Goal: Task Accomplishment & Management: Complete application form

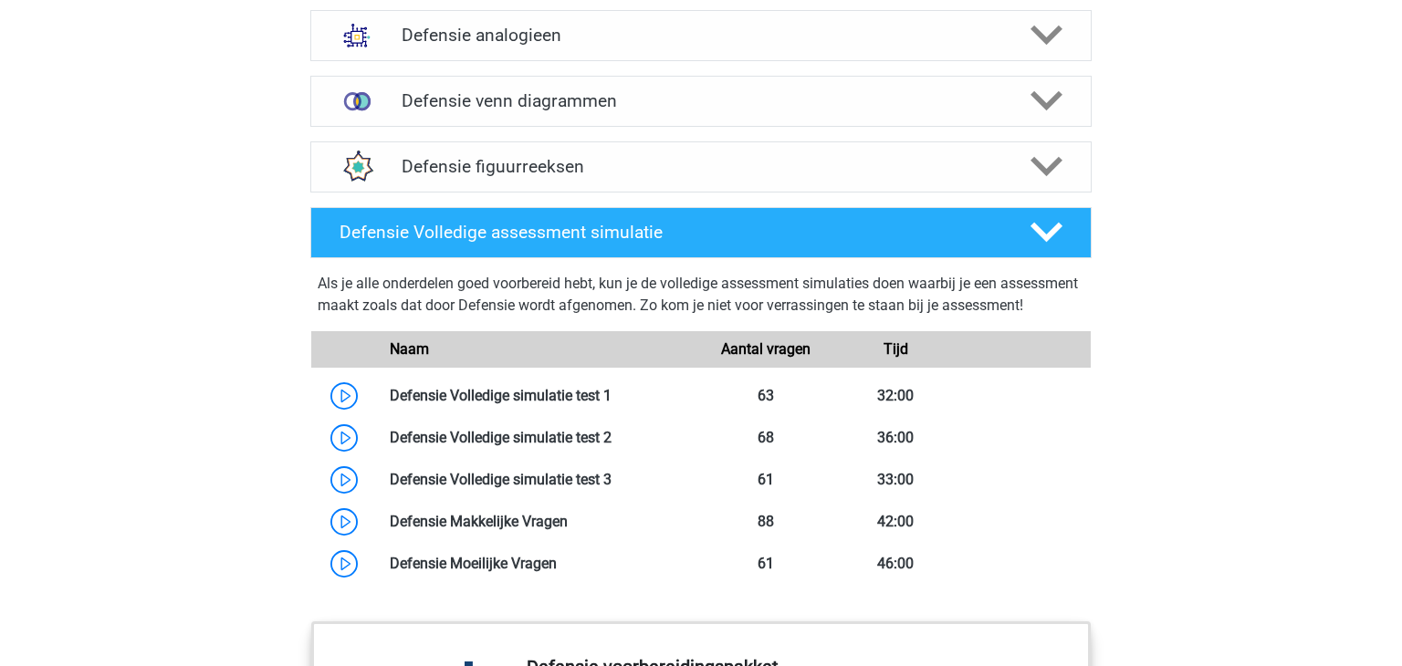
scroll to position [1480, 0]
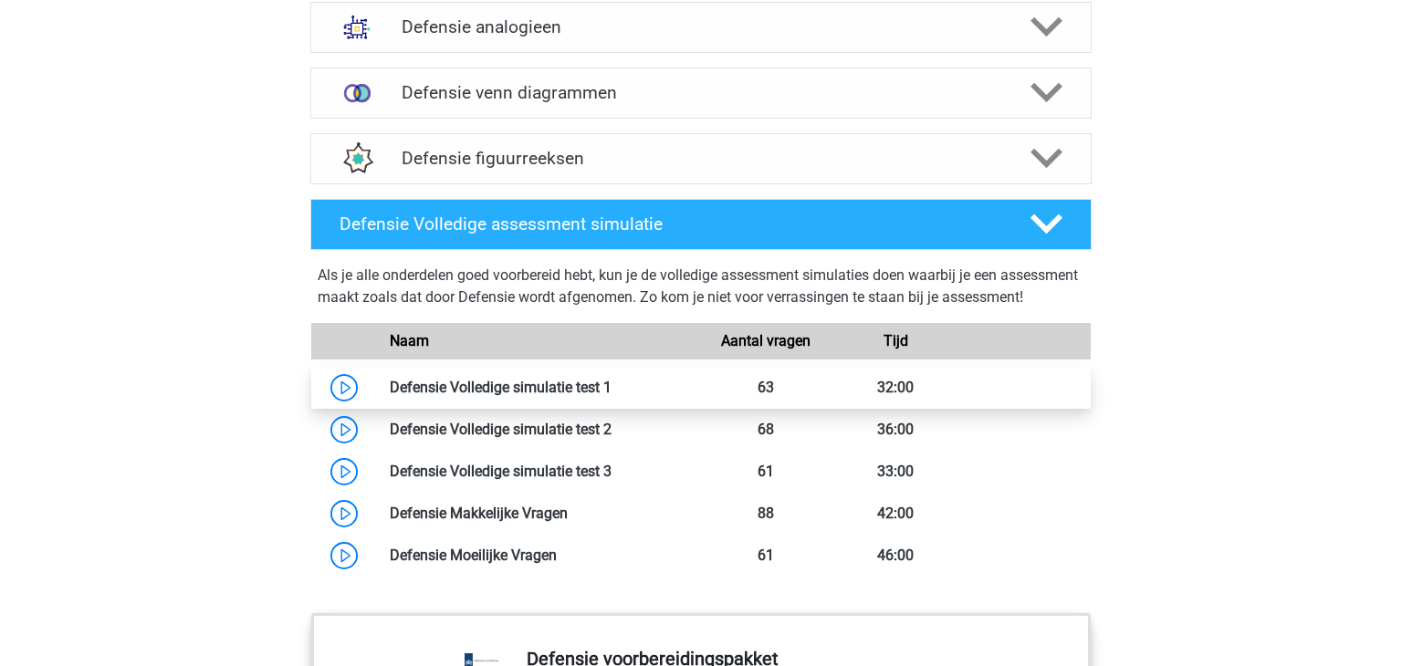
click at [612, 391] on link at bounding box center [612, 387] width 0 height 17
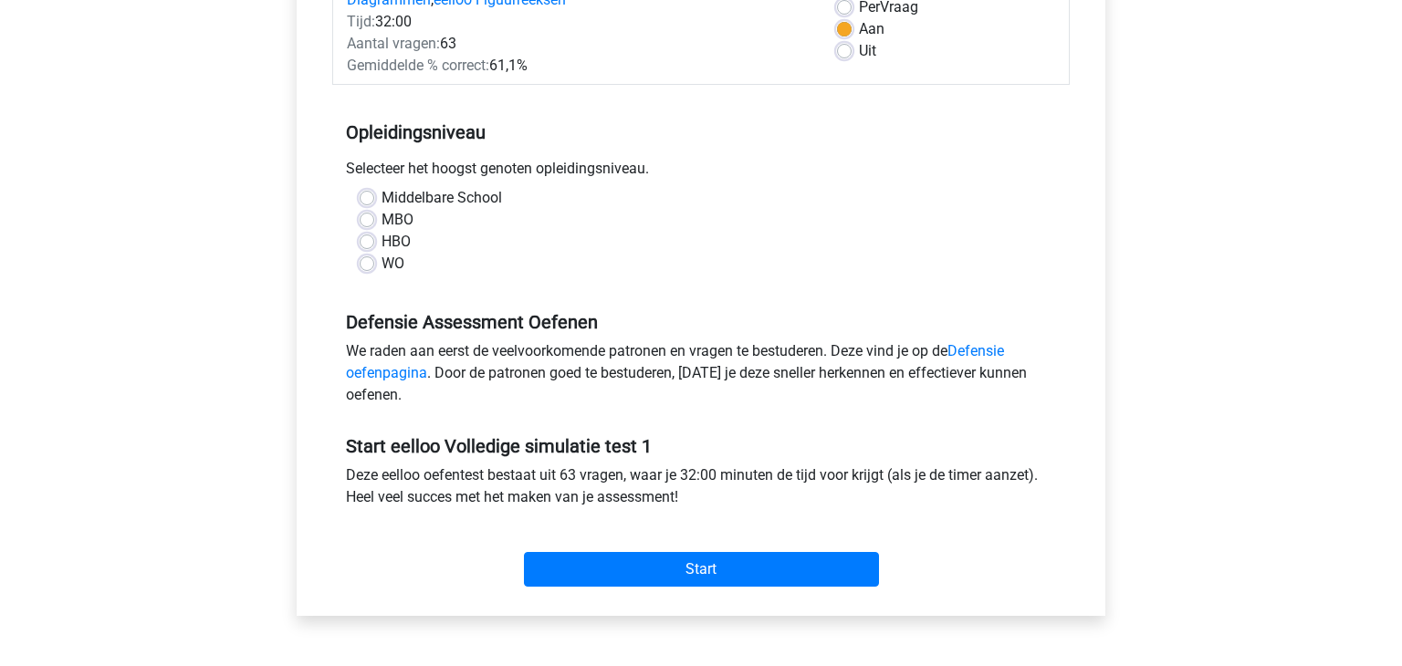
scroll to position [287, 0]
click at [382, 197] on label "Middelbare School" at bounding box center [442, 197] width 121 height 22
click at [362, 197] on input "Middelbare School" at bounding box center [367, 195] width 15 height 18
radio input "true"
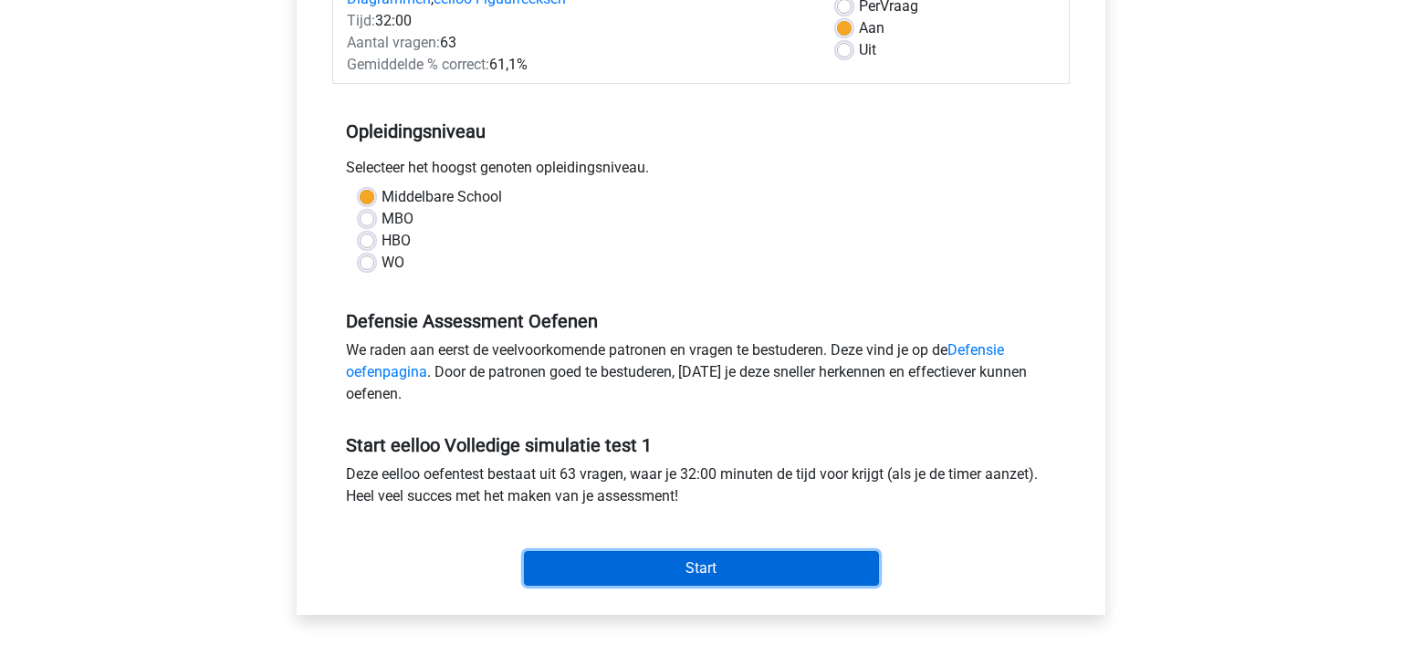
click at [573, 578] on input "Start" at bounding box center [701, 568] width 355 height 35
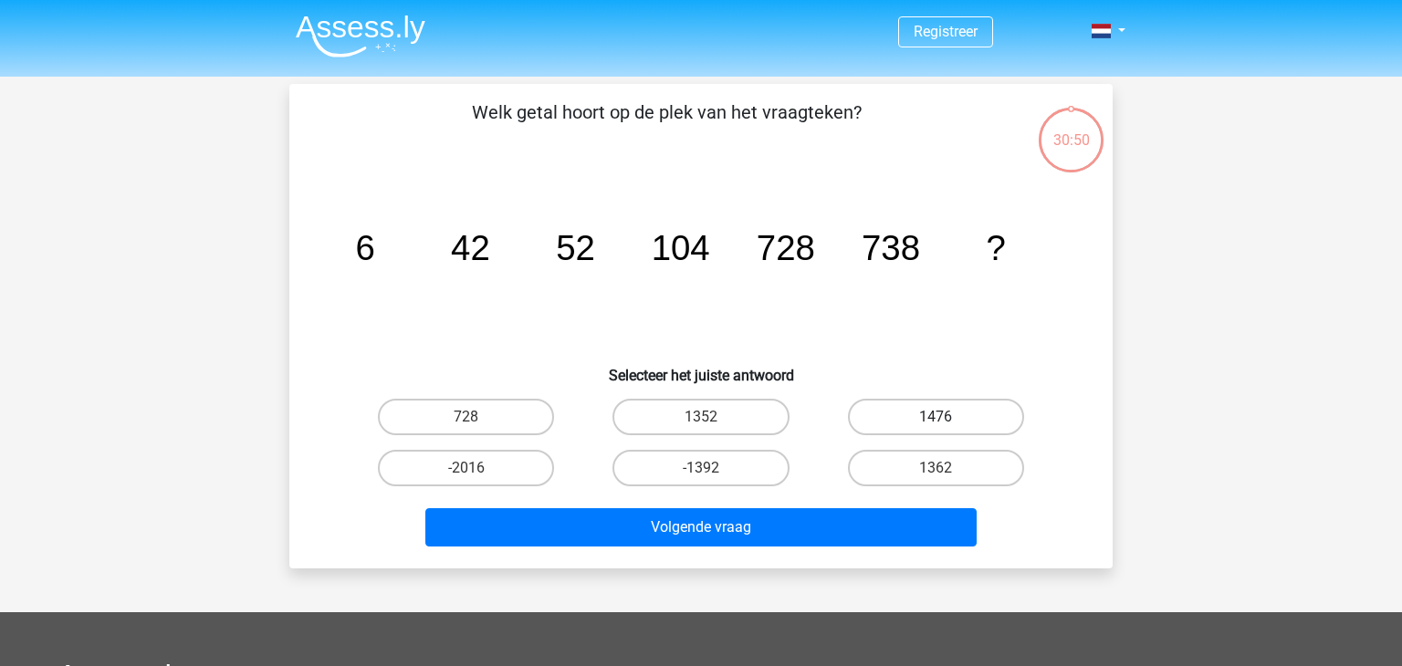
click at [930, 427] on label "1476" at bounding box center [936, 417] width 176 height 37
click at [936, 427] on input "1476" at bounding box center [942, 423] width 12 height 12
radio input "true"
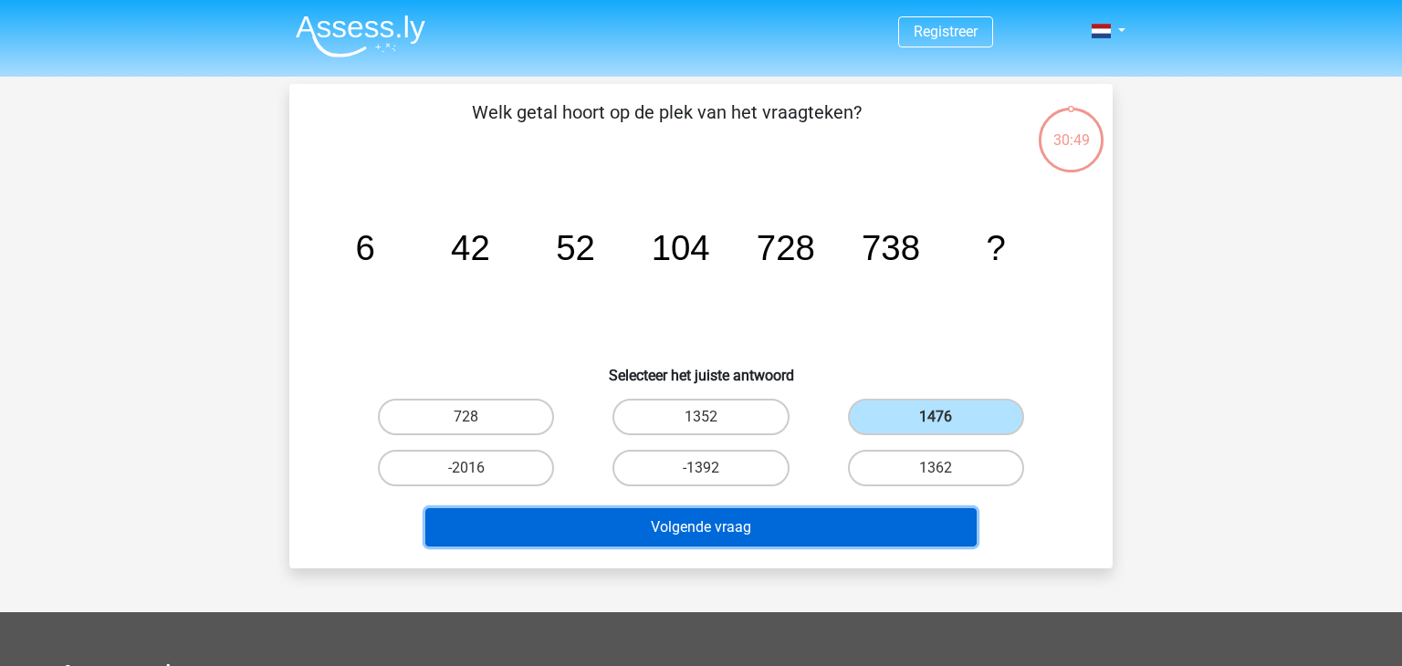
click at [787, 530] on button "Volgende vraag" at bounding box center [701, 528] width 552 height 38
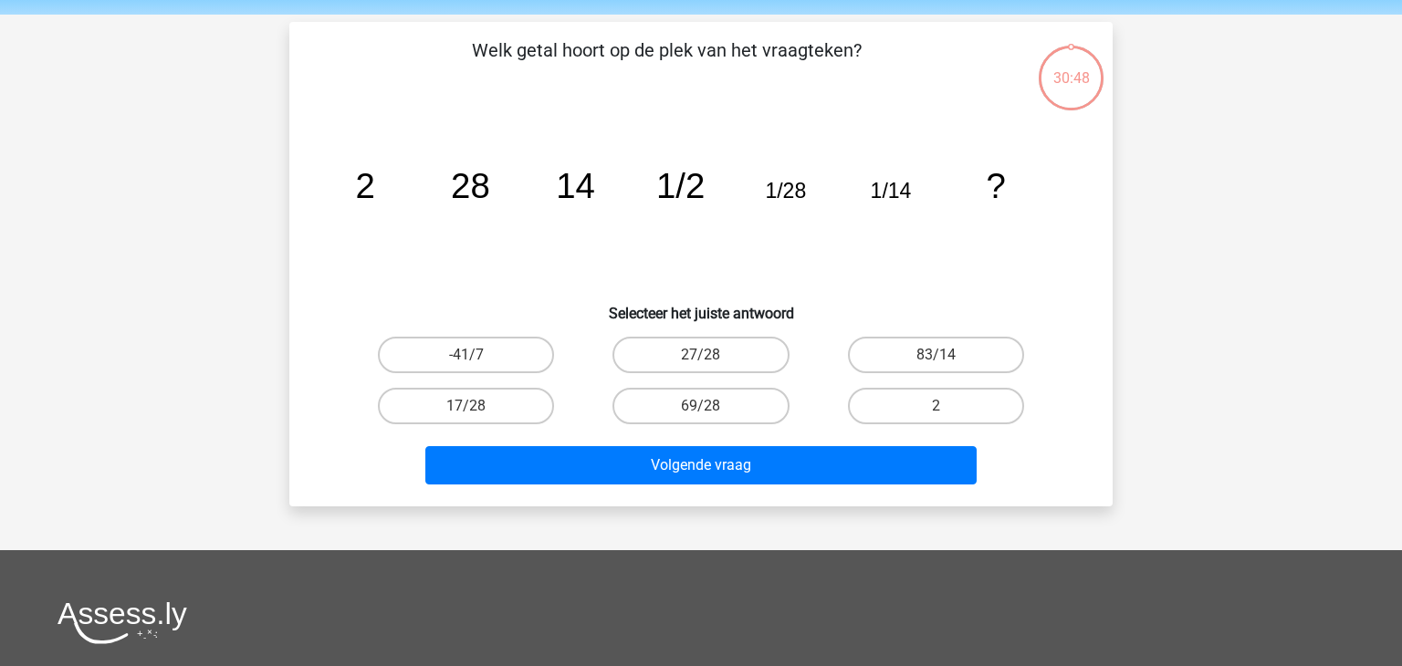
scroll to position [84, 0]
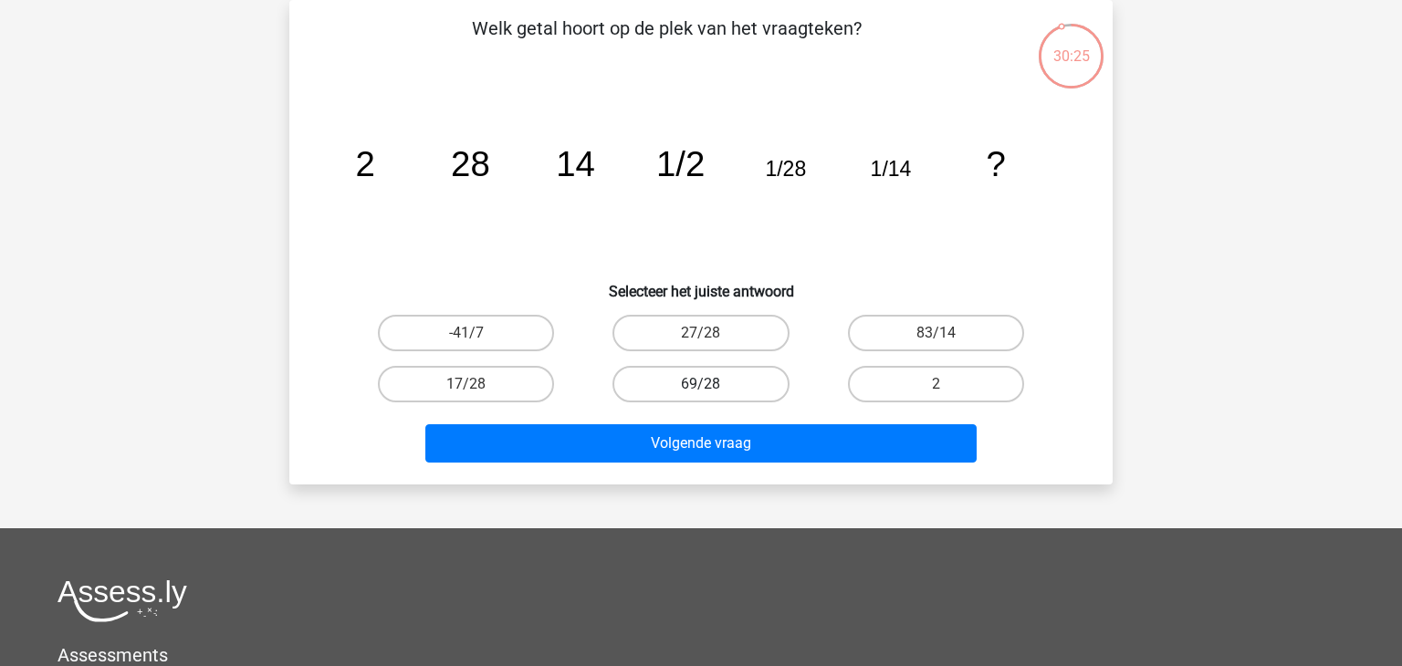
click at [694, 386] on label "69/28" at bounding box center [701, 384] width 176 height 37
click at [701, 386] on input "69/28" at bounding box center [707, 390] width 12 height 12
radio input "true"
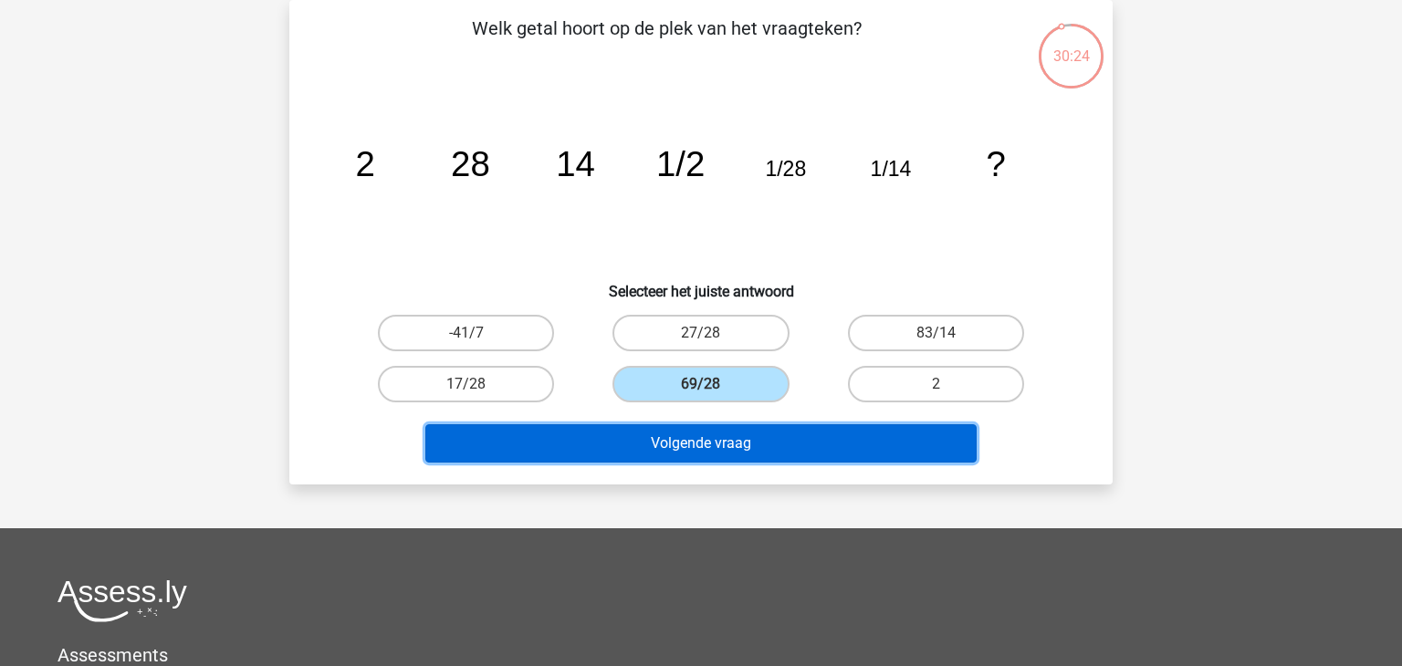
click at [690, 443] on button "Volgende vraag" at bounding box center [701, 444] width 552 height 38
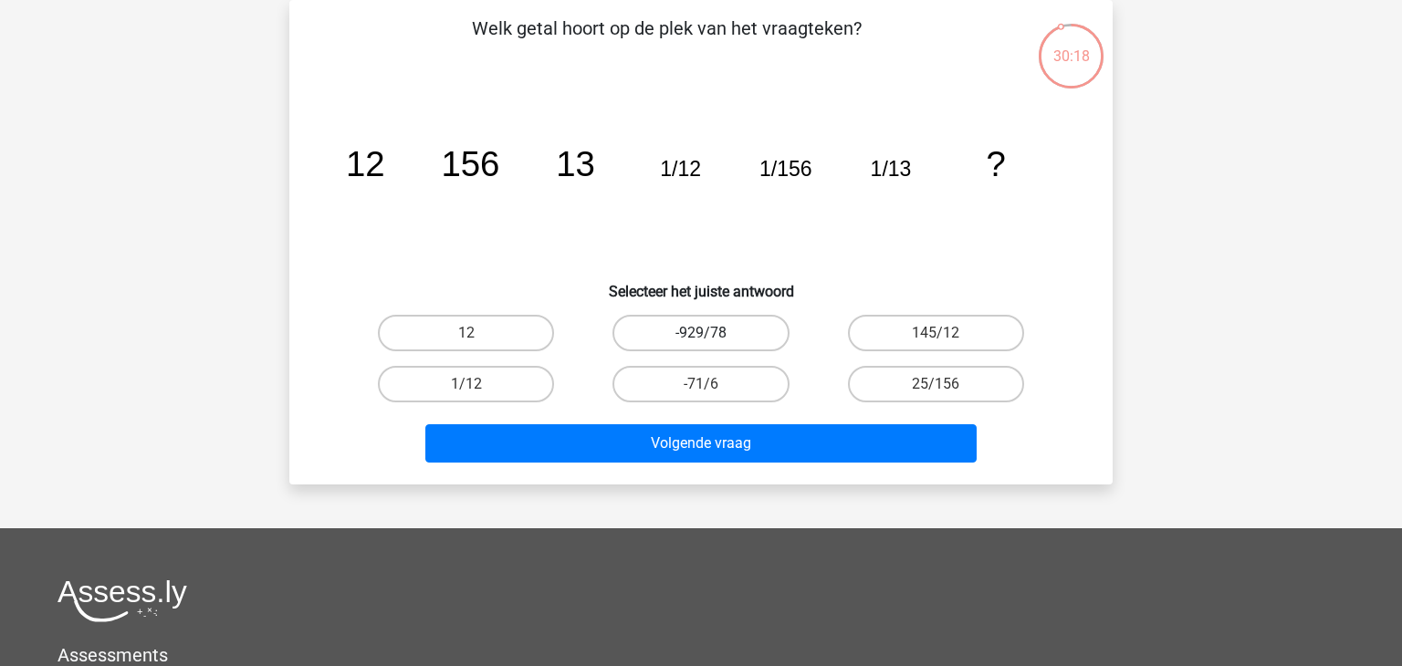
click at [685, 336] on label "-929/78" at bounding box center [701, 333] width 176 height 37
click at [701, 336] on input "-929/78" at bounding box center [707, 339] width 12 height 12
radio input "true"
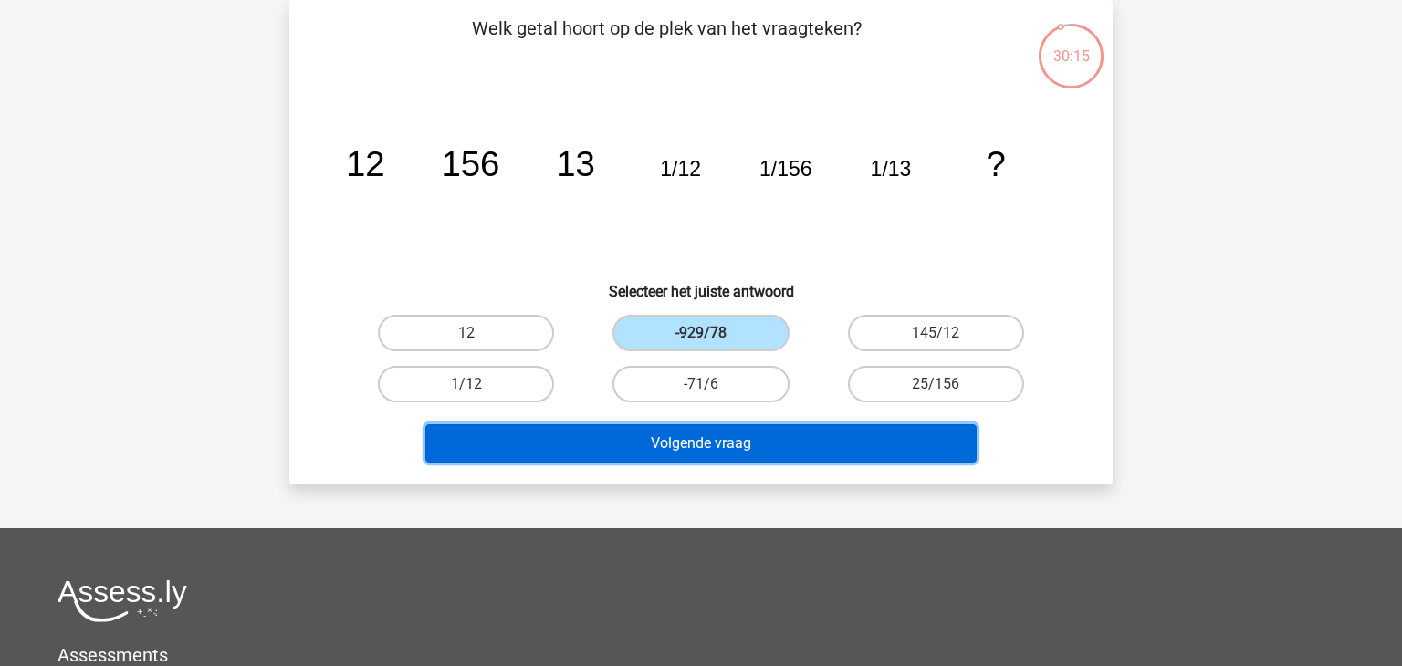
click at [657, 434] on button "Volgende vraag" at bounding box center [701, 444] width 552 height 38
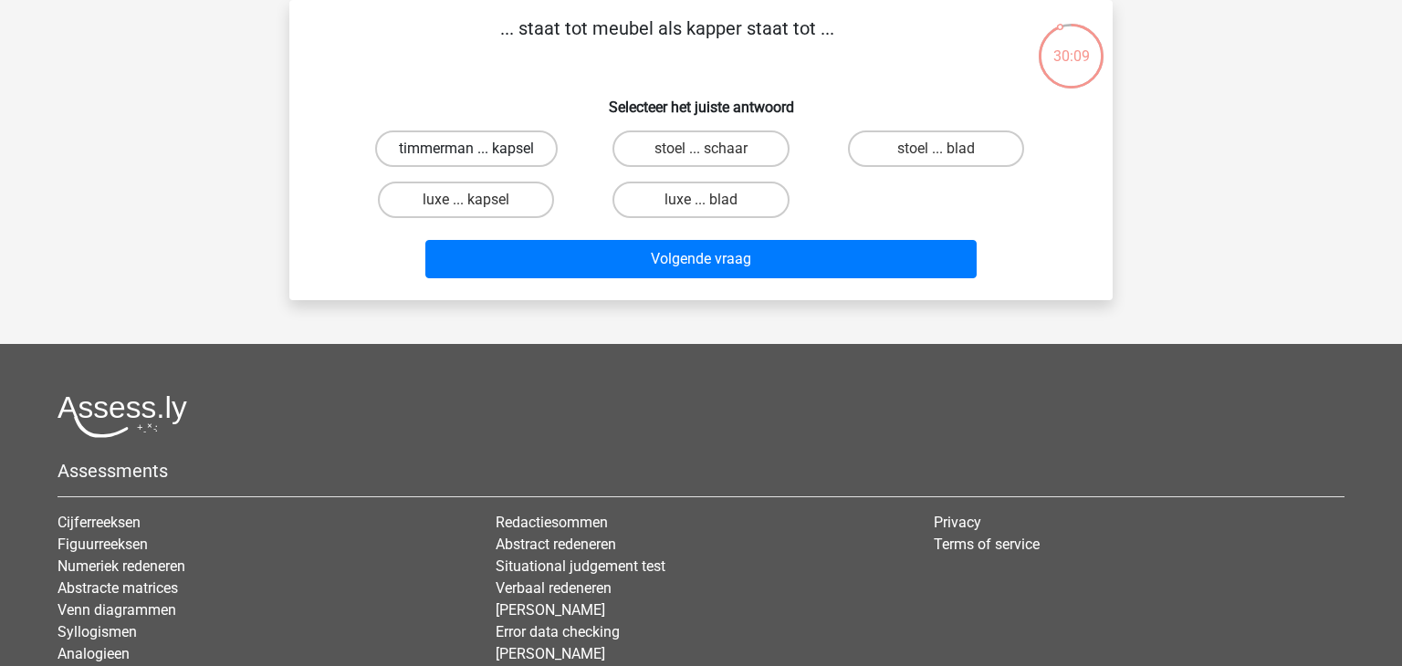
click at [512, 158] on label "timmerman ... kapsel" at bounding box center [466, 149] width 183 height 37
click at [478, 158] on input "timmerman ... kapsel" at bounding box center [473, 155] width 12 height 12
radio input "true"
click at [698, 152] on label "stoel ... schaar" at bounding box center [701, 149] width 176 height 37
click at [701, 152] on input "stoel ... schaar" at bounding box center [707, 155] width 12 height 12
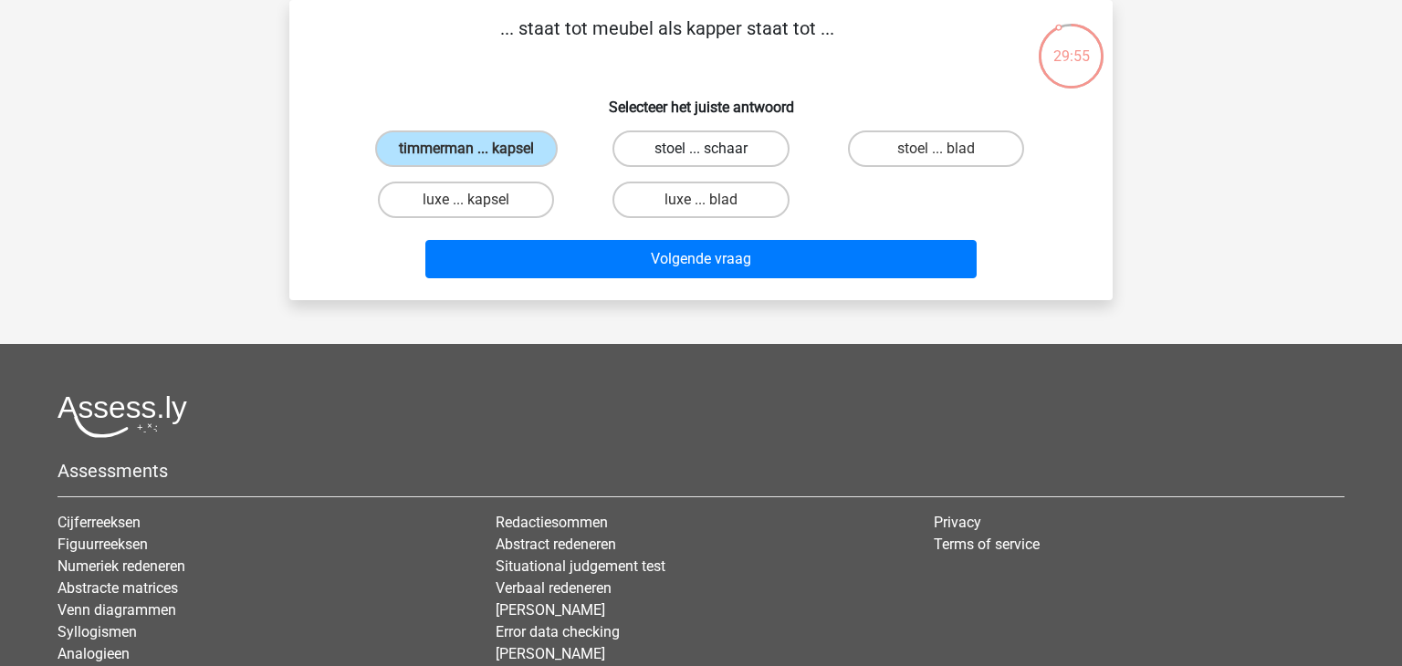
radio input "true"
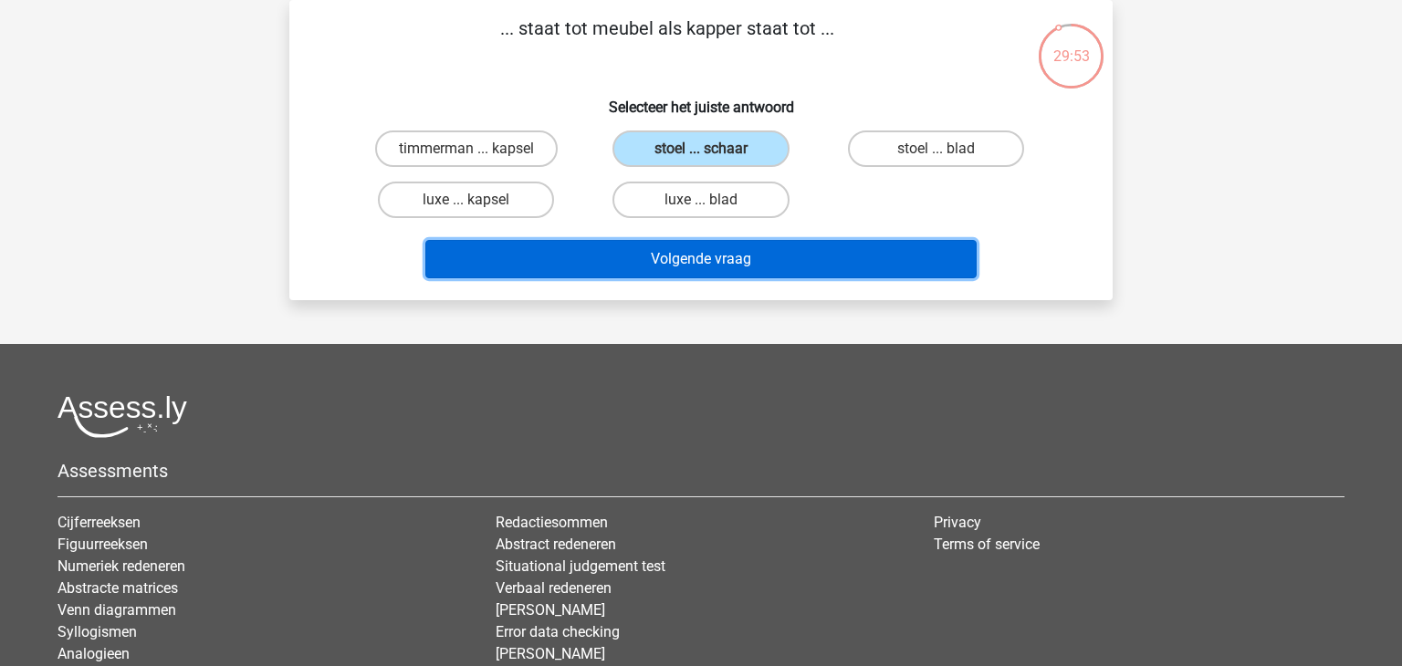
click at [679, 262] on button "Volgende vraag" at bounding box center [701, 259] width 552 height 38
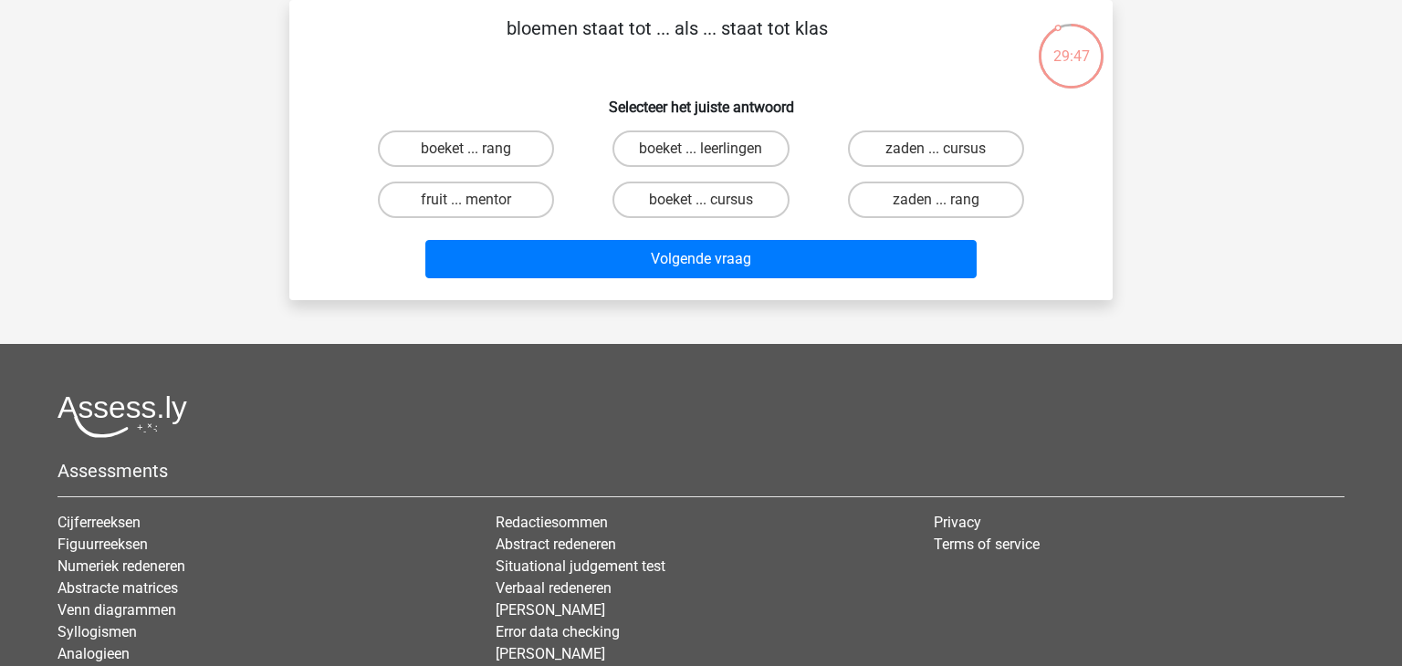
click at [685, 166] on div "boeket ... leerlingen" at bounding box center [700, 148] width 235 height 51
click at [688, 147] on label "boeket ... leerlingen" at bounding box center [701, 149] width 176 height 37
click at [701, 149] on input "boeket ... leerlingen" at bounding box center [707, 155] width 12 height 12
radio input "true"
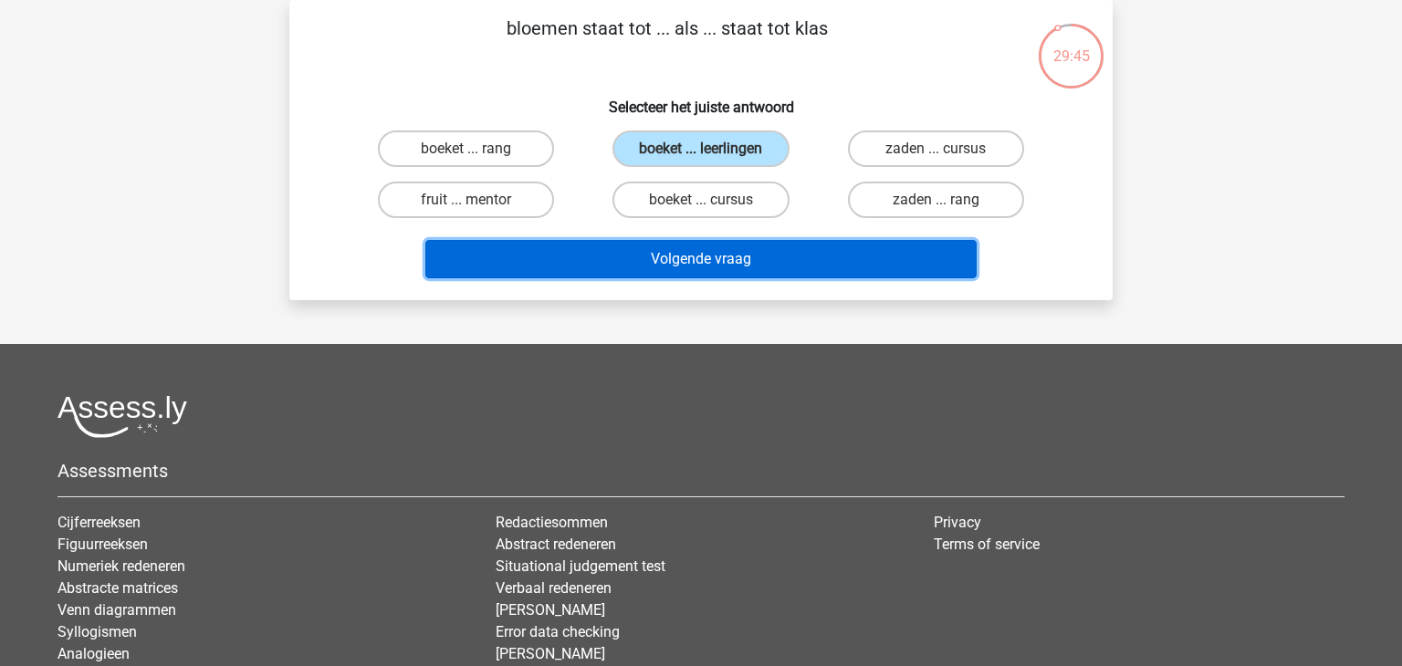
click at [675, 249] on button "Volgende vraag" at bounding box center [701, 259] width 552 height 38
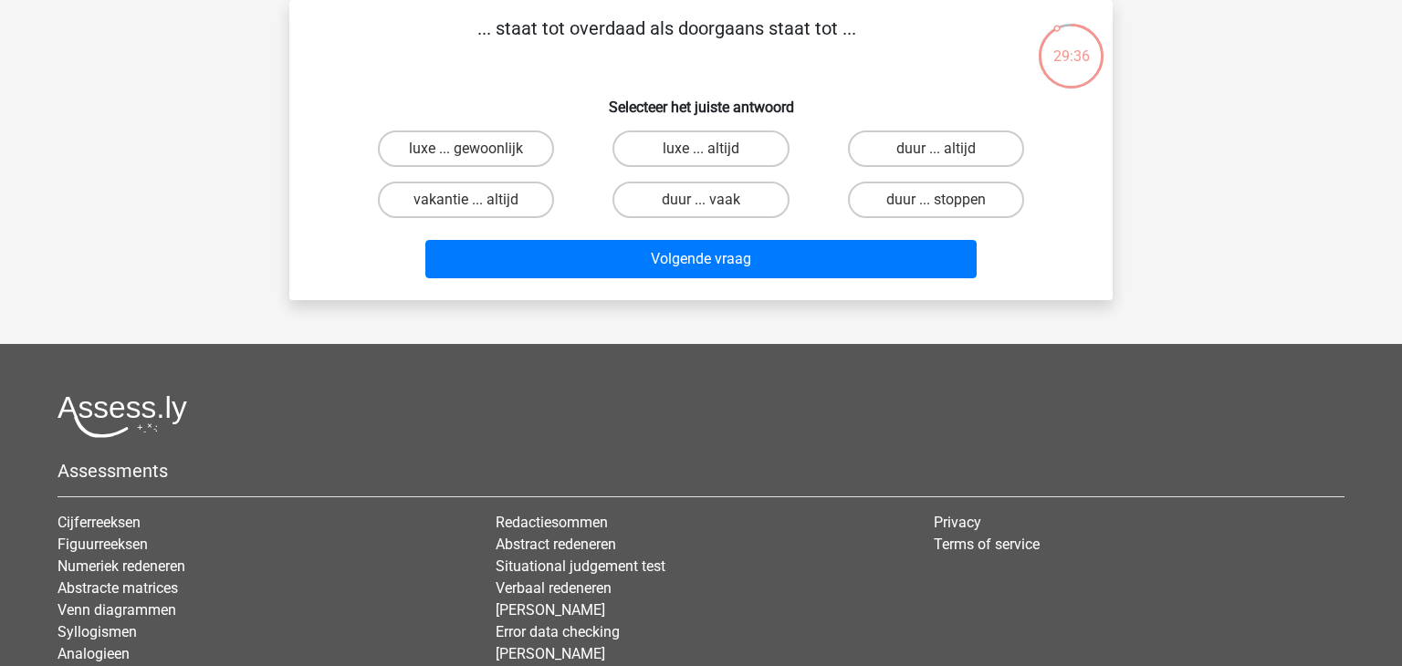
click at [547, 163] on div "luxe ... gewoonlijk" at bounding box center [466, 149] width 220 height 37
click at [529, 158] on label "luxe ... gewoonlijk" at bounding box center [466, 149] width 176 height 37
click at [478, 158] on input "luxe ... gewoonlijk" at bounding box center [473, 155] width 12 height 12
radio input "true"
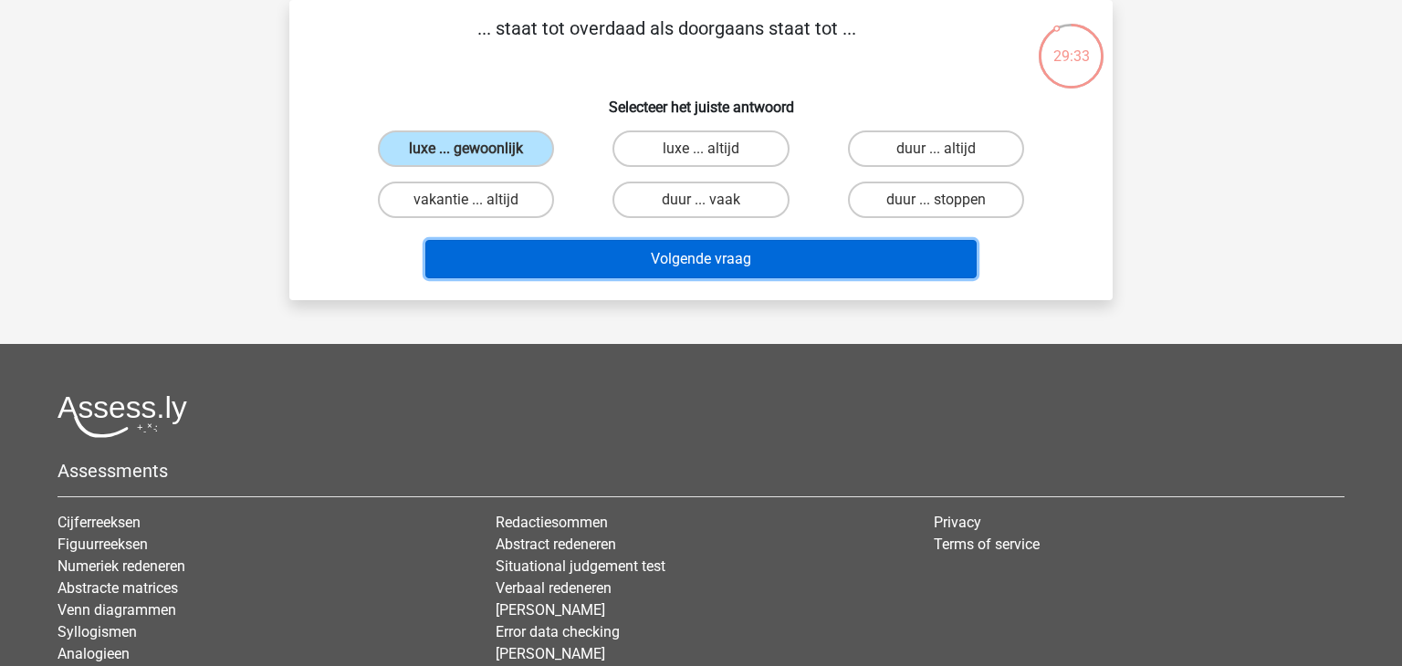
click at [708, 275] on button "Volgende vraag" at bounding box center [701, 259] width 552 height 38
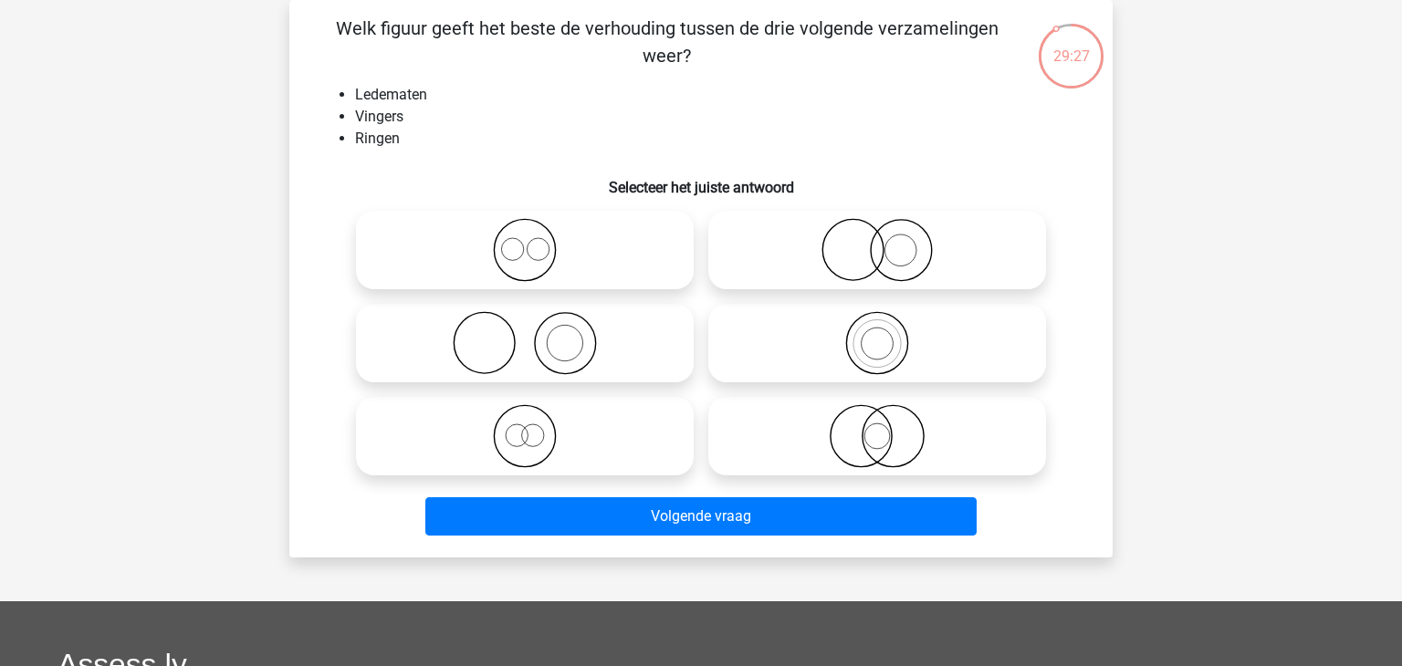
click at [569, 334] on icon at bounding box center [524, 343] width 323 height 64
click at [537, 334] on input "radio" at bounding box center [531, 328] width 12 height 12
radio input "true"
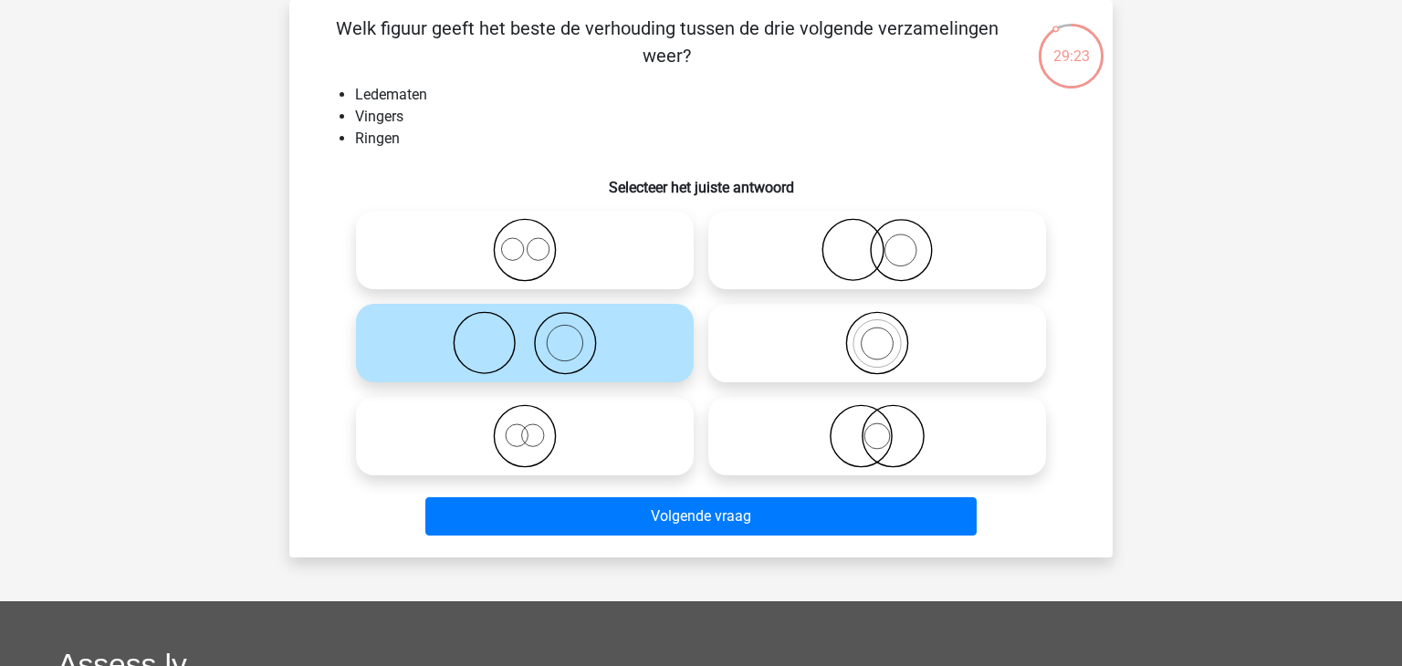
click at [939, 278] on icon at bounding box center [877, 250] width 323 height 64
click at [889, 241] on input "radio" at bounding box center [883, 235] width 12 height 12
radio input "true"
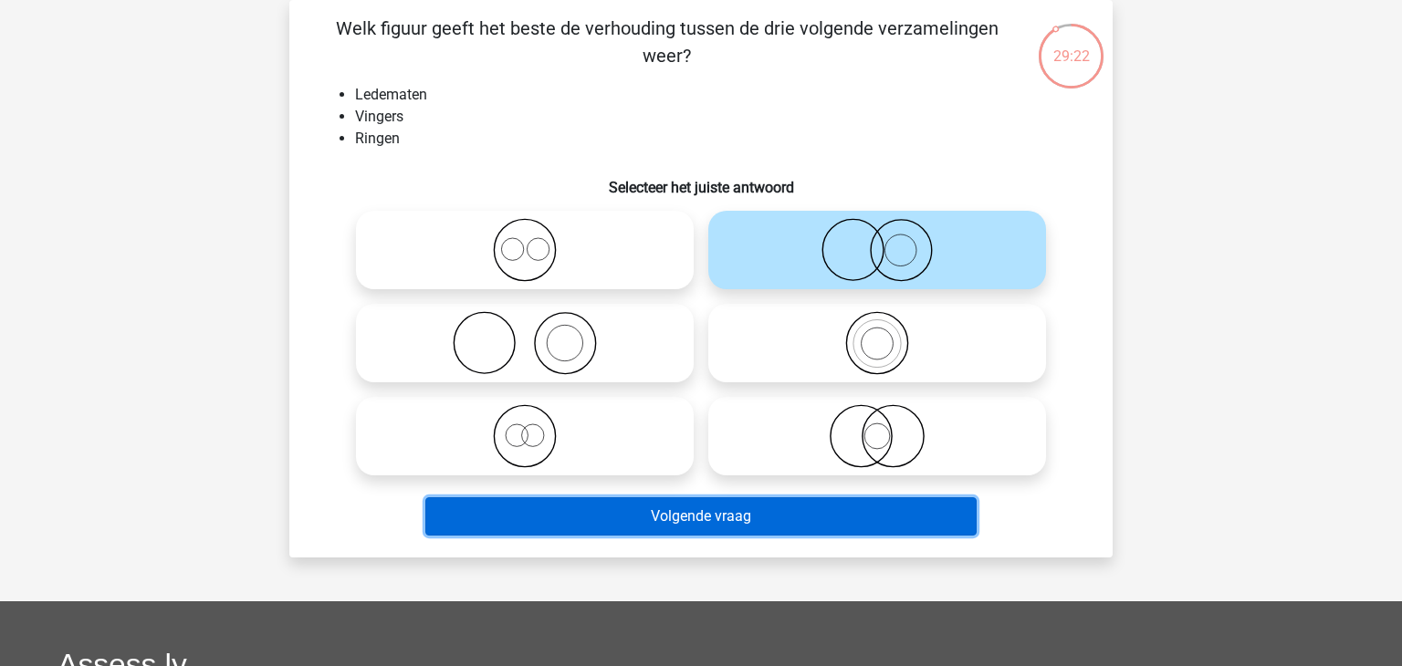
click at [754, 530] on button "Volgende vraag" at bounding box center [701, 517] width 552 height 38
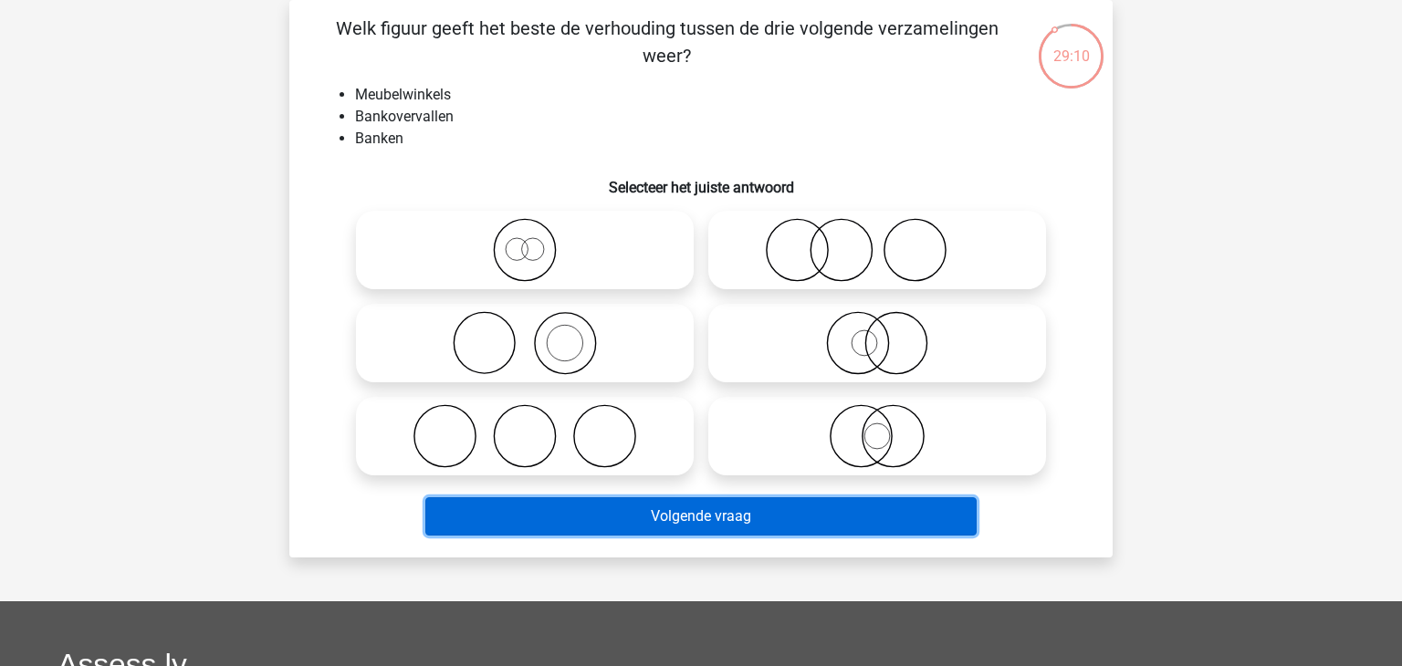
click at [754, 530] on button "Volgende vraag" at bounding box center [701, 517] width 552 height 38
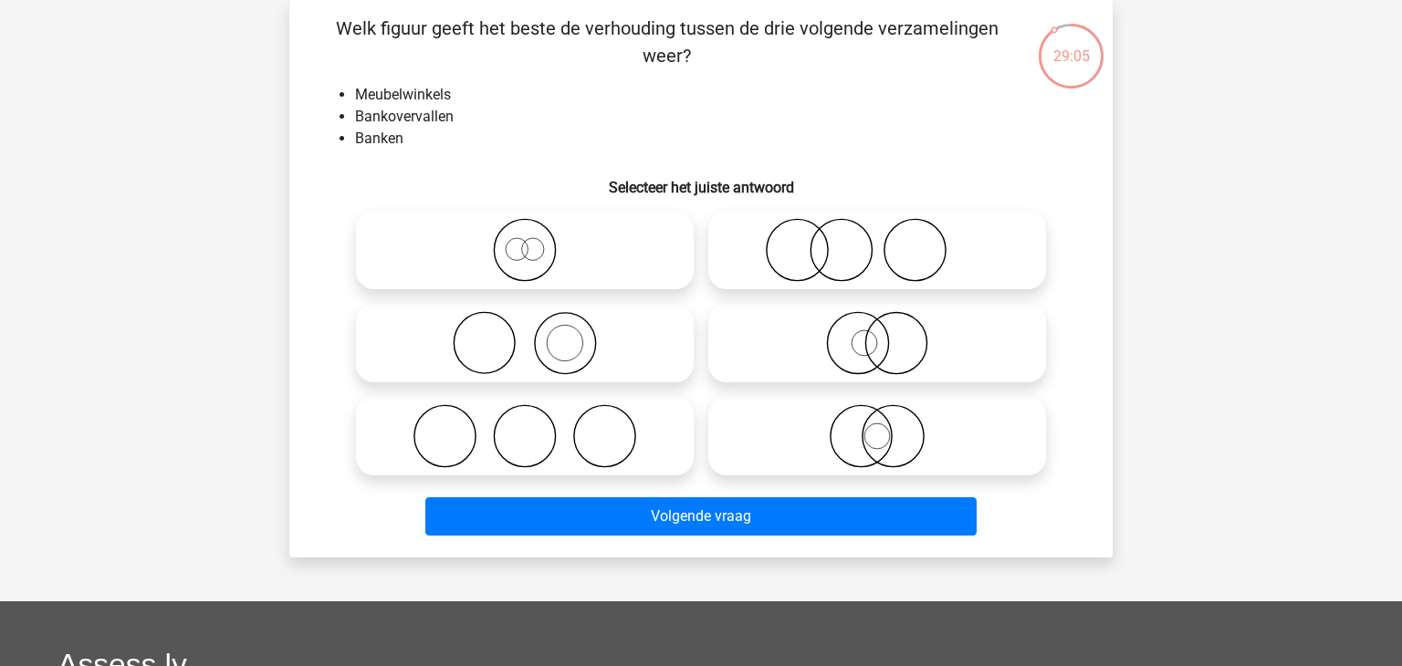
click at [508, 444] on icon at bounding box center [524, 436] width 323 height 64
click at [525, 427] on input "radio" at bounding box center [531, 421] width 12 height 12
radio input "true"
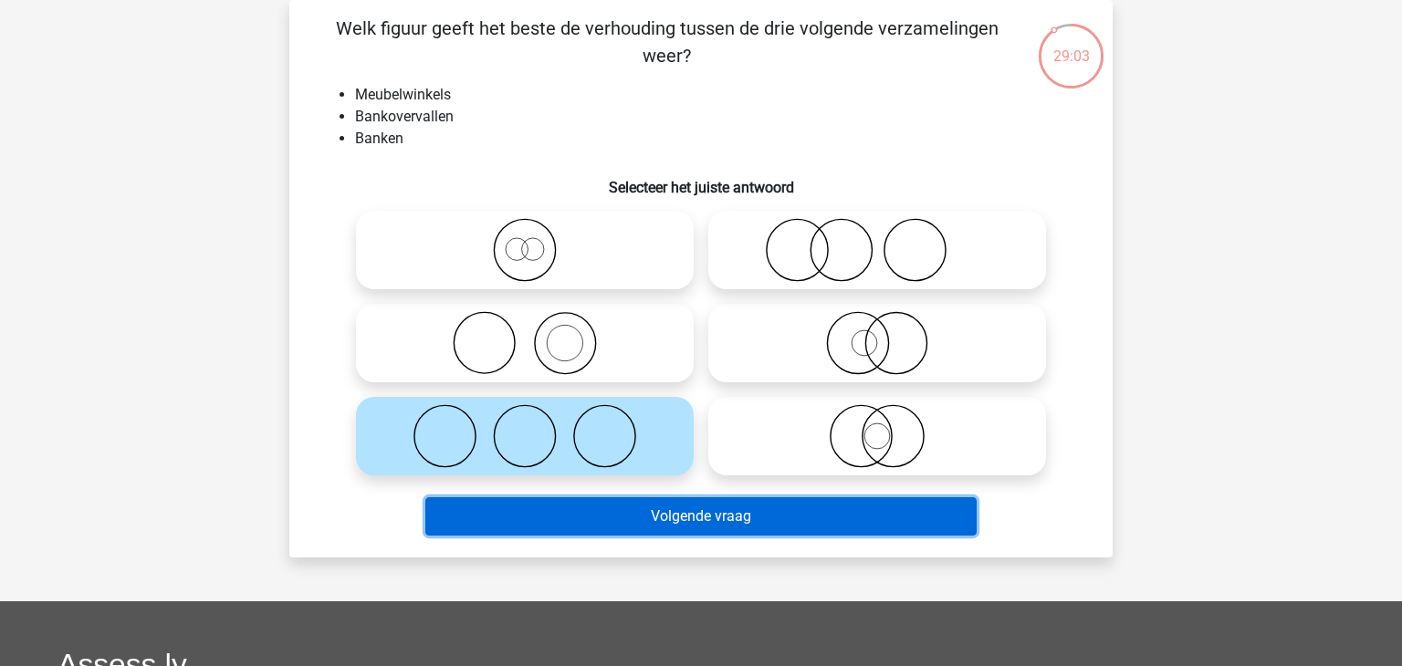
click at [534, 509] on button "Volgende vraag" at bounding box center [701, 517] width 552 height 38
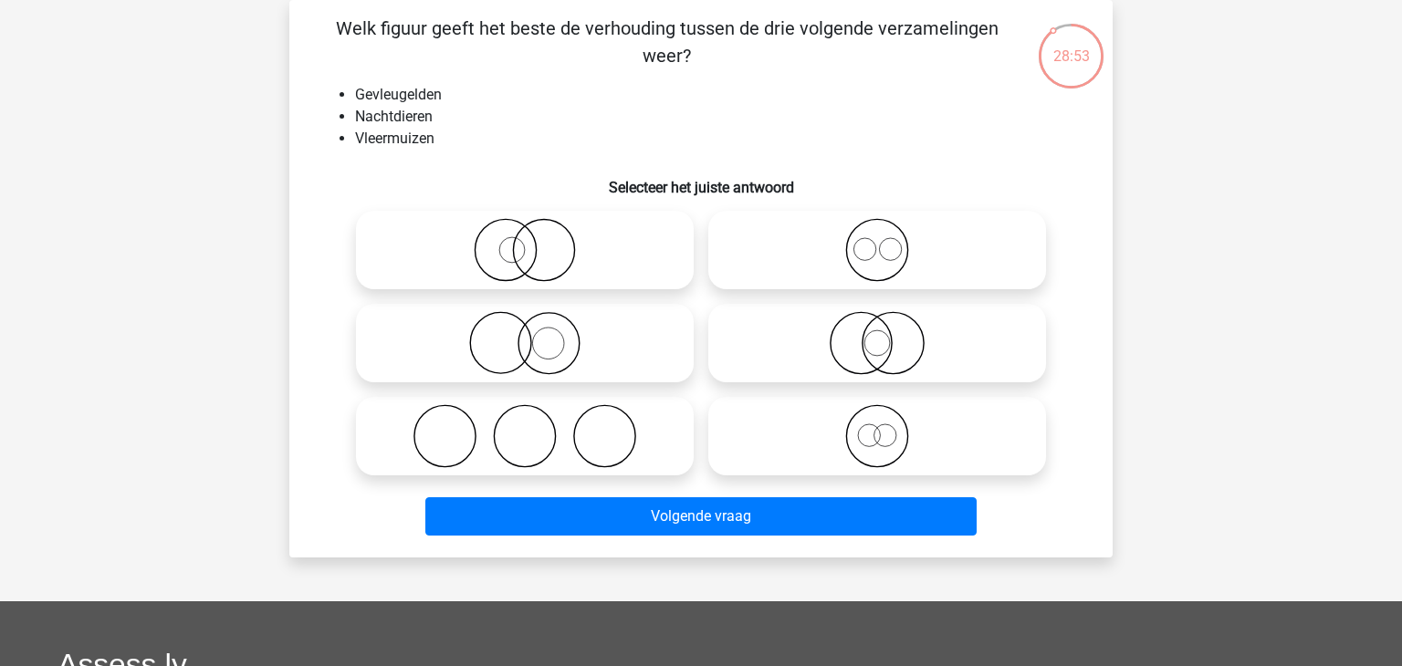
click at [519, 295] on div at bounding box center [525, 250] width 352 height 93
click at [551, 261] on icon at bounding box center [524, 250] width 323 height 64
click at [537, 241] on input "radio" at bounding box center [531, 235] width 12 height 12
radio input "true"
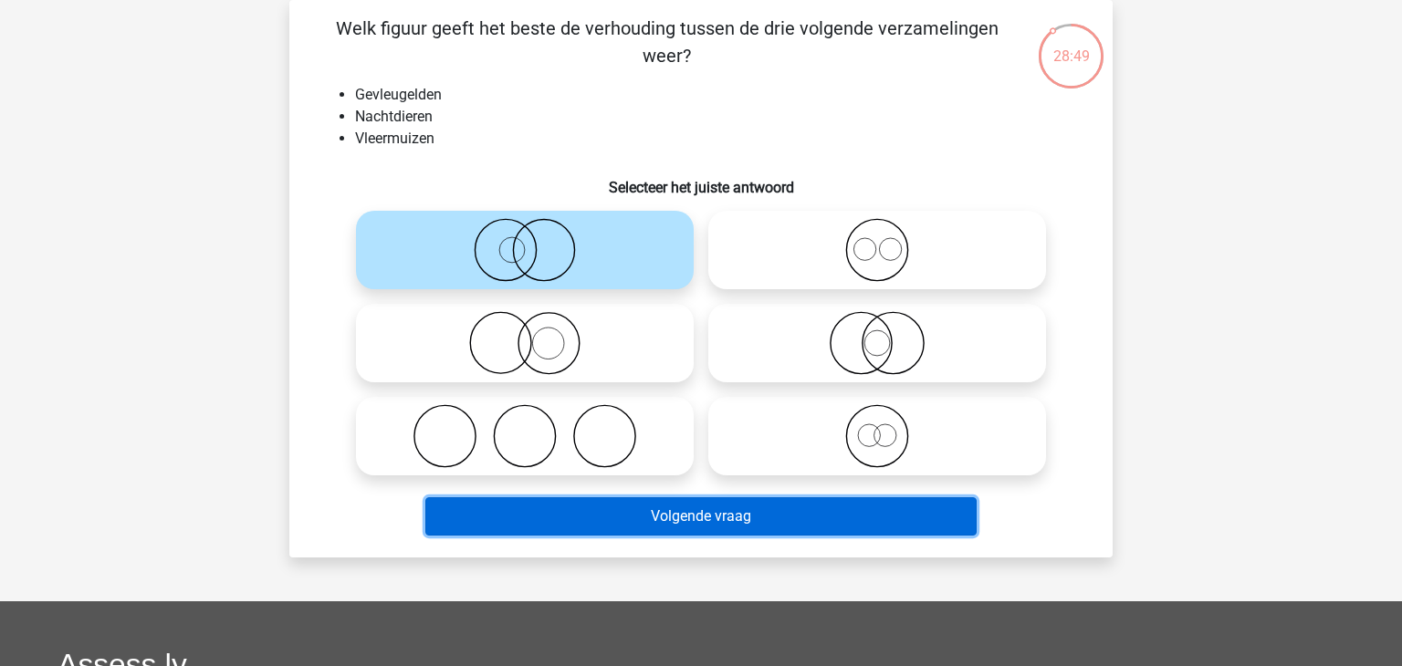
click at [610, 524] on button "Volgende vraag" at bounding box center [701, 517] width 552 height 38
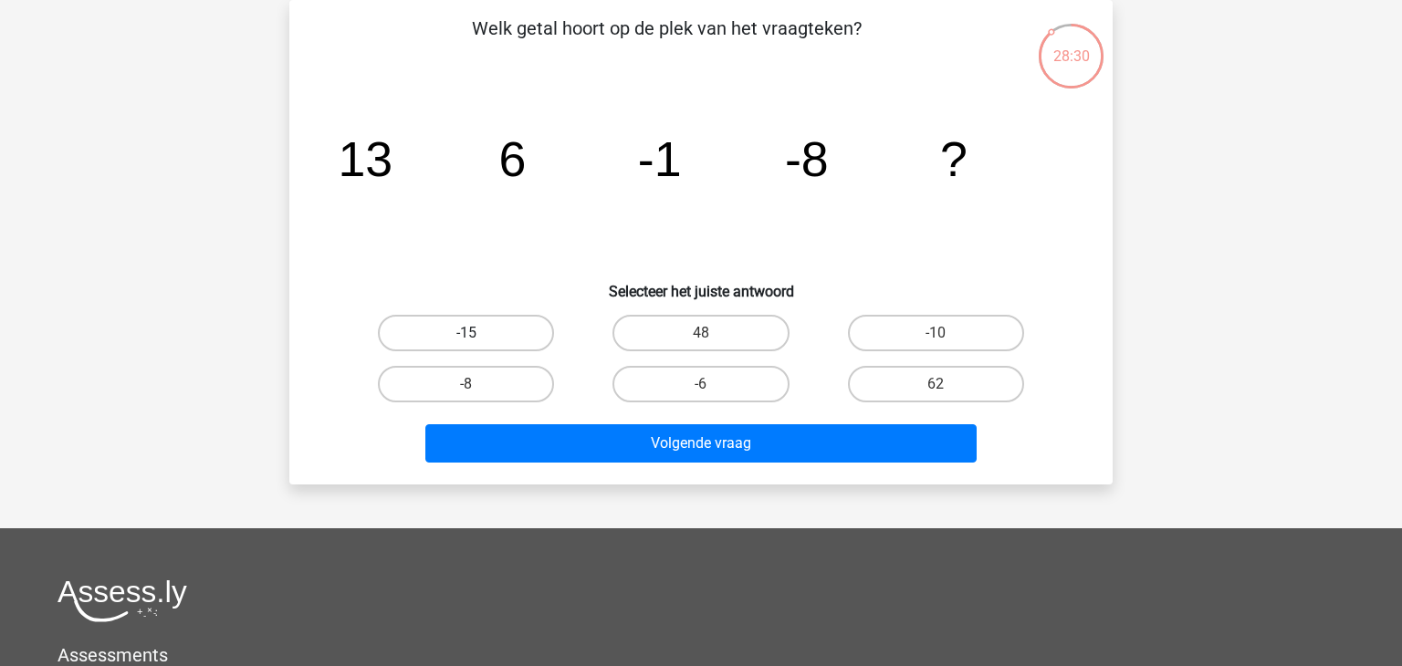
click at [492, 333] on label "-15" at bounding box center [466, 333] width 176 height 37
click at [478, 333] on input "-15" at bounding box center [473, 339] width 12 height 12
radio input "true"
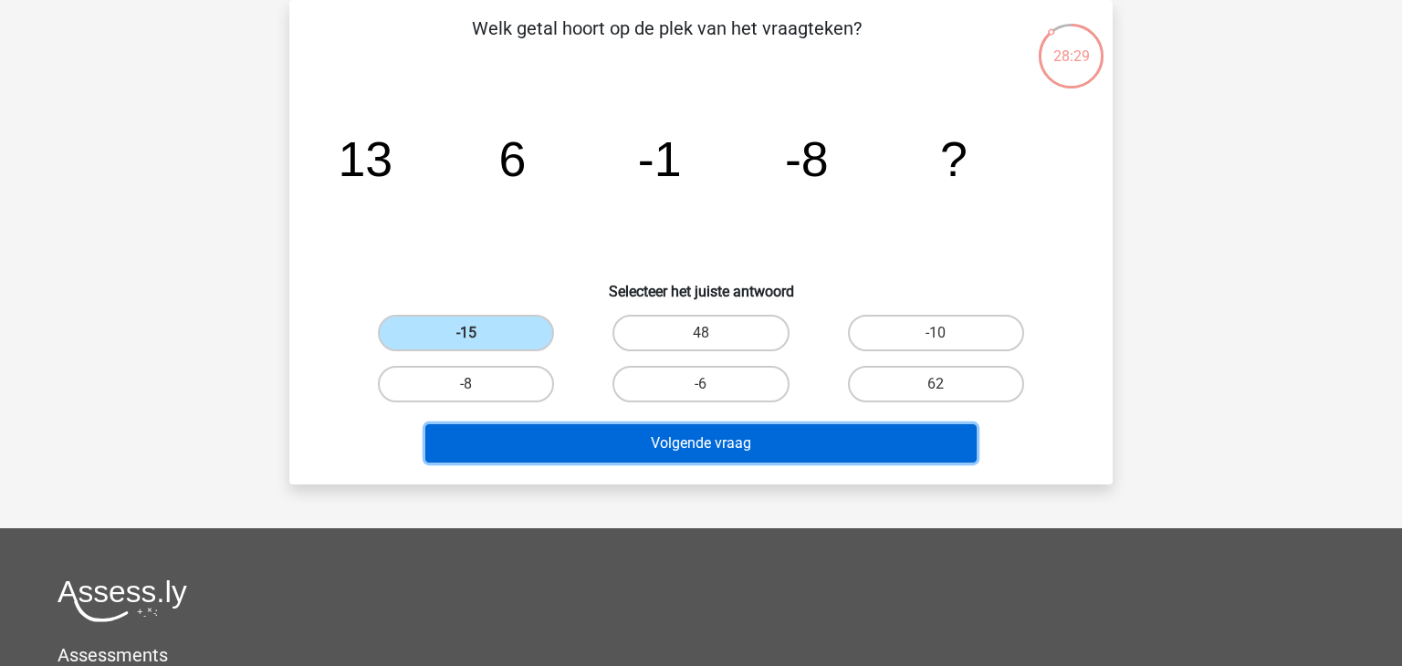
click at [511, 431] on button "Volgende vraag" at bounding box center [701, 444] width 552 height 38
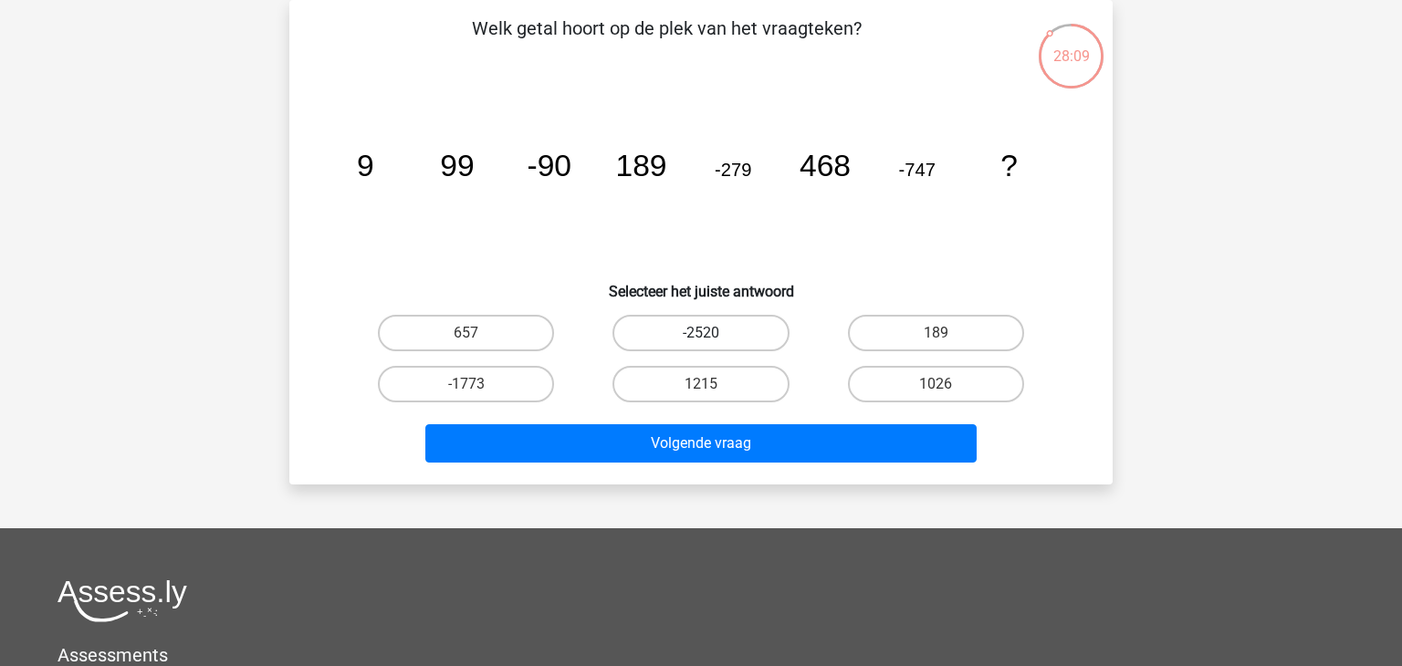
click at [746, 330] on label "-2520" at bounding box center [701, 333] width 176 height 37
click at [713, 333] on input "-2520" at bounding box center [707, 339] width 12 height 12
radio input "true"
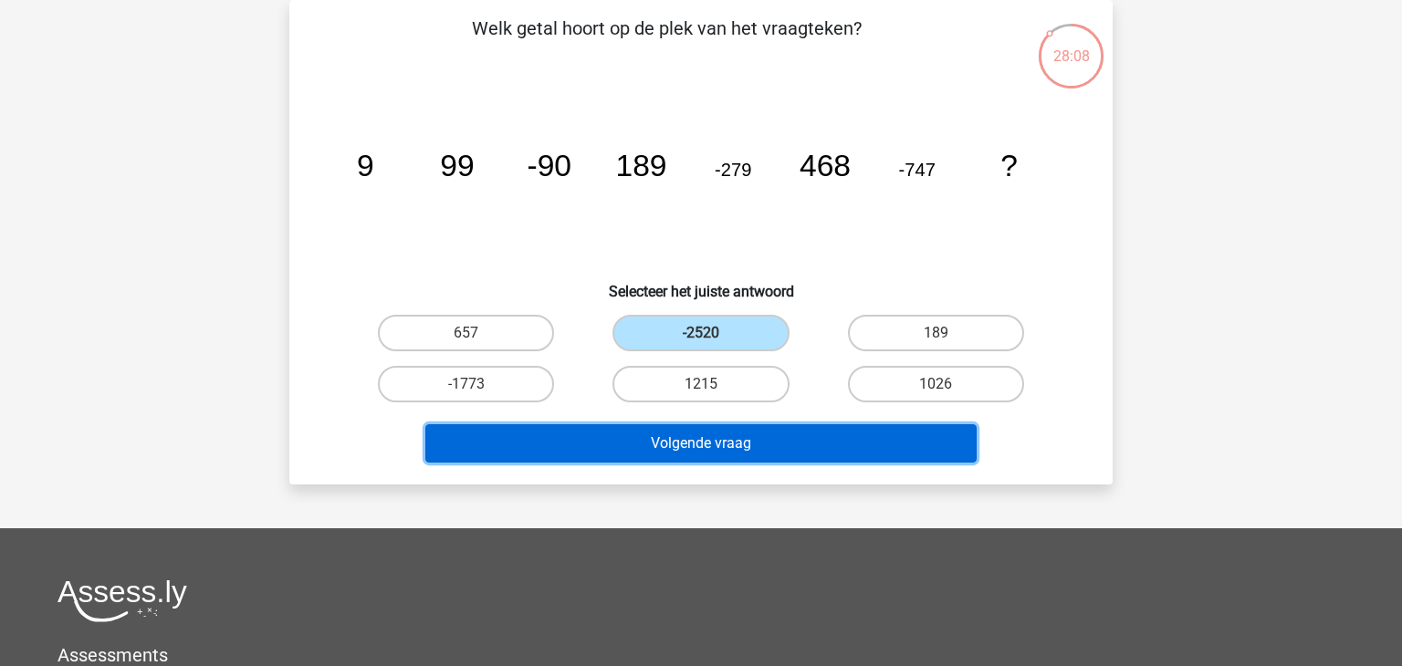
click at [704, 432] on button "Volgende vraag" at bounding box center [701, 444] width 552 height 38
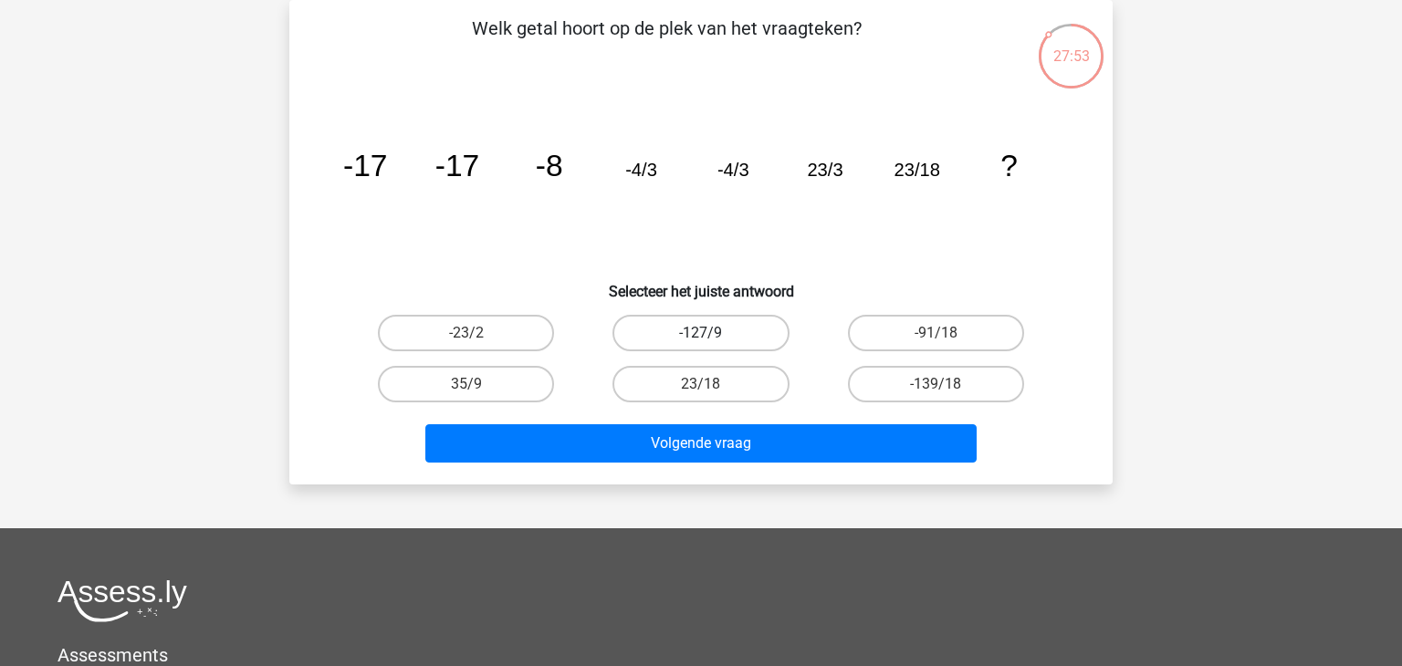
click at [691, 327] on label "-127/9" at bounding box center [701, 333] width 176 height 37
click at [701, 333] on input "-127/9" at bounding box center [707, 339] width 12 height 12
radio input "true"
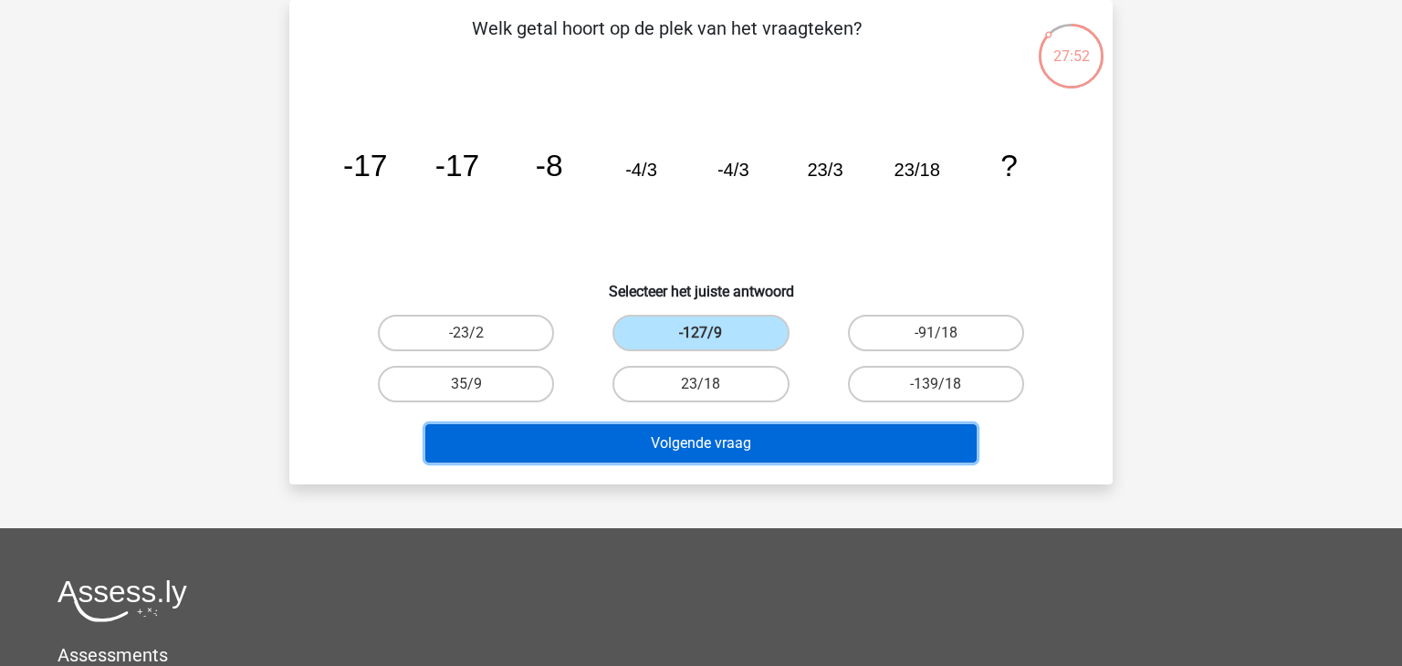
click at [642, 430] on button "Volgende vraag" at bounding box center [701, 444] width 552 height 38
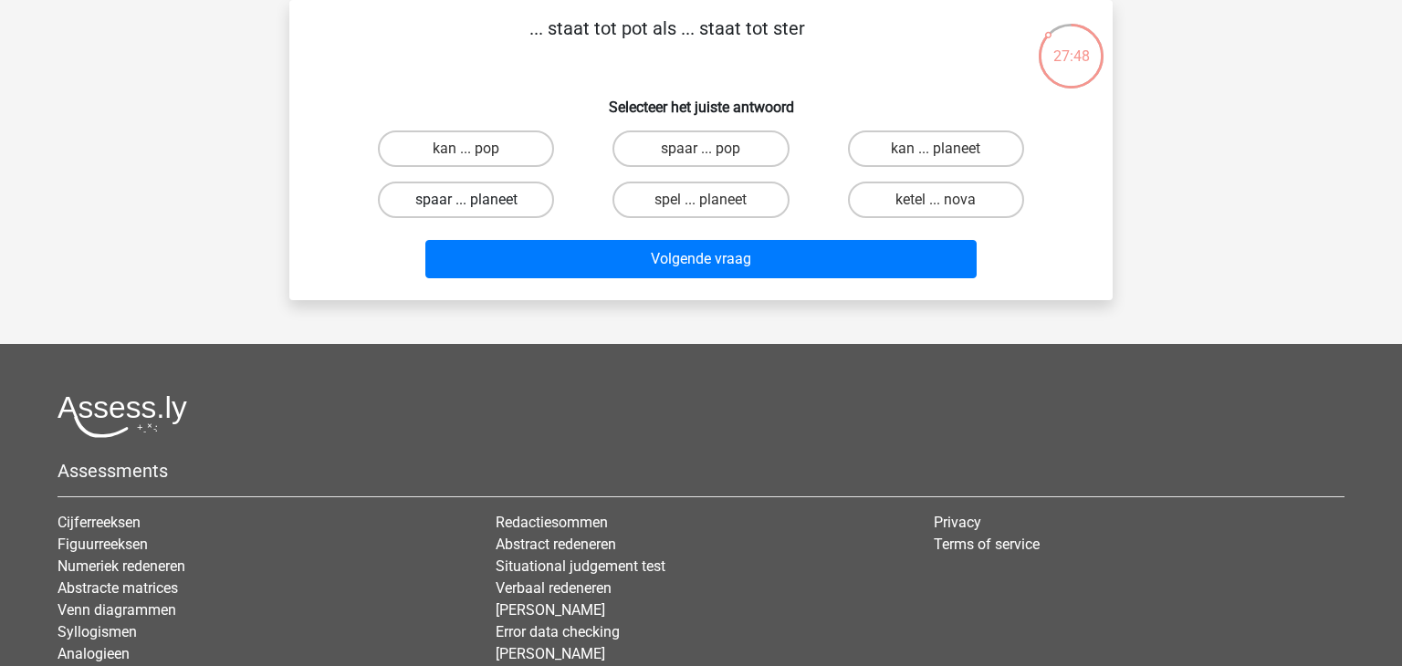
click at [497, 208] on label "spaar ... planeet" at bounding box center [466, 200] width 176 height 37
click at [478, 208] on input "spaar ... planeet" at bounding box center [473, 206] width 12 height 12
radio input "true"
click at [497, 208] on label "spaar ... planeet" at bounding box center [466, 200] width 176 height 37
click at [478, 208] on input "spaar ... planeet" at bounding box center [473, 206] width 12 height 12
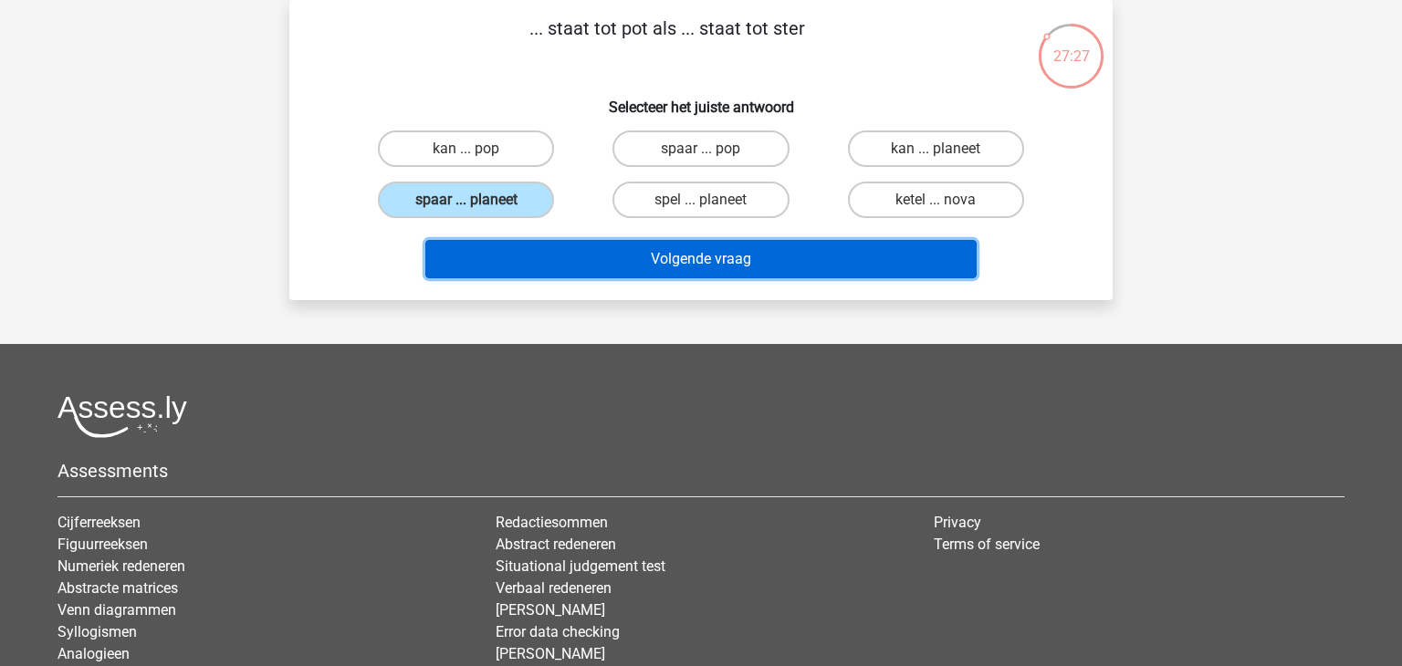
click at [551, 268] on button "Volgende vraag" at bounding box center [701, 259] width 552 height 38
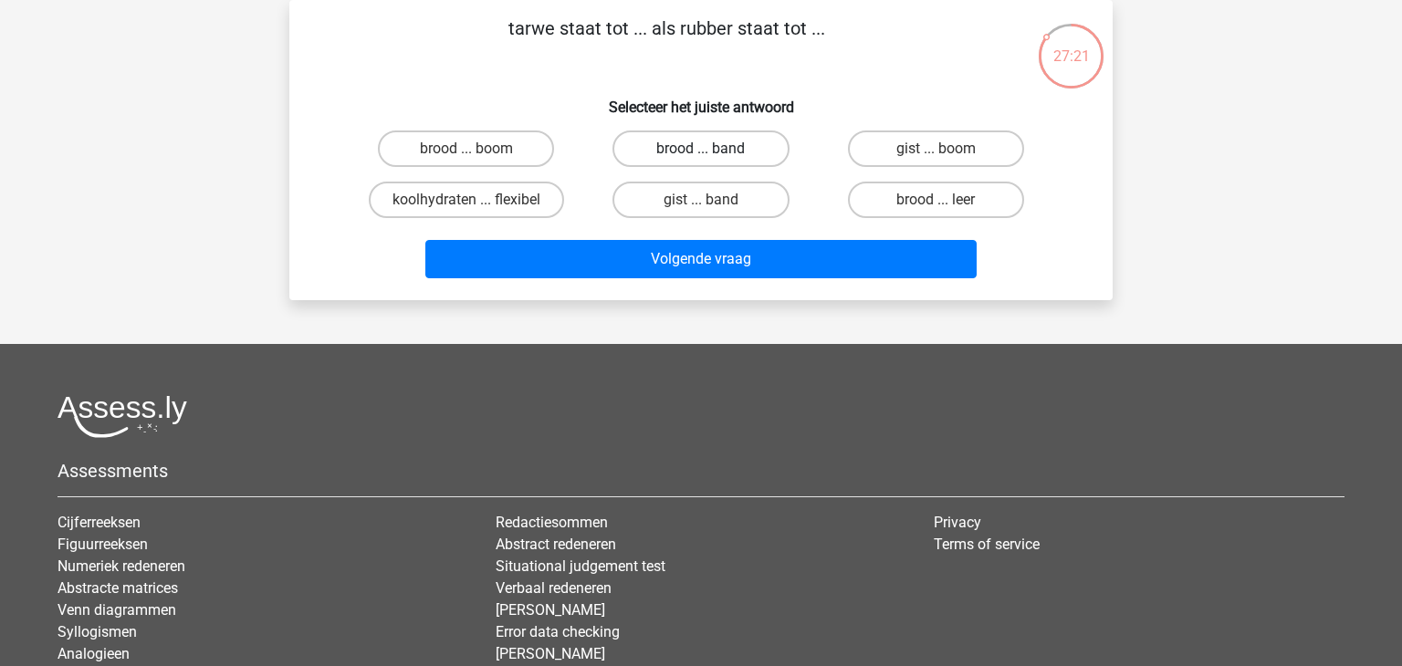
click at [678, 162] on label "brood ... band" at bounding box center [701, 149] width 176 height 37
click at [701, 161] on input "brood ... band" at bounding box center [707, 155] width 12 height 12
radio input "true"
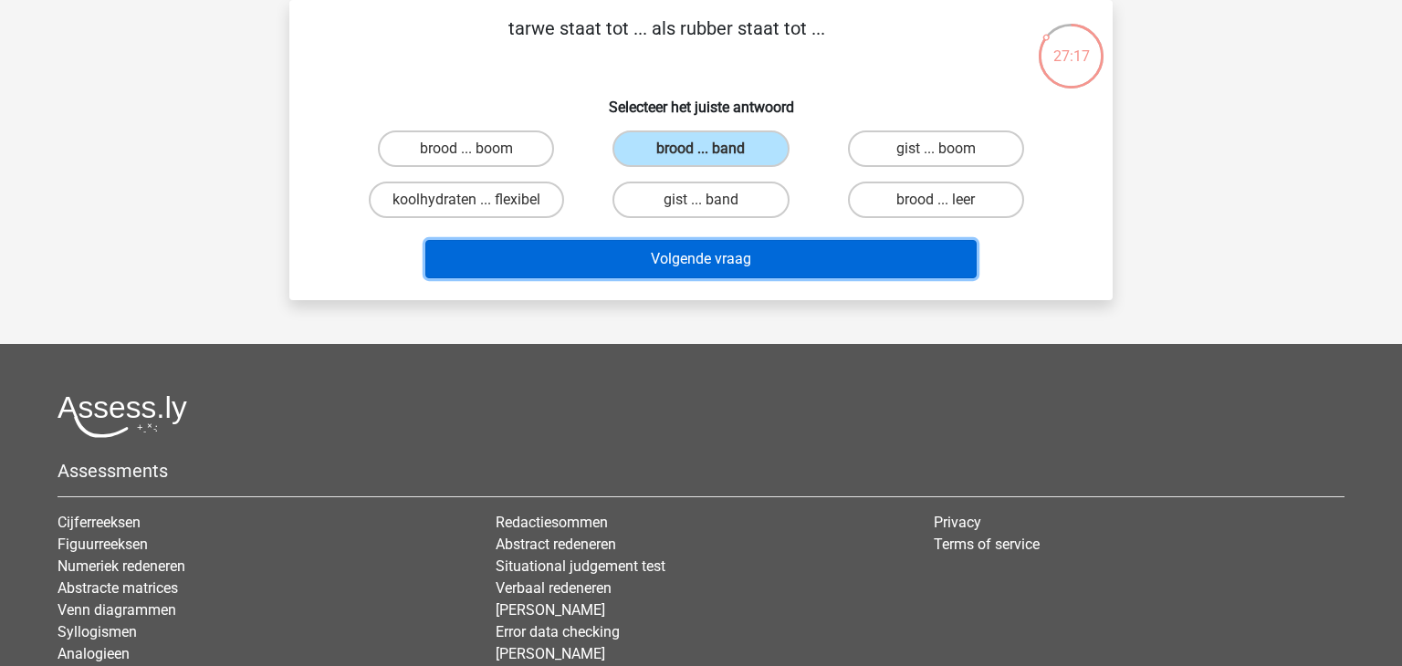
click at [770, 262] on button "Volgende vraag" at bounding box center [701, 259] width 552 height 38
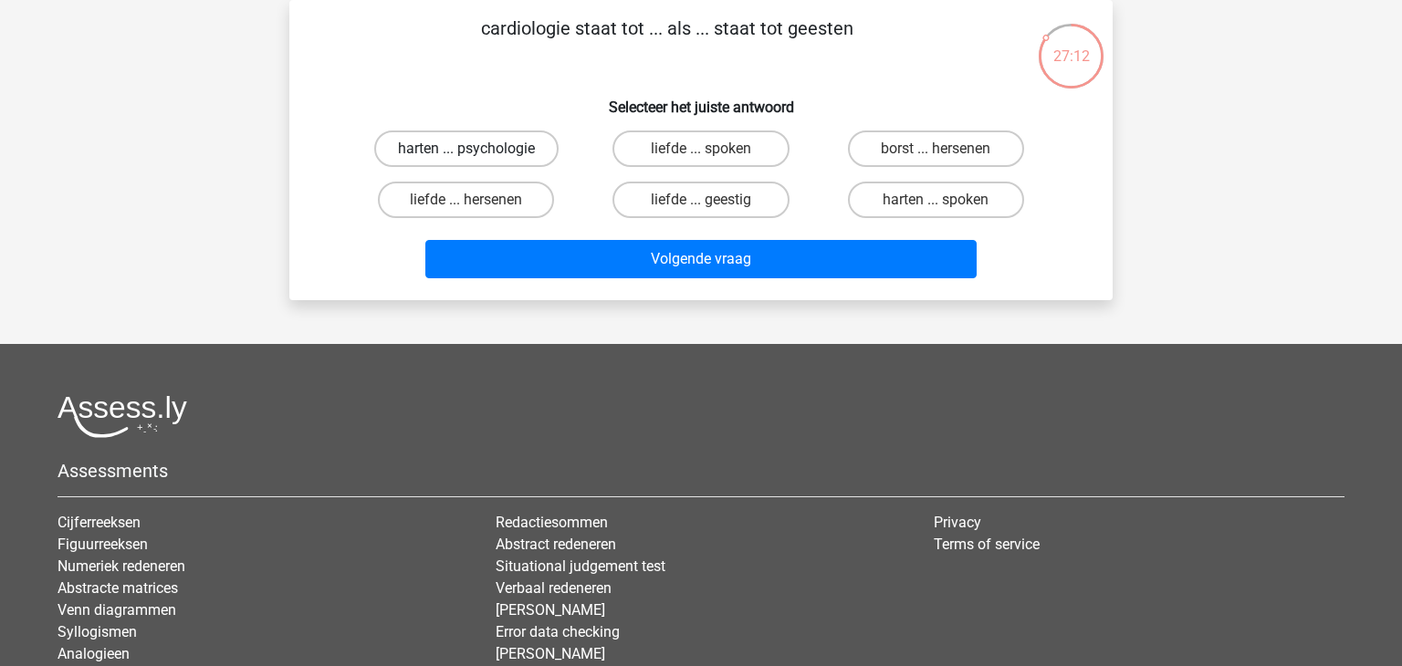
click at [551, 153] on label "harten ... psychologie" at bounding box center [466, 149] width 184 height 37
click at [478, 153] on input "harten ... psychologie" at bounding box center [473, 155] width 12 height 12
radio input "true"
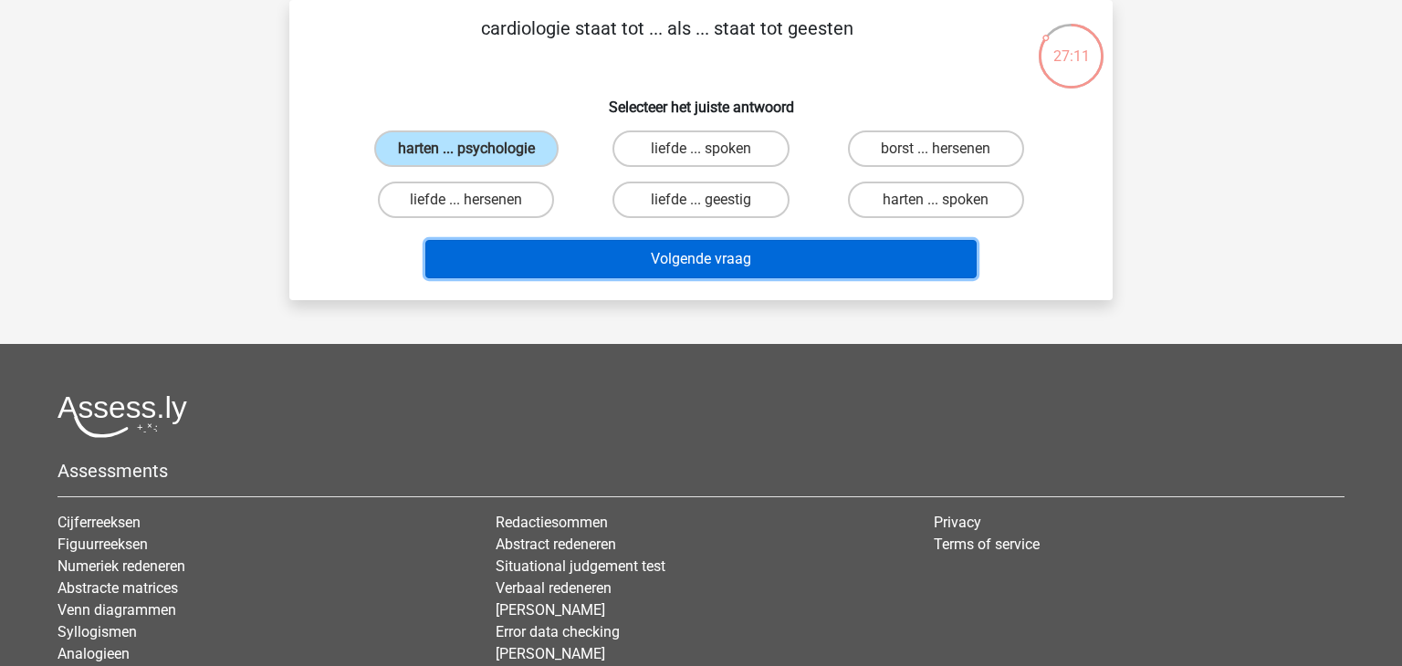
click at [520, 263] on button "Volgende vraag" at bounding box center [701, 259] width 552 height 38
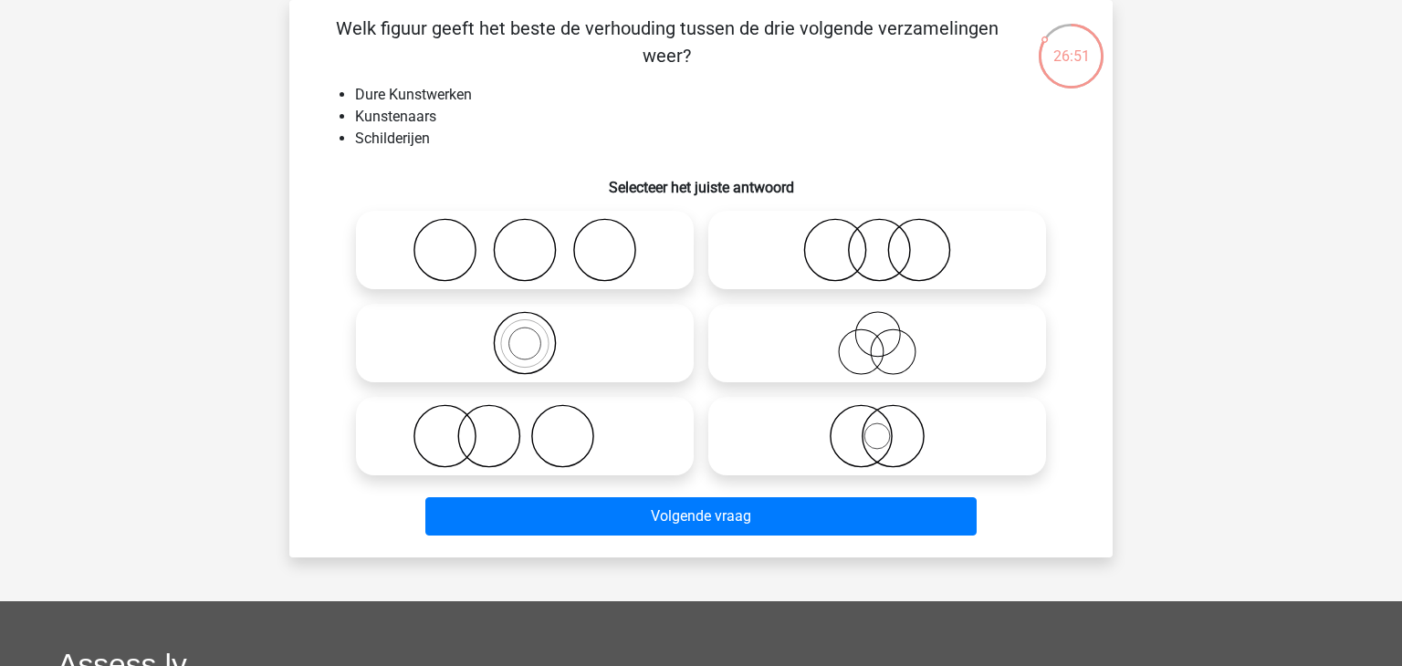
click at [676, 330] on icon at bounding box center [524, 343] width 323 height 64
click at [537, 330] on input "radio" at bounding box center [531, 328] width 12 height 12
radio input "true"
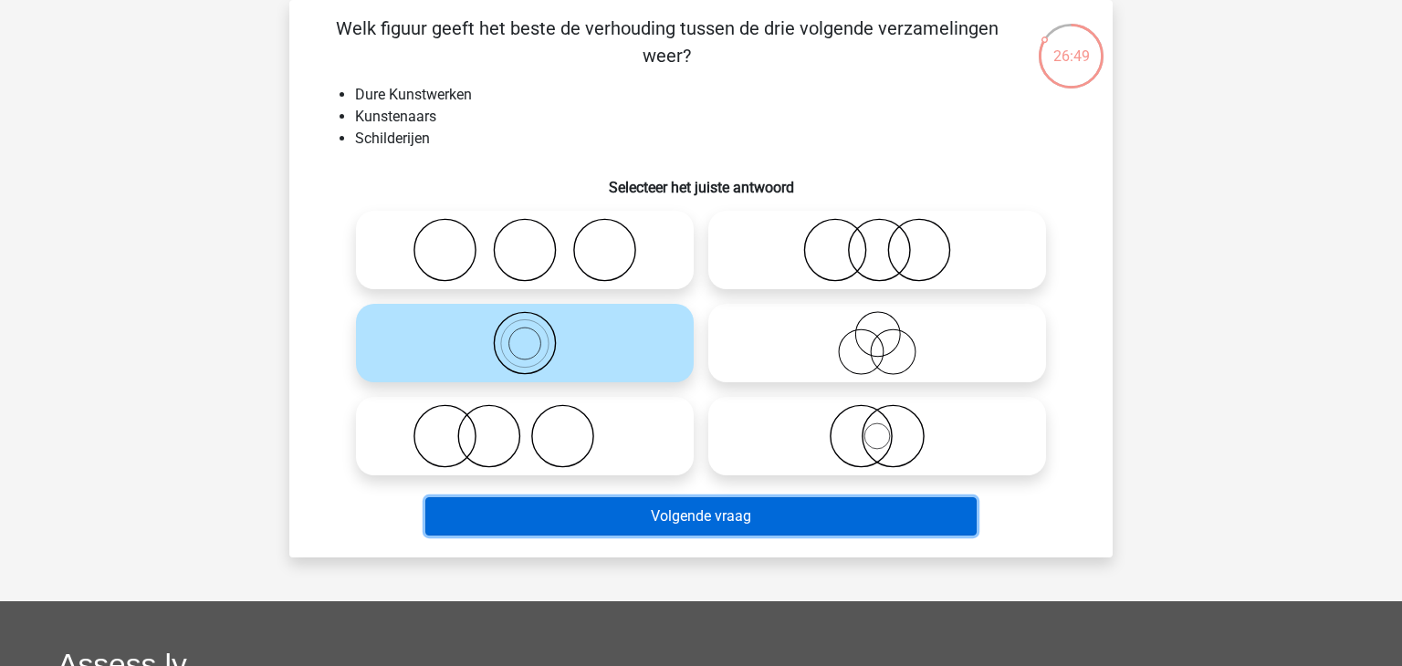
click at [593, 521] on button "Volgende vraag" at bounding box center [701, 517] width 552 height 38
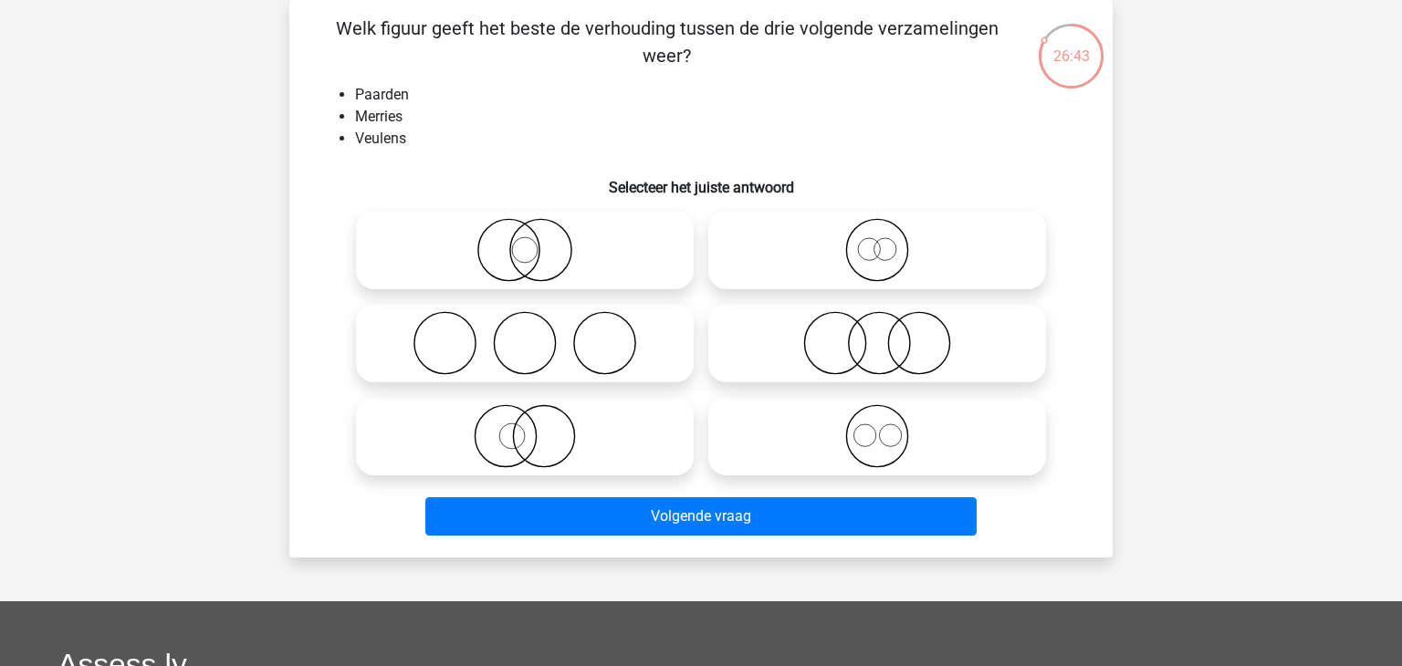
click at [879, 413] on icon at bounding box center [877, 436] width 323 height 64
click at [879, 415] on input "radio" at bounding box center [883, 421] width 12 height 12
radio input "true"
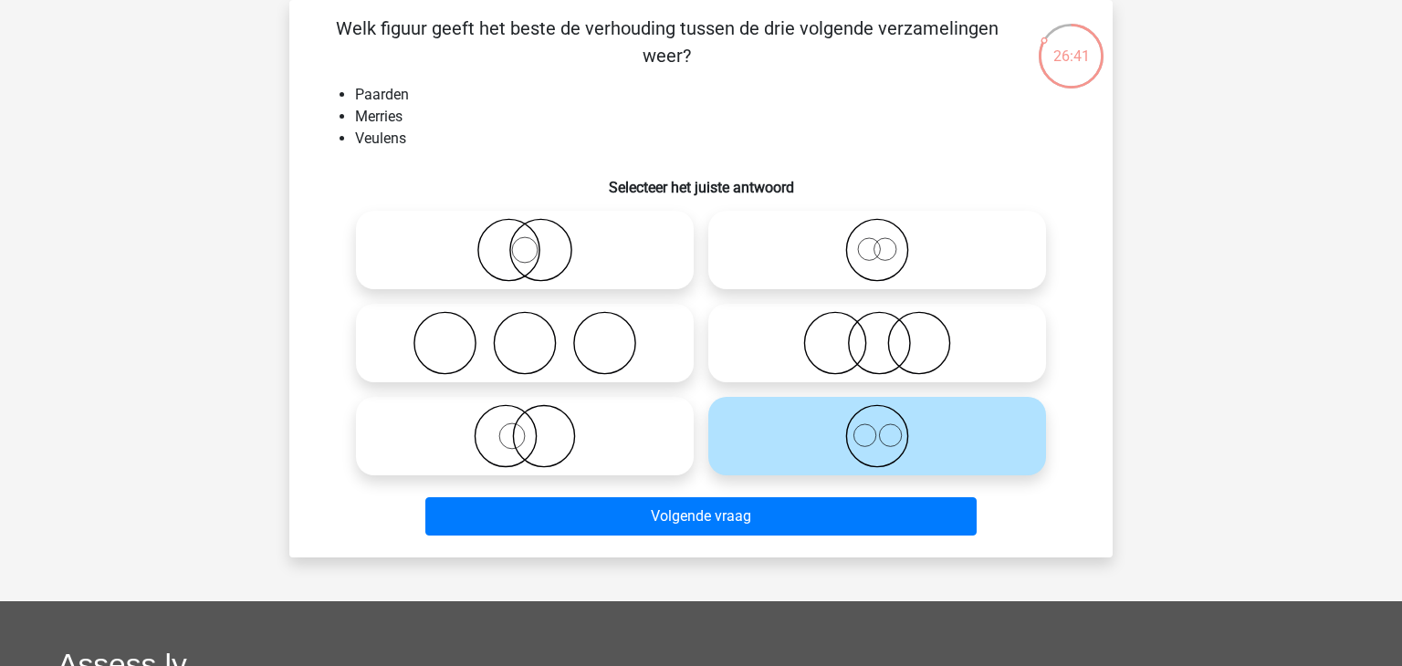
click at [856, 268] on icon at bounding box center [877, 250] width 323 height 64
click at [877, 241] on input "radio" at bounding box center [883, 235] width 12 height 12
radio input "true"
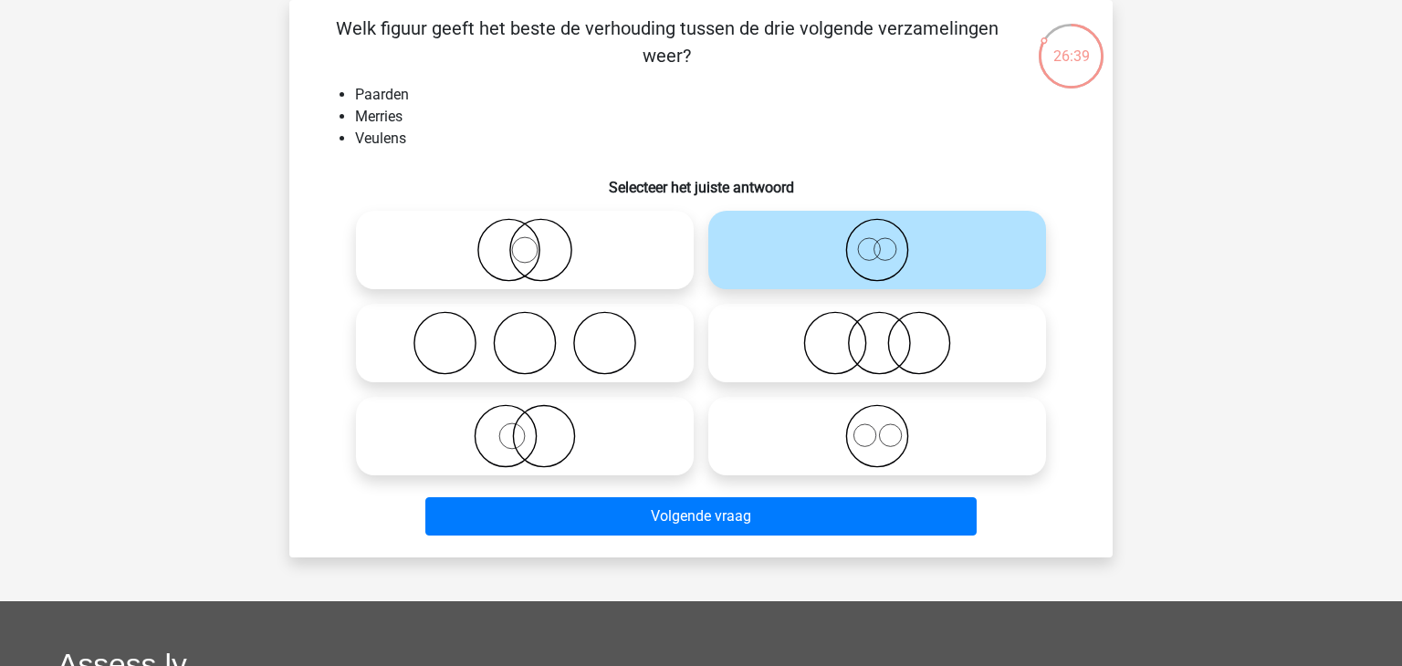
click at [645, 539] on div "Volgende vraag" at bounding box center [701, 521] width 705 height 46
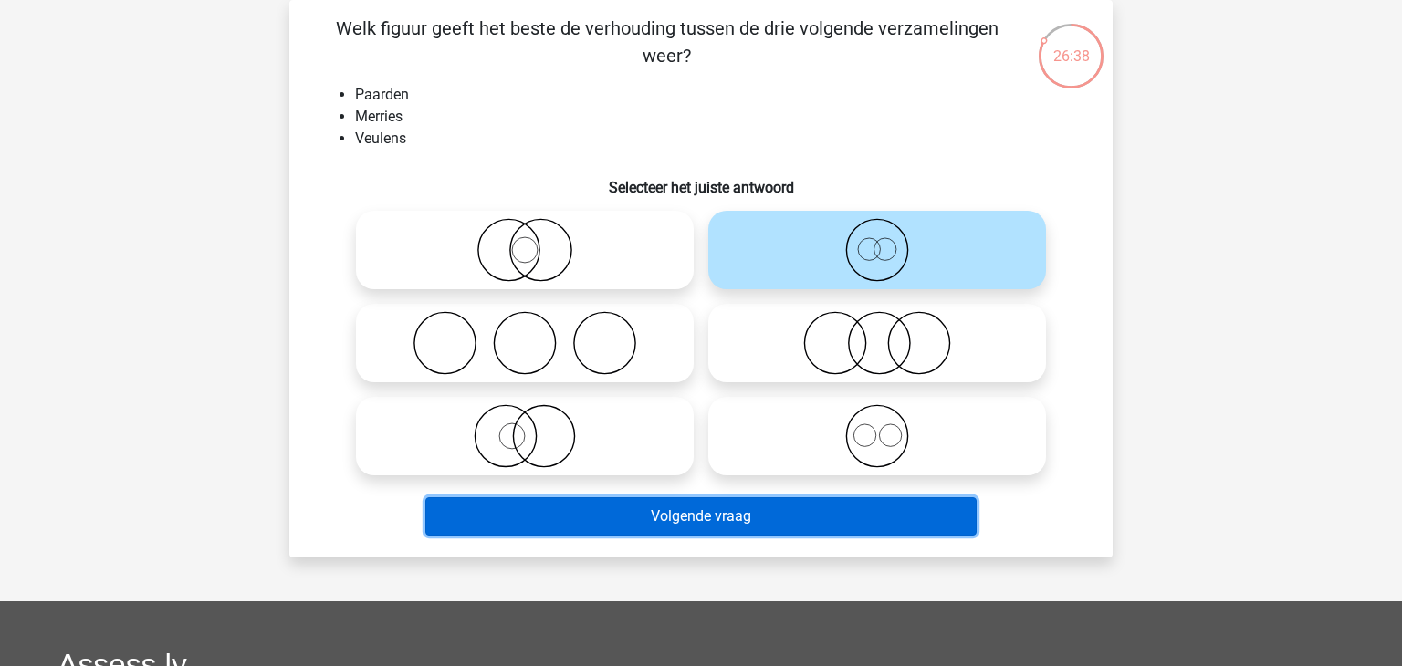
click at [648, 527] on button "Volgende vraag" at bounding box center [701, 517] width 552 height 38
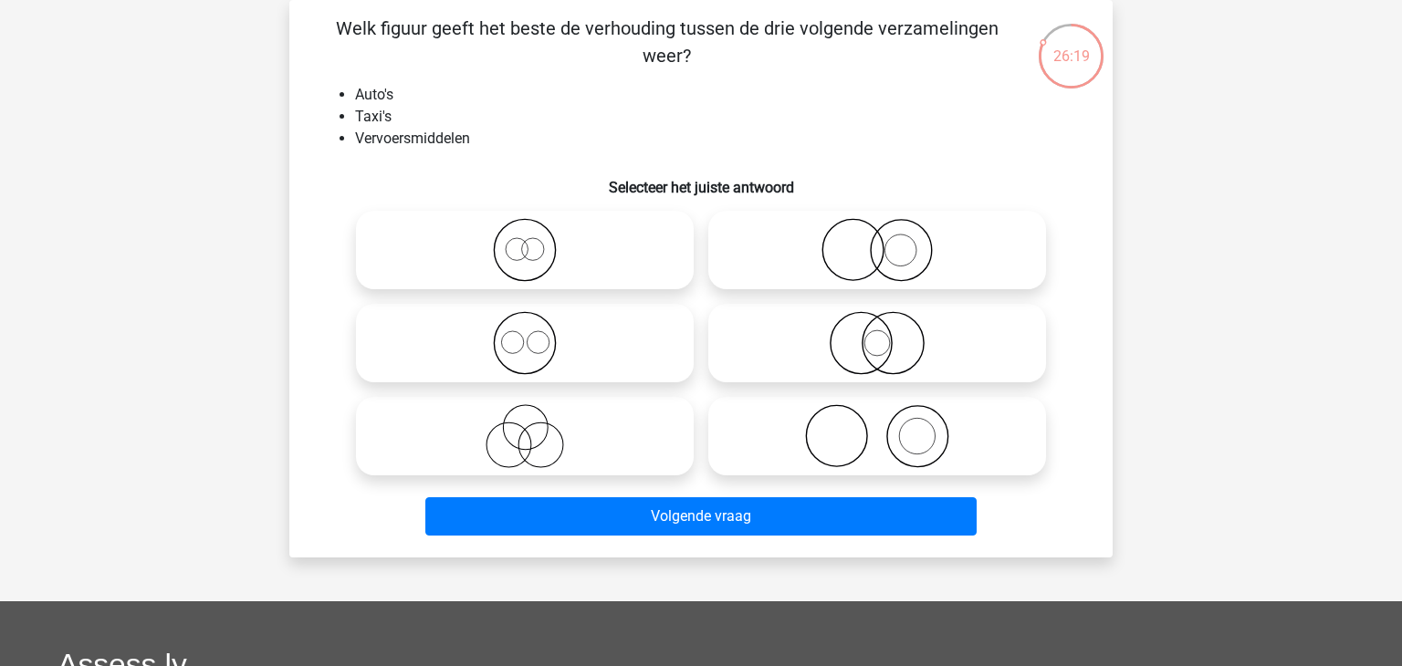
click at [513, 243] on icon at bounding box center [524, 250] width 323 height 64
click at [525, 241] on input "radio" at bounding box center [531, 235] width 12 height 12
radio input "true"
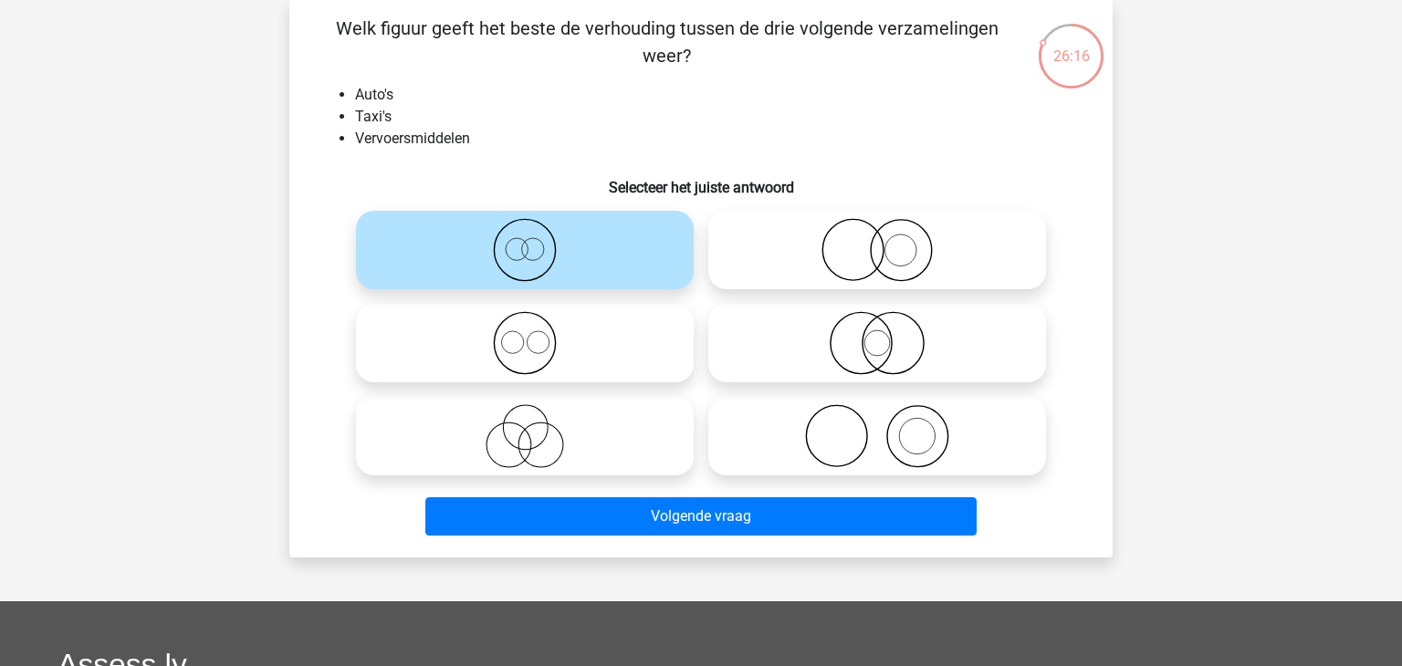
click at [528, 272] on icon at bounding box center [524, 250] width 323 height 64
click at [528, 241] on input "radio" at bounding box center [531, 235] width 12 height 12
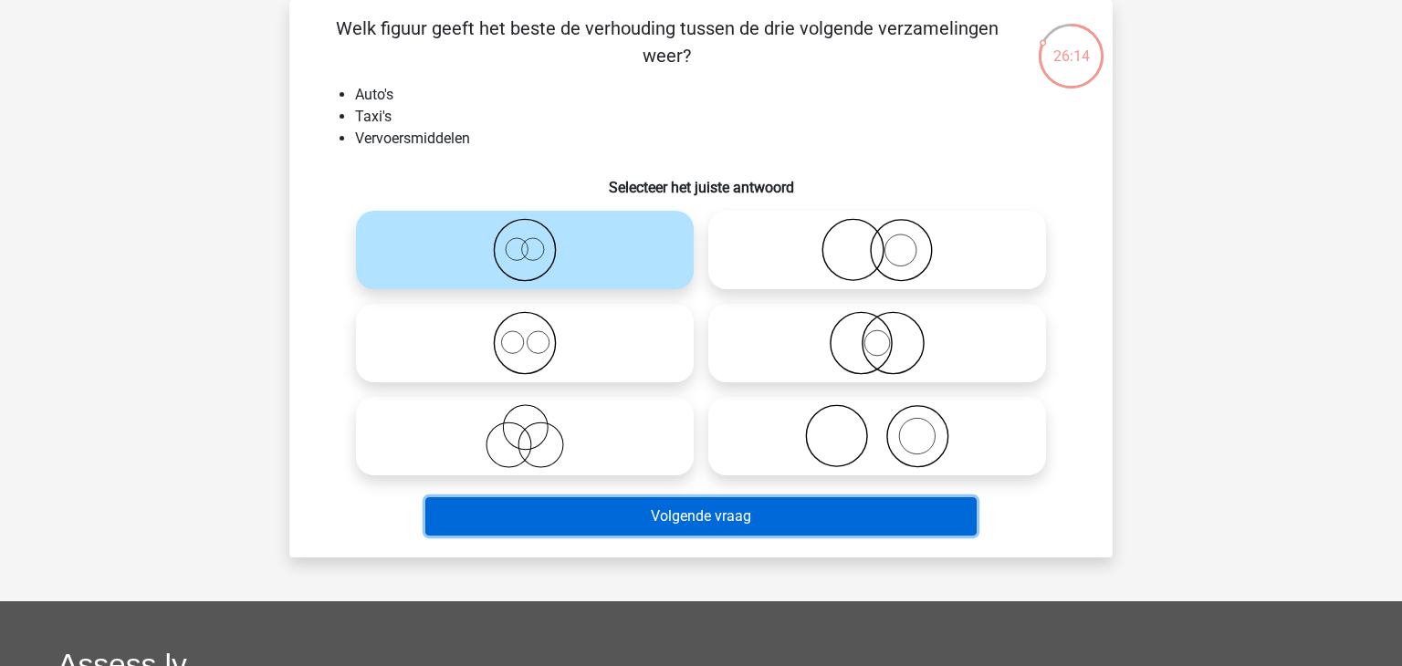
click at [547, 529] on button "Volgende vraag" at bounding box center [701, 517] width 552 height 38
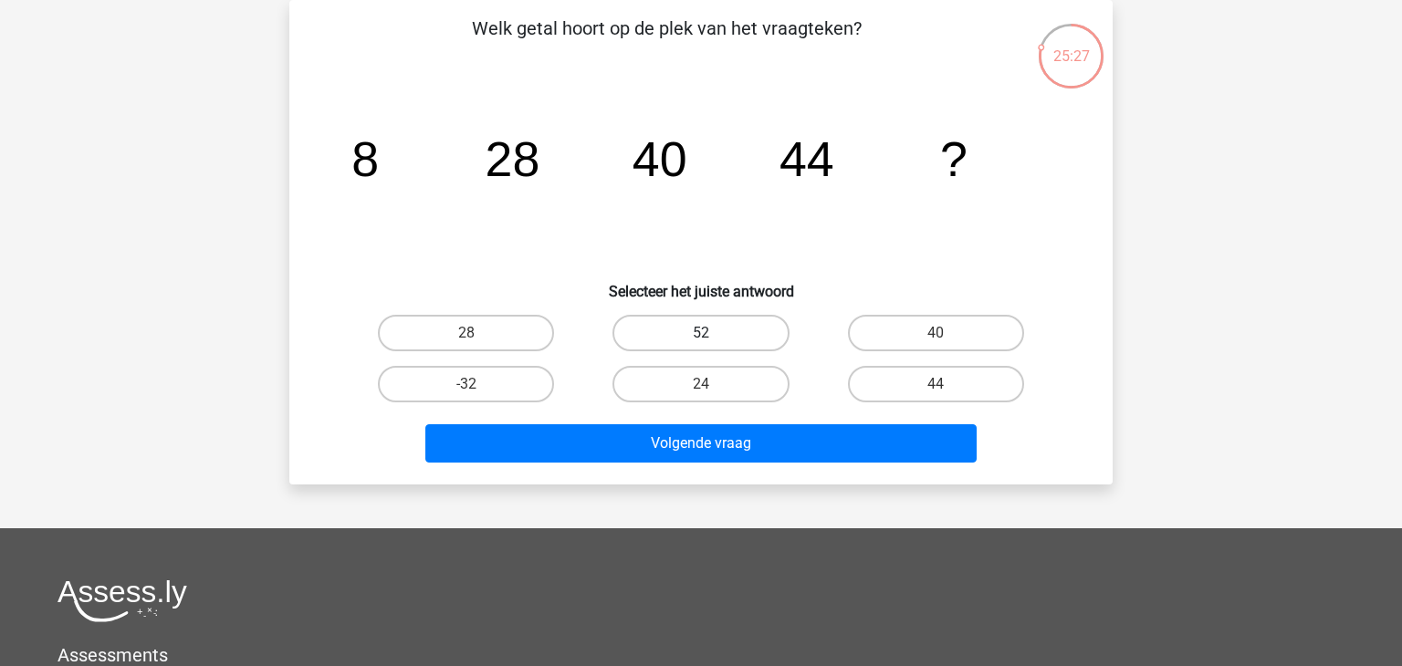
click at [720, 344] on label "52" at bounding box center [701, 333] width 176 height 37
click at [713, 344] on input "52" at bounding box center [707, 339] width 12 height 12
radio input "true"
click at [703, 378] on label "24" at bounding box center [701, 384] width 176 height 37
click at [703, 384] on input "24" at bounding box center [707, 390] width 12 height 12
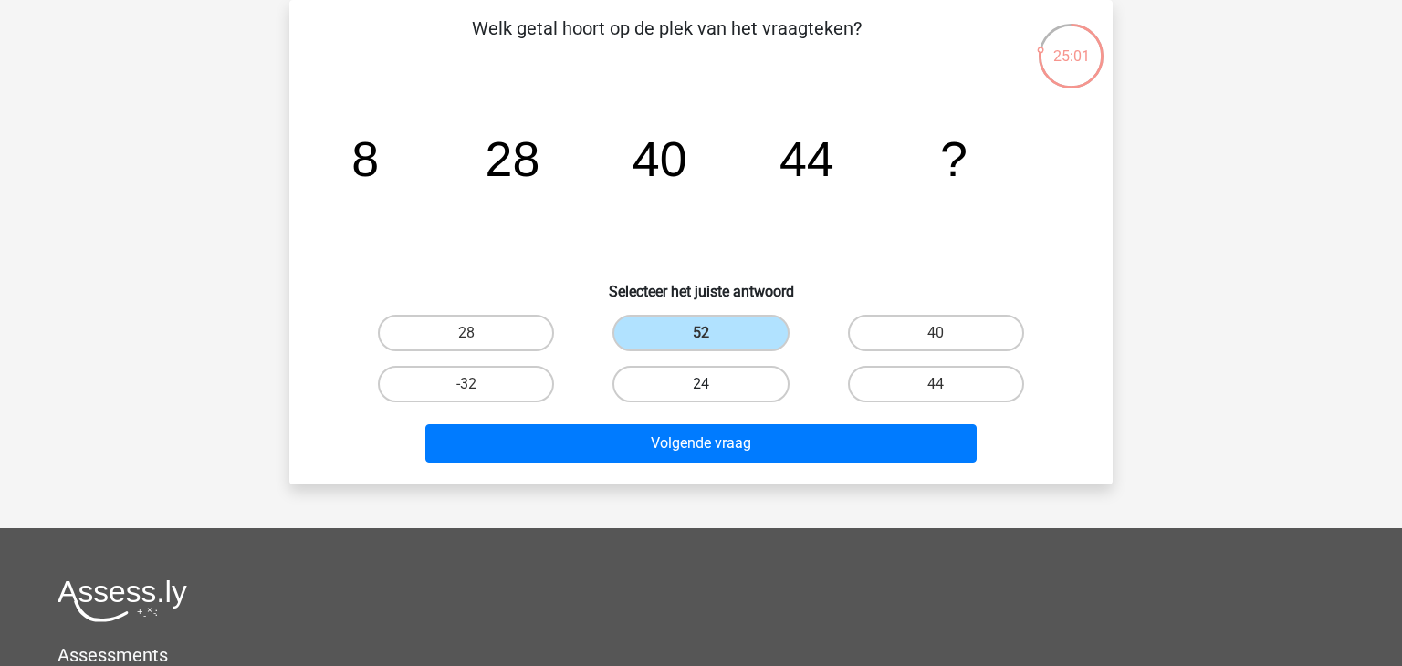
radio input "true"
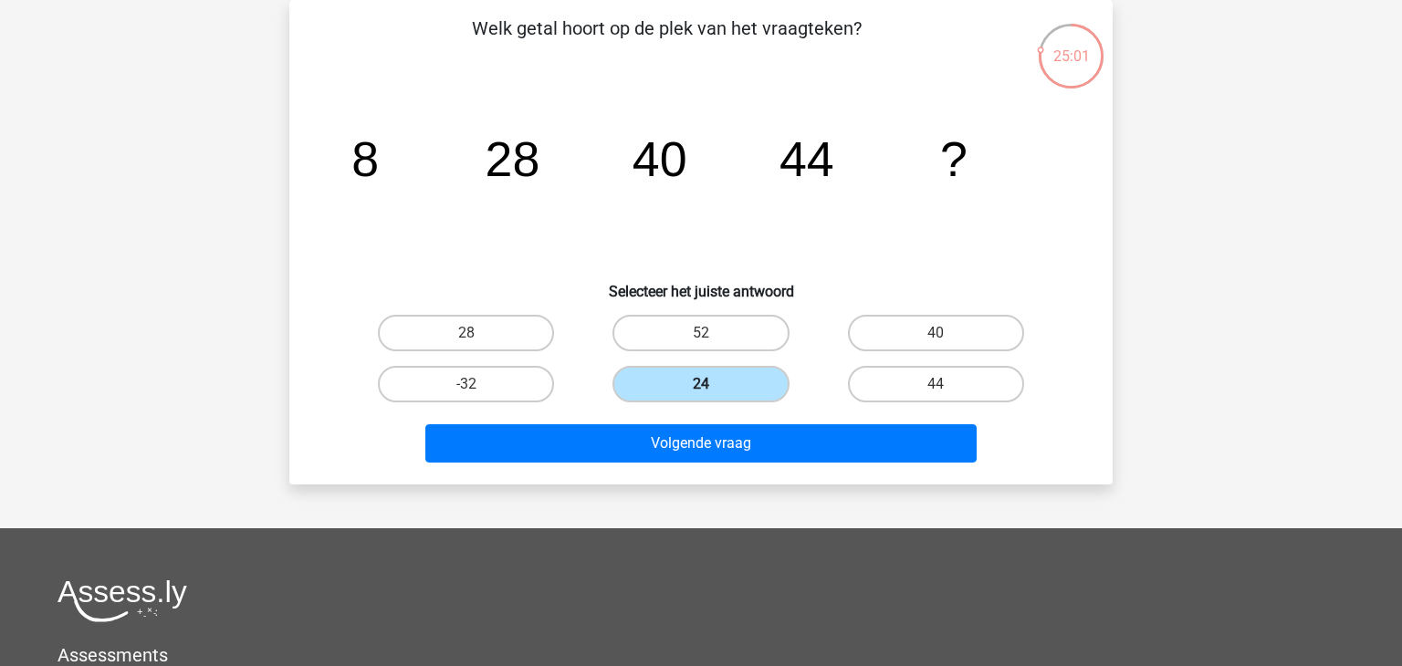
click at [703, 378] on label "24" at bounding box center [701, 384] width 176 height 37
click at [703, 384] on input "24" at bounding box center [707, 390] width 12 height 12
click at [703, 378] on label "24" at bounding box center [701, 384] width 176 height 37
click at [703, 384] on input "24" at bounding box center [707, 390] width 12 height 12
click at [878, 341] on label "40" at bounding box center [936, 333] width 176 height 37
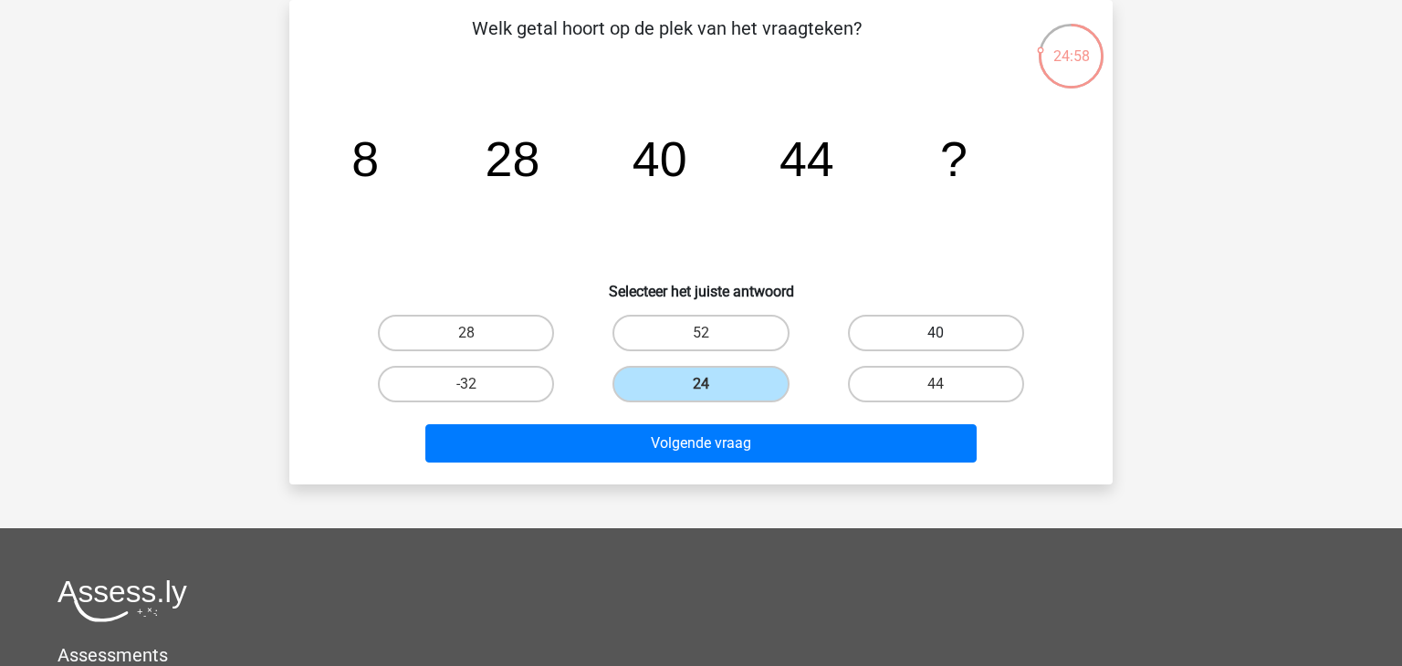
click at [936, 341] on input "40" at bounding box center [942, 339] width 12 height 12
radio input "true"
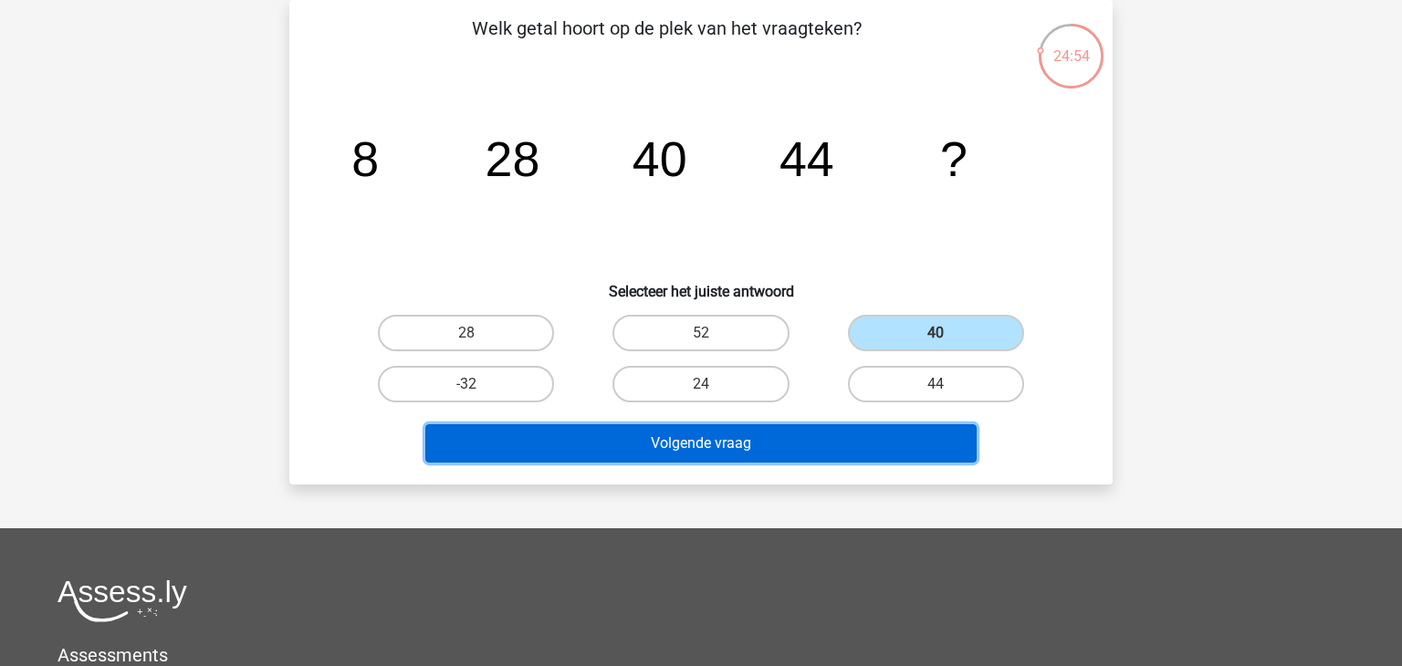
click at [770, 429] on button "Volgende vraag" at bounding box center [701, 444] width 552 height 38
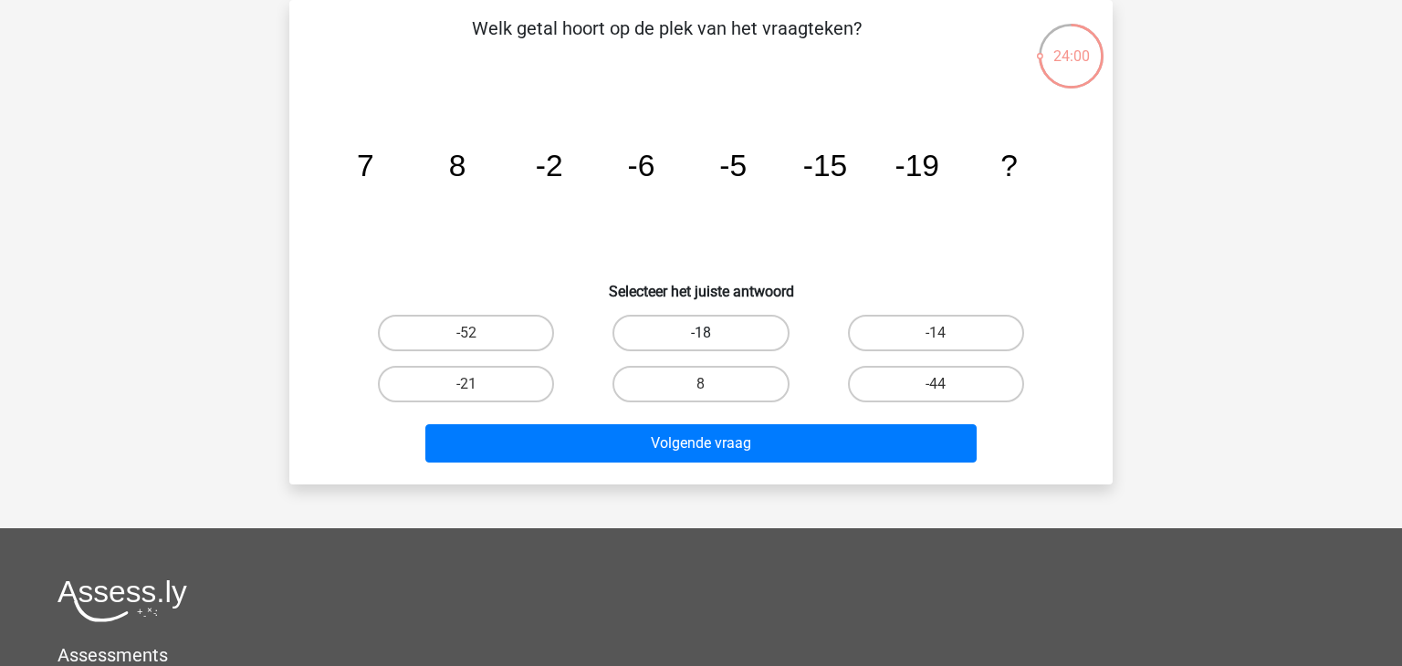
click at [666, 333] on label "-18" at bounding box center [701, 333] width 176 height 37
click at [701, 333] on input "-18" at bounding box center [707, 339] width 12 height 12
radio input "true"
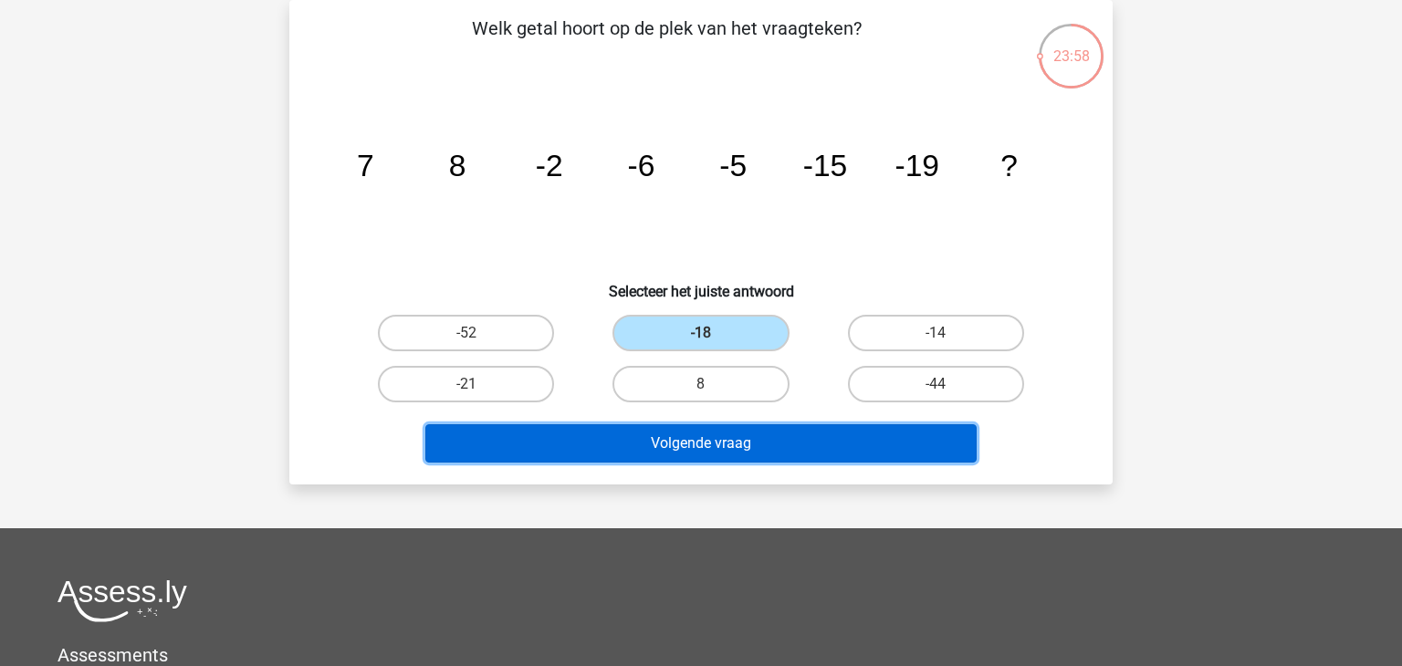
click at [634, 434] on button "Volgende vraag" at bounding box center [701, 444] width 552 height 38
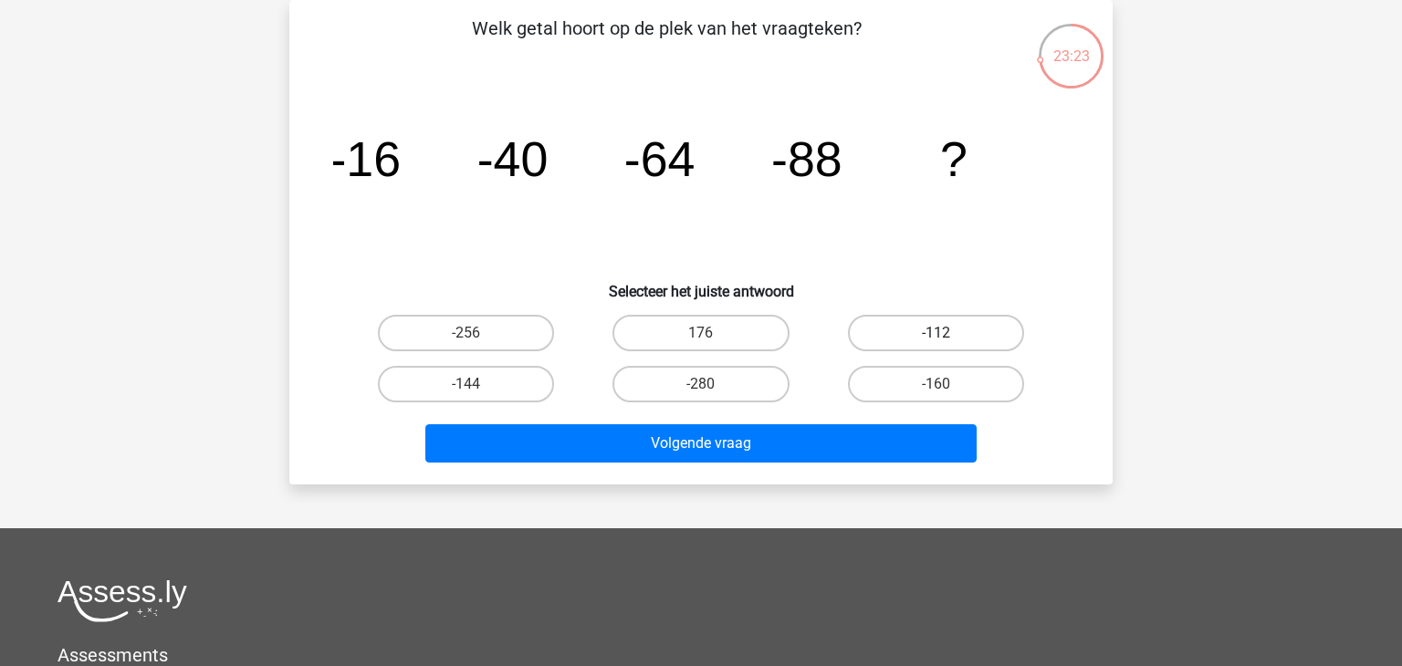
click at [962, 315] on label "-112" at bounding box center [936, 333] width 176 height 37
click at [948, 333] on input "-112" at bounding box center [942, 339] width 12 height 12
radio input "true"
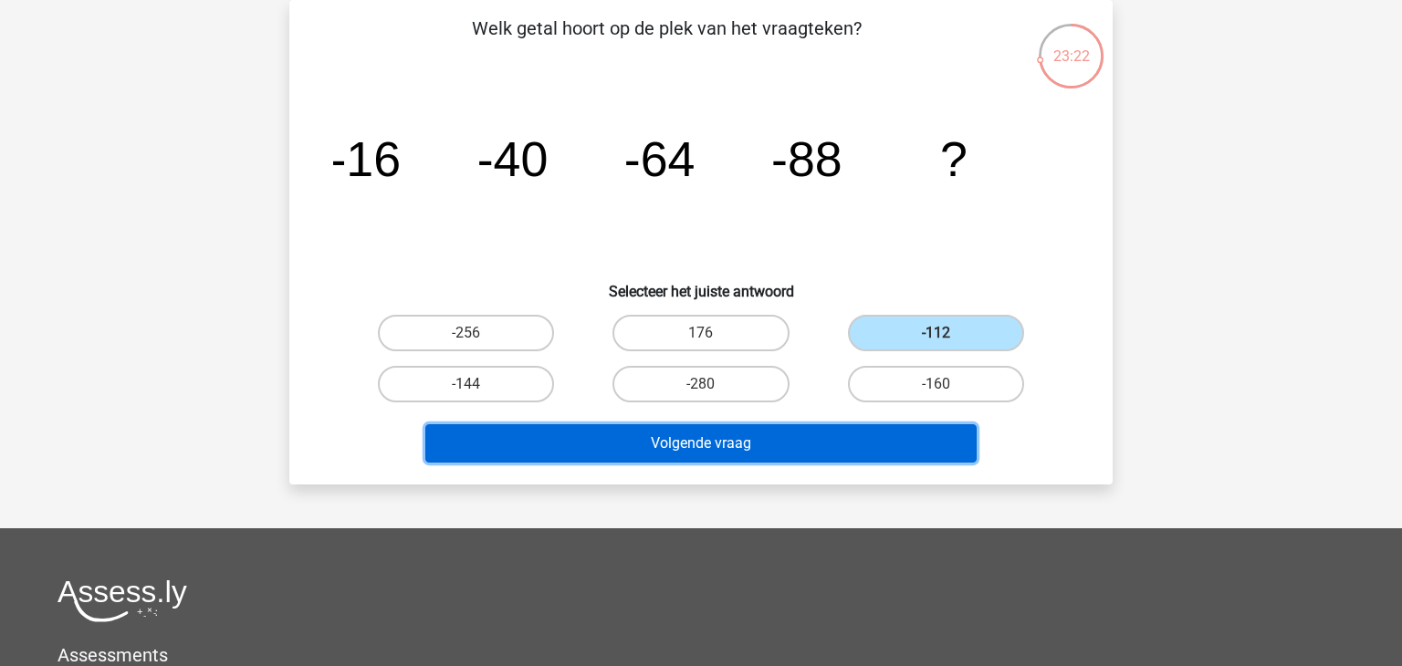
click at [834, 437] on button "Volgende vraag" at bounding box center [701, 444] width 552 height 38
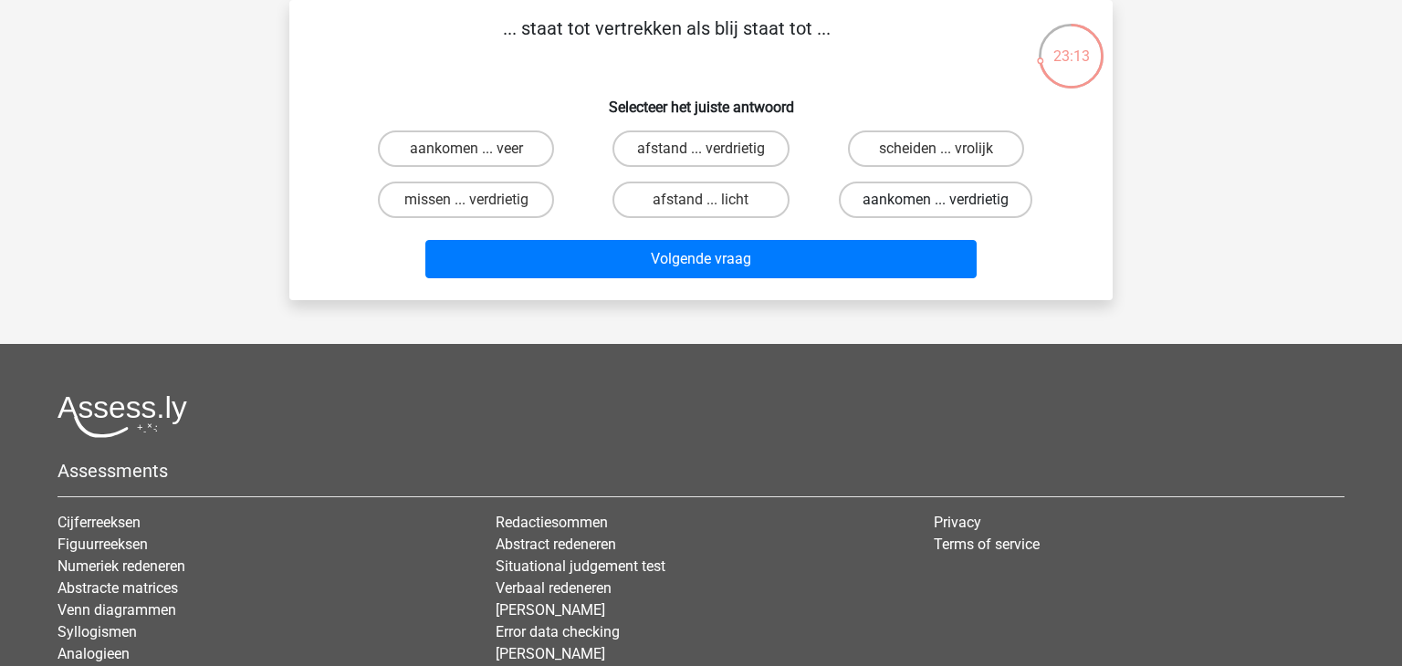
click at [879, 207] on label "aankomen ... verdrietig" at bounding box center [936, 200] width 194 height 37
click at [936, 207] on input "aankomen ... verdrietig" at bounding box center [942, 206] width 12 height 12
radio input "true"
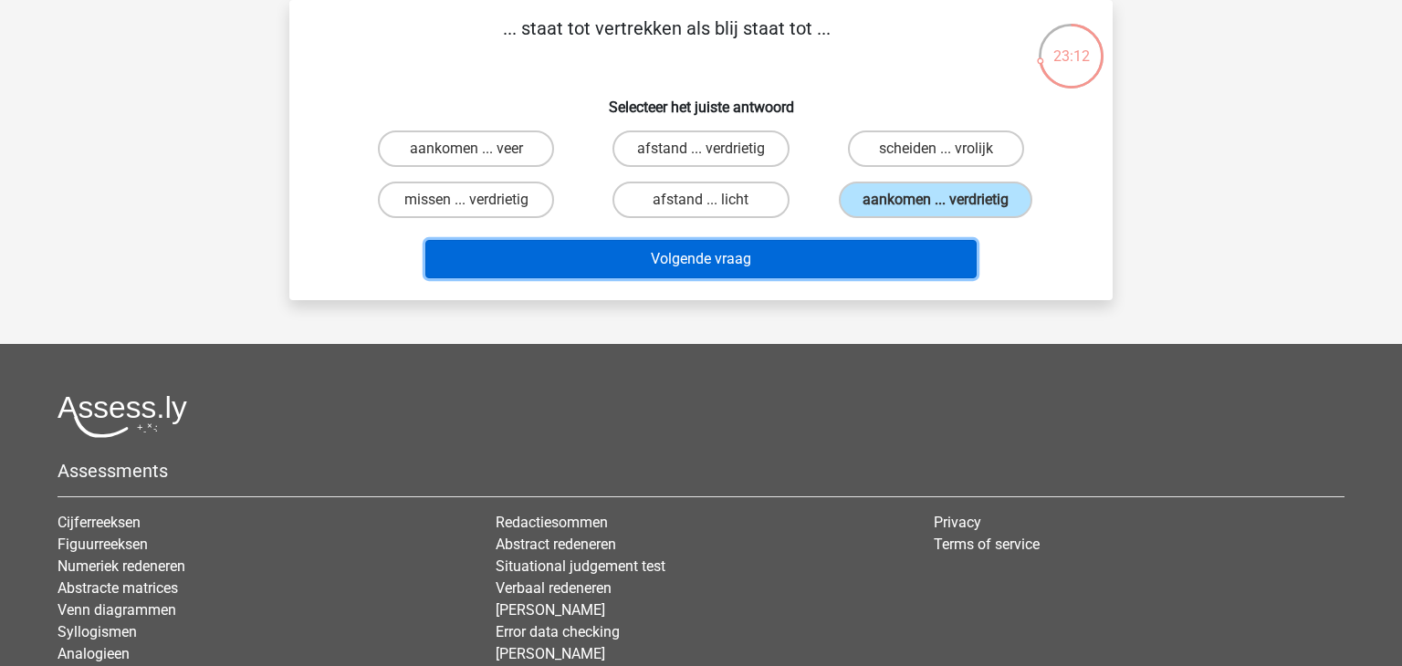
click at [794, 247] on button "Volgende vraag" at bounding box center [701, 259] width 552 height 38
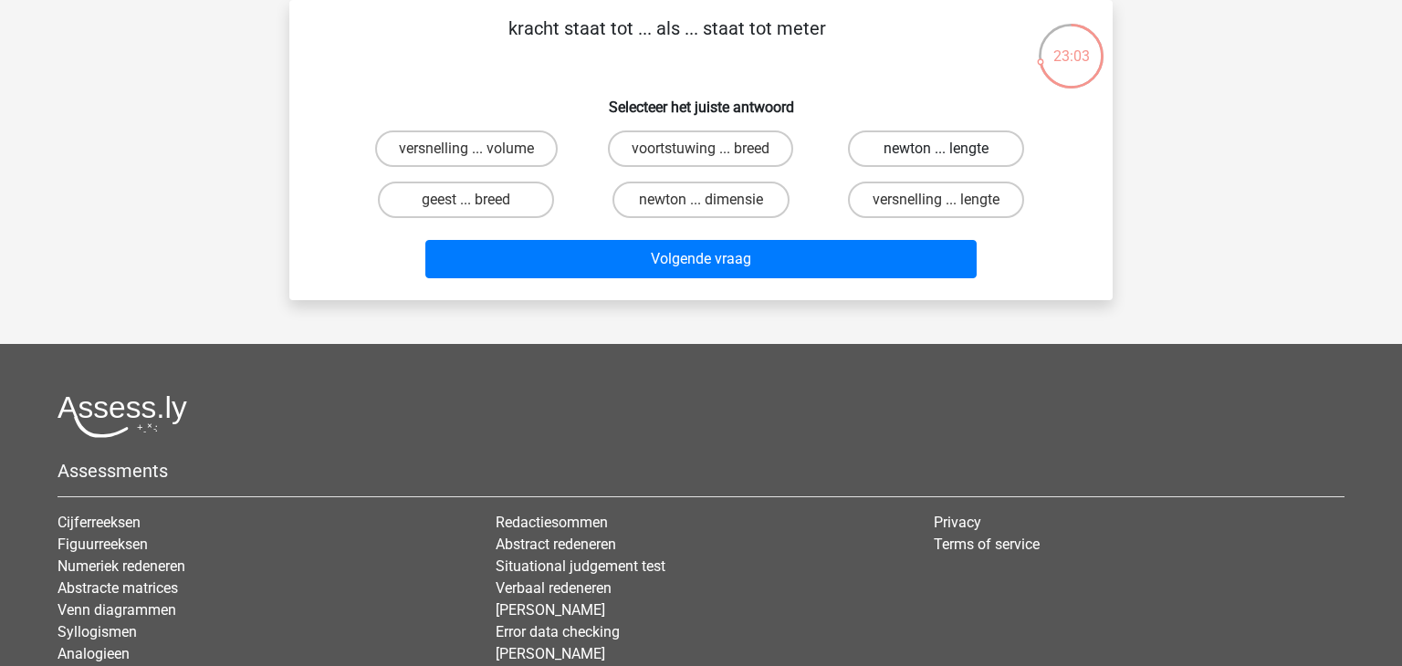
click at [893, 162] on label "newton ... lengte" at bounding box center [936, 149] width 176 height 37
click at [936, 161] on input "newton ... lengte" at bounding box center [942, 155] width 12 height 12
radio input "true"
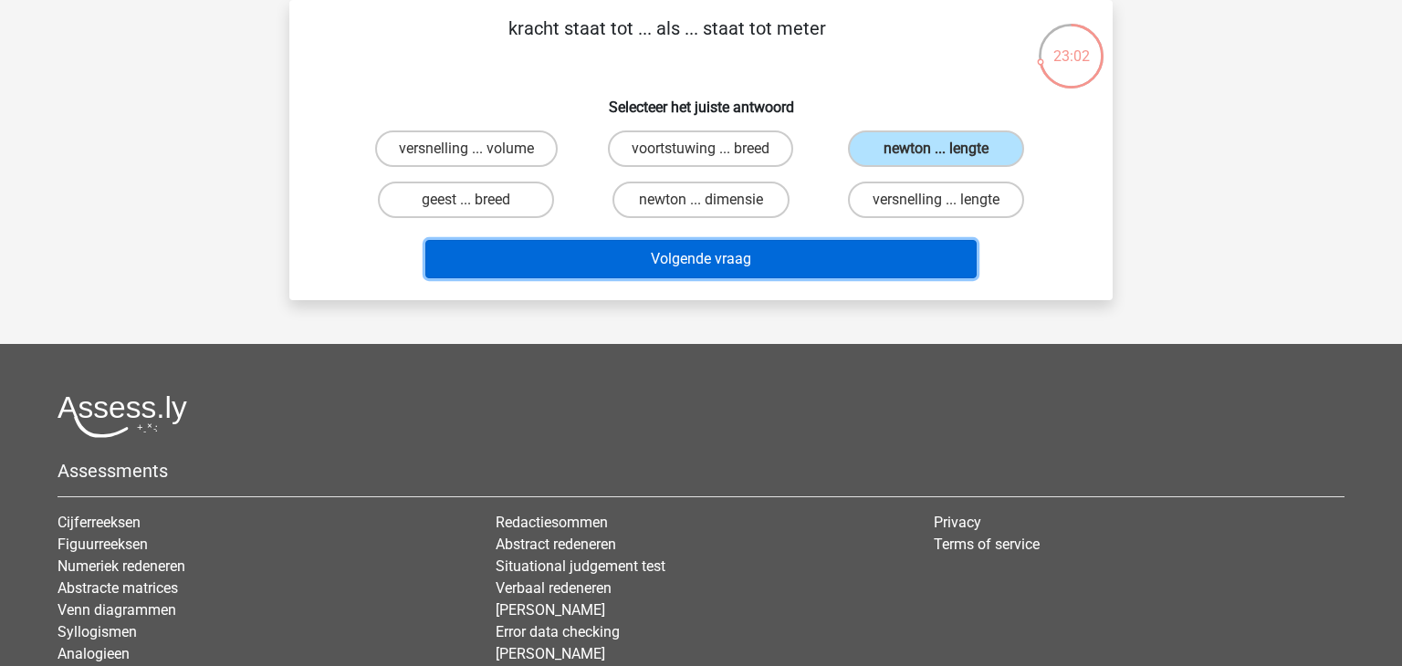
click at [789, 266] on button "Volgende vraag" at bounding box center [701, 259] width 552 height 38
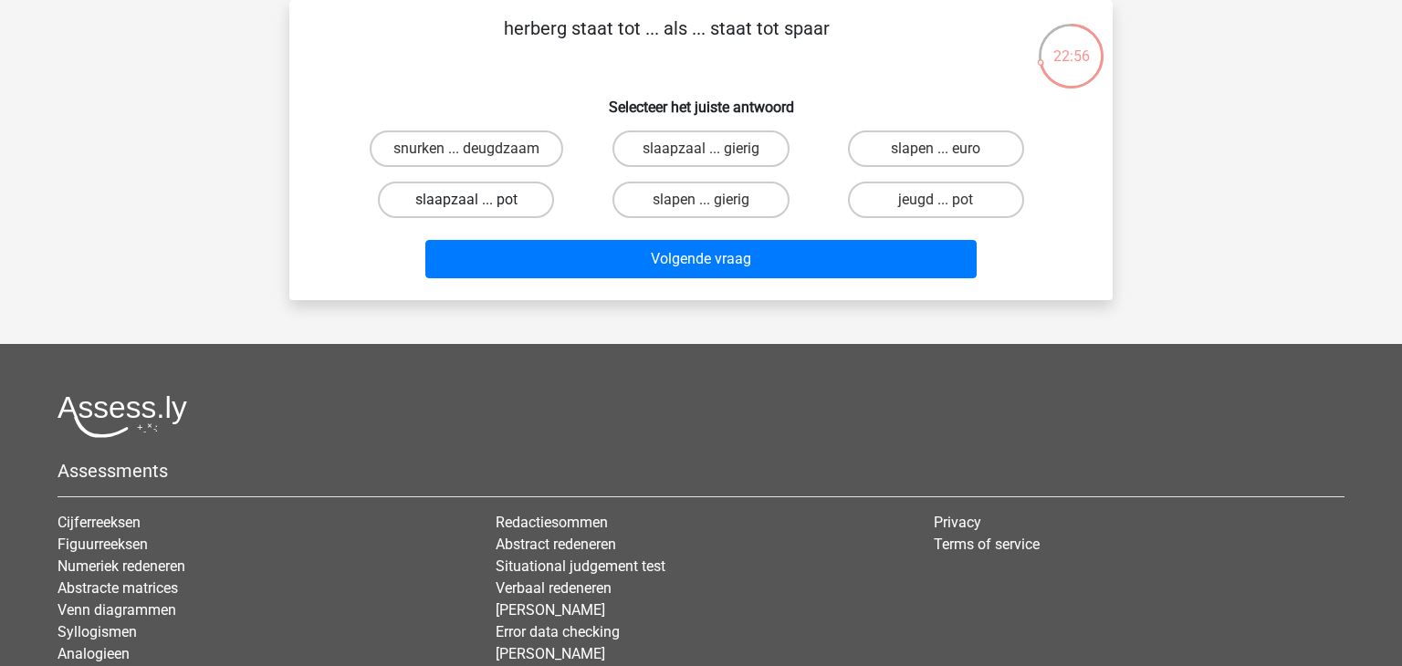
click at [498, 204] on label "slaapzaal ... pot" at bounding box center [466, 200] width 176 height 37
click at [478, 204] on input "slaapzaal ... pot" at bounding box center [473, 206] width 12 height 12
radio input "true"
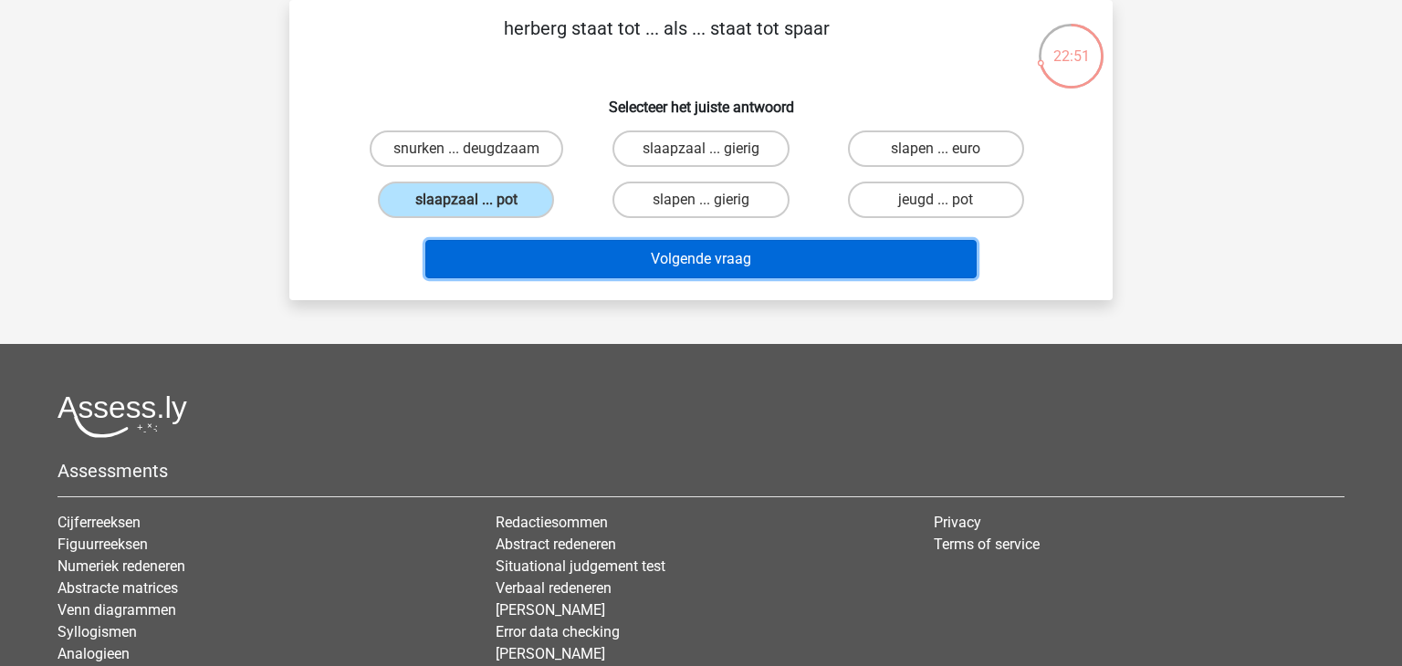
click at [595, 257] on button "Volgende vraag" at bounding box center [701, 259] width 552 height 38
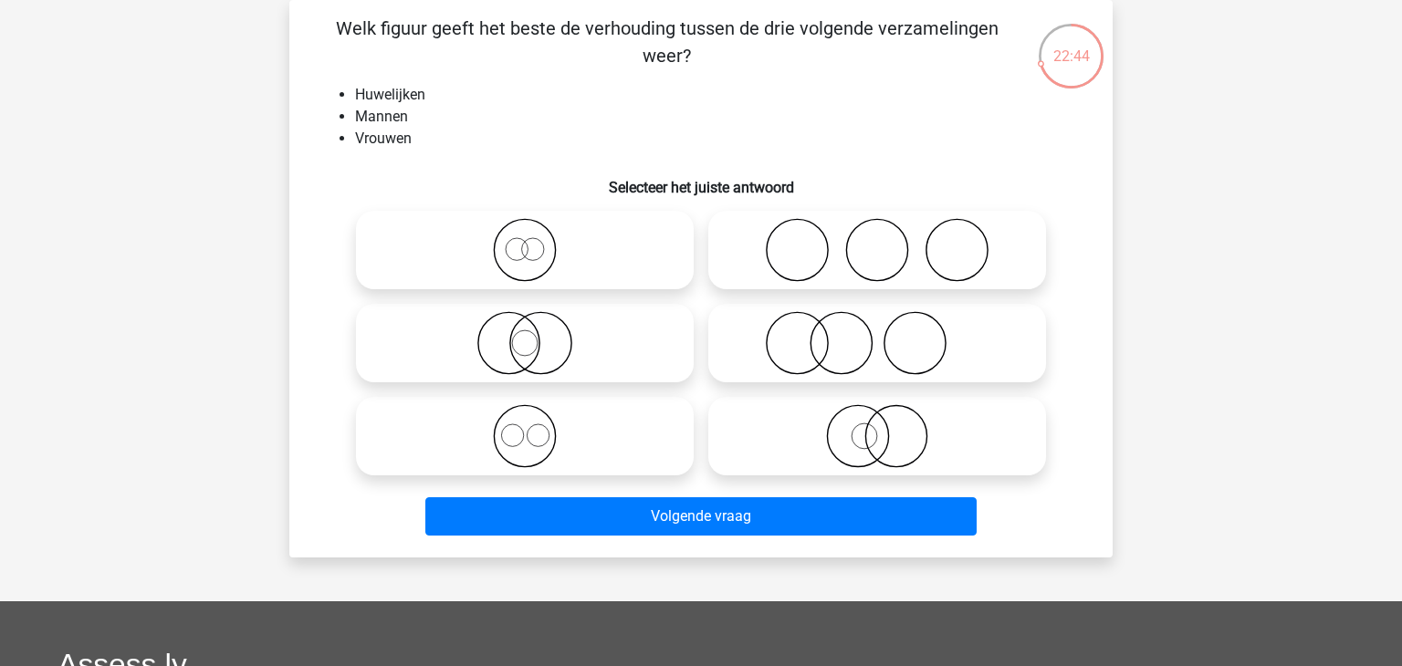
click at [603, 277] on icon at bounding box center [524, 250] width 323 height 64
click at [537, 241] on input "radio" at bounding box center [531, 235] width 12 height 12
radio input "true"
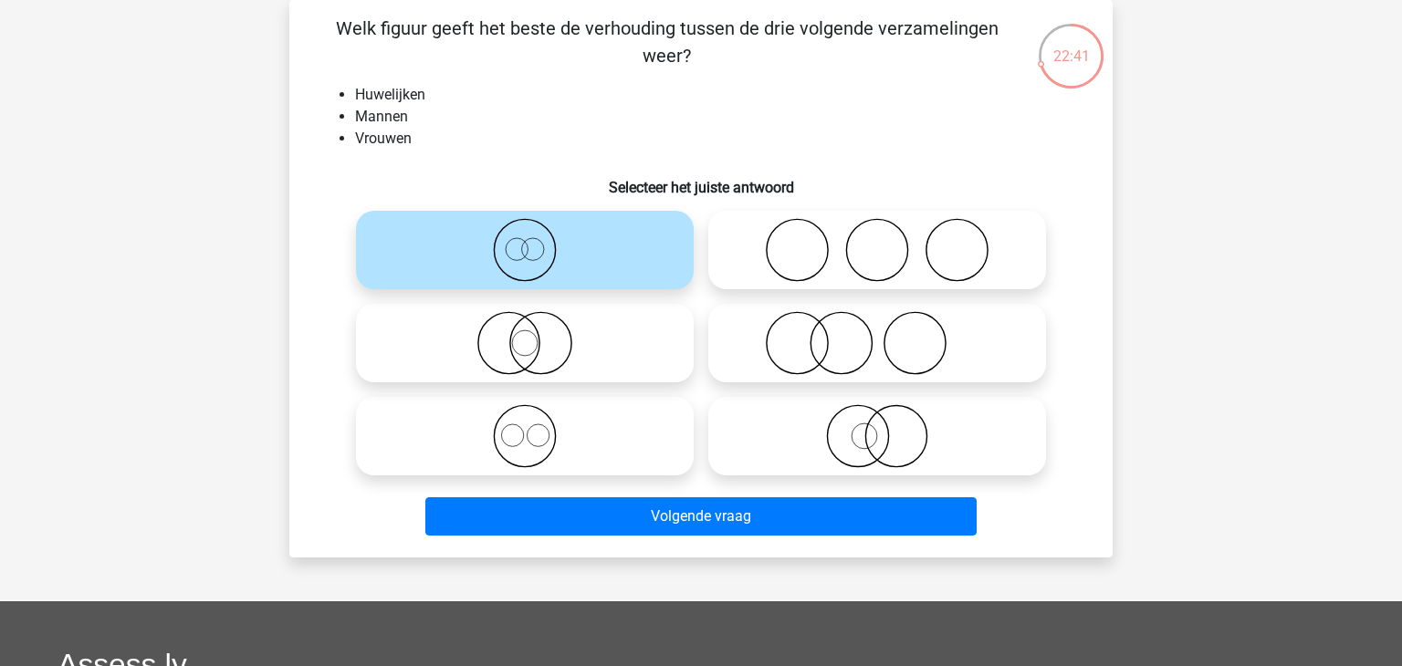
click at [590, 400] on label at bounding box center [525, 436] width 338 height 79
click at [537, 415] on input "radio" at bounding box center [531, 421] width 12 height 12
radio input "true"
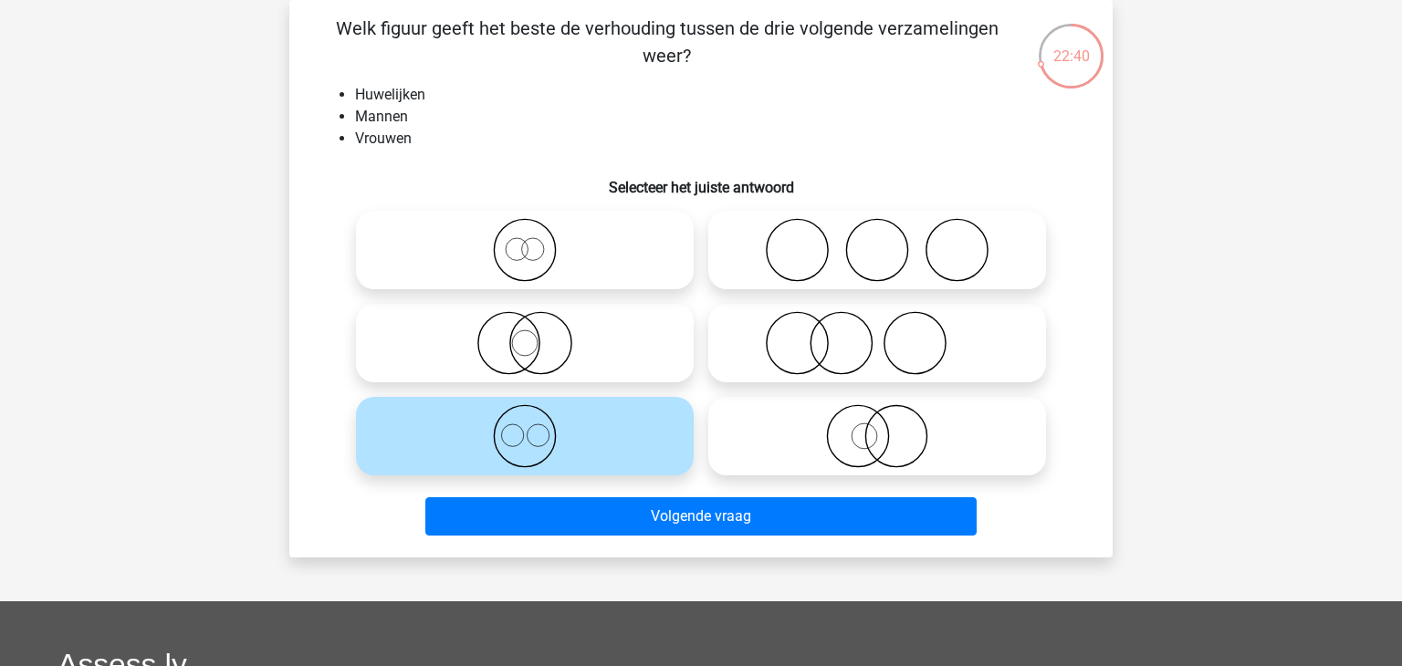
click at [590, 403] on label at bounding box center [525, 436] width 338 height 79
click at [537, 415] on input "radio" at bounding box center [531, 421] width 12 height 12
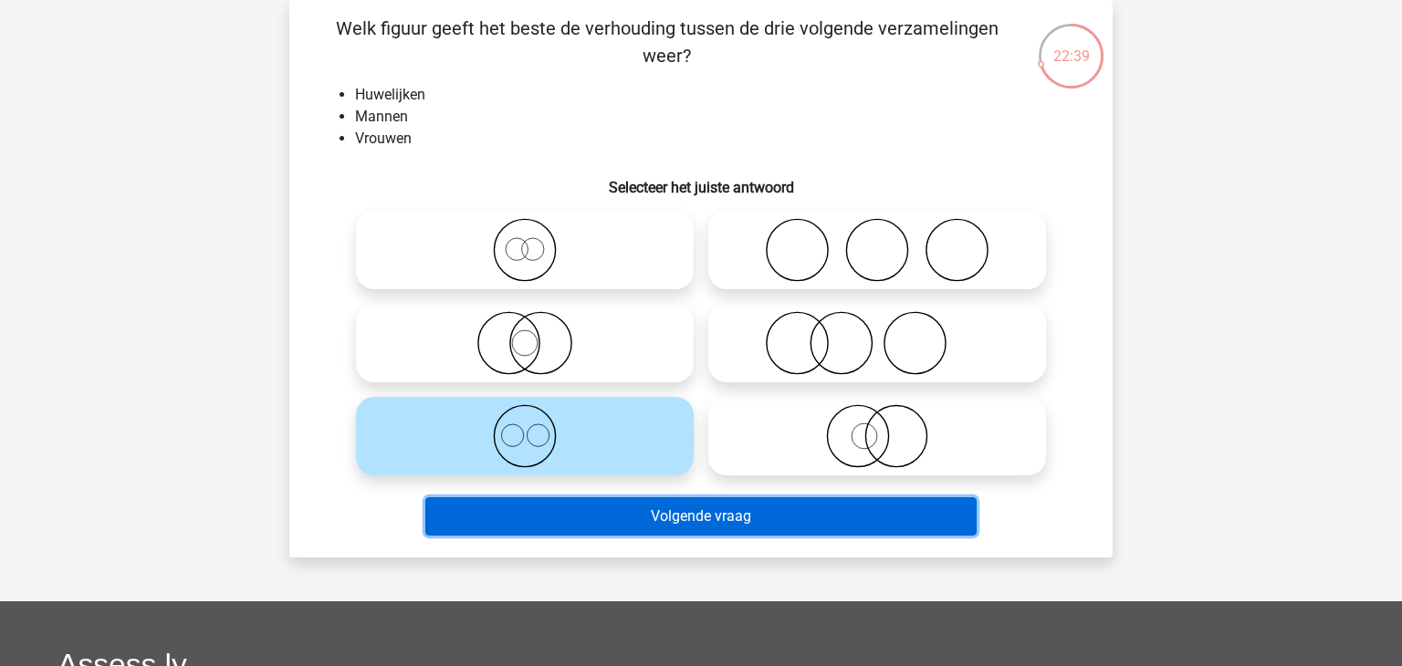
click at [617, 500] on button "Volgende vraag" at bounding box center [701, 517] width 552 height 38
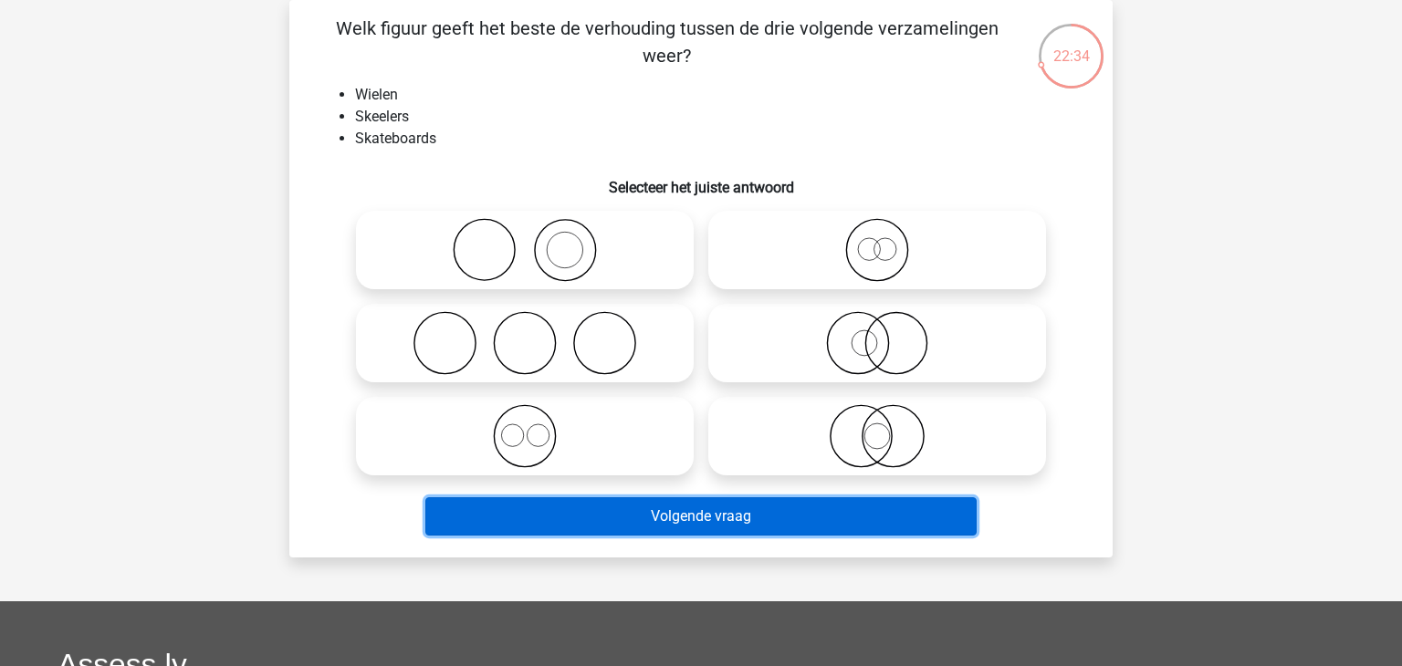
click at [617, 500] on button "Volgende vraag" at bounding box center [701, 517] width 552 height 38
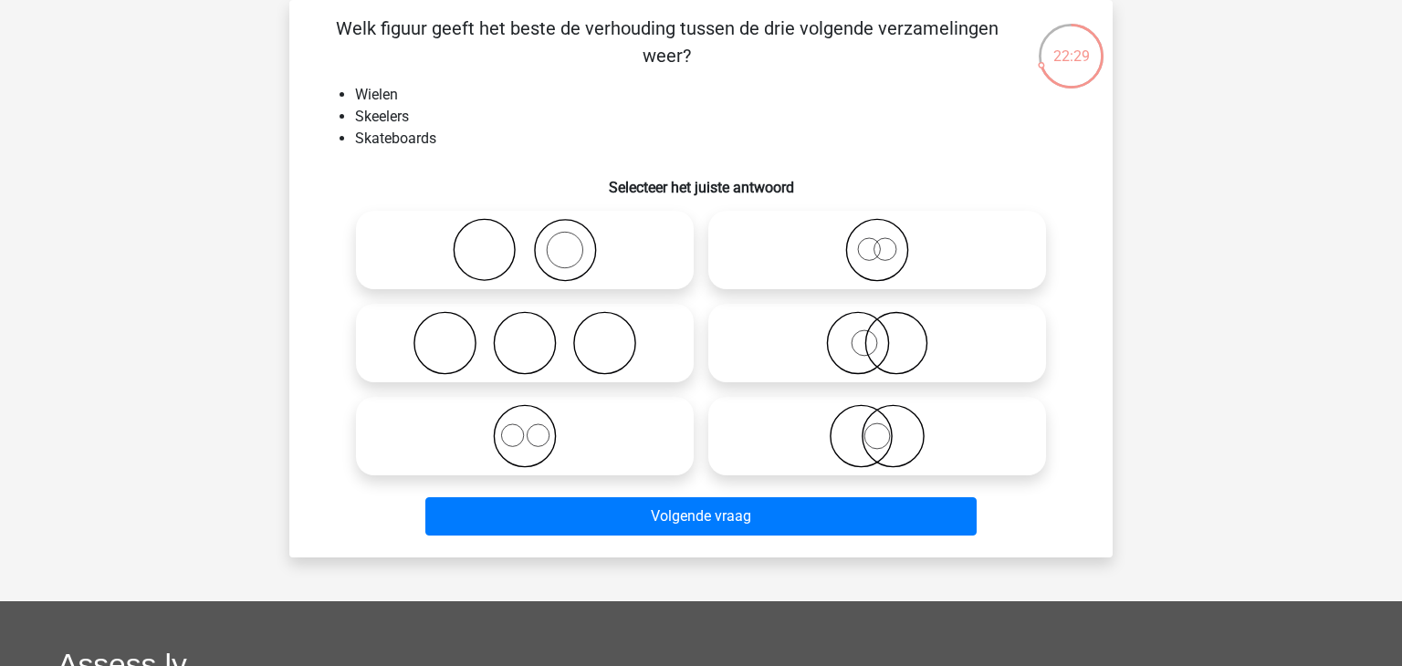
click at [514, 444] on icon at bounding box center [524, 436] width 323 height 64
click at [525, 427] on input "radio" at bounding box center [531, 421] width 12 height 12
radio input "true"
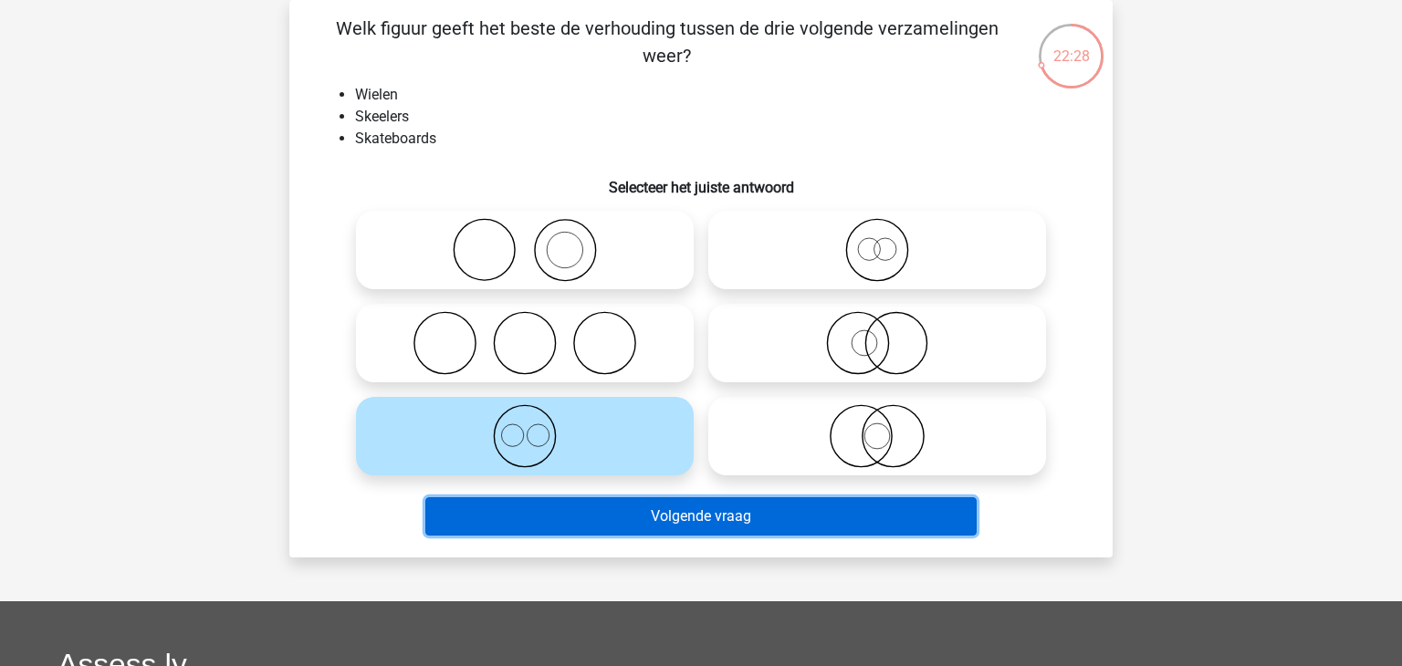
click at [572, 510] on button "Volgende vraag" at bounding box center [701, 517] width 552 height 38
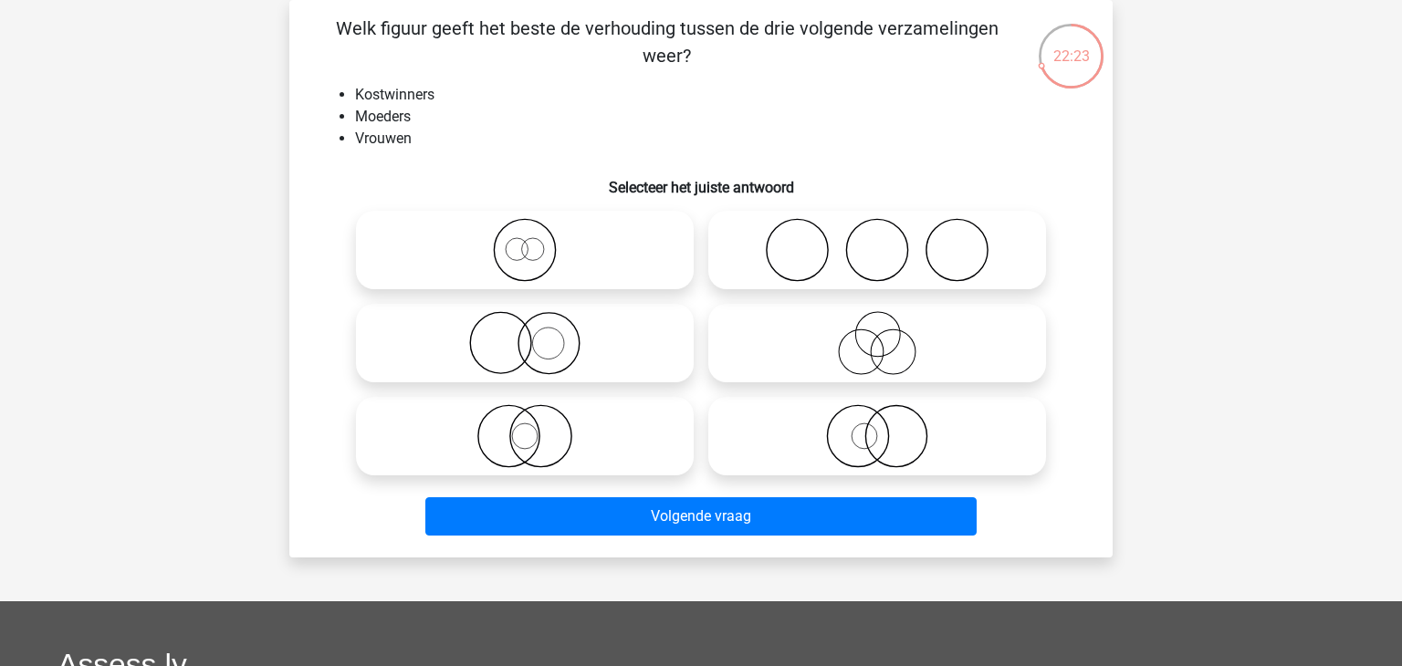
click at [545, 248] on icon at bounding box center [524, 250] width 323 height 64
click at [537, 241] on input "radio" at bounding box center [531, 235] width 12 height 12
radio input "true"
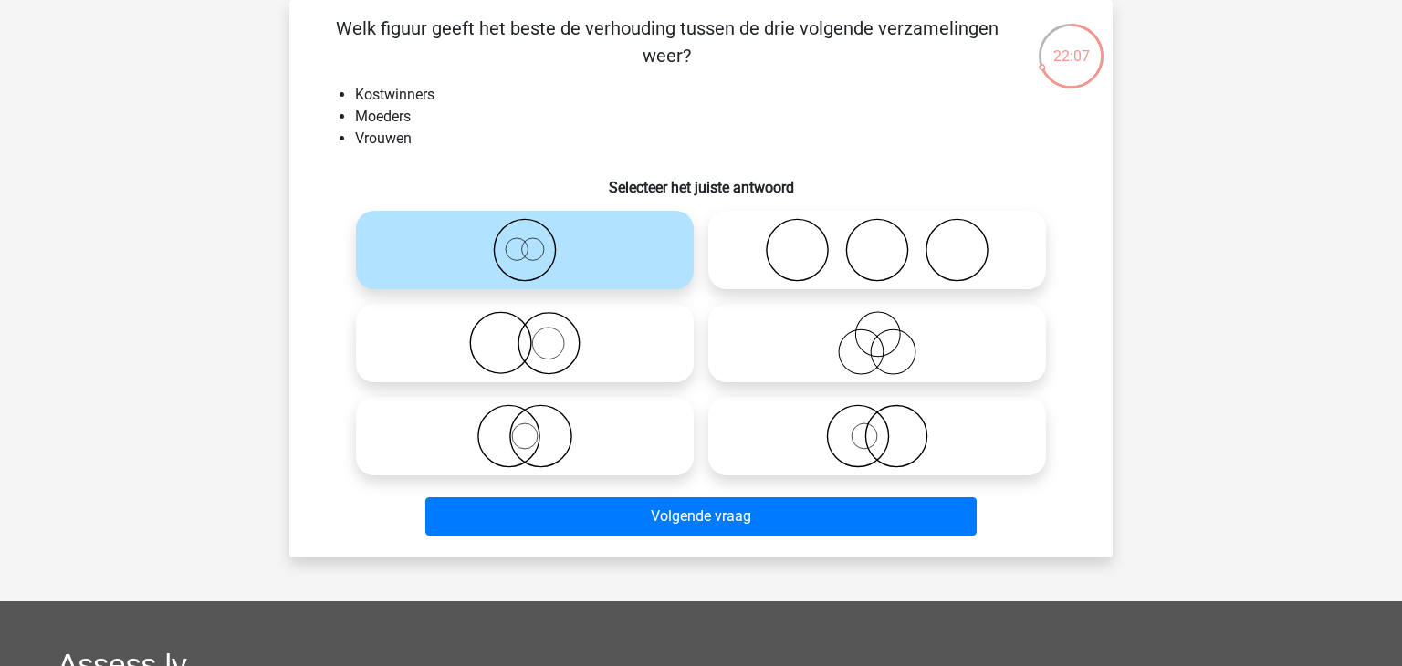
click at [866, 437] on icon at bounding box center [877, 436] width 323 height 64
click at [877, 427] on input "radio" at bounding box center [883, 421] width 12 height 12
radio input "true"
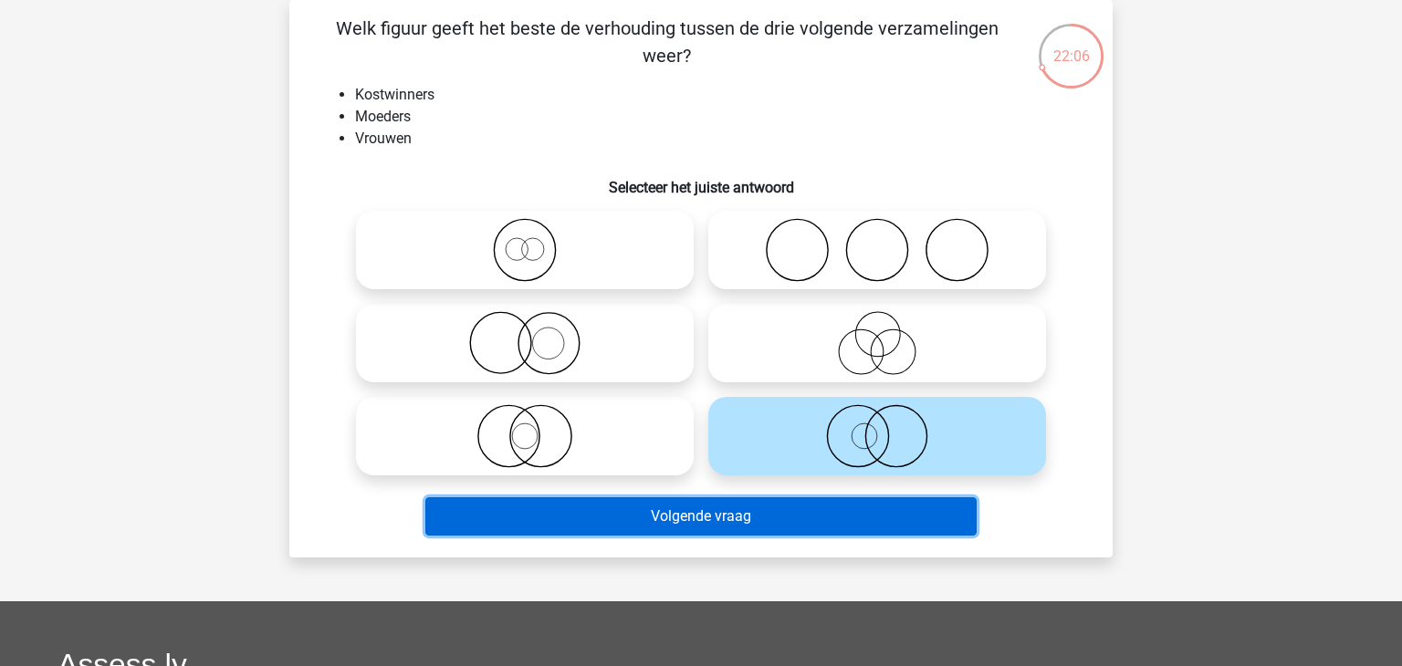
click at [783, 519] on button "Volgende vraag" at bounding box center [701, 517] width 552 height 38
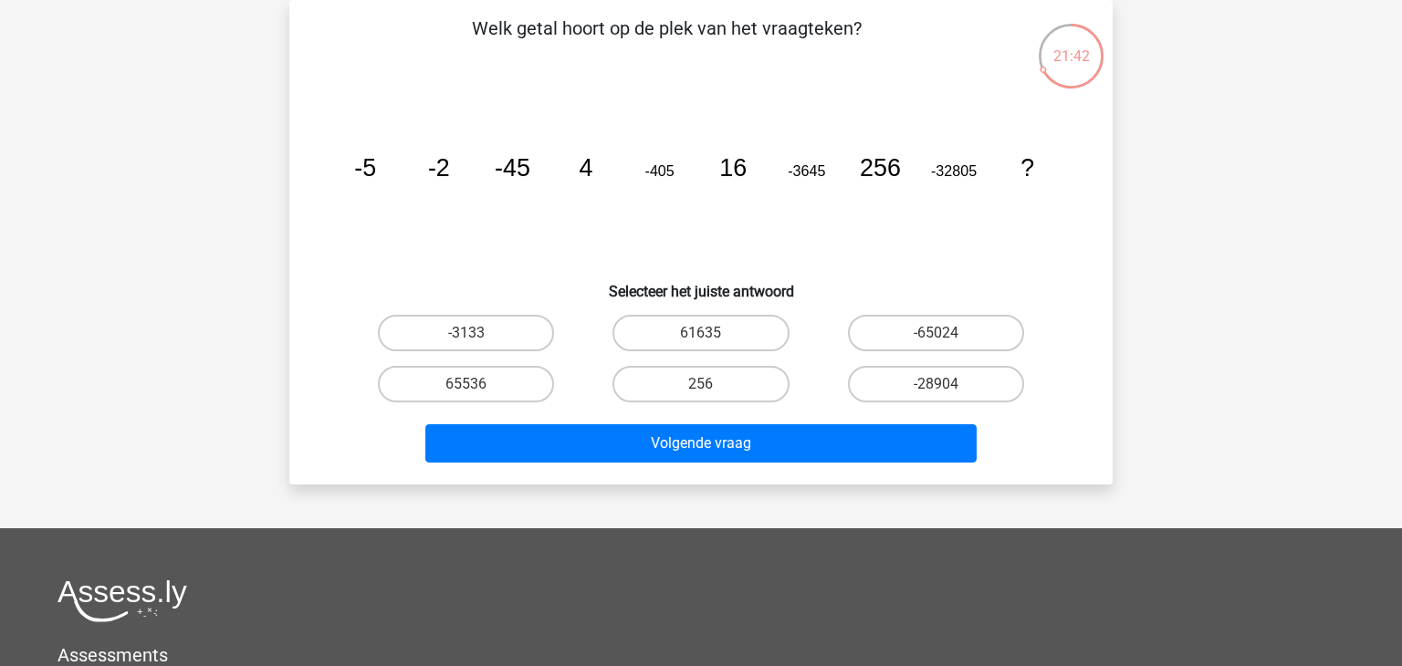
click at [725, 351] on div "61635" at bounding box center [700, 333] width 235 height 51
click at [726, 340] on label "61635" at bounding box center [701, 333] width 176 height 37
click at [713, 340] on input "61635" at bounding box center [707, 339] width 12 height 12
radio input "true"
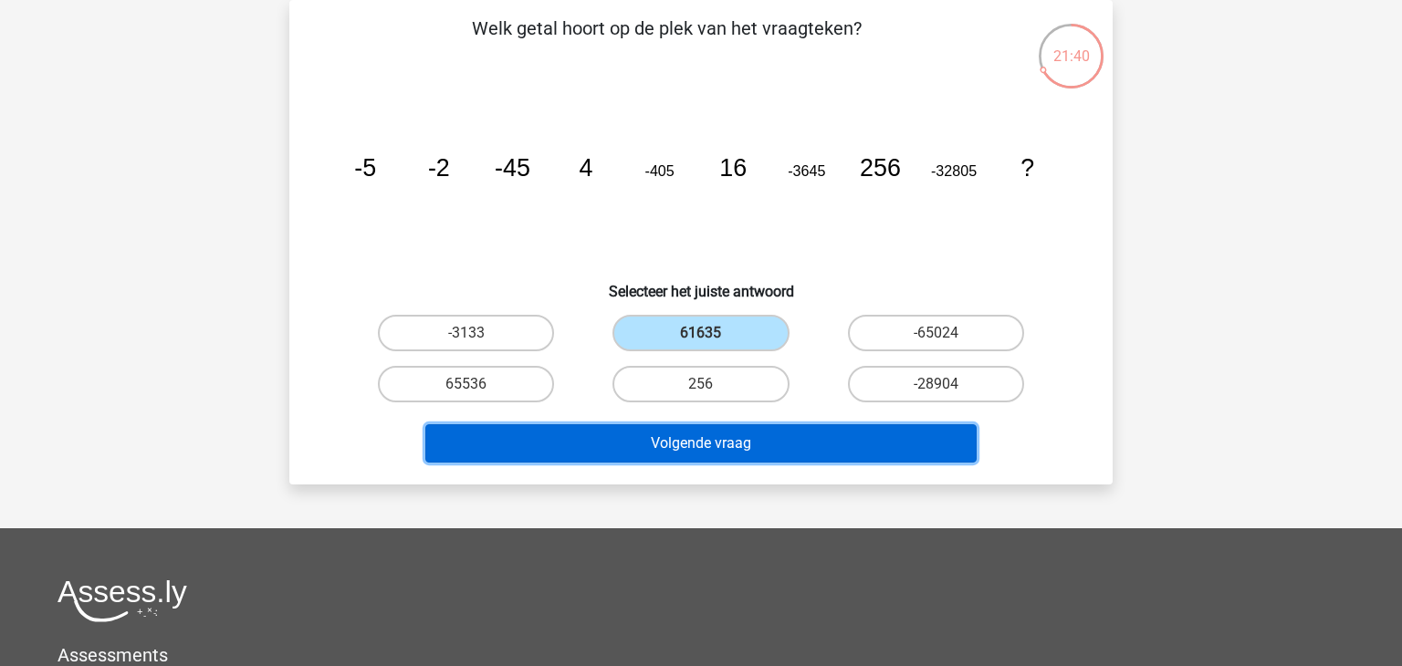
click at [682, 444] on button "Volgende vraag" at bounding box center [701, 444] width 552 height 38
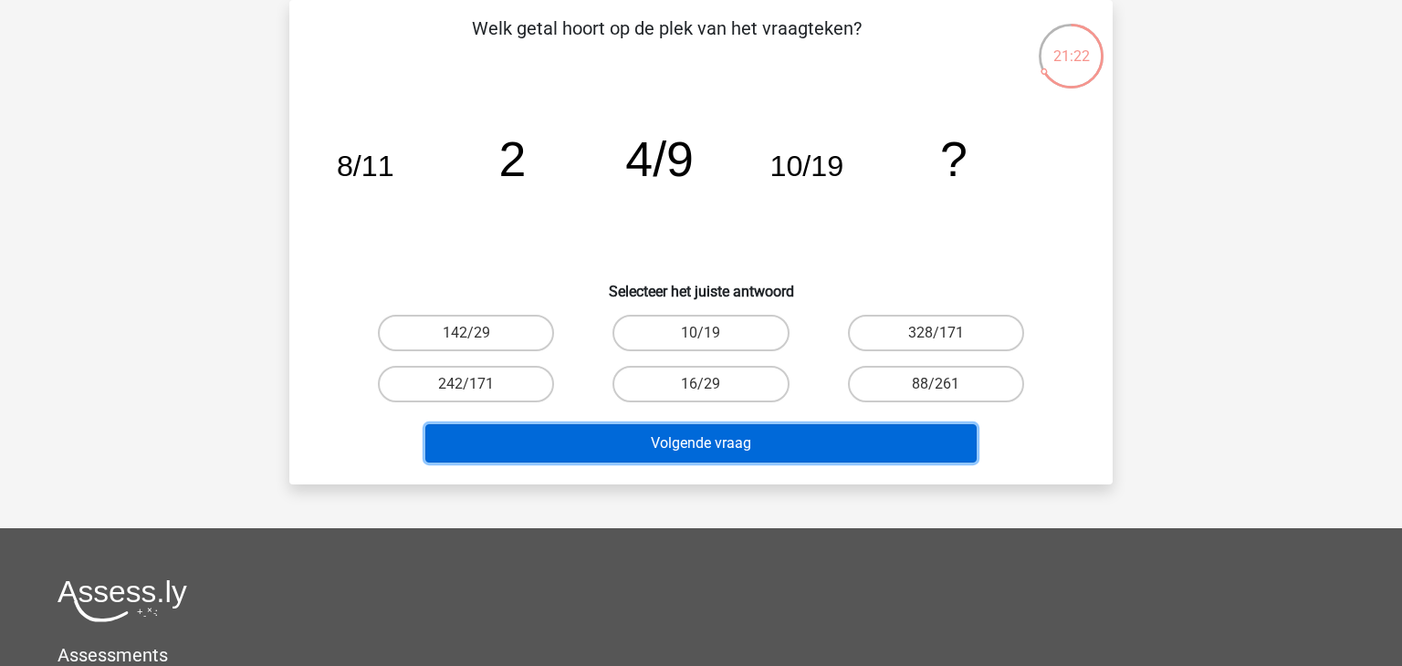
click at [682, 444] on button "Volgende vraag" at bounding box center [701, 444] width 552 height 38
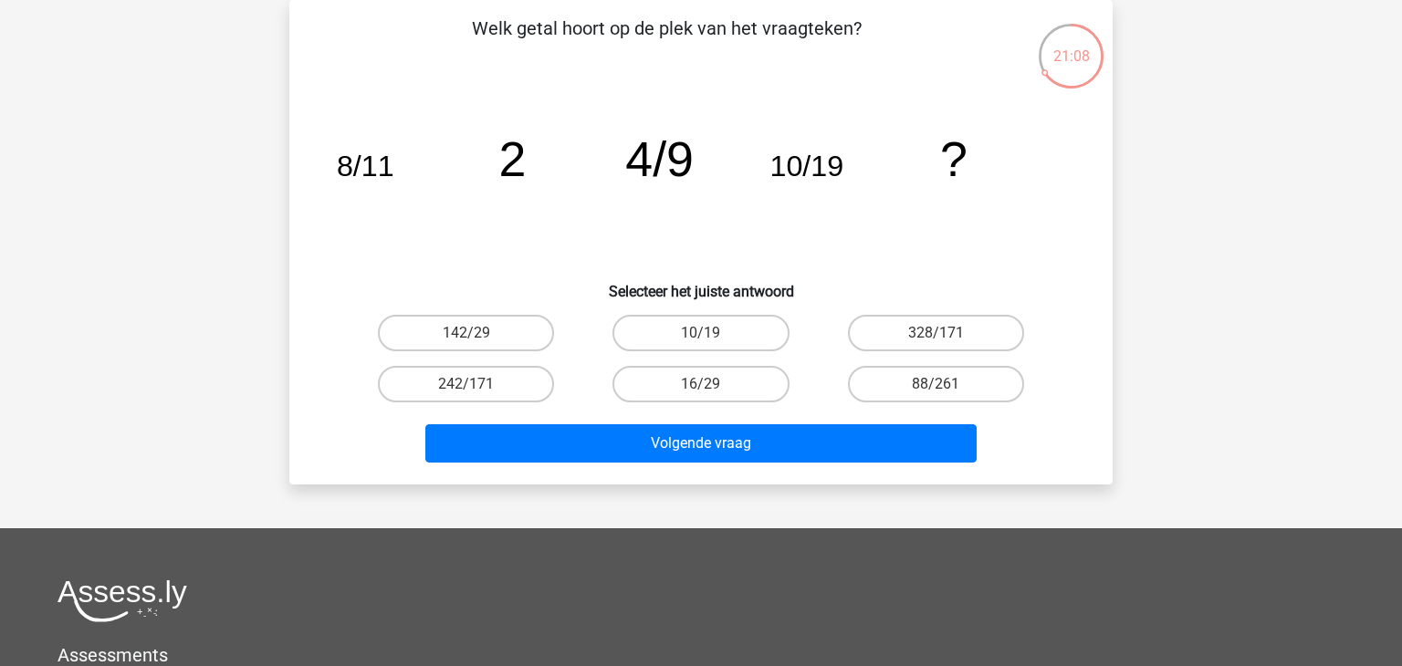
click at [693, 355] on div "10/19" at bounding box center [700, 333] width 235 height 51
click at [709, 343] on input "10/19" at bounding box center [707, 339] width 12 height 12
radio input "true"
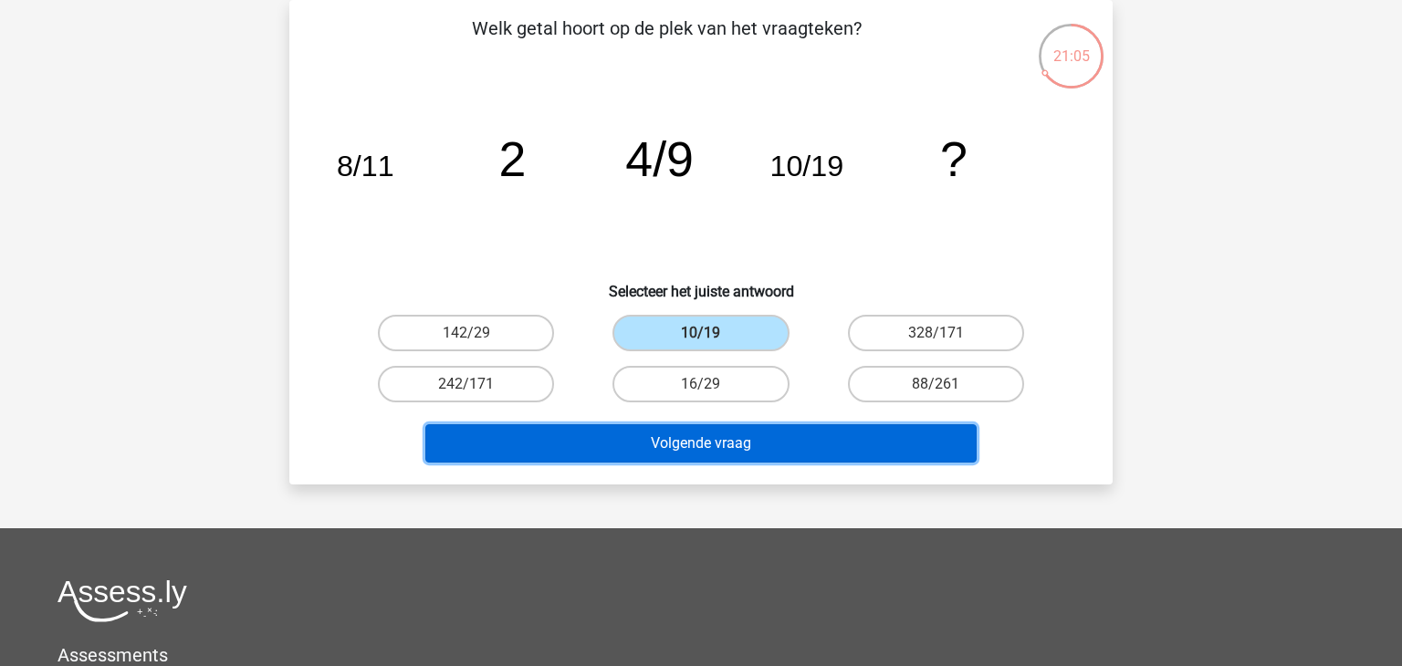
click at [689, 440] on button "Volgende vraag" at bounding box center [701, 444] width 552 height 38
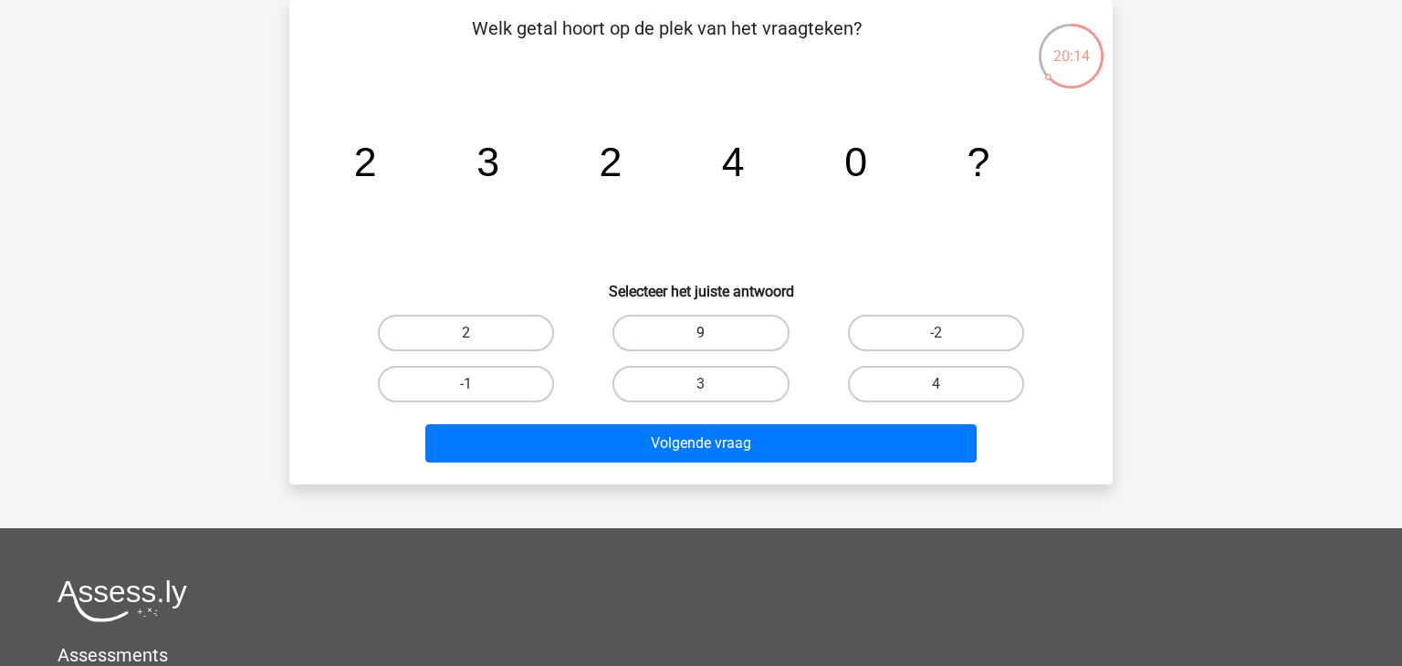
click at [705, 322] on label "9" at bounding box center [701, 333] width 176 height 37
click at [705, 333] on input "9" at bounding box center [707, 339] width 12 height 12
radio input "true"
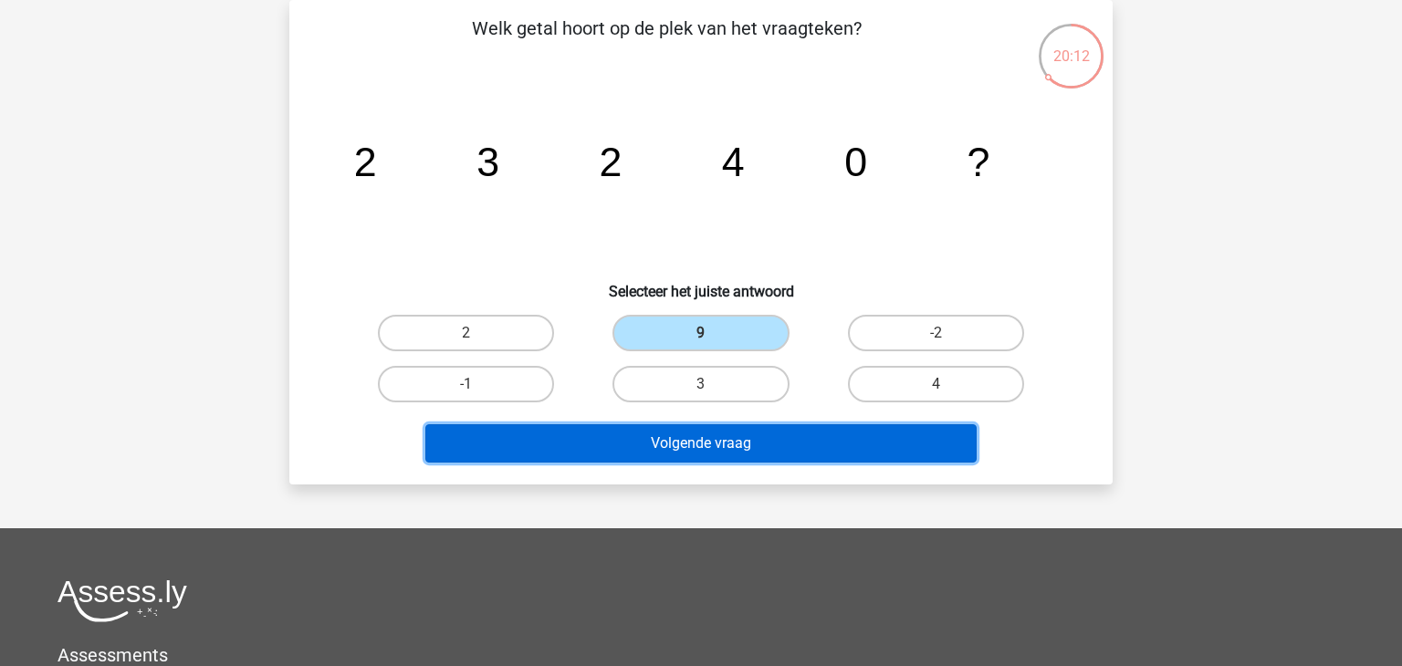
click at [686, 427] on button "Volgende vraag" at bounding box center [701, 444] width 552 height 38
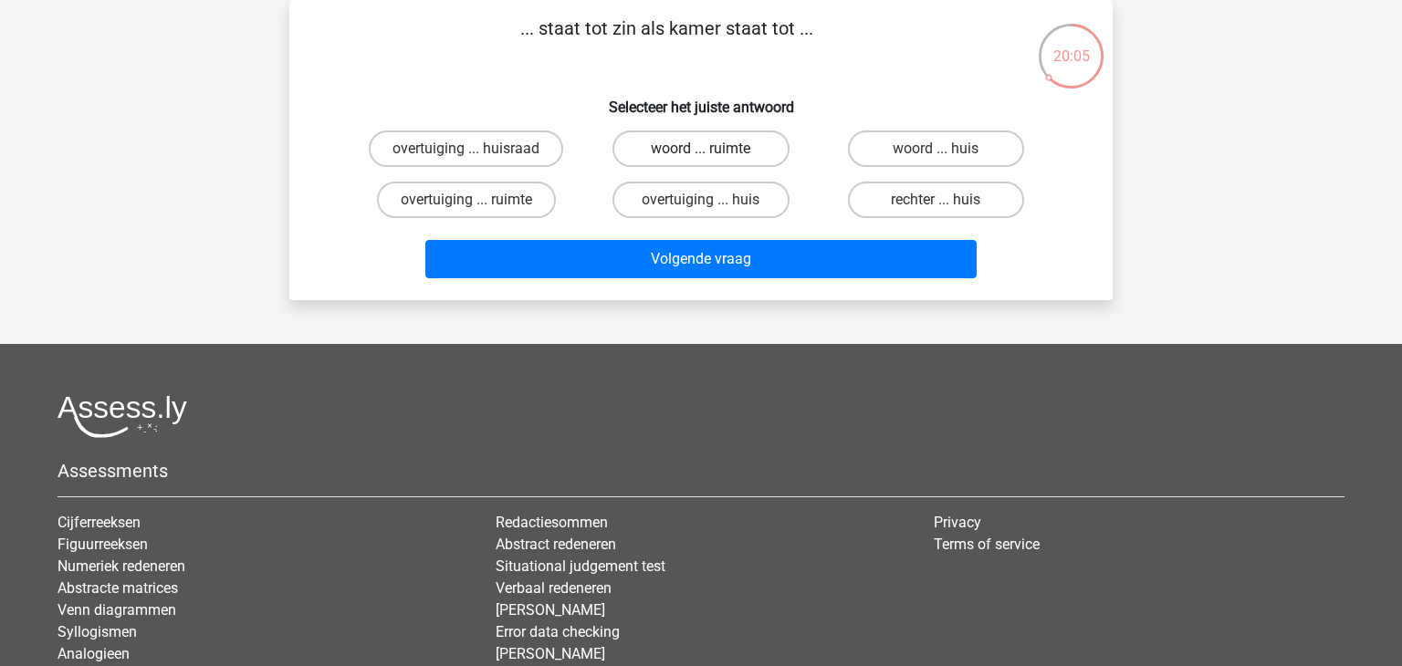
click at [687, 162] on label "woord ... ruimte" at bounding box center [701, 149] width 176 height 37
click at [701, 161] on input "woord ... ruimte" at bounding box center [707, 155] width 12 height 12
radio input "true"
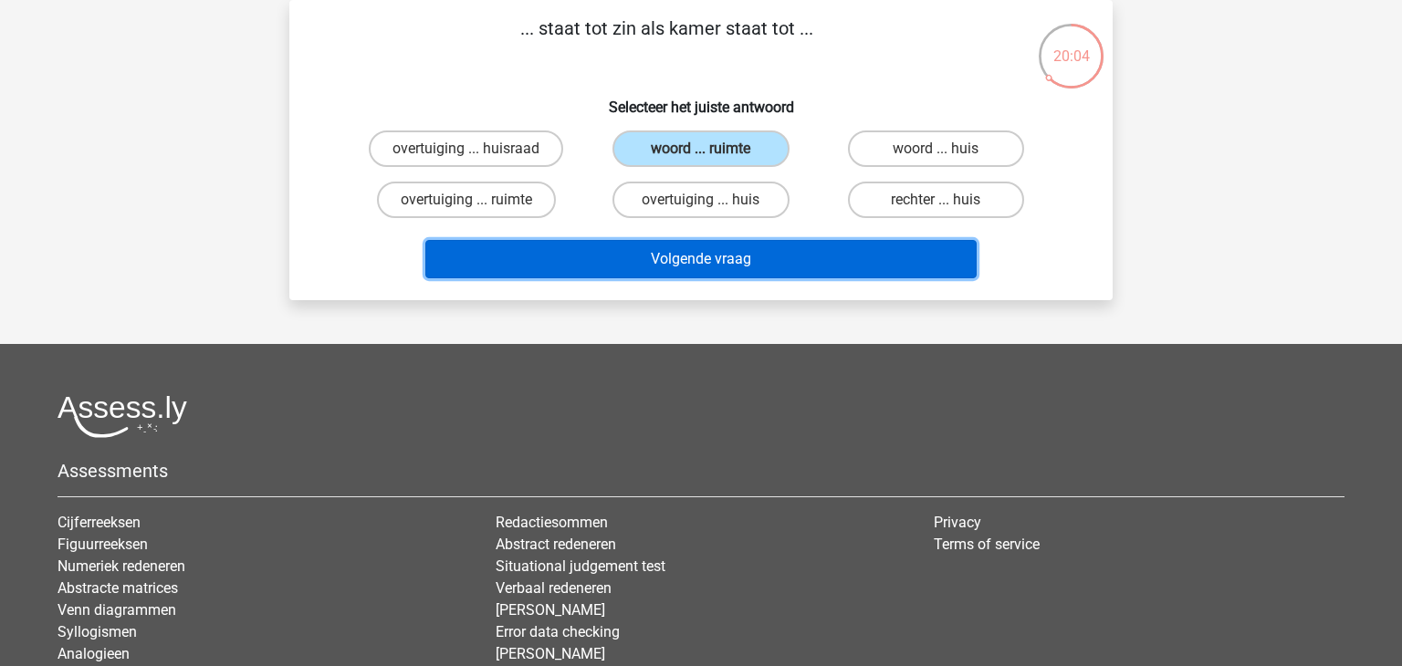
click at [702, 252] on button "Volgende vraag" at bounding box center [701, 259] width 552 height 38
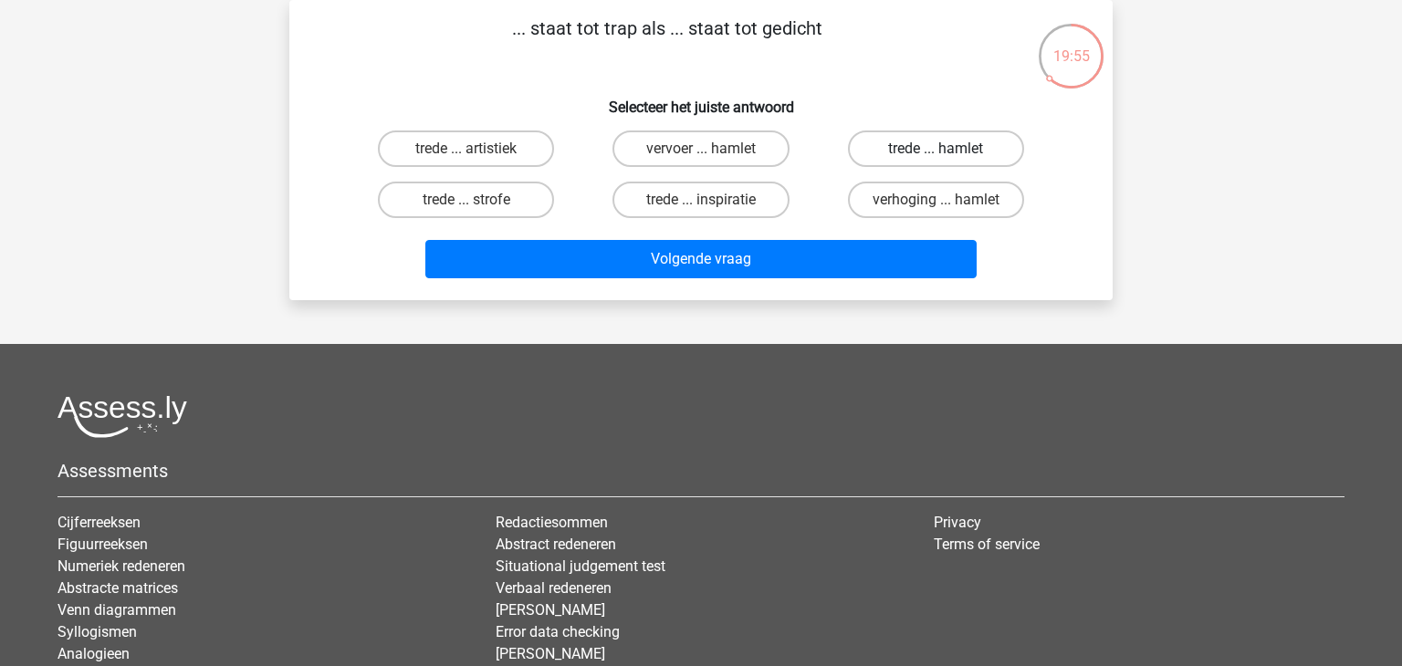
click at [891, 162] on label "trede ... hamlet" at bounding box center [936, 149] width 176 height 37
click at [936, 161] on input "trede ... hamlet" at bounding box center [942, 155] width 12 height 12
radio input "true"
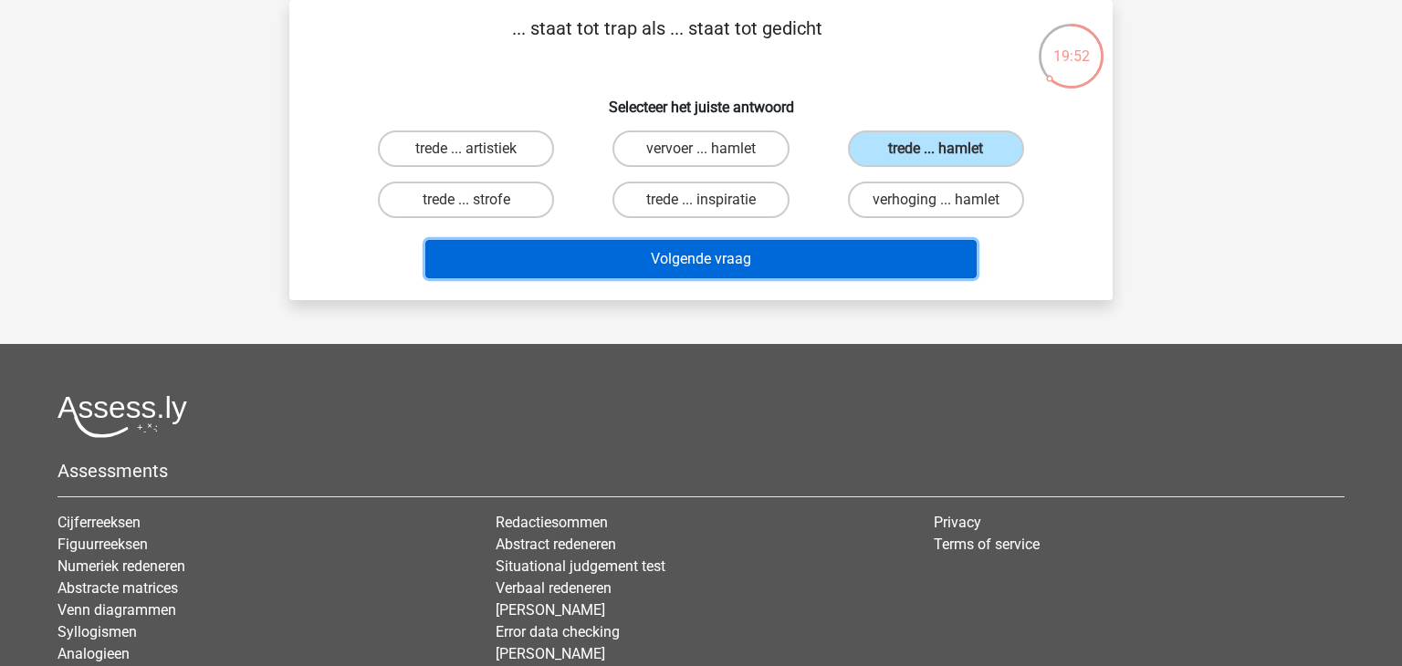
click at [748, 250] on button "Volgende vraag" at bounding box center [701, 259] width 552 height 38
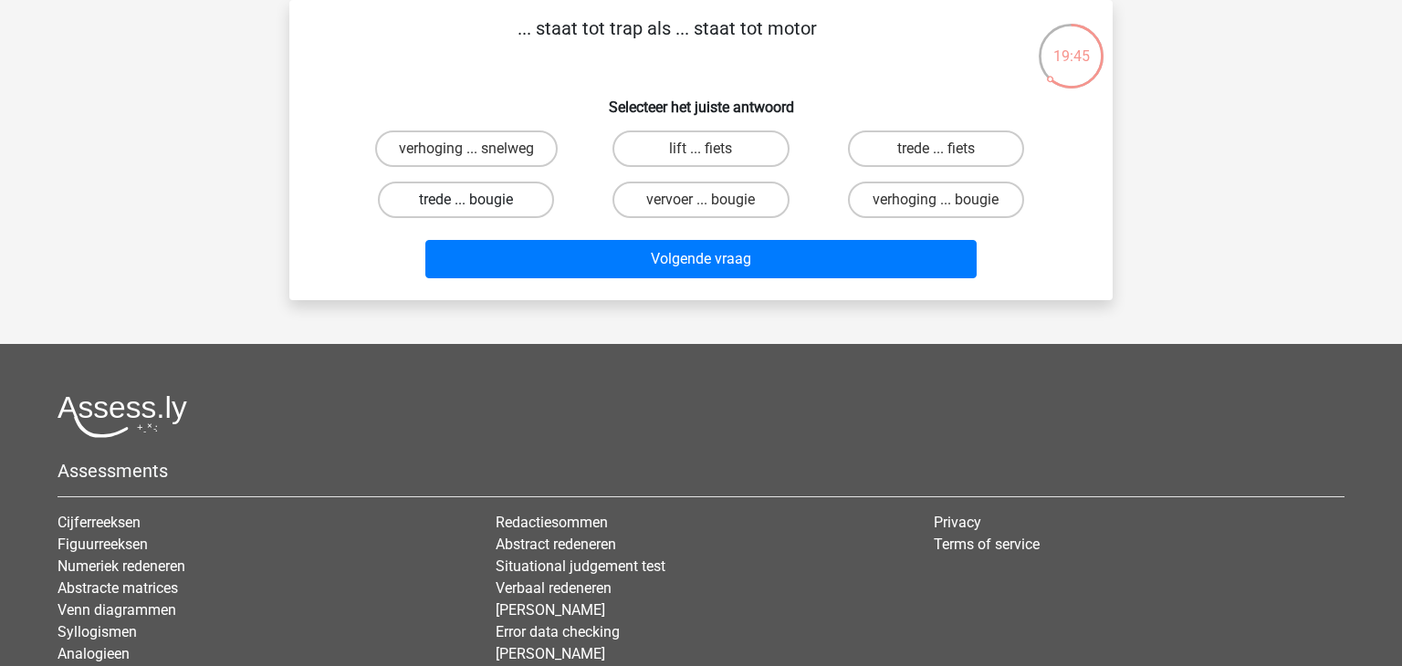
click at [439, 206] on label "trede ... bougie" at bounding box center [466, 200] width 176 height 37
click at [467, 206] on input "trede ... bougie" at bounding box center [473, 206] width 12 height 12
radio input "true"
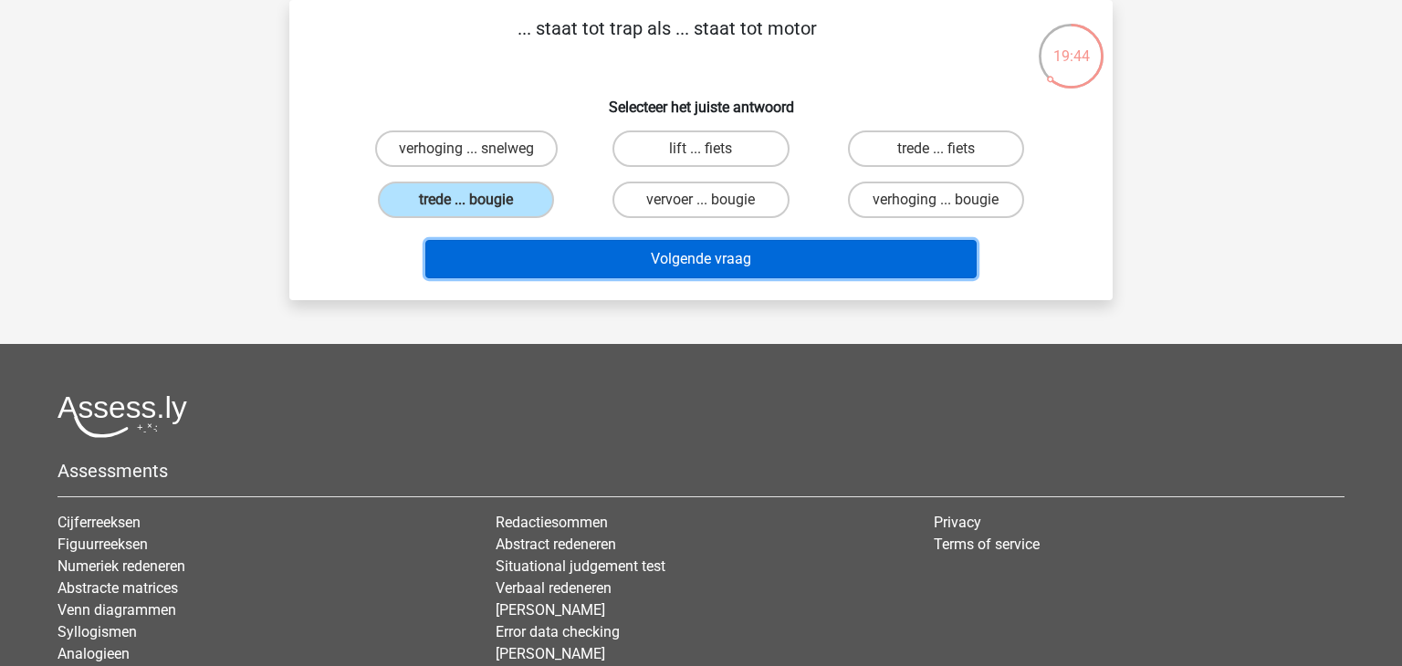
click at [480, 247] on button "Volgende vraag" at bounding box center [701, 259] width 552 height 38
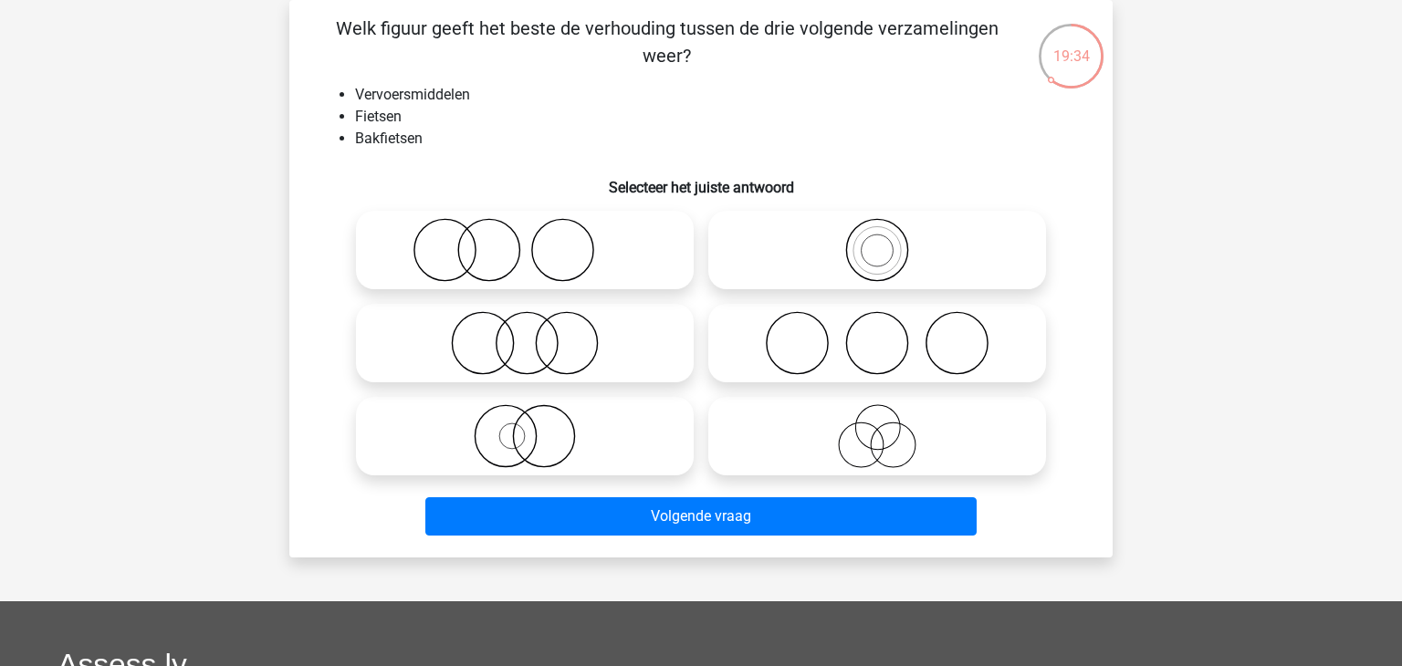
click at [934, 205] on div at bounding box center [877, 250] width 352 height 93
click at [911, 250] on icon at bounding box center [877, 250] width 323 height 64
click at [889, 241] on input "radio" at bounding box center [883, 235] width 12 height 12
radio input "true"
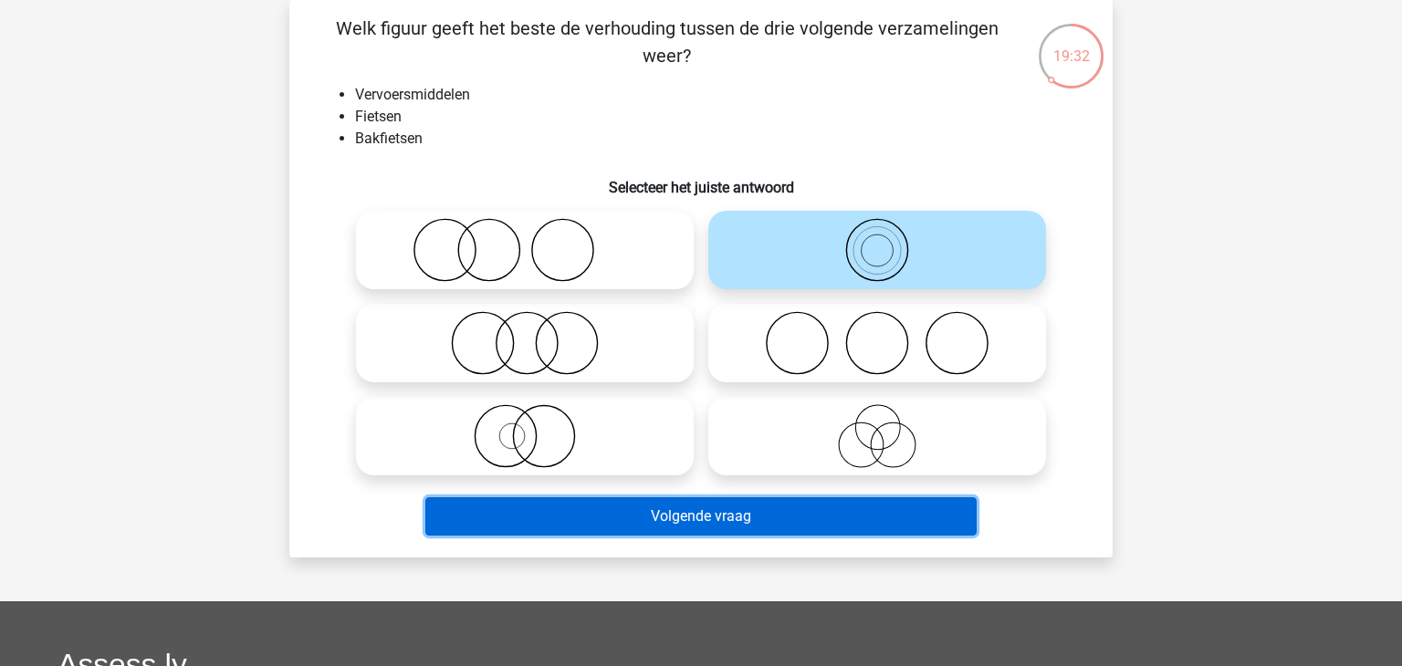
click at [697, 523] on button "Volgende vraag" at bounding box center [701, 517] width 552 height 38
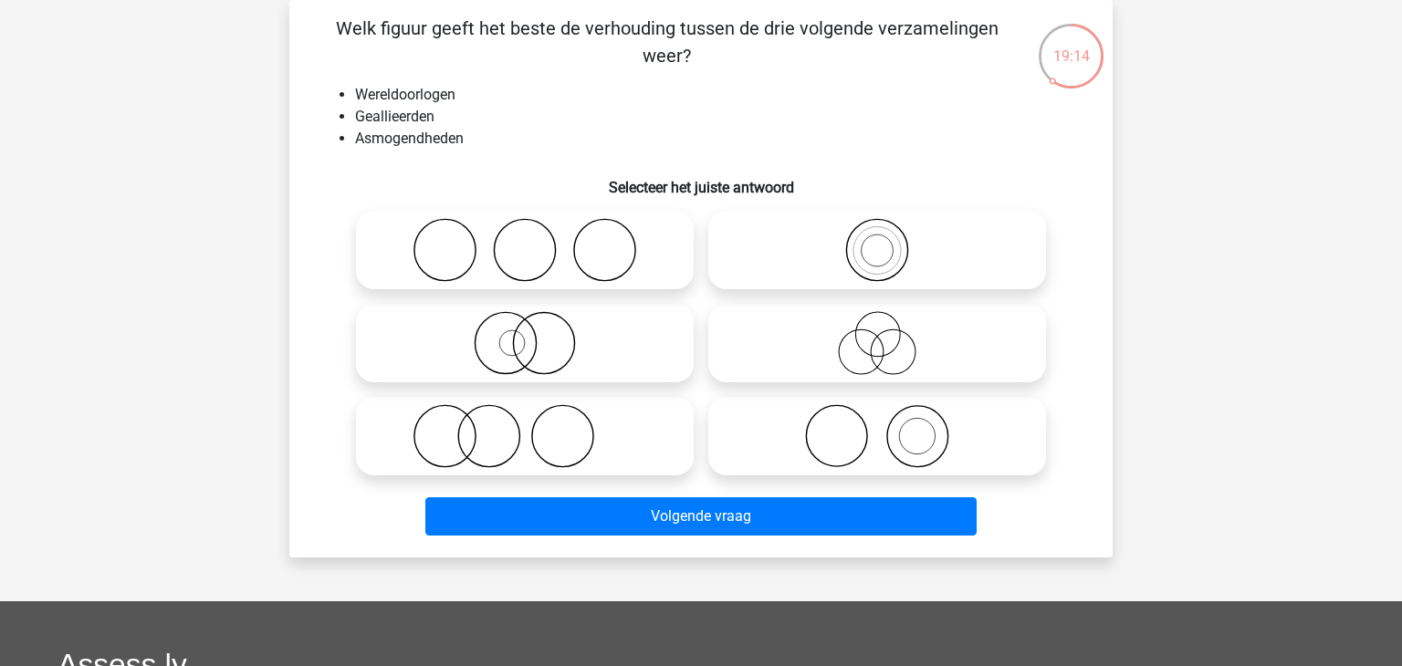
click at [533, 330] on input "radio" at bounding box center [531, 328] width 12 height 12
radio input "true"
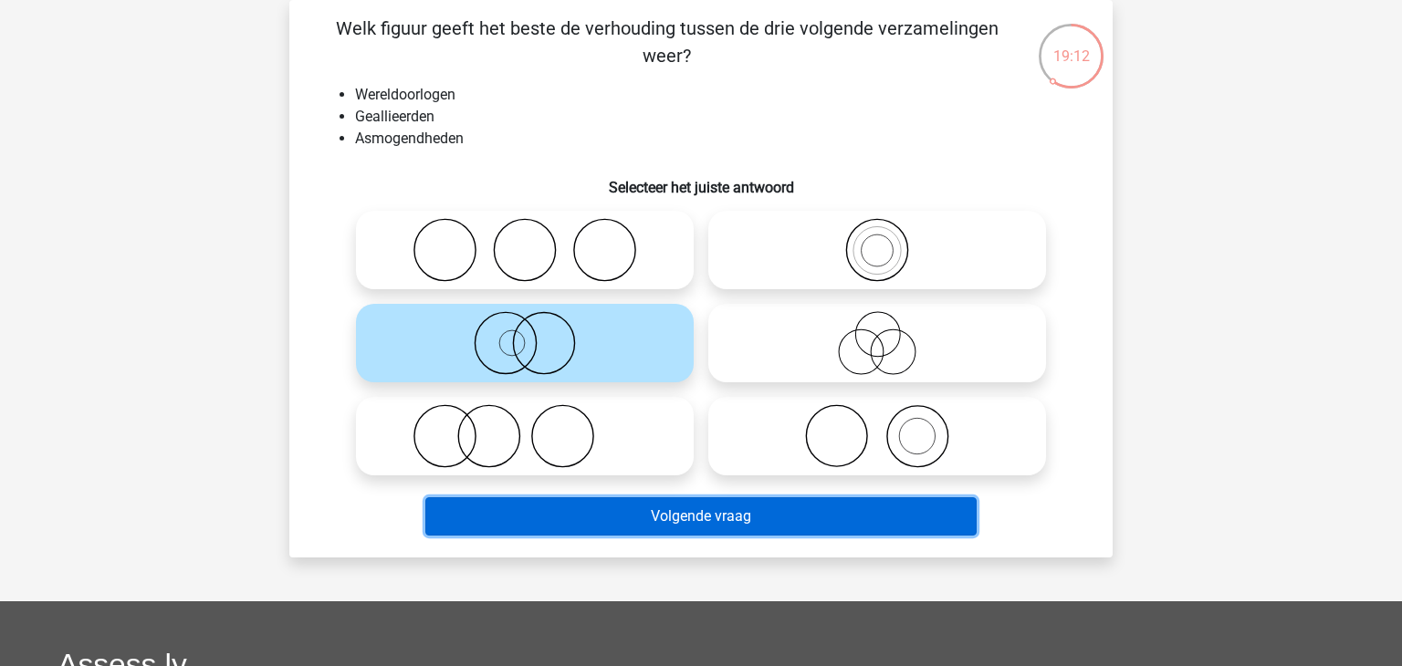
click at [507, 525] on button "Volgende vraag" at bounding box center [701, 517] width 552 height 38
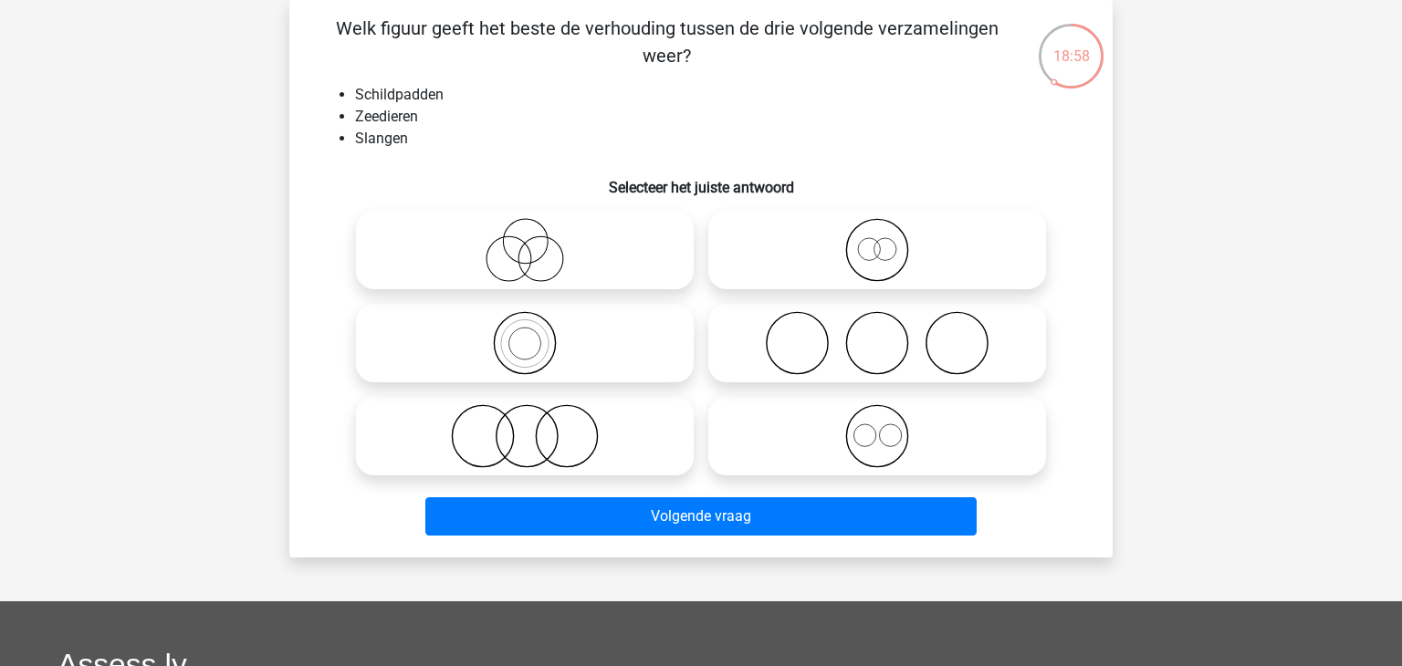
click at [831, 245] on icon at bounding box center [877, 250] width 323 height 64
click at [877, 241] on input "radio" at bounding box center [883, 235] width 12 height 12
radio input "true"
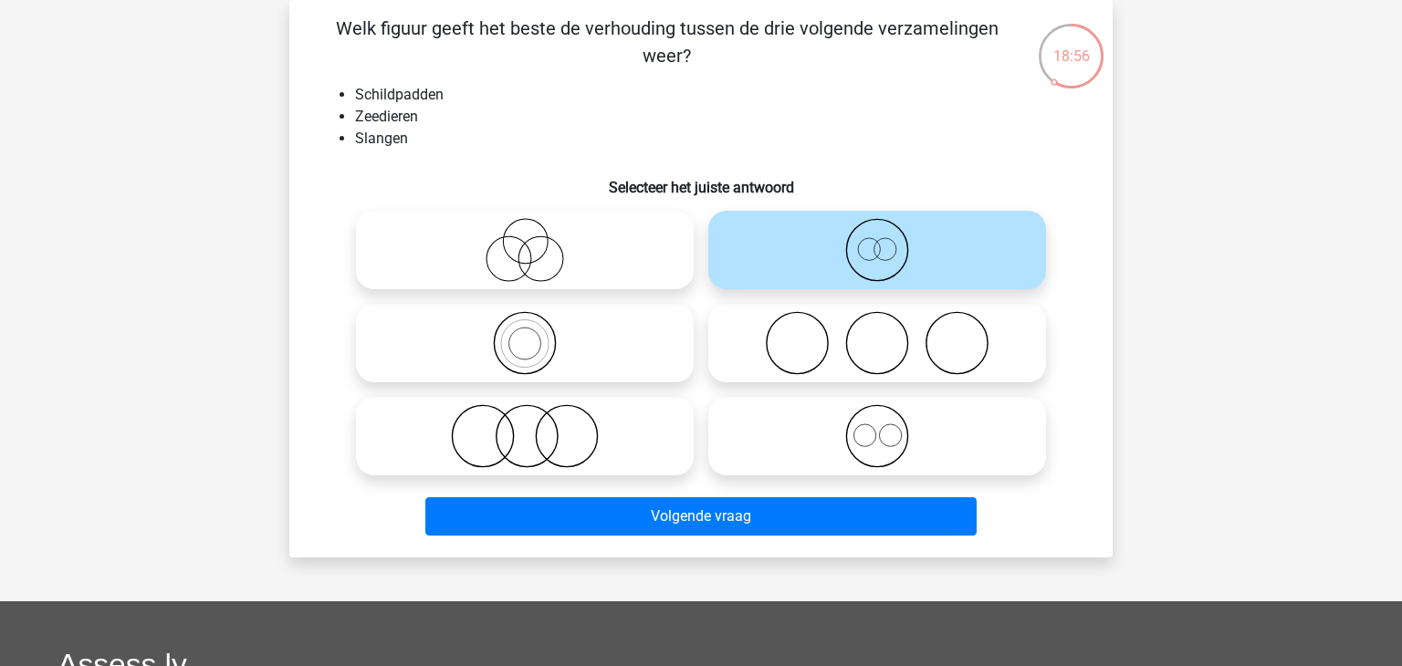
click at [814, 424] on icon at bounding box center [877, 436] width 323 height 64
click at [877, 424] on input "radio" at bounding box center [883, 421] width 12 height 12
radio input "true"
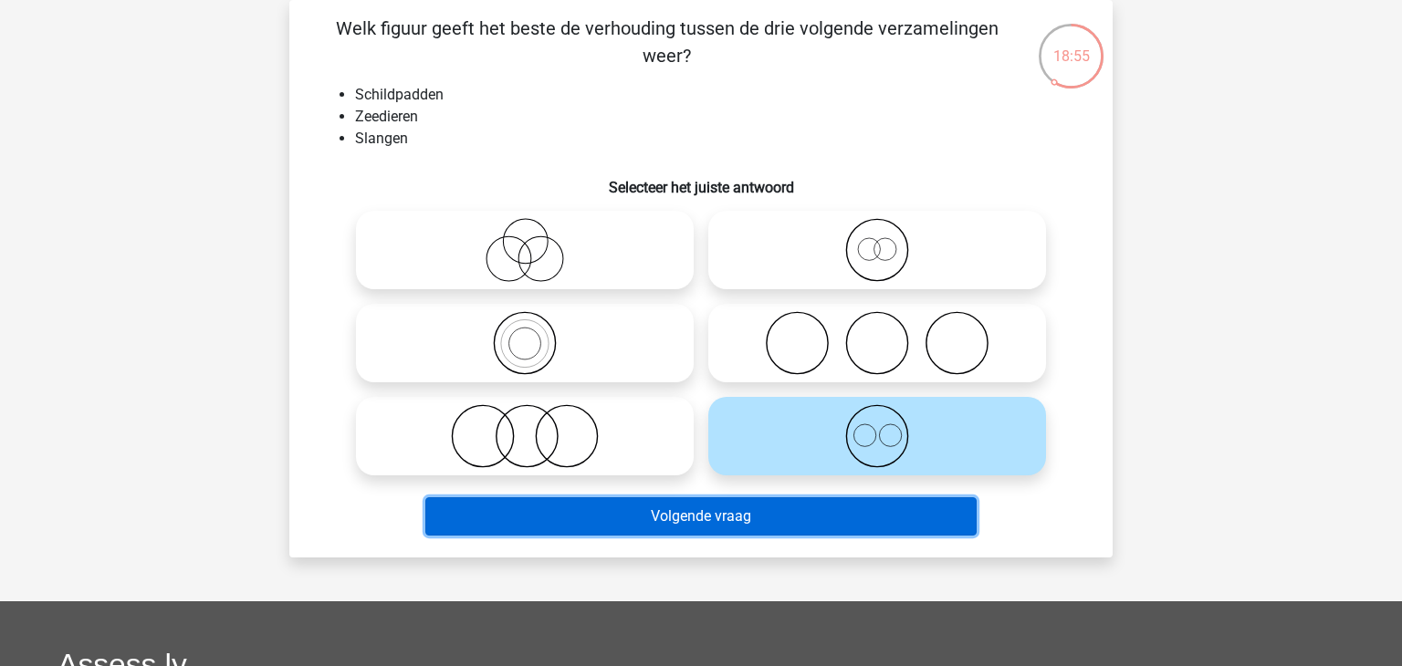
click at [738, 530] on button "Volgende vraag" at bounding box center [701, 517] width 552 height 38
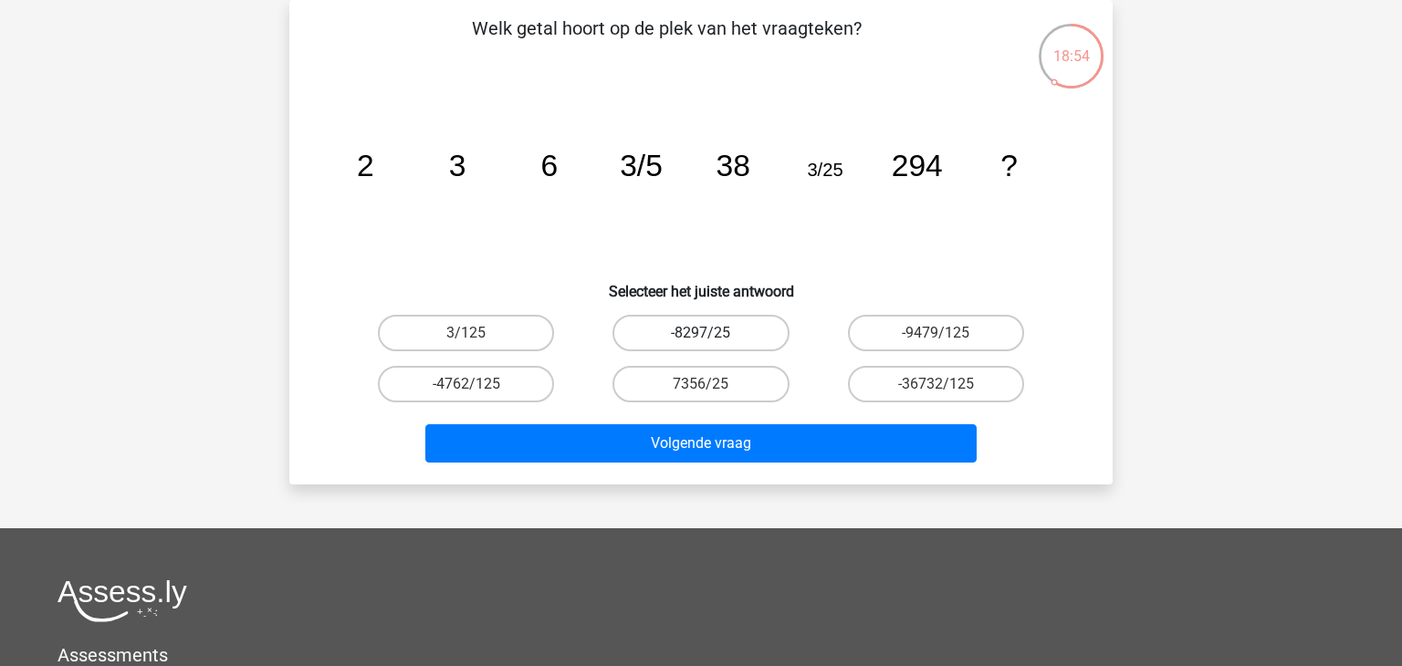
click at [717, 346] on label "-8297/25" at bounding box center [701, 333] width 176 height 37
click at [713, 345] on input "-8297/25" at bounding box center [707, 339] width 12 height 12
radio input "true"
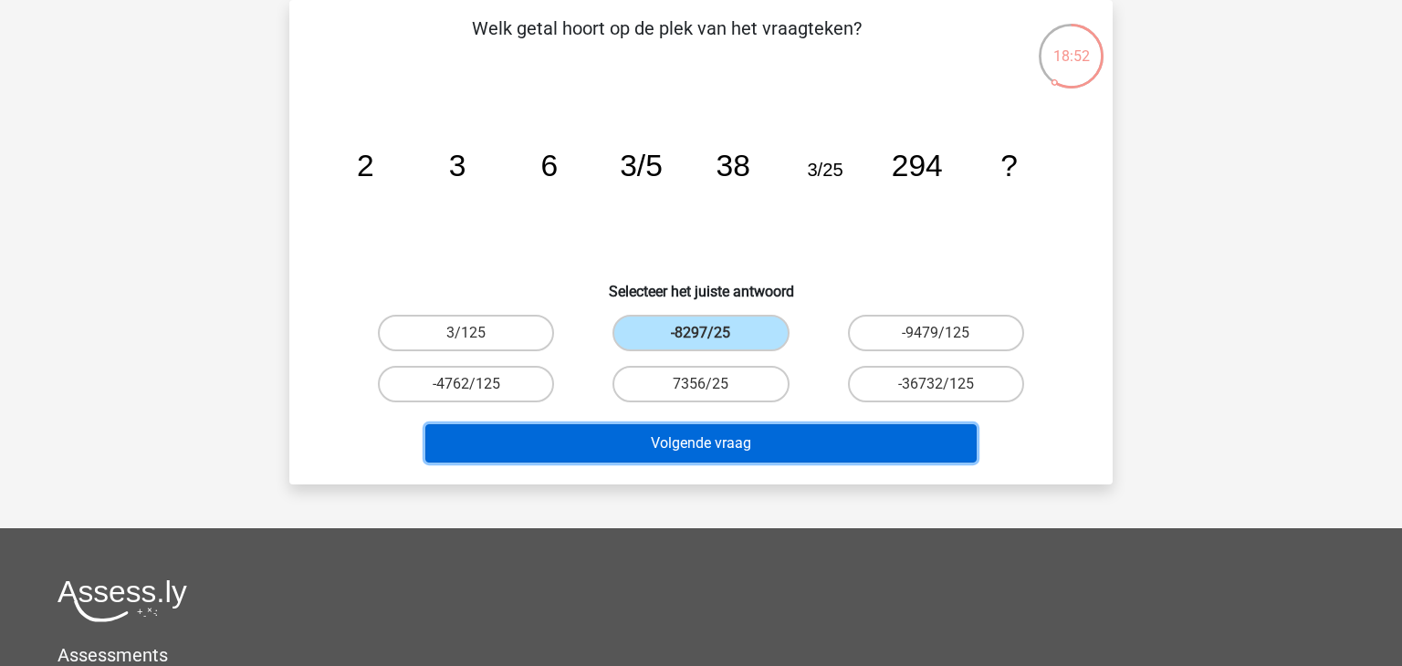
click at [674, 432] on button "Volgende vraag" at bounding box center [701, 444] width 552 height 38
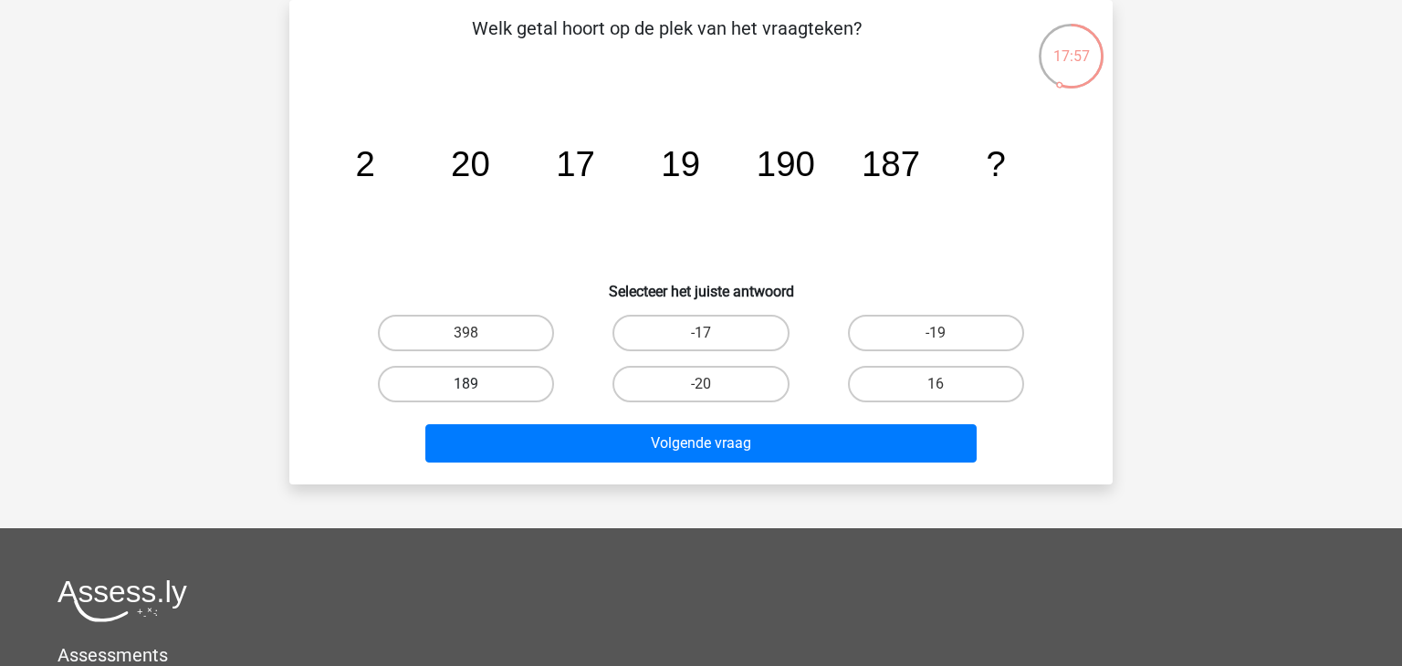
click at [478, 380] on label "189" at bounding box center [466, 384] width 176 height 37
click at [478, 384] on input "189" at bounding box center [473, 390] width 12 height 12
radio input "true"
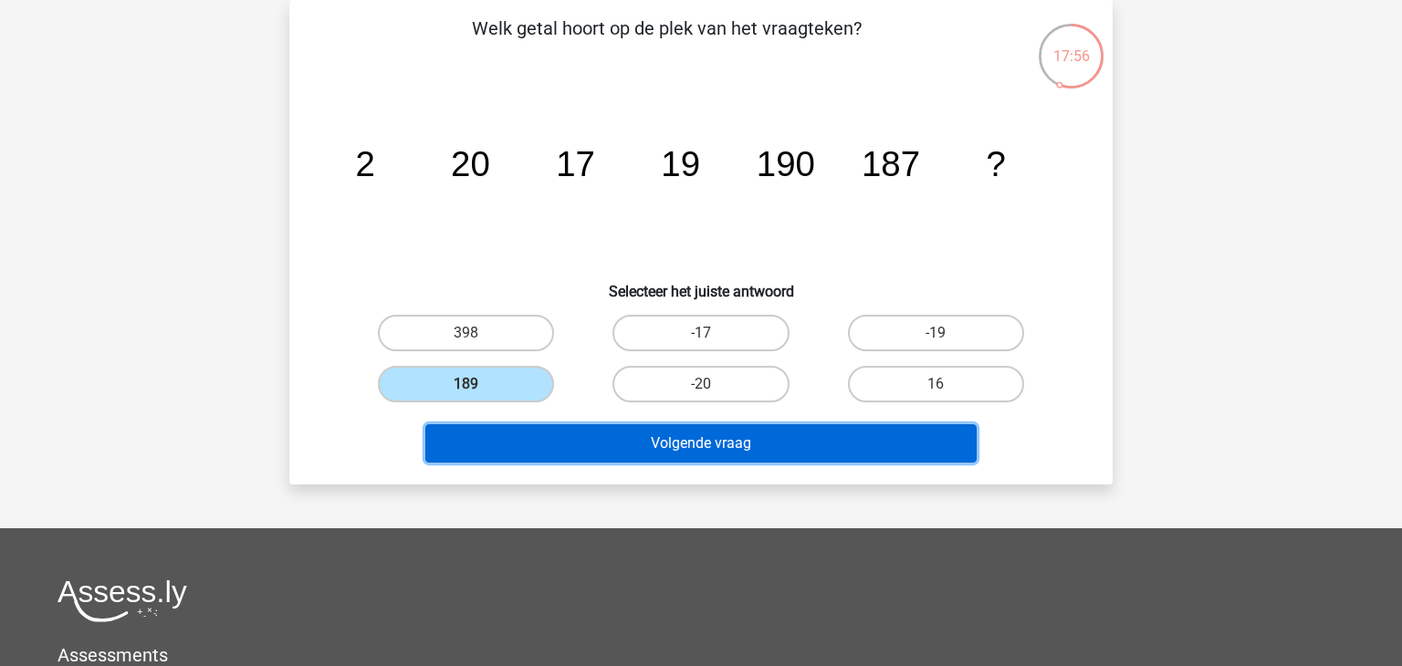
click at [560, 437] on button "Volgende vraag" at bounding box center [701, 444] width 552 height 38
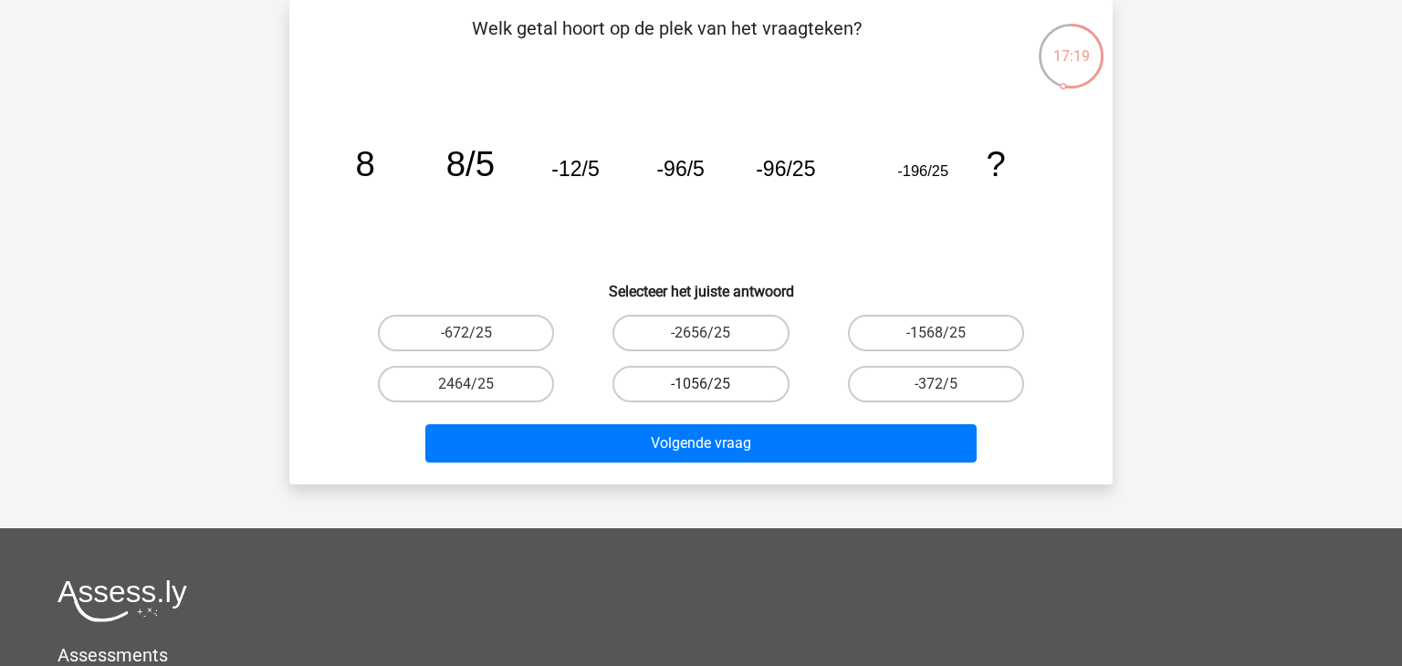
click at [693, 385] on label "-1056/25" at bounding box center [701, 384] width 176 height 37
click at [701, 385] on input "-1056/25" at bounding box center [707, 390] width 12 height 12
radio input "true"
click at [660, 460] on div "Volgende vraag" at bounding box center [701, 448] width 705 height 46
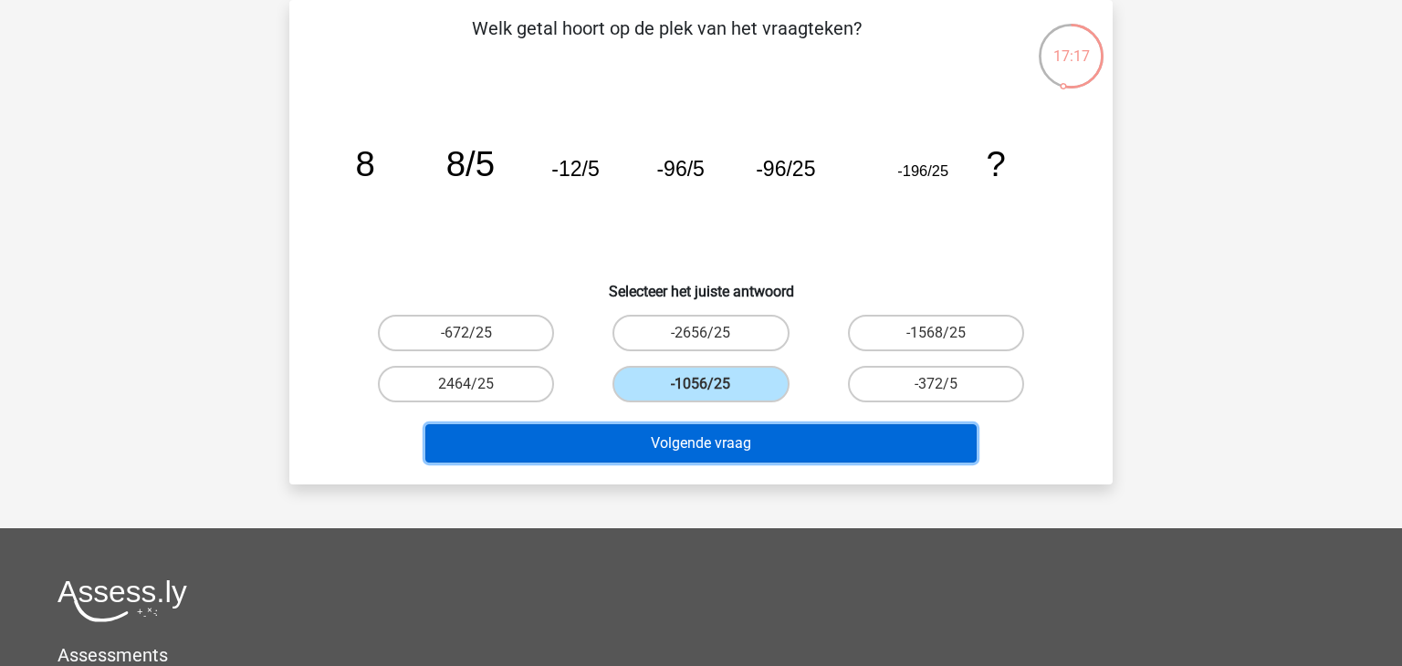
click at [677, 443] on button "Volgende vraag" at bounding box center [701, 444] width 552 height 38
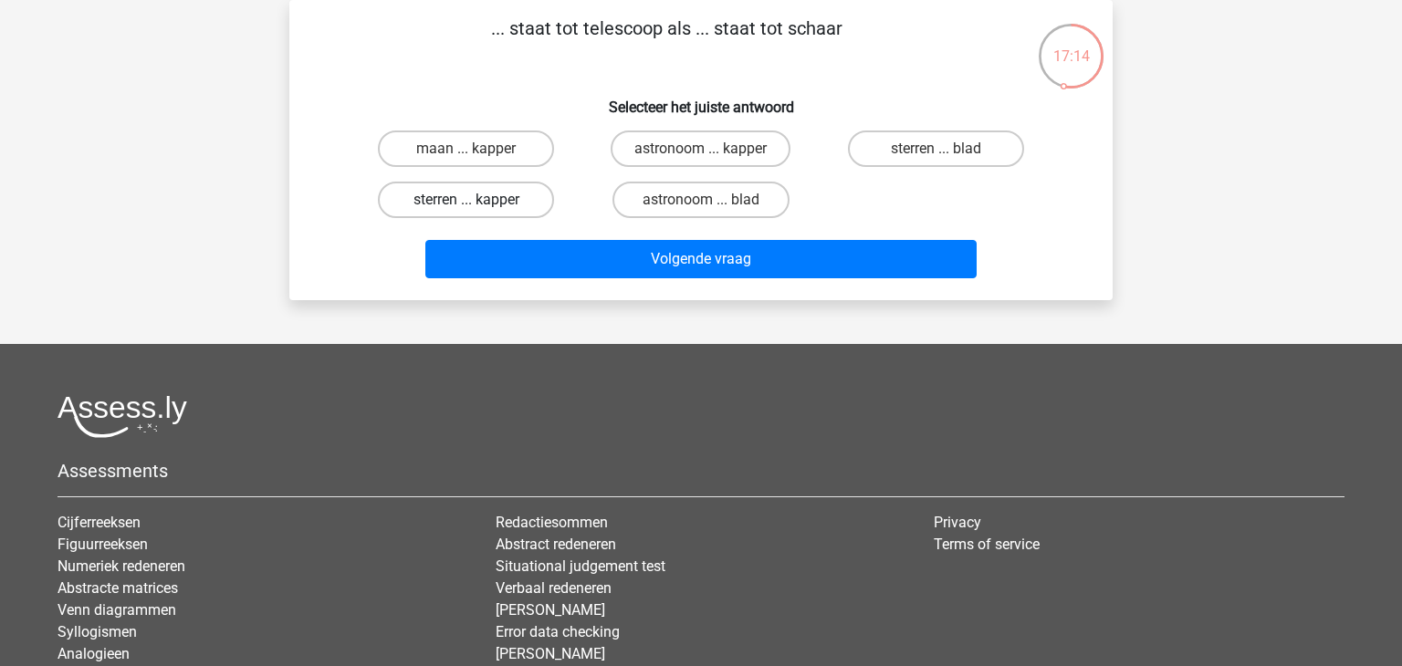
click at [490, 192] on label "sterren ... kapper" at bounding box center [466, 200] width 176 height 37
click at [478, 200] on input "sterren ... kapper" at bounding box center [473, 206] width 12 height 12
radio input "true"
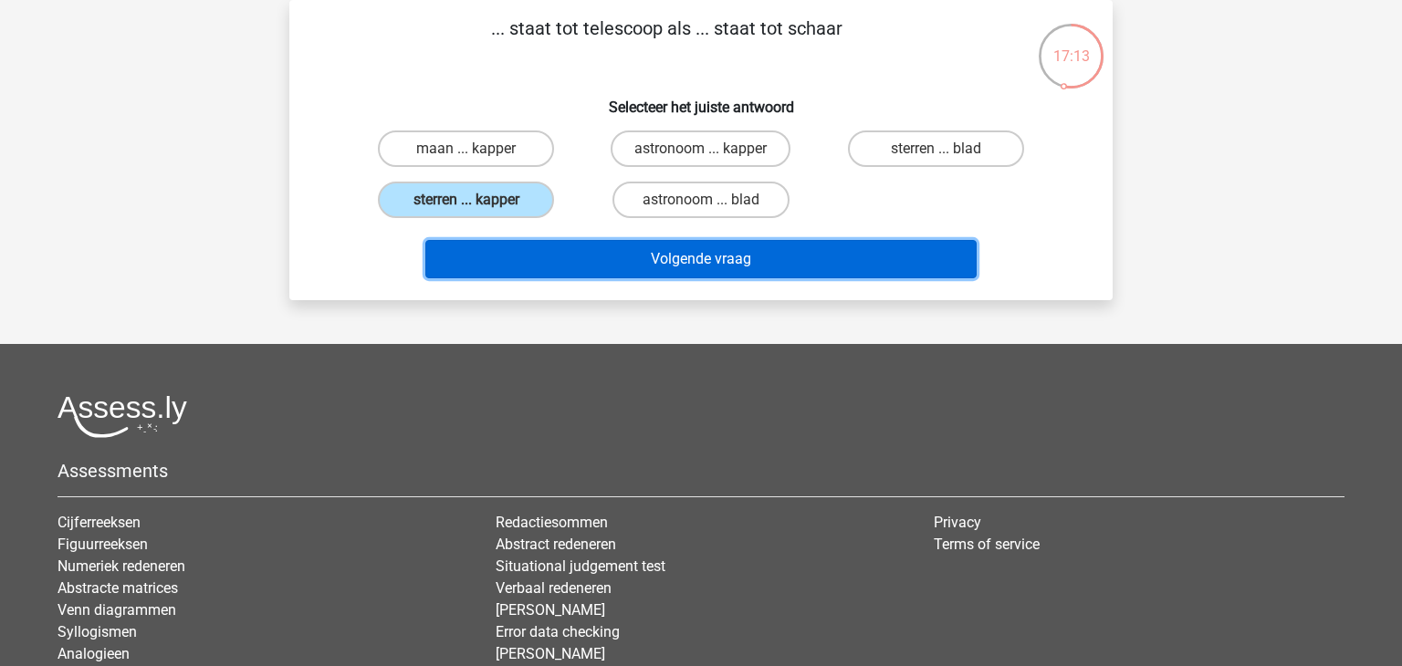
click at [491, 258] on button "Volgende vraag" at bounding box center [701, 259] width 552 height 38
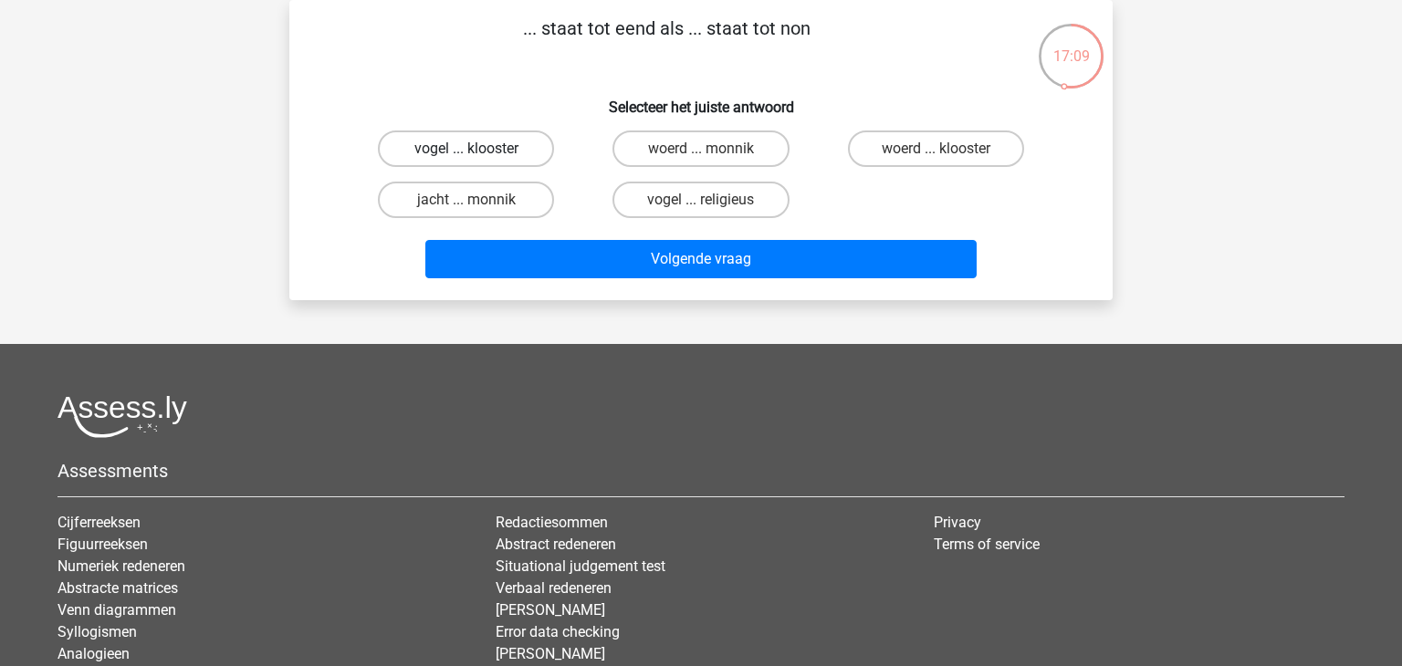
click at [505, 146] on label "vogel ... klooster" at bounding box center [466, 149] width 176 height 37
click at [478, 149] on input "vogel ... klooster" at bounding box center [473, 155] width 12 height 12
radio input "true"
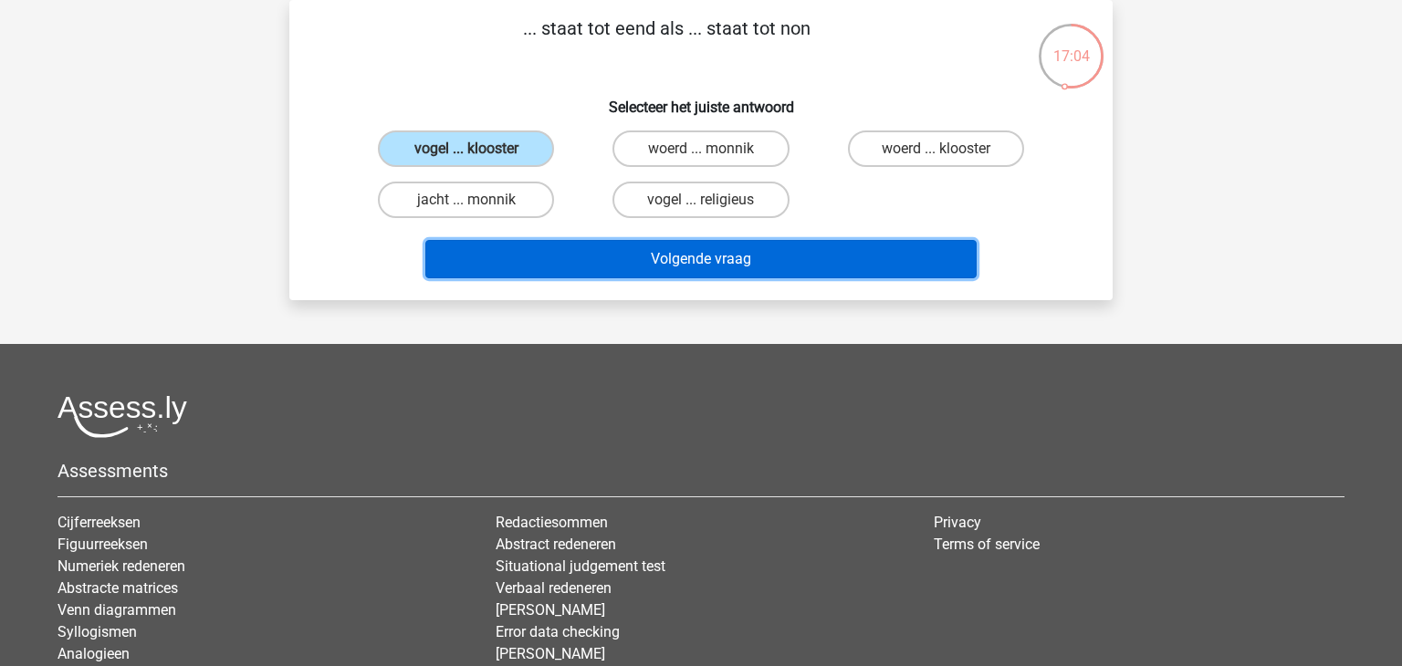
click at [559, 244] on button "Volgende vraag" at bounding box center [701, 259] width 552 height 38
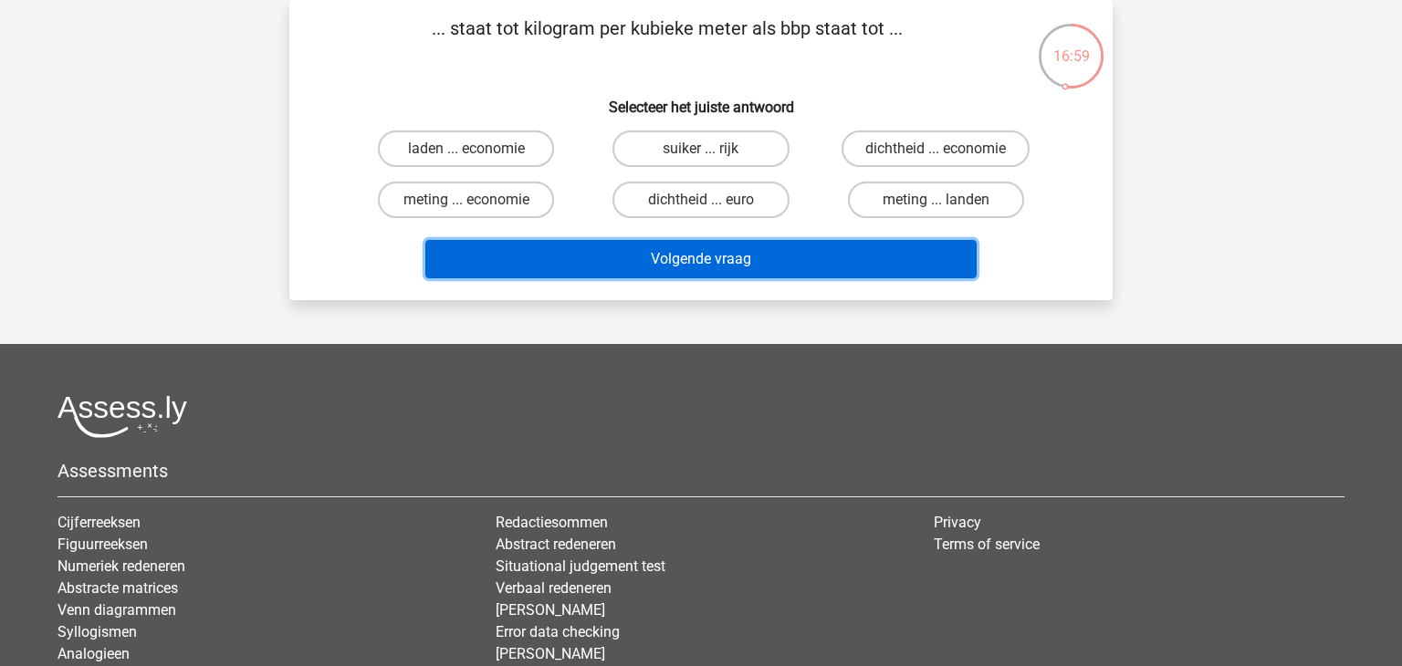
click at [830, 248] on button "Volgende vraag" at bounding box center [701, 259] width 552 height 38
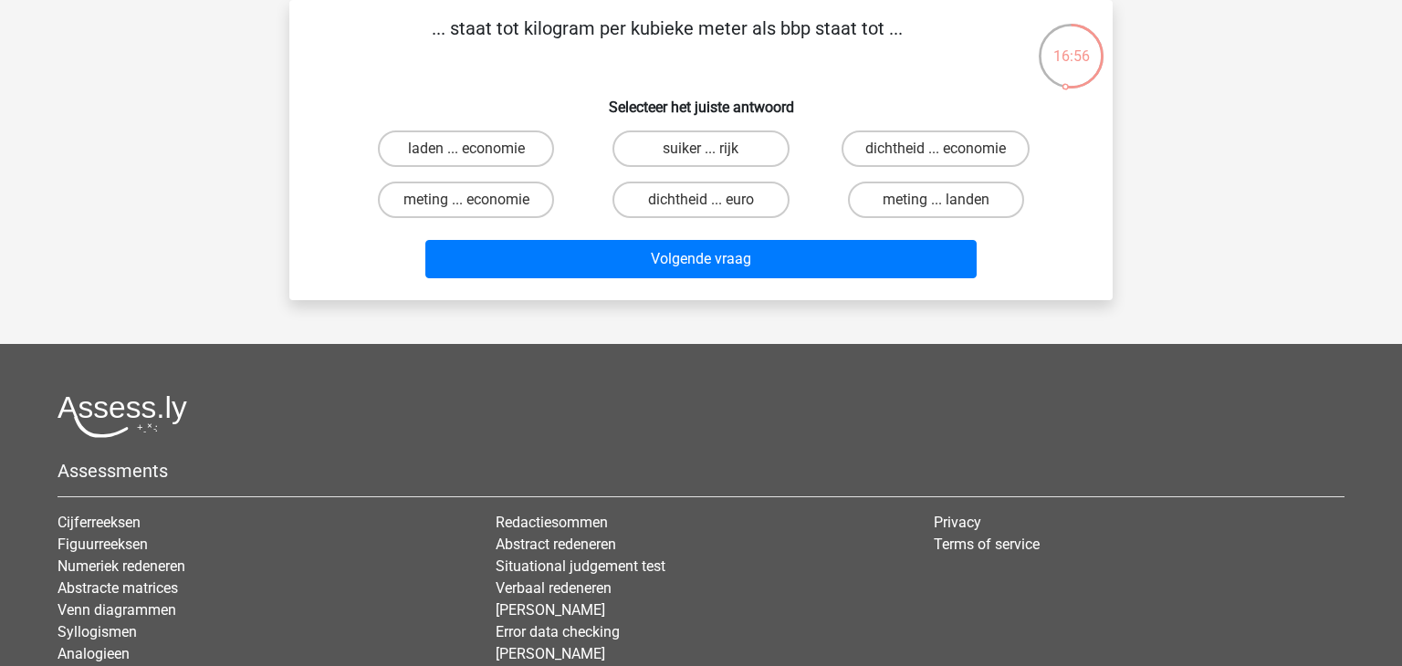
click at [800, 76] on div "... staat tot kilogram per kubieke meter als bbp staat tot ... Selecteer het ju…" at bounding box center [701, 150] width 809 height 271
click at [664, 205] on label "dichtheid ... euro" at bounding box center [701, 200] width 176 height 37
click at [701, 205] on input "dichtheid ... euro" at bounding box center [707, 206] width 12 height 12
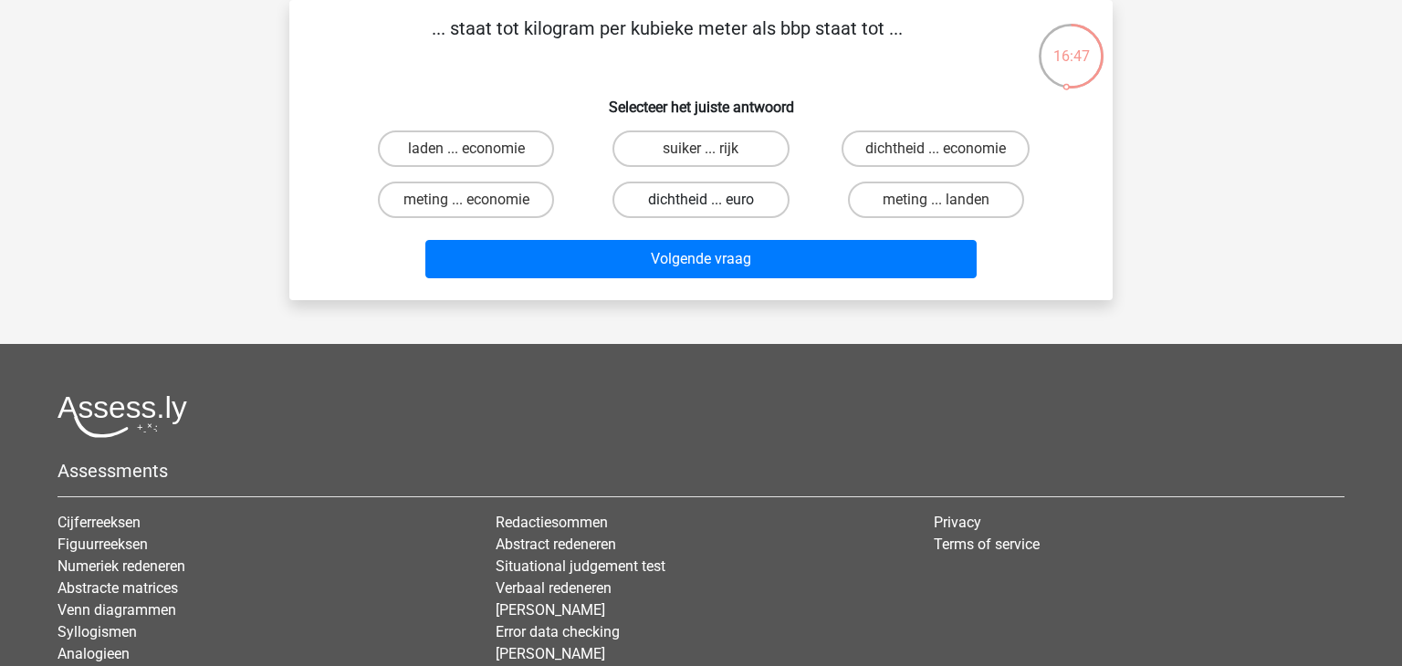
radio input "true"
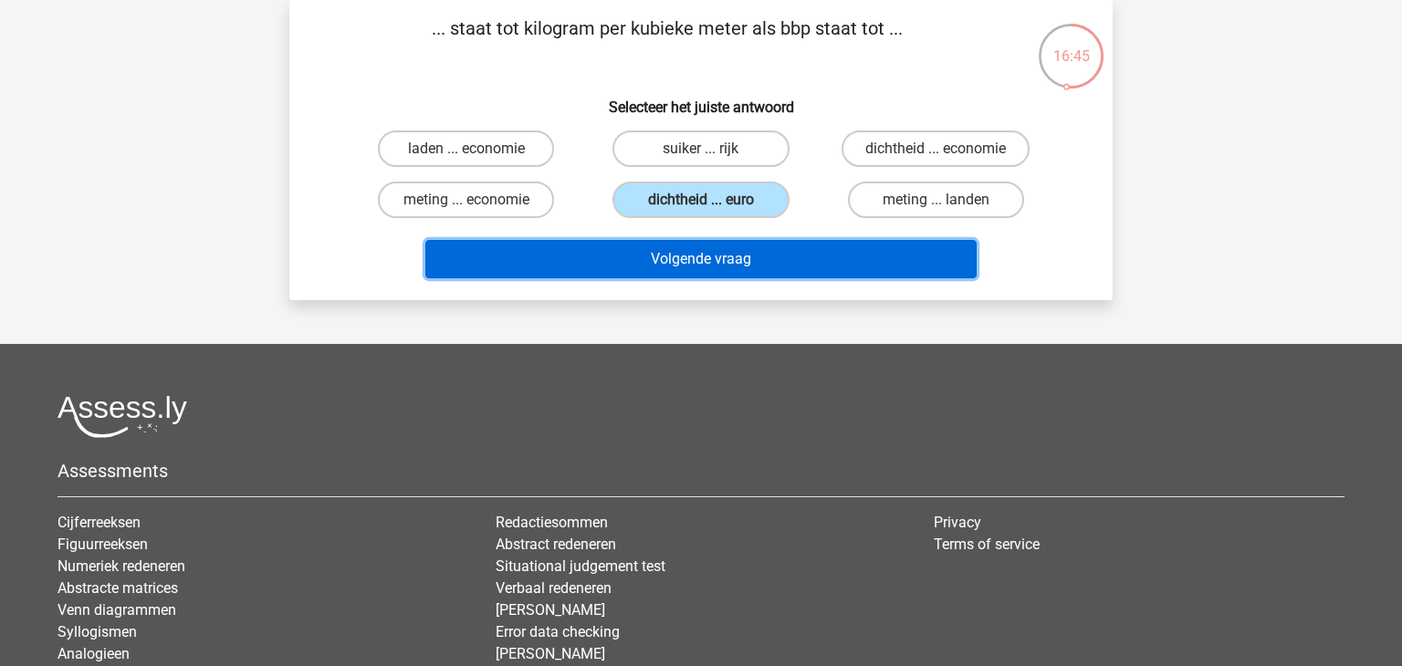
click at [641, 264] on button "Volgende vraag" at bounding box center [701, 259] width 552 height 38
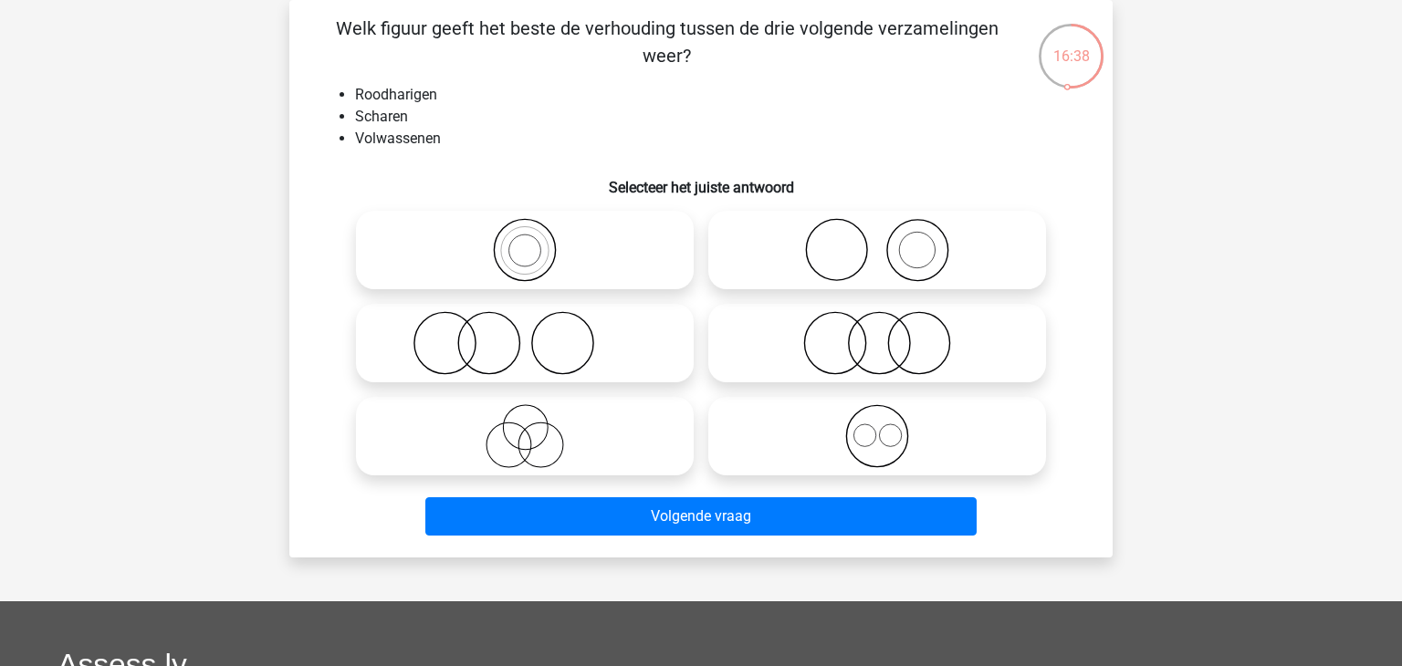
click at [637, 322] on icon at bounding box center [524, 343] width 323 height 64
click at [537, 322] on input "radio" at bounding box center [531, 328] width 12 height 12
radio input "true"
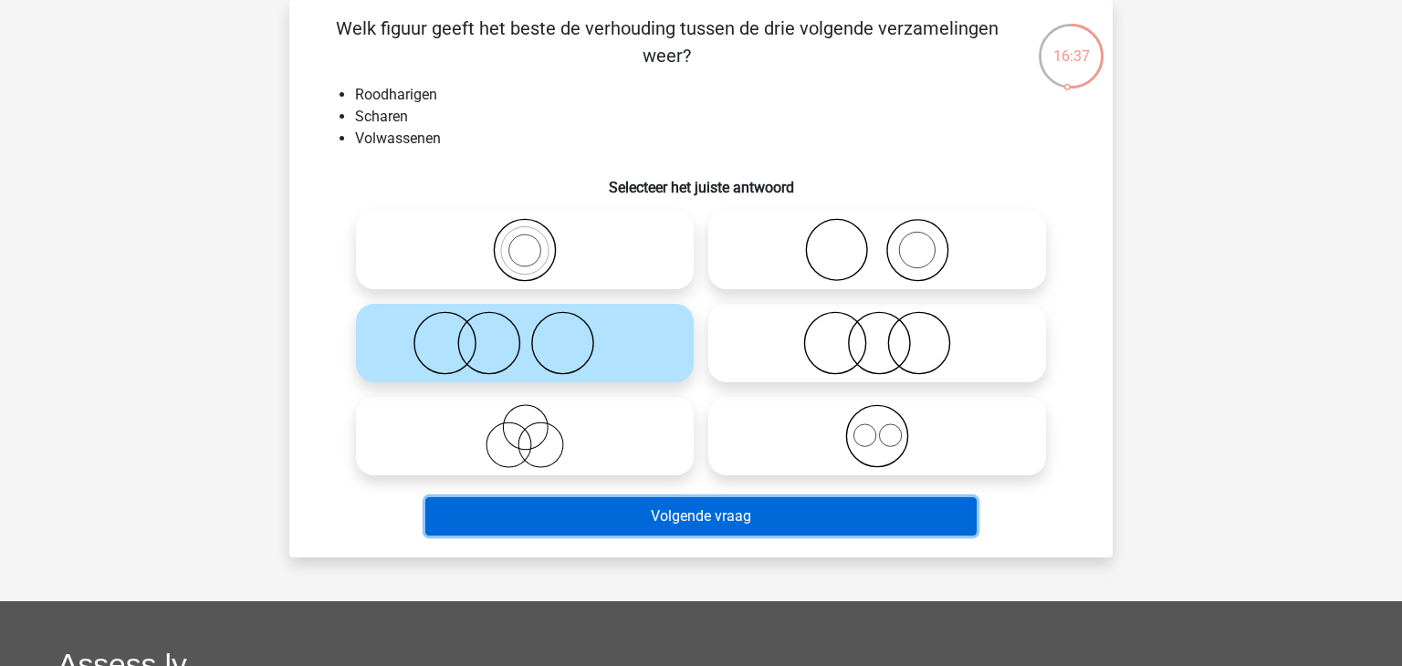
click at [579, 512] on button "Volgende vraag" at bounding box center [701, 517] width 552 height 38
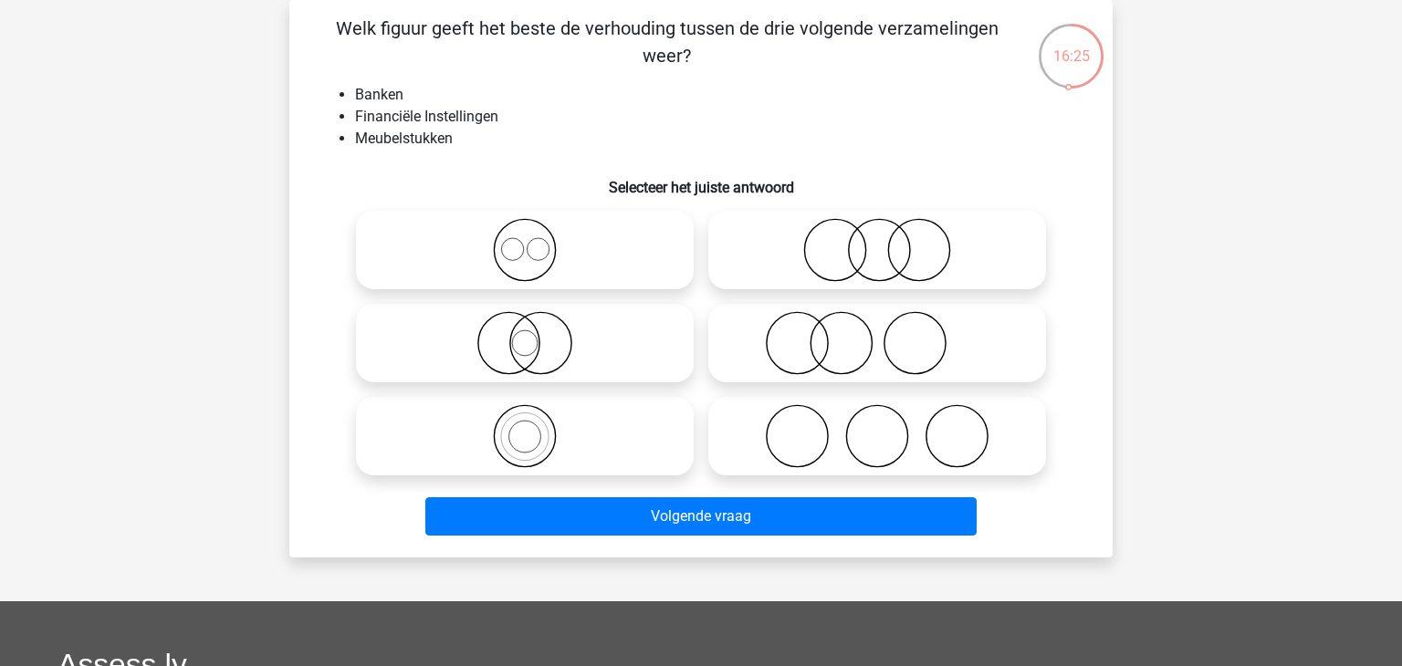
click at [582, 383] on div at bounding box center [525, 343] width 352 height 93
click at [656, 352] on icon at bounding box center [524, 343] width 323 height 64
click at [537, 334] on input "radio" at bounding box center [531, 328] width 12 height 12
radio input "true"
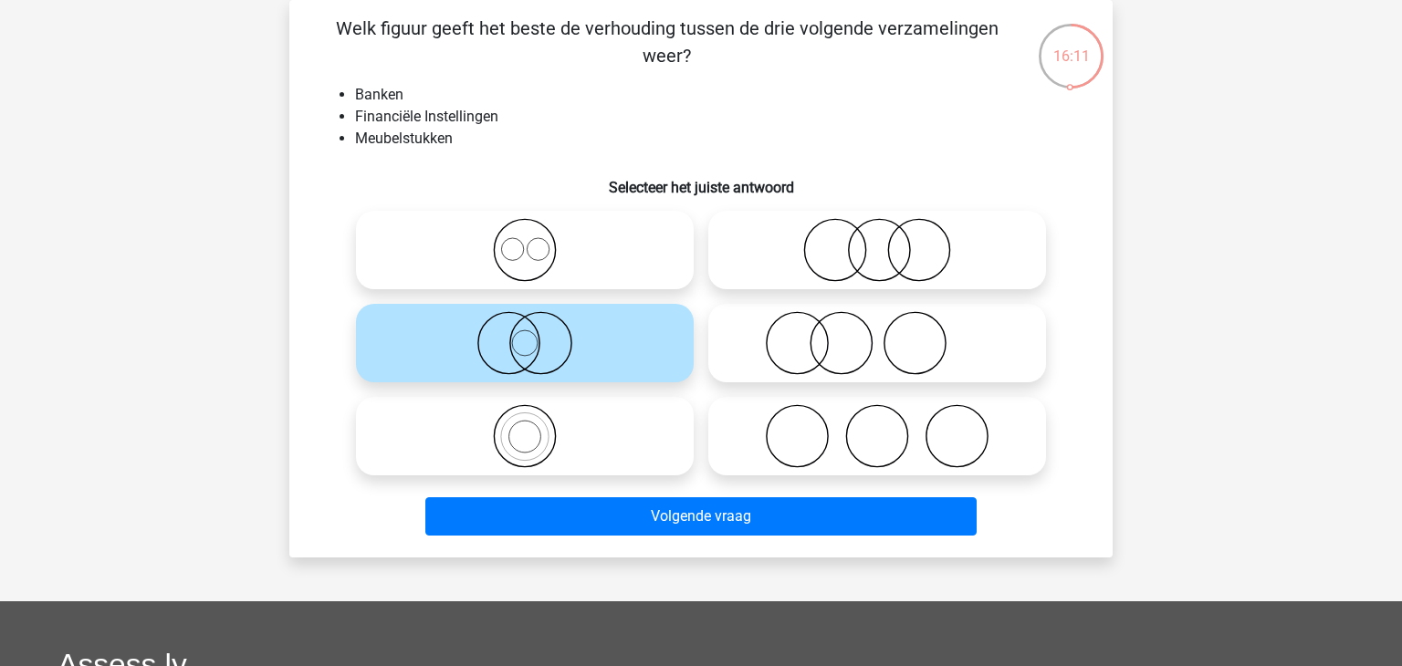
click at [819, 230] on icon at bounding box center [877, 250] width 323 height 64
click at [877, 230] on input "radio" at bounding box center [883, 235] width 12 height 12
radio input "true"
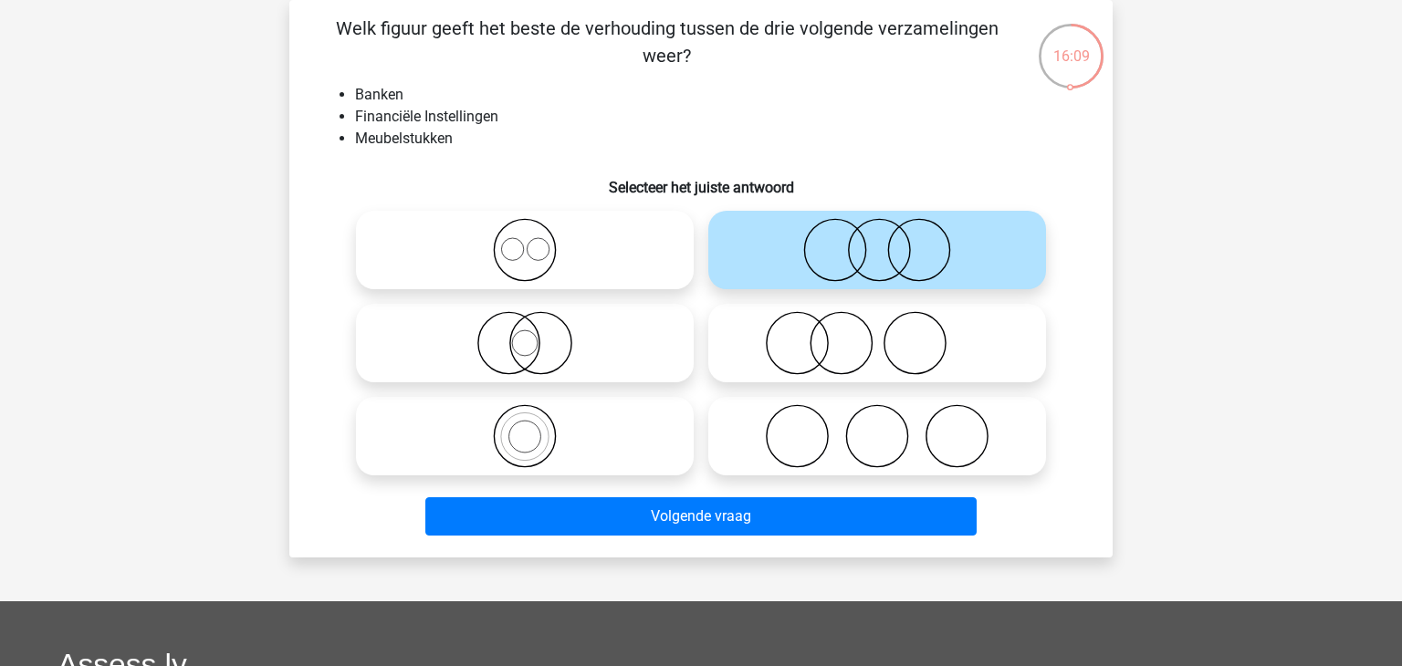
click at [835, 426] on icon at bounding box center [877, 436] width 323 height 64
click at [877, 426] on input "radio" at bounding box center [883, 421] width 12 height 12
radio input "true"
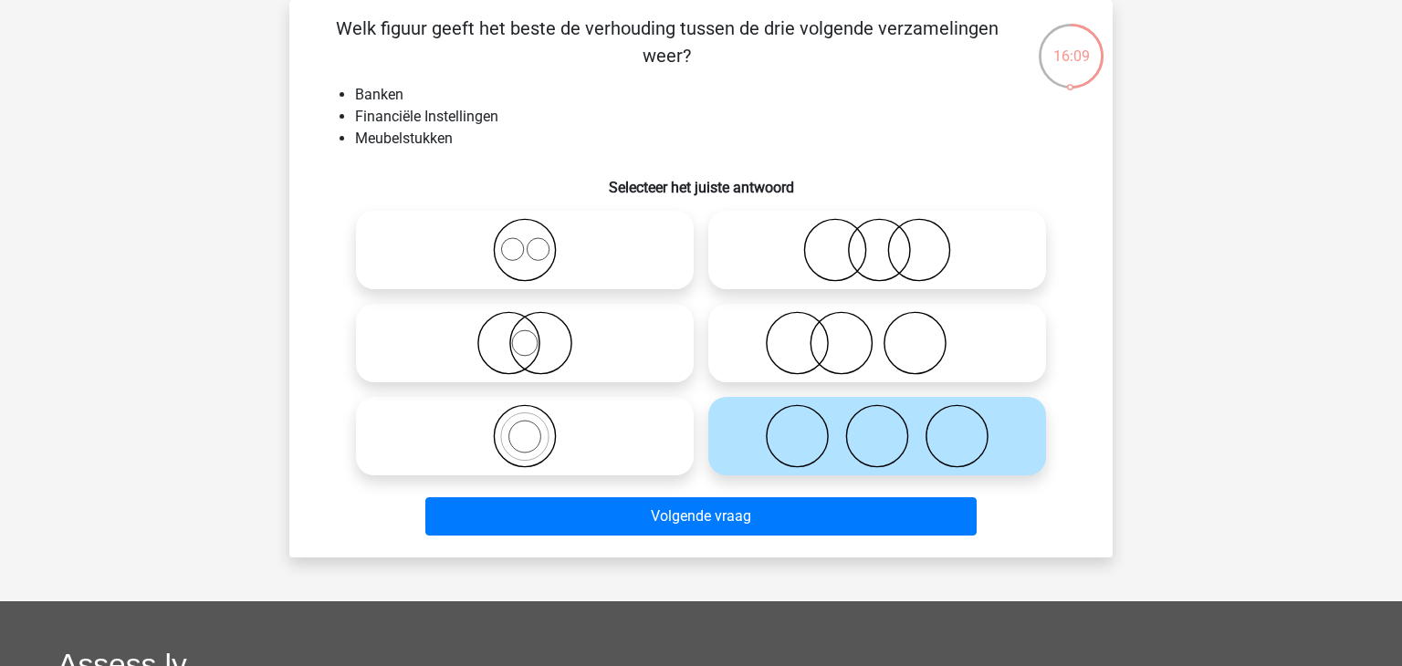
click at [835, 426] on icon at bounding box center [877, 436] width 323 height 64
click at [877, 426] on input "radio" at bounding box center [883, 421] width 12 height 12
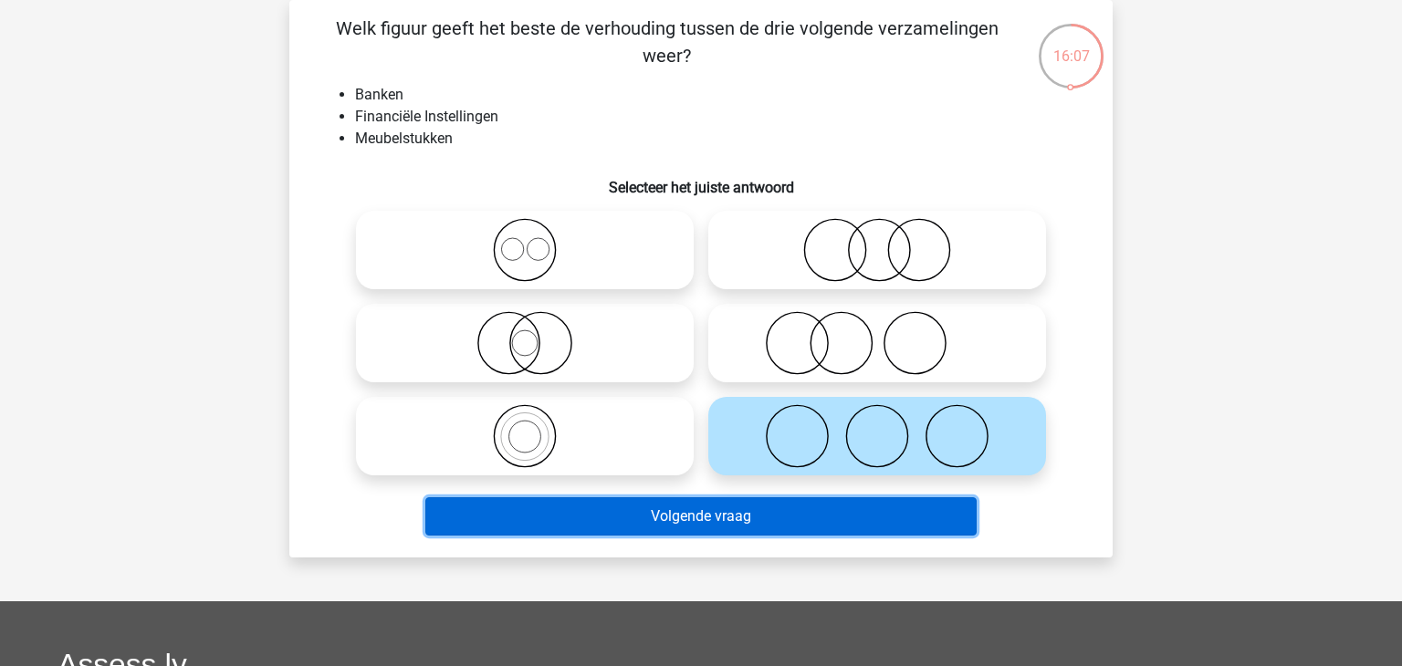
click at [761, 527] on button "Volgende vraag" at bounding box center [701, 517] width 552 height 38
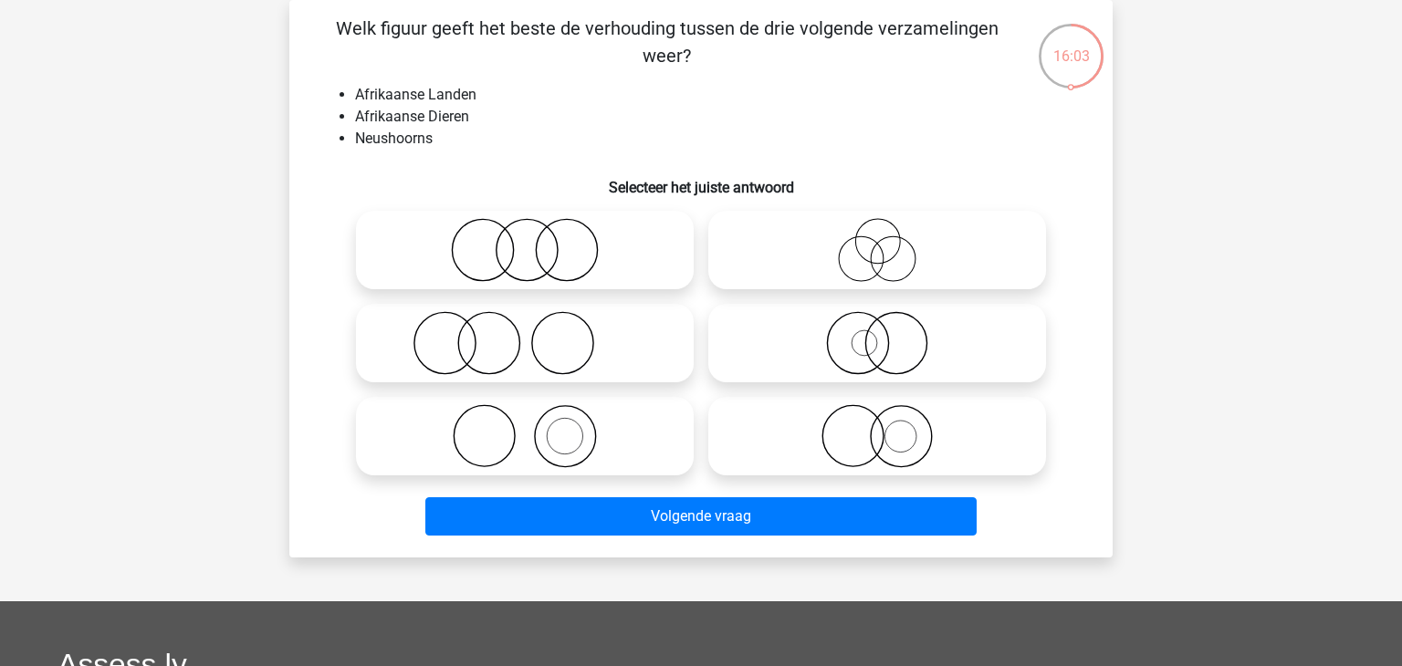
click at [507, 163] on div "Welk figuur geeft het beste de verhouding tussen de drie volgende verzamelingen…" at bounding box center [701, 279] width 809 height 529
click at [571, 307] on label at bounding box center [525, 343] width 338 height 79
click at [537, 322] on input "radio" at bounding box center [531, 328] width 12 height 12
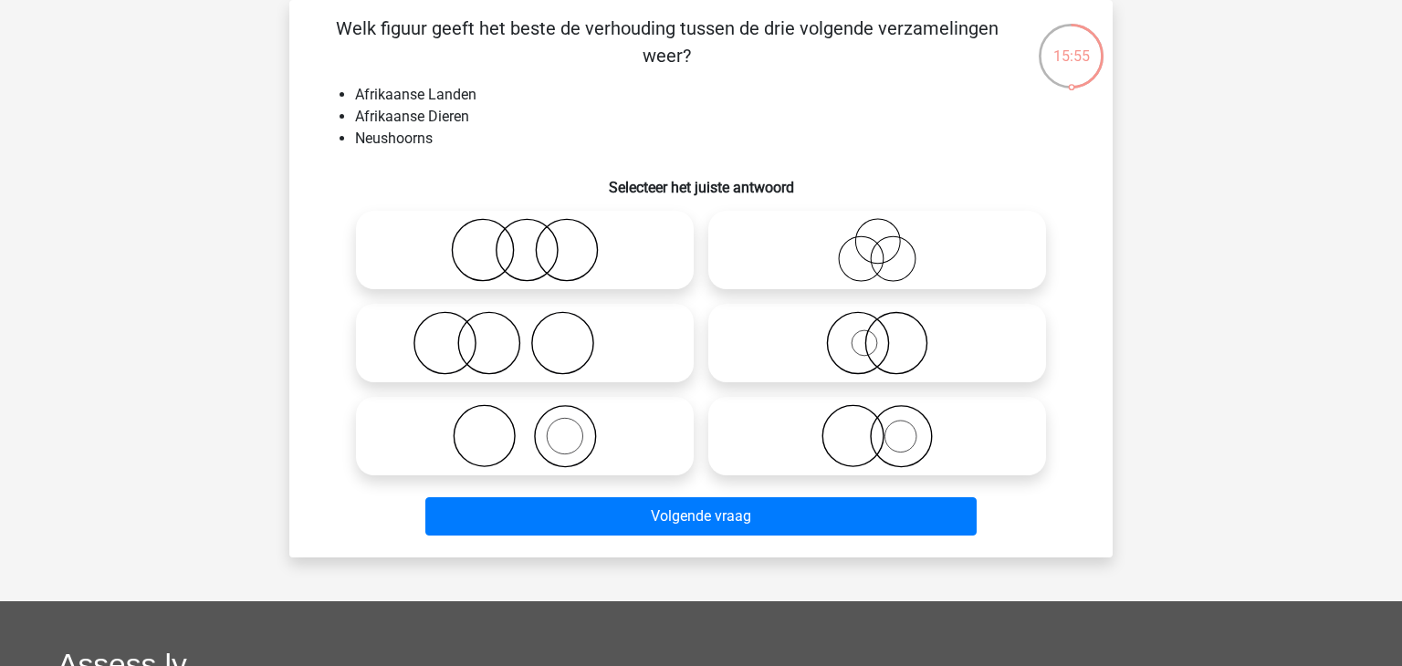
radio input "true"
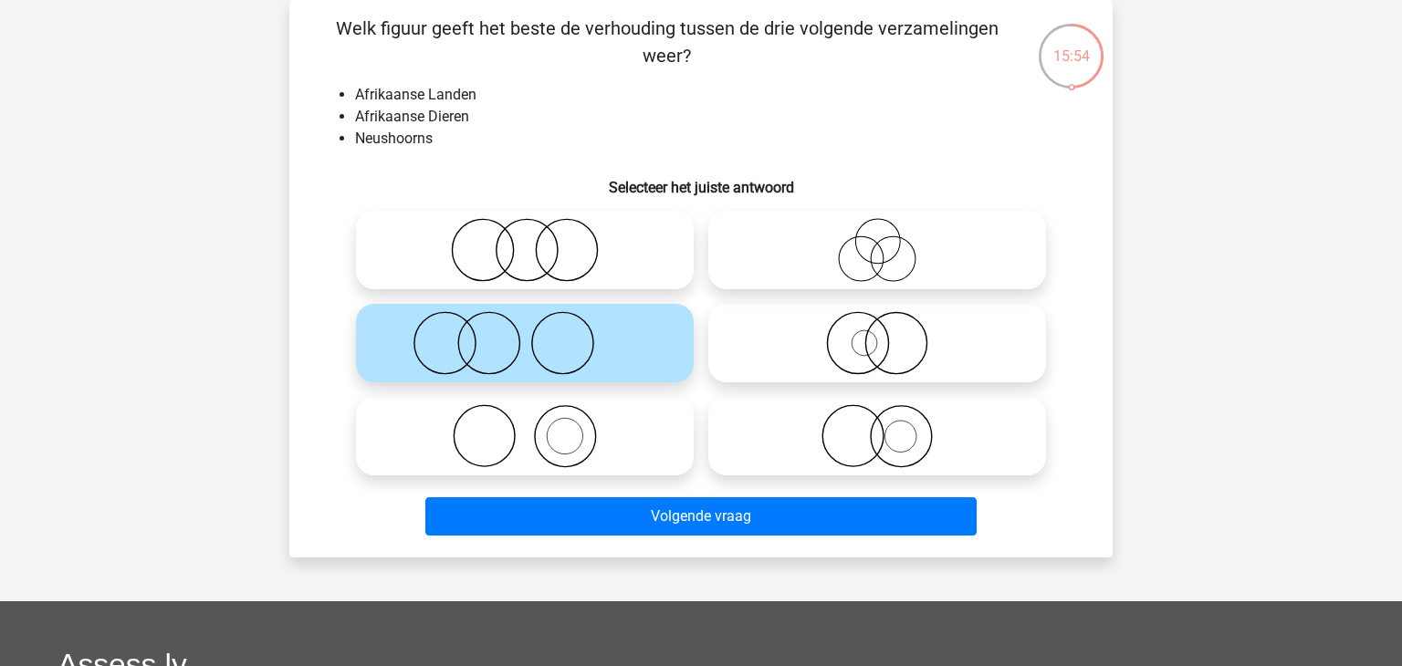
click at [750, 339] on icon at bounding box center [877, 343] width 323 height 64
click at [877, 334] on input "radio" at bounding box center [883, 328] width 12 height 12
radio input "true"
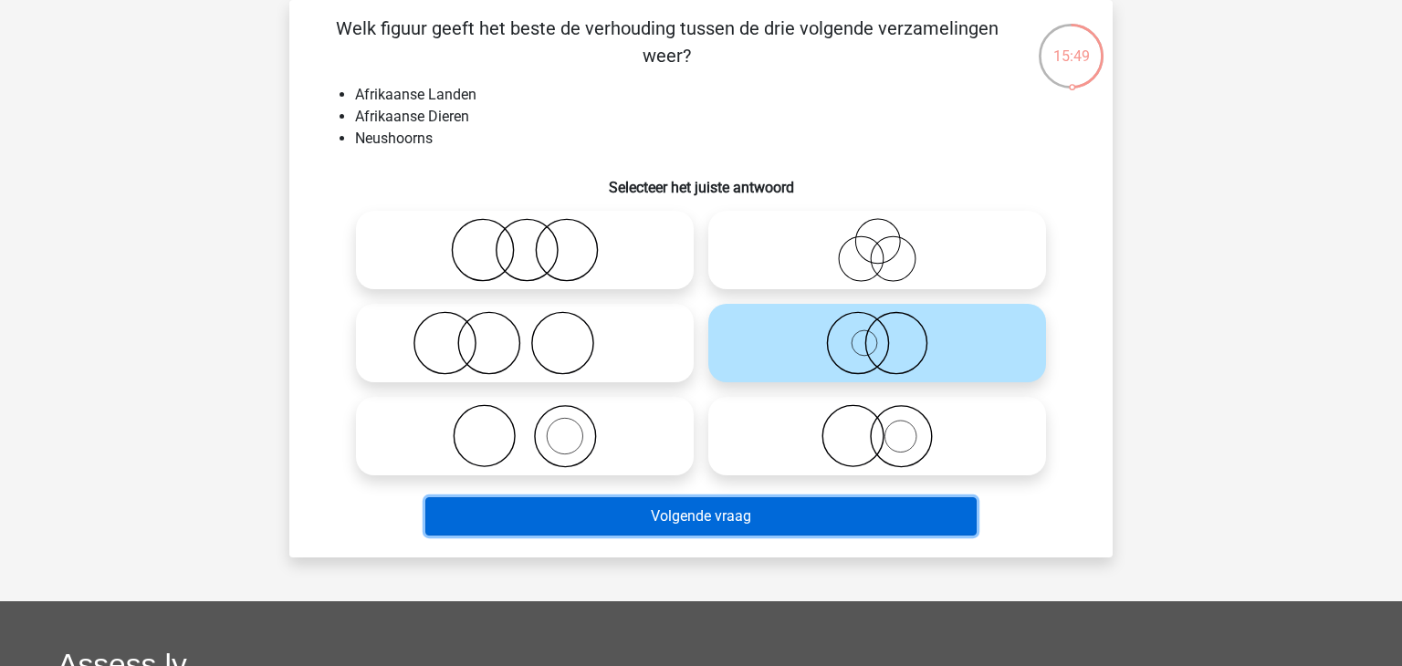
click at [744, 505] on button "Volgende vraag" at bounding box center [701, 517] width 552 height 38
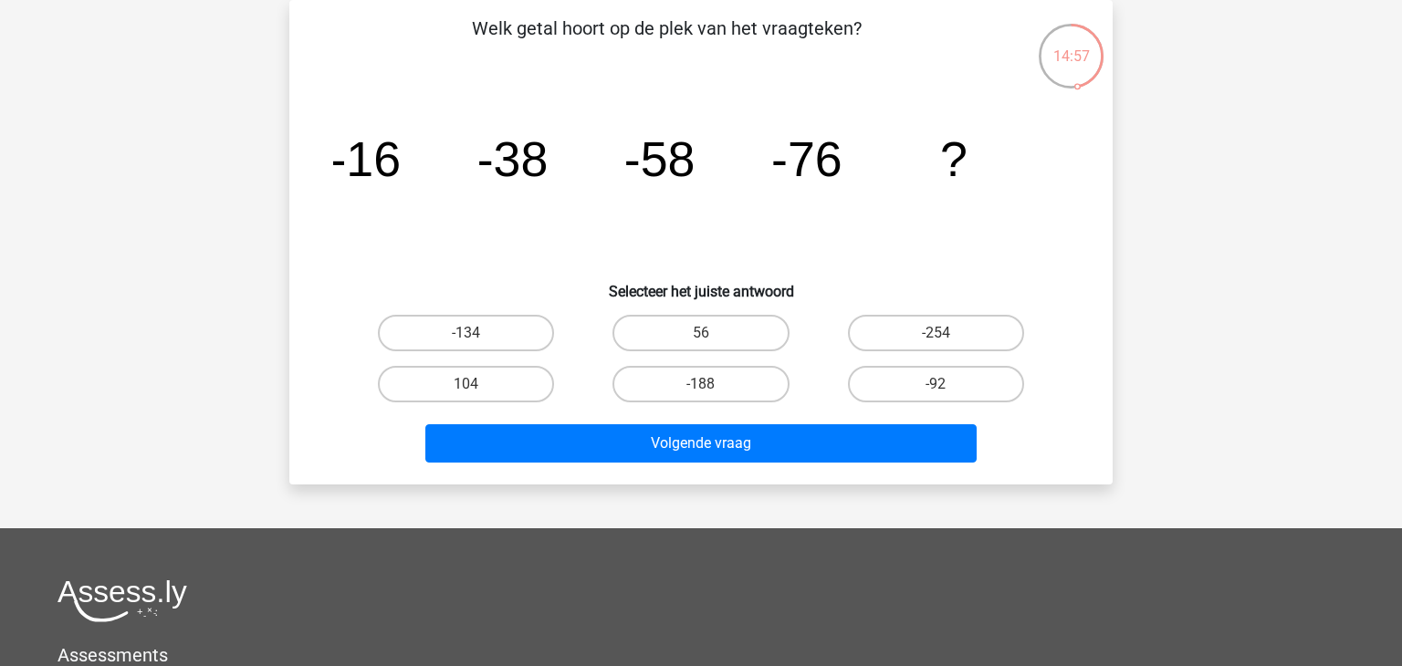
click at [465, 313] on div "-134" at bounding box center [466, 333] width 235 height 51
click at [474, 331] on label "-134" at bounding box center [466, 333] width 176 height 37
click at [474, 333] on input "-134" at bounding box center [473, 339] width 12 height 12
radio input "true"
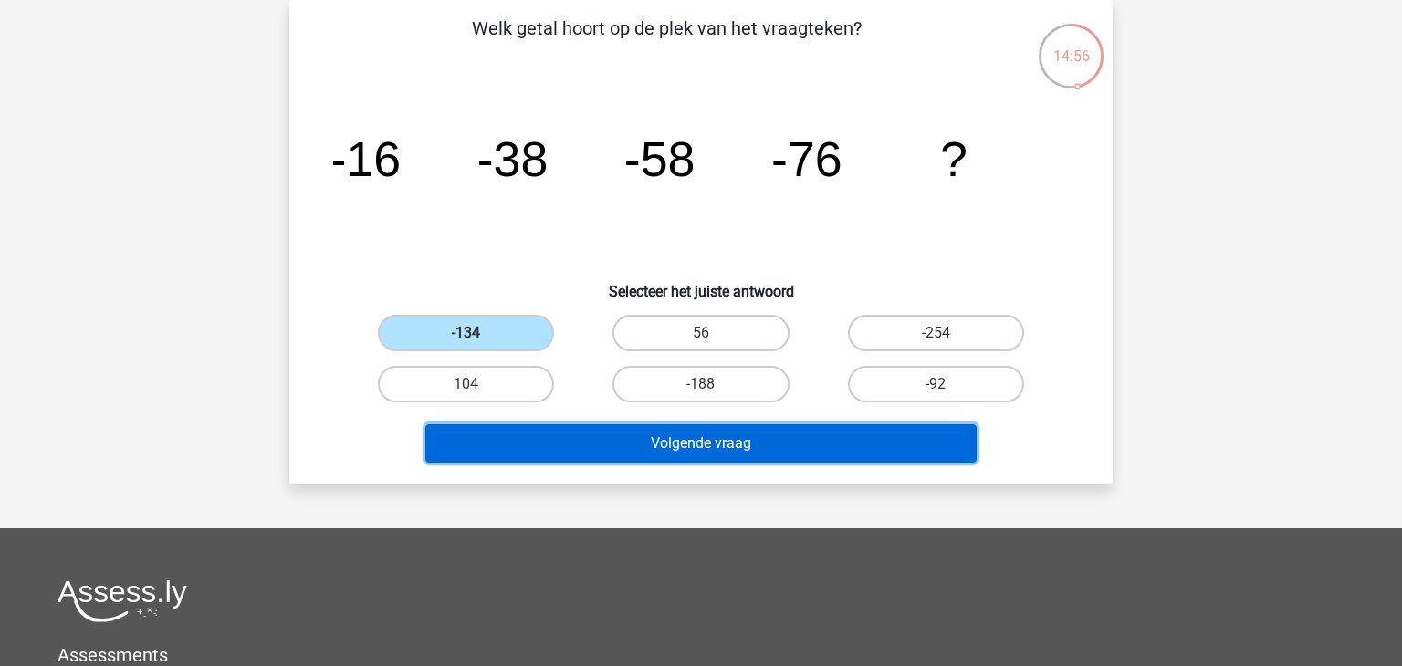
click at [607, 435] on button "Volgende vraag" at bounding box center [701, 444] width 552 height 38
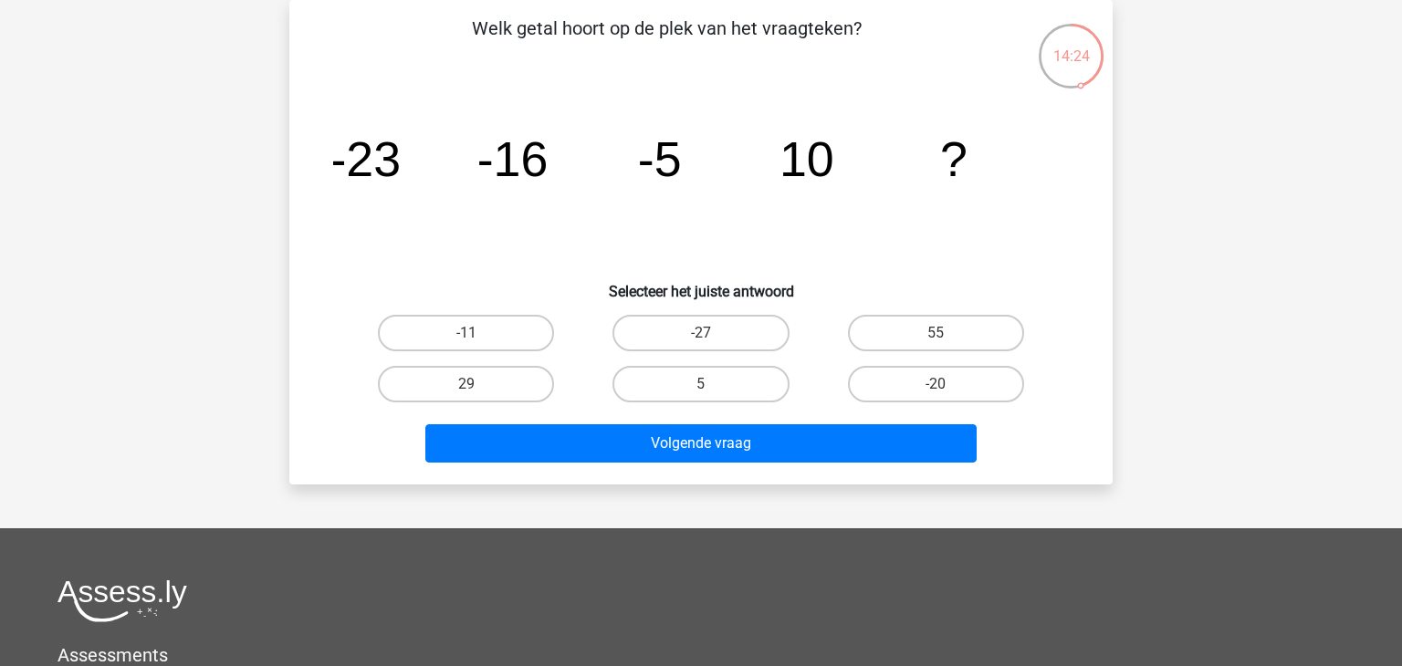
click at [485, 404] on div "29" at bounding box center [466, 384] width 235 height 51
click at [477, 397] on label "29" at bounding box center [466, 384] width 176 height 37
click at [477, 396] on input "29" at bounding box center [473, 390] width 12 height 12
radio input "true"
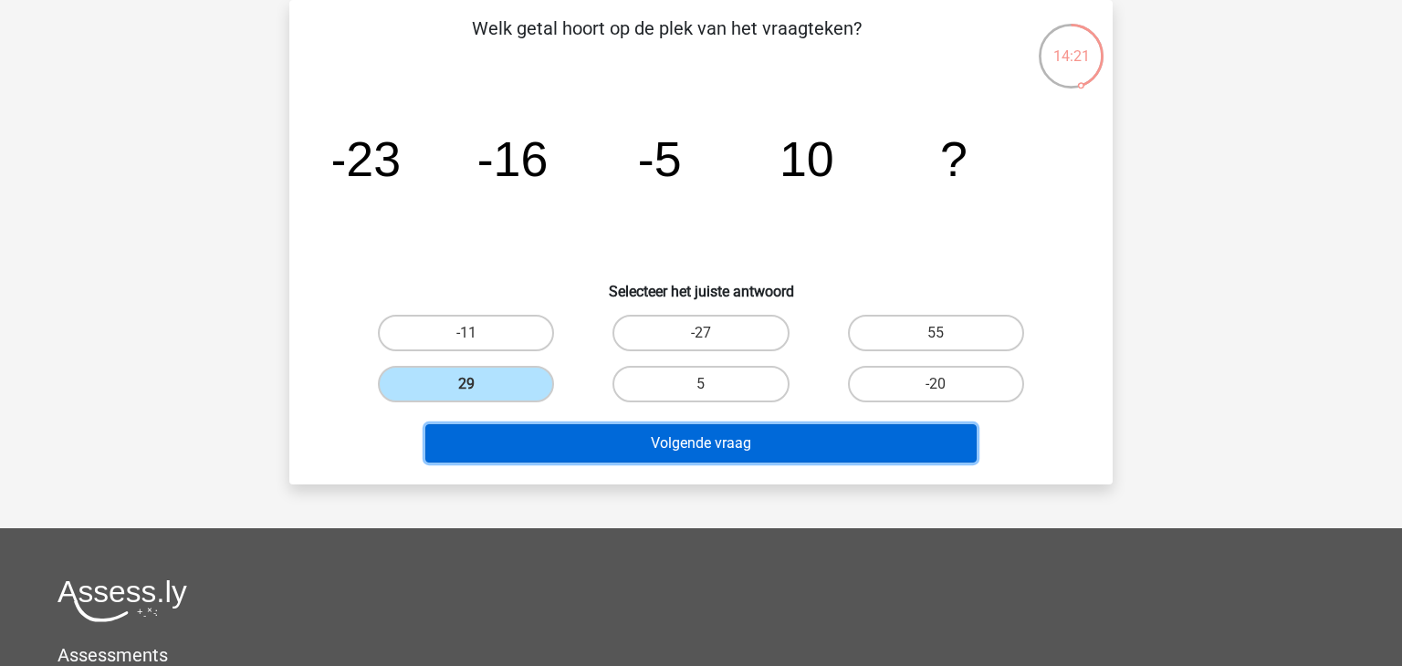
click at [539, 440] on button "Volgende vraag" at bounding box center [701, 444] width 552 height 38
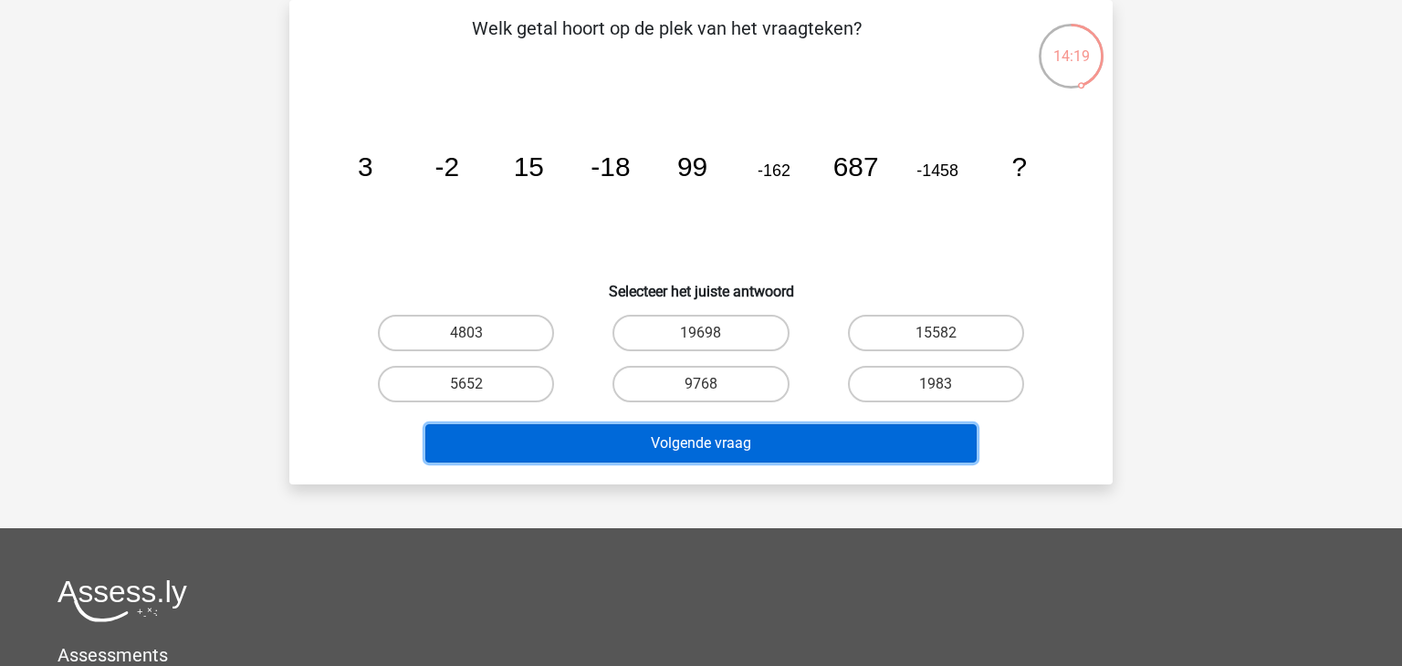
click at [577, 442] on button "Volgende vraag" at bounding box center [701, 444] width 552 height 38
click at [608, 433] on button "Volgende vraag" at bounding box center [701, 444] width 552 height 38
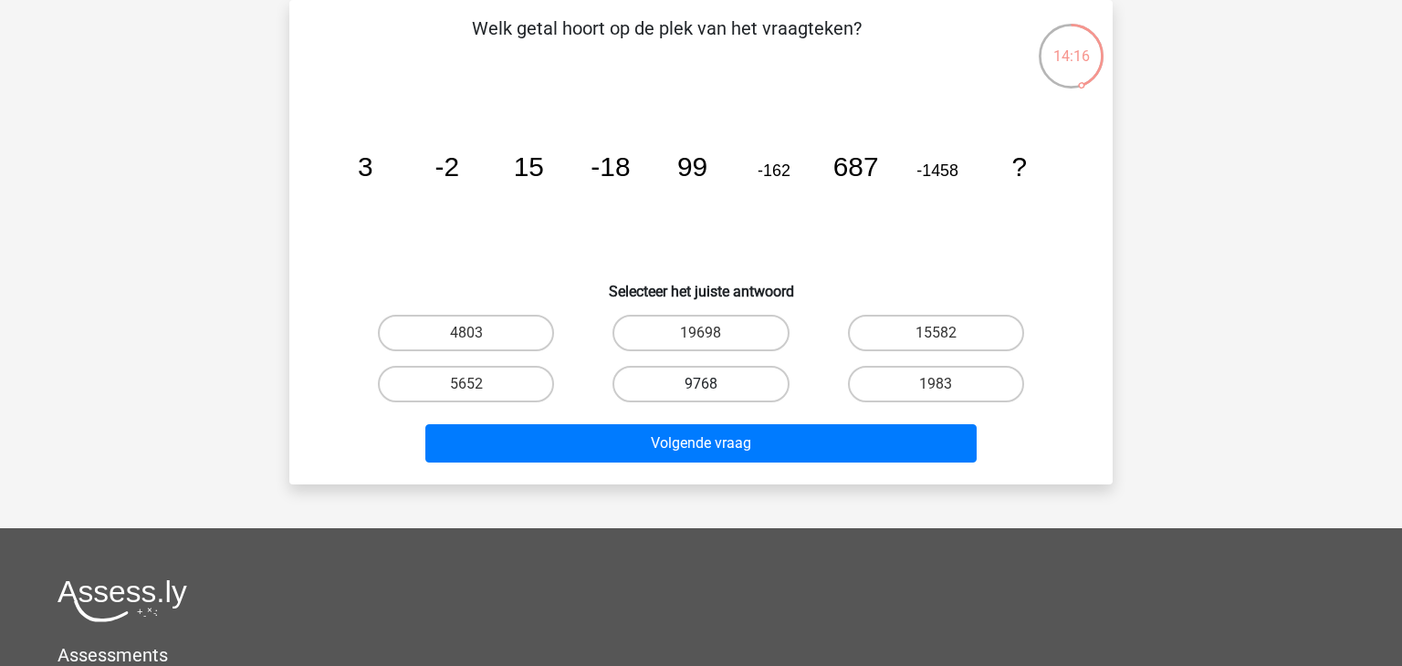
click at [649, 388] on label "9768" at bounding box center [701, 384] width 176 height 37
click at [701, 388] on input "9768" at bounding box center [707, 390] width 12 height 12
radio input "true"
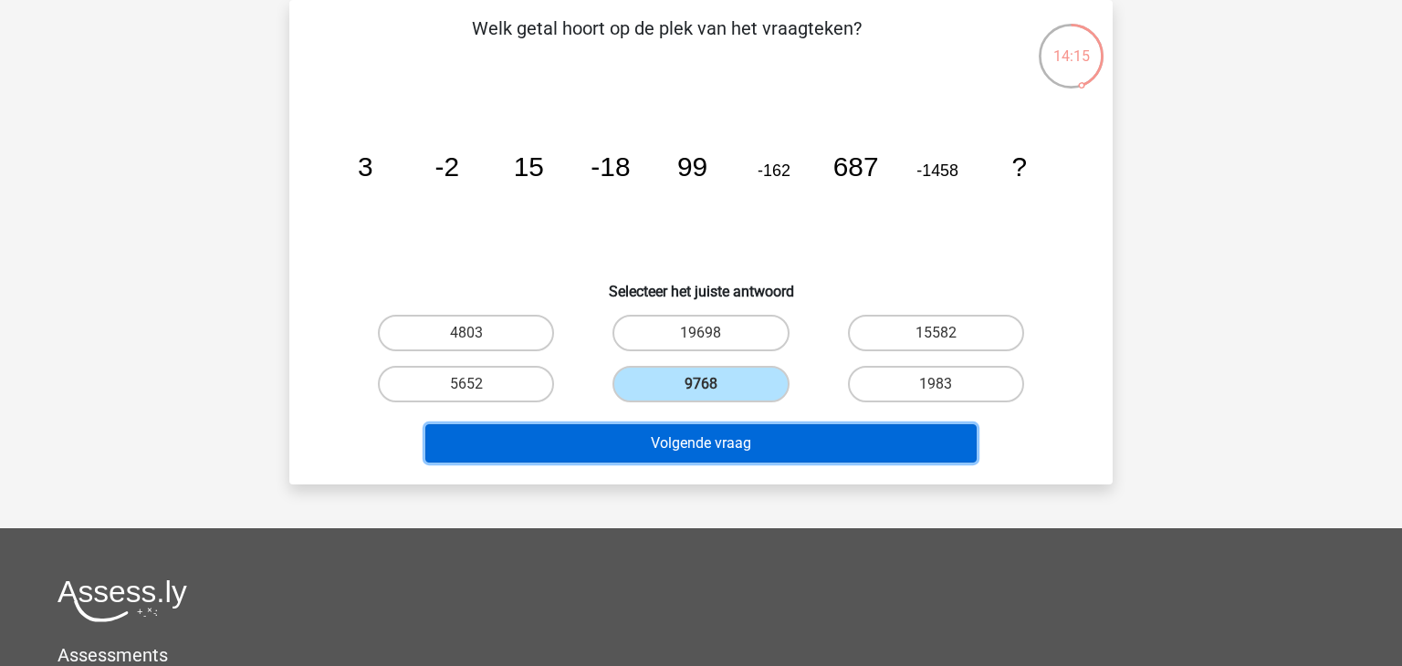
click at [624, 438] on button "Volgende vraag" at bounding box center [701, 444] width 552 height 38
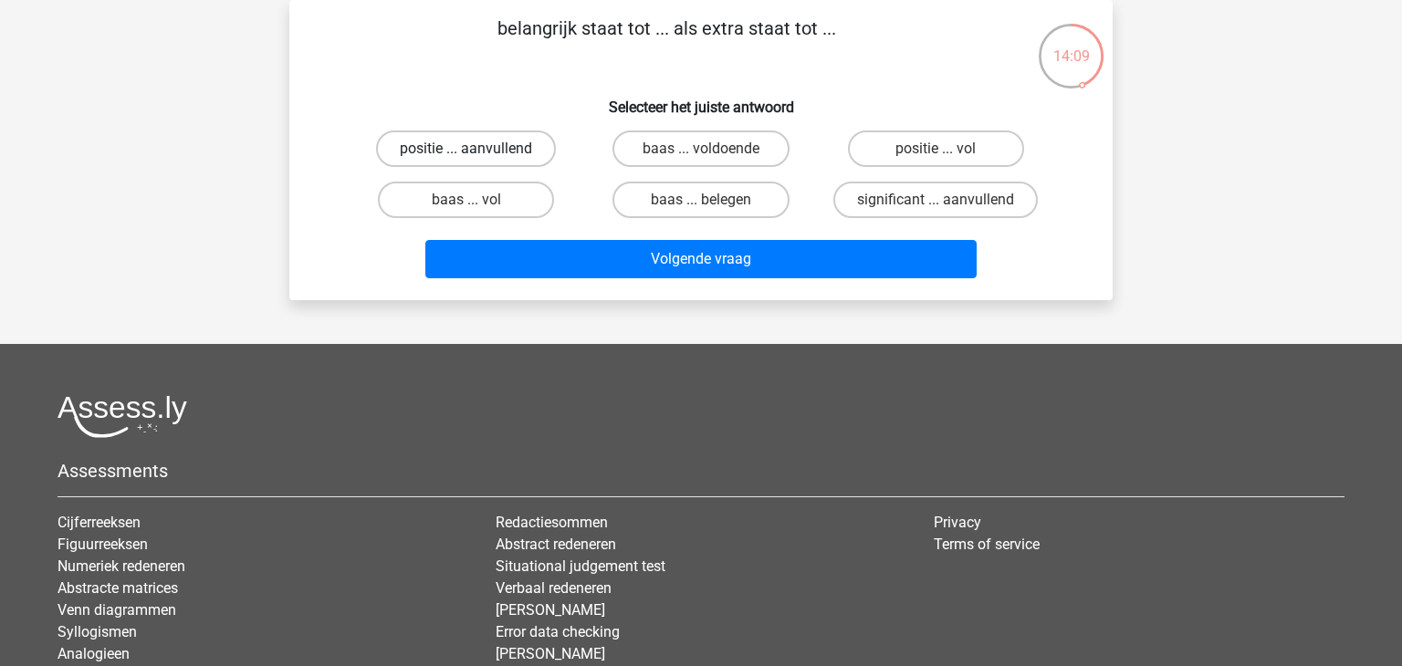
click at [500, 142] on label "positie ... aanvullend" at bounding box center [466, 149] width 180 height 37
click at [478, 149] on input "positie ... aanvullend" at bounding box center [473, 155] width 12 height 12
radio input "true"
click at [690, 152] on label "baas ... voldoende" at bounding box center [701, 149] width 176 height 37
click at [701, 152] on input "baas ... voldoende" at bounding box center [707, 155] width 12 height 12
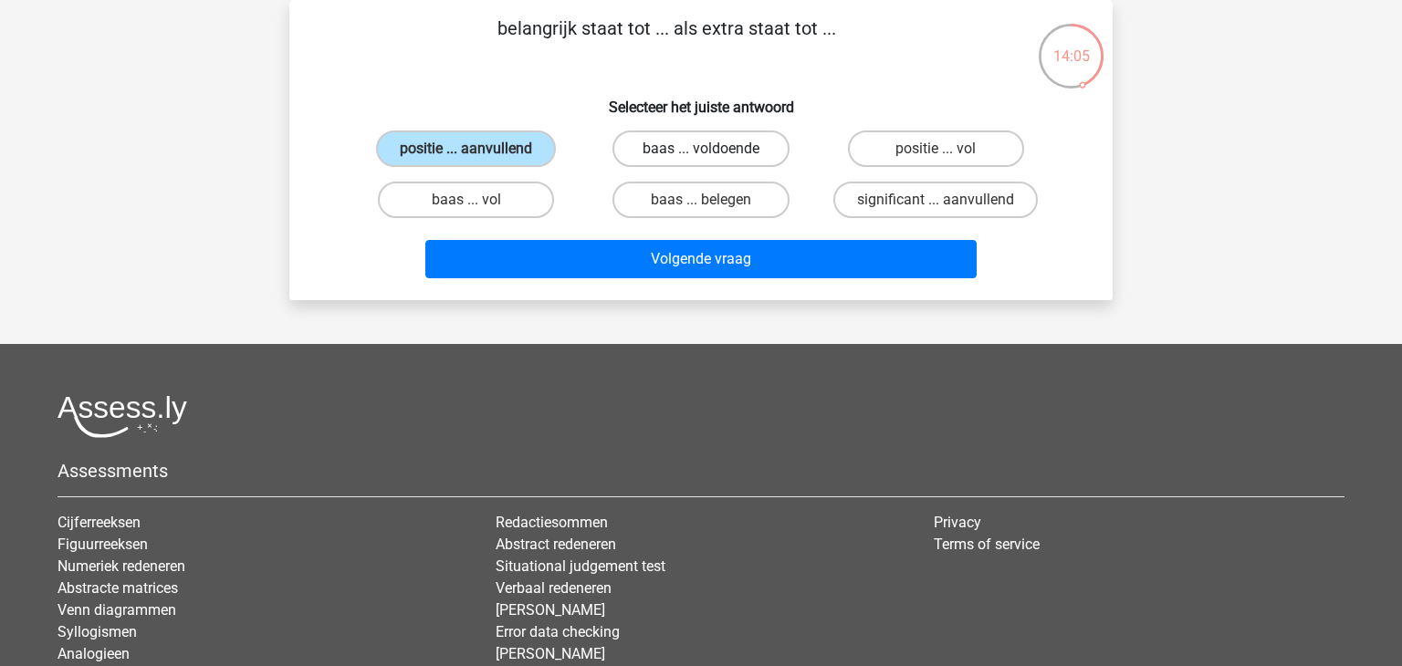
radio input "true"
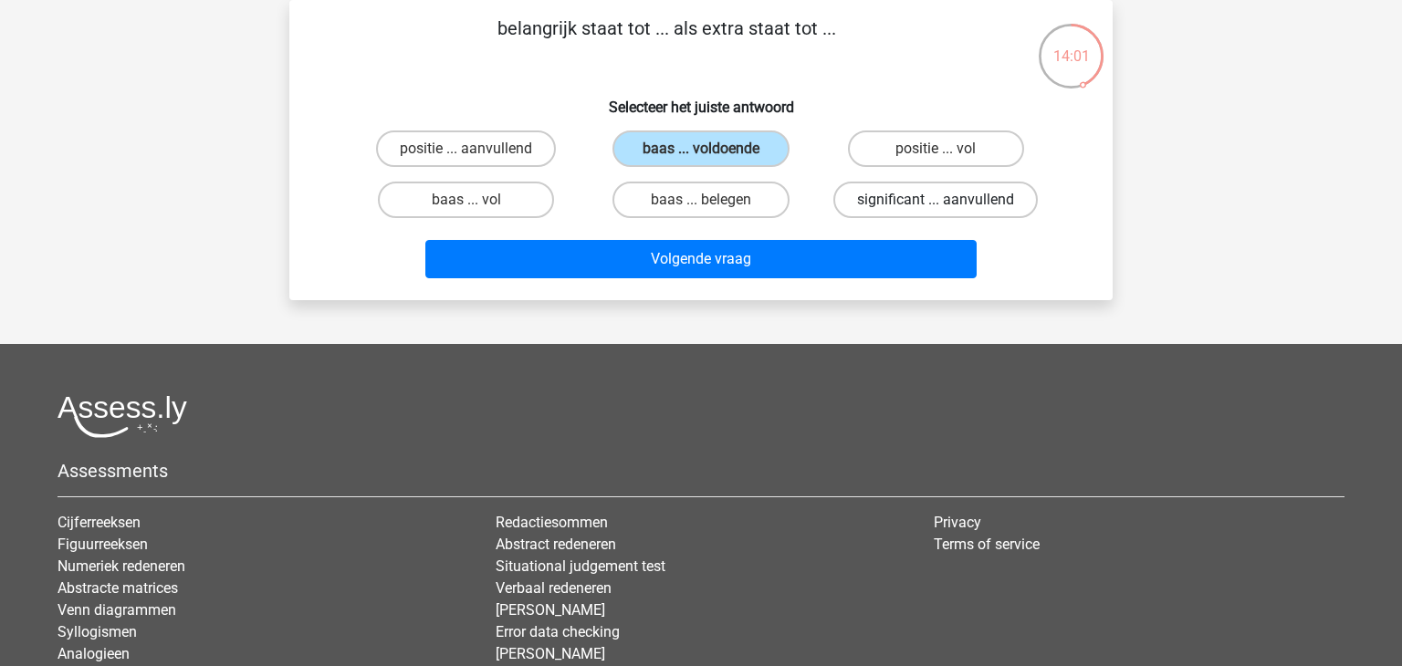
click at [893, 196] on label "significant ... aanvullend" at bounding box center [936, 200] width 205 height 37
click at [936, 200] on input "significant ... aanvullend" at bounding box center [942, 206] width 12 height 12
radio input "true"
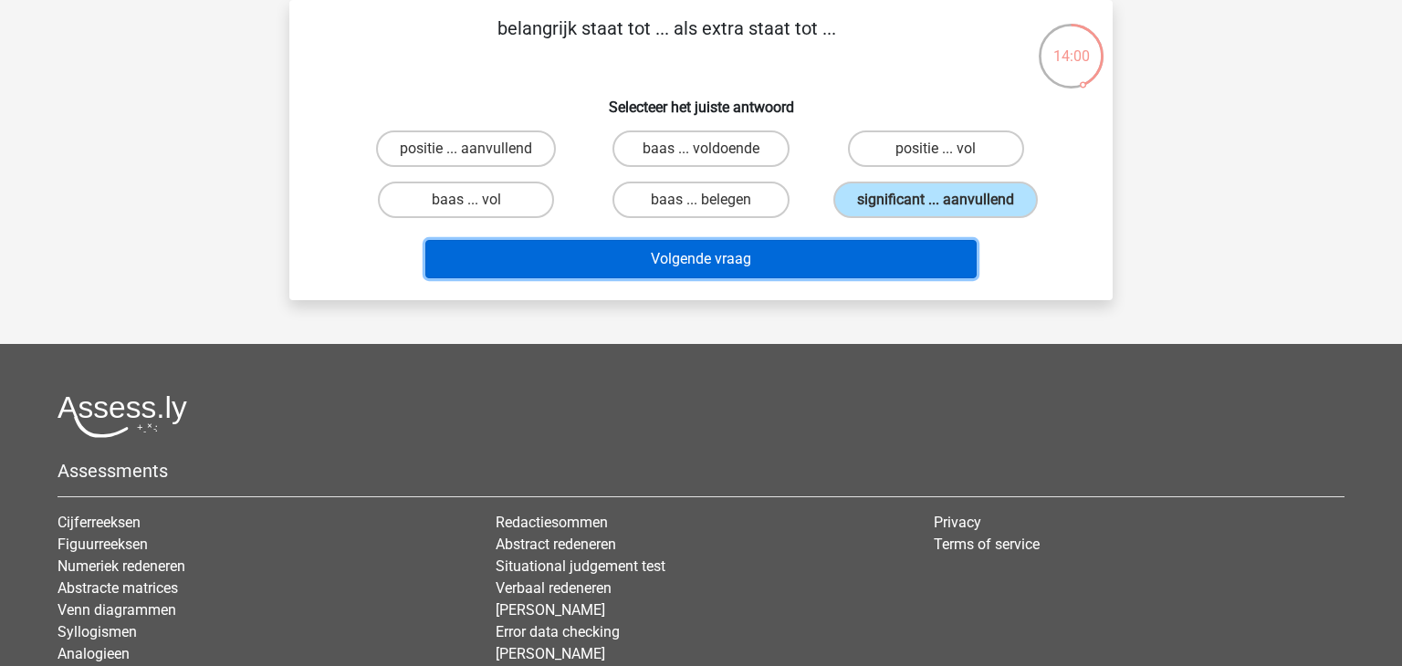
click at [827, 246] on button "Volgende vraag" at bounding box center [701, 259] width 552 height 38
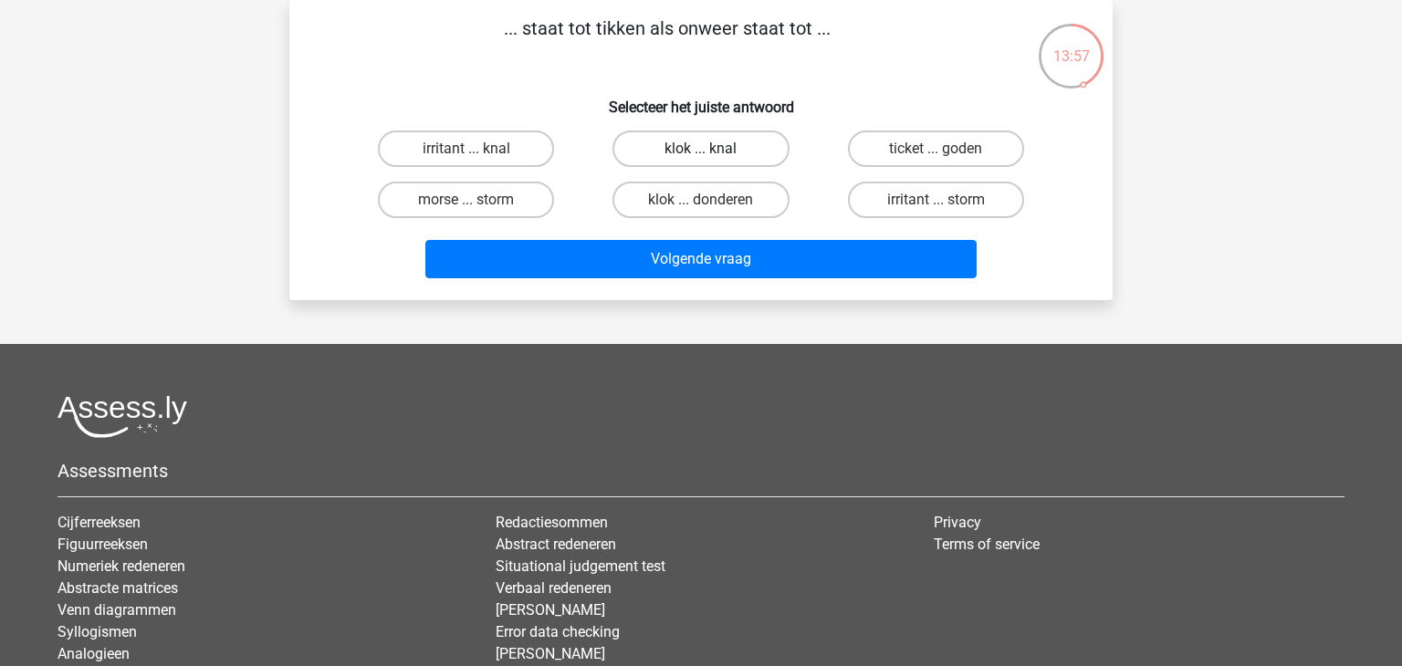
click at [705, 146] on label "klok ... knal" at bounding box center [701, 149] width 176 height 37
click at [705, 149] on input "klok ... knal" at bounding box center [707, 155] width 12 height 12
radio input "true"
click at [666, 209] on label "klok ... donderen" at bounding box center [701, 200] width 176 height 37
click at [701, 209] on input "klok ... donderen" at bounding box center [707, 206] width 12 height 12
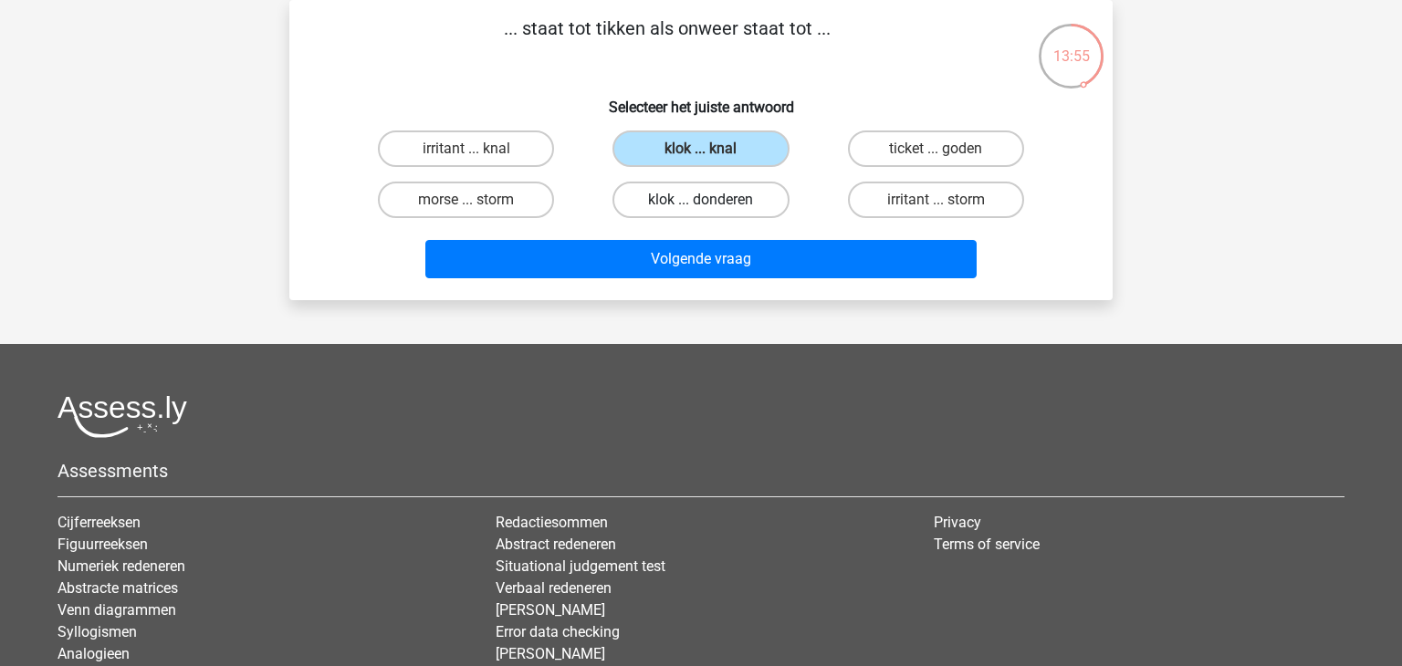
radio input "true"
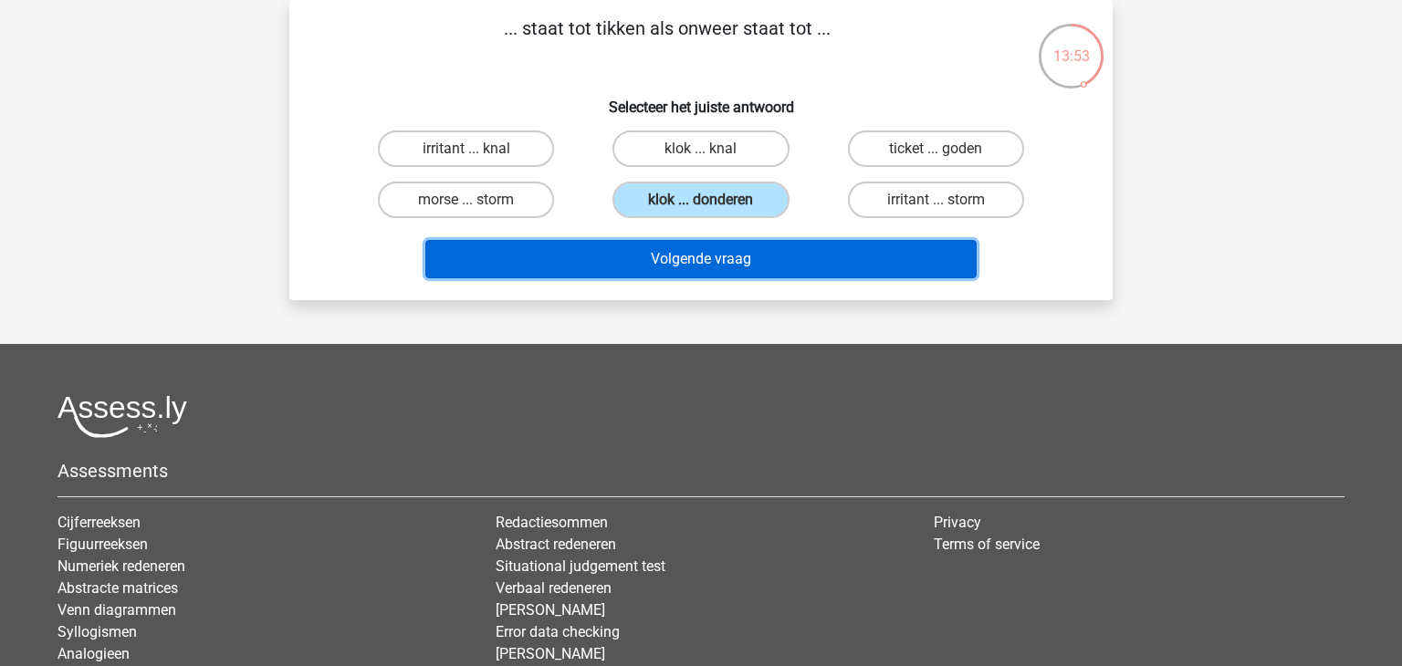
click at [643, 257] on button "Volgende vraag" at bounding box center [701, 259] width 552 height 38
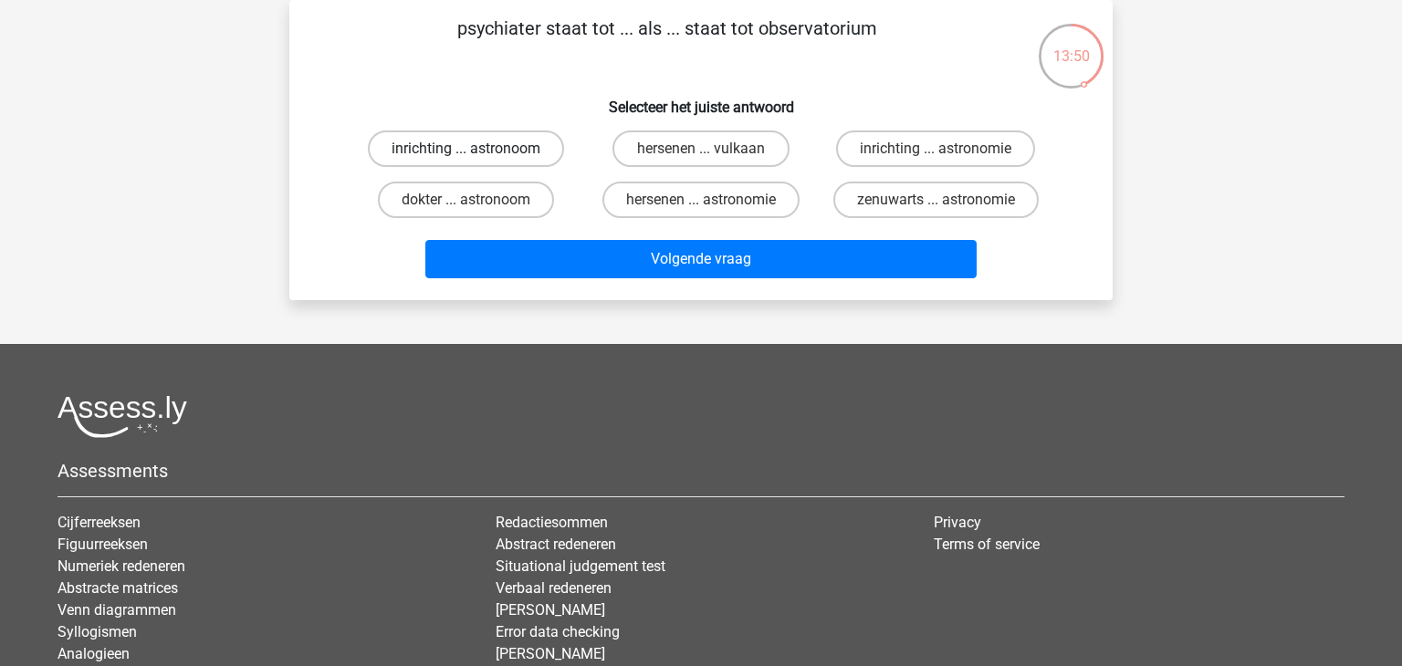
click at [512, 153] on label "inrichting ... astronoom" at bounding box center [466, 149] width 196 height 37
click at [478, 153] on input "inrichting ... astronoom" at bounding box center [473, 155] width 12 height 12
radio input "true"
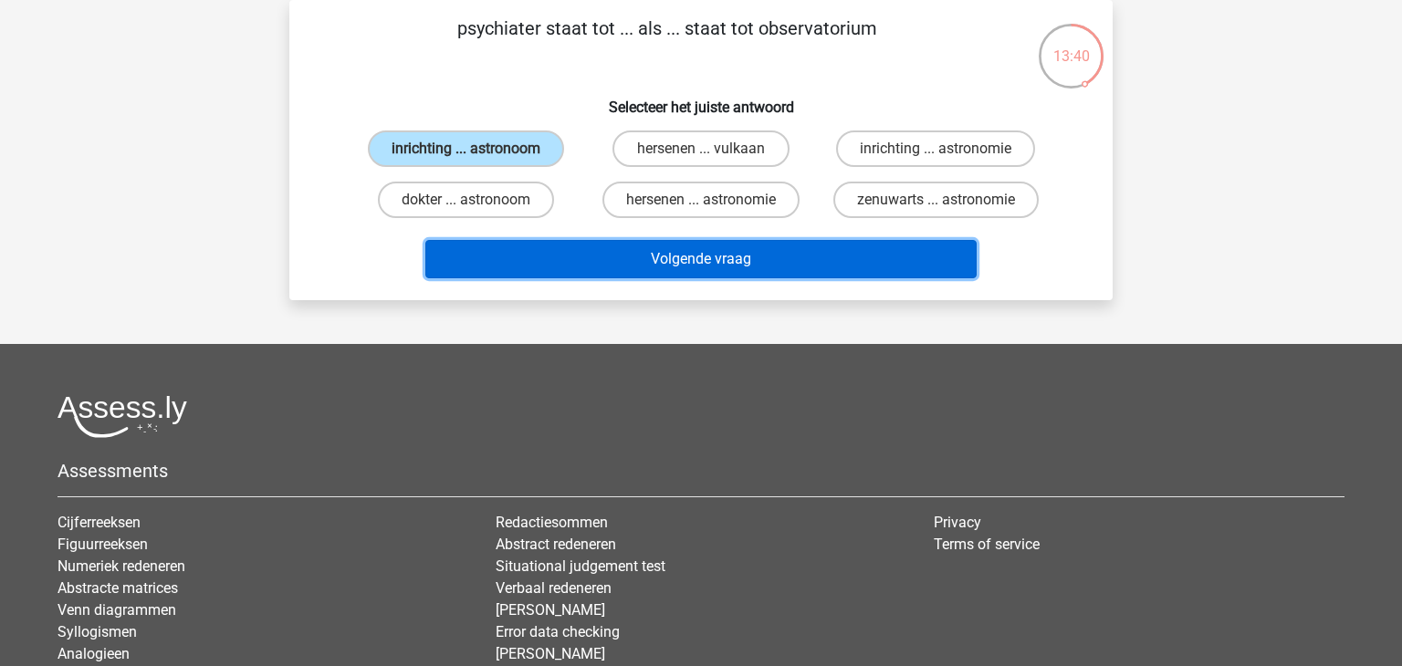
click at [686, 248] on button "Volgende vraag" at bounding box center [701, 259] width 552 height 38
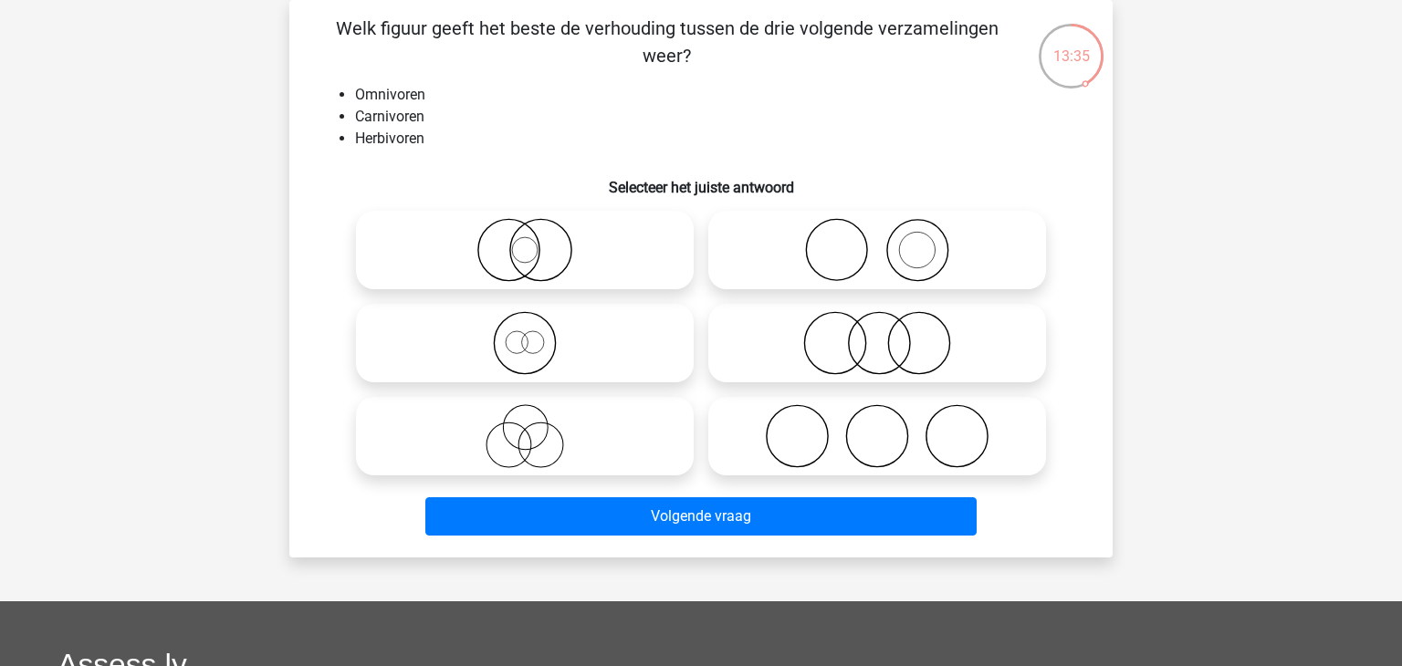
click at [722, 355] on icon at bounding box center [877, 343] width 323 height 64
click at [877, 334] on input "radio" at bounding box center [883, 328] width 12 height 12
radio input "true"
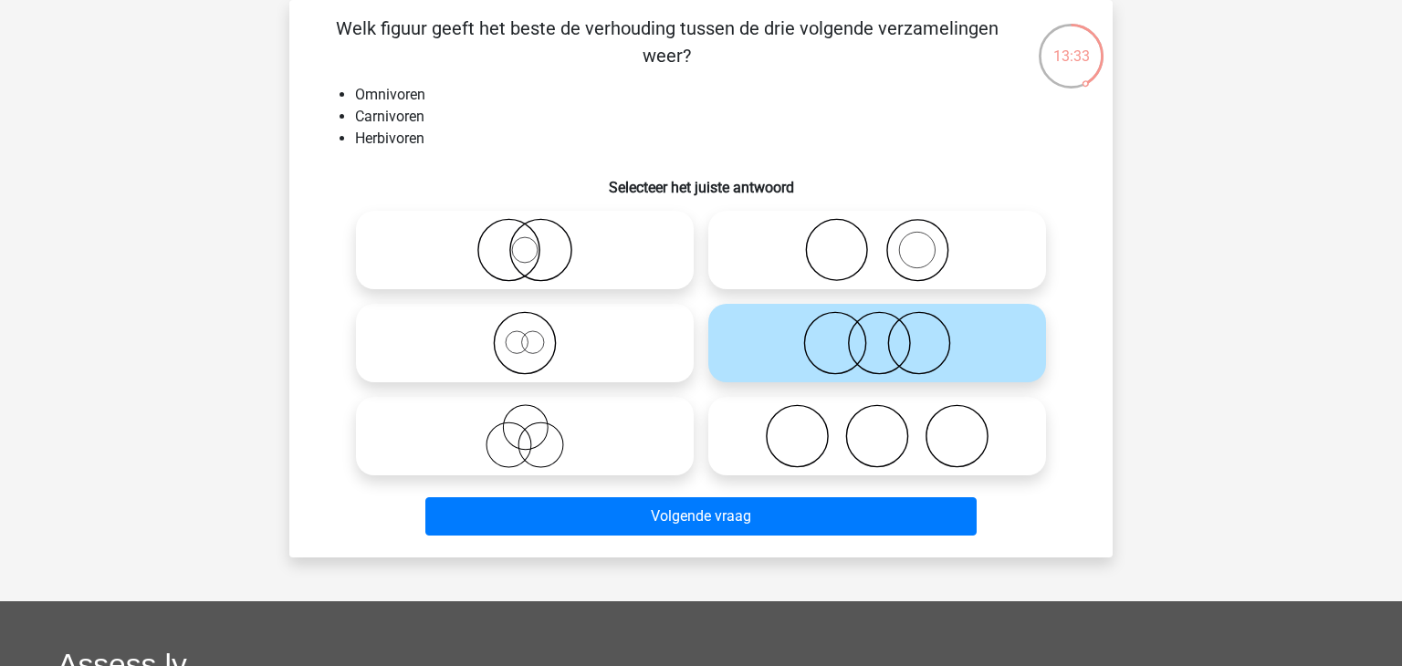
click at [771, 475] on label at bounding box center [877, 436] width 338 height 79
click at [877, 427] on input "radio" at bounding box center [883, 421] width 12 height 12
radio input "true"
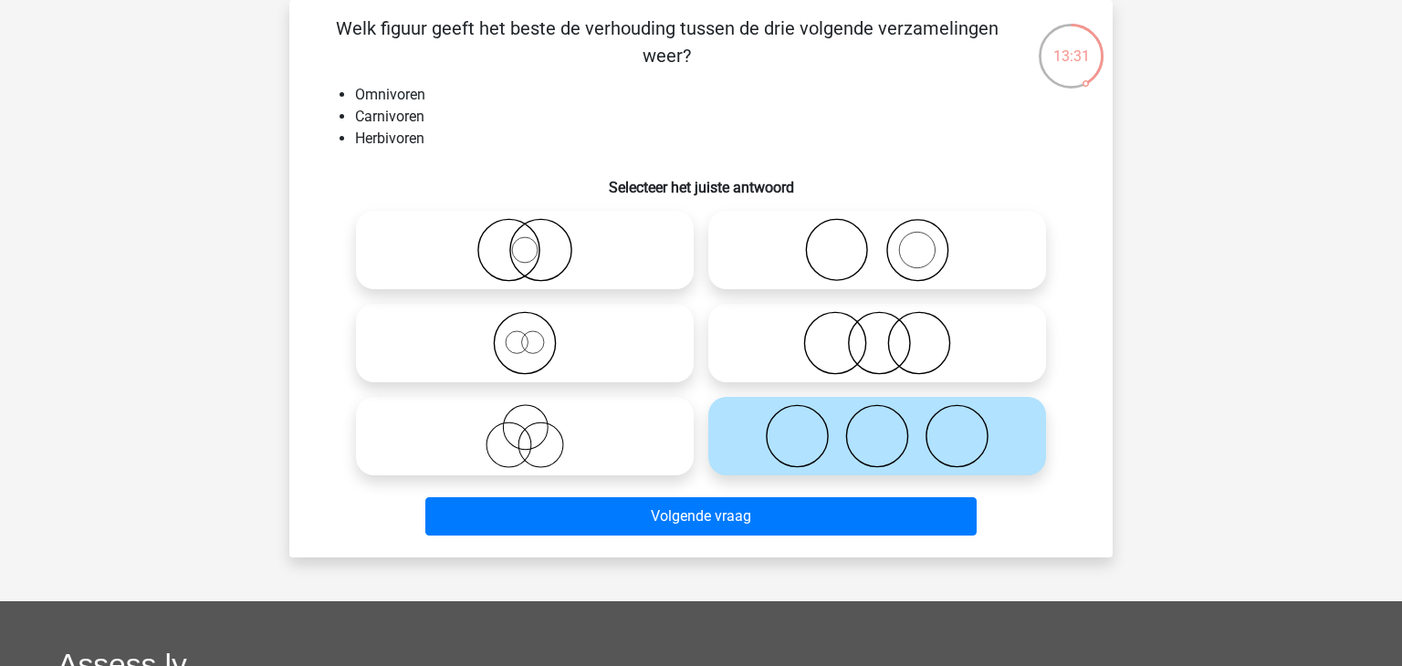
click at [726, 542] on div "Volgende vraag" at bounding box center [701, 521] width 705 height 46
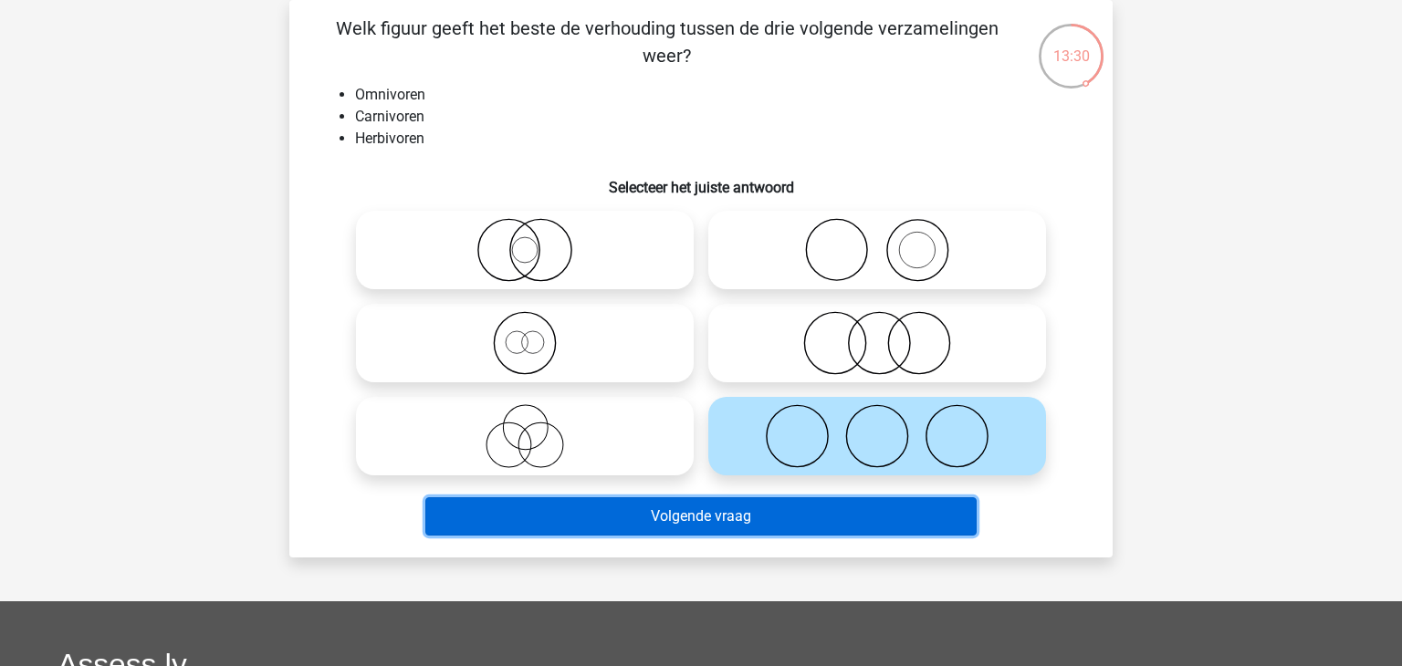
click at [737, 530] on button "Volgende vraag" at bounding box center [701, 517] width 552 height 38
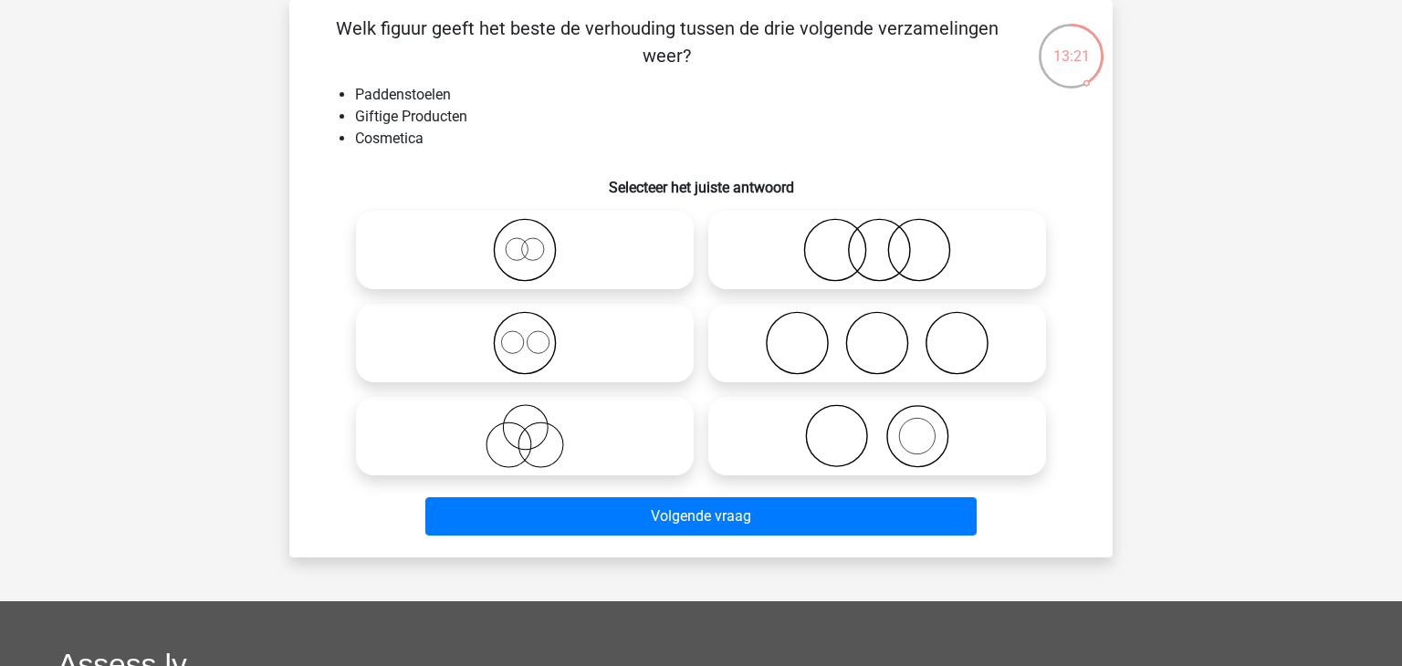
click at [565, 351] on icon at bounding box center [524, 343] width 323 height 64
click at [537, 334] on input "radio" at bounding box center [531, 328] width 12 height 12
radio input "true"
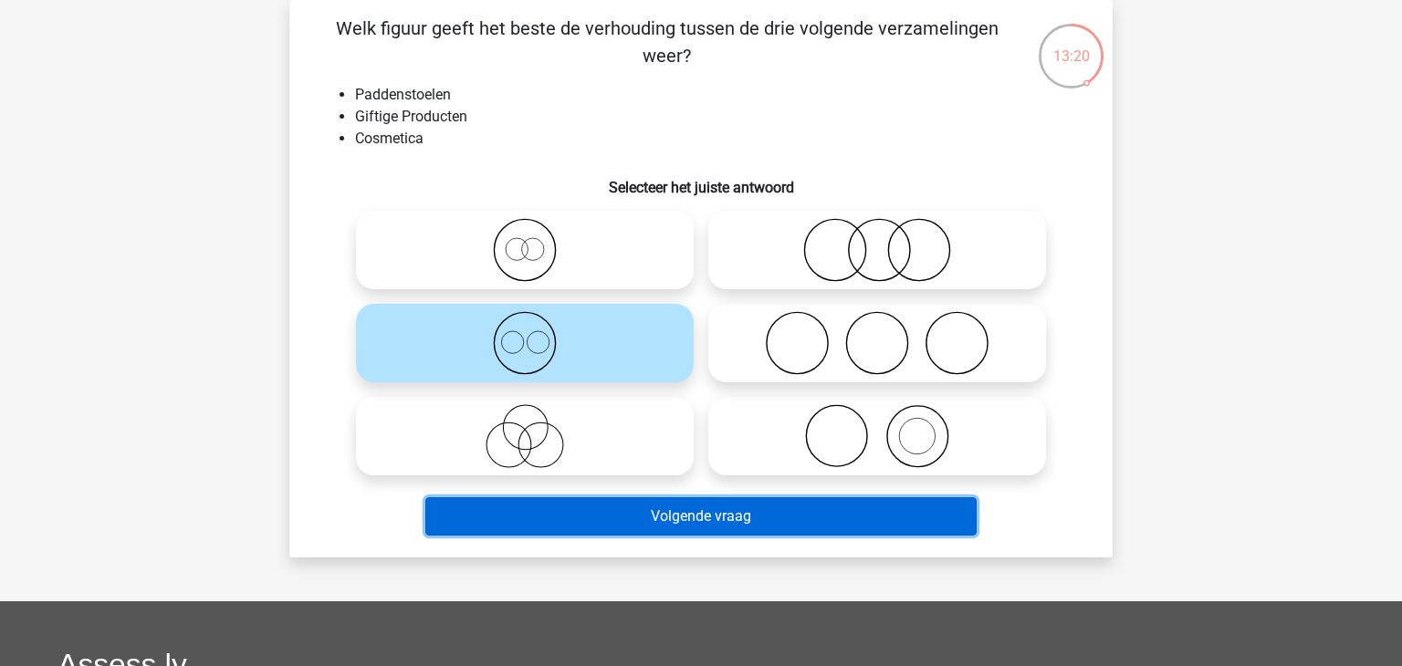
click at [552, 499] on button "Volgende vraag" at bounding box center [701, 517] width 552 height 38
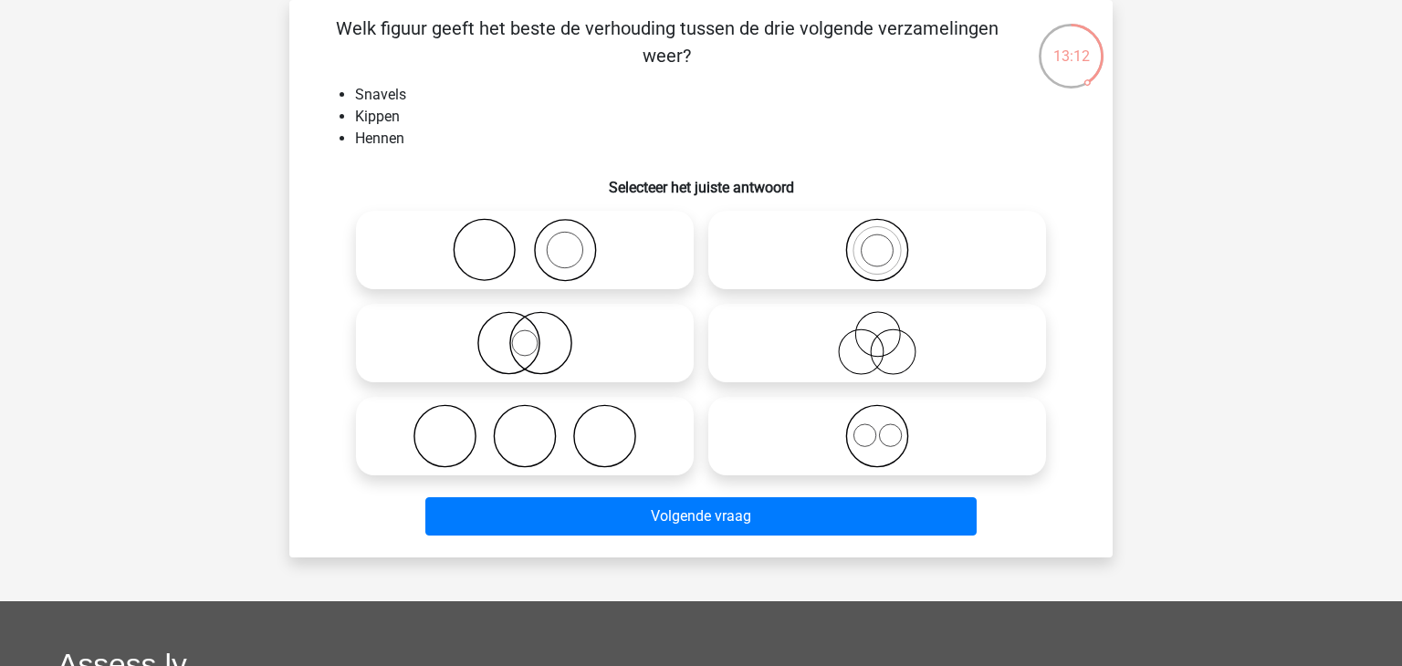
click at [799, 413] on icon at bounding box center [877, 436] width 323 height 64
click at [877, 415] on input "radio" at bounding box center [883, 421] width 12 height 12
radio input "true"
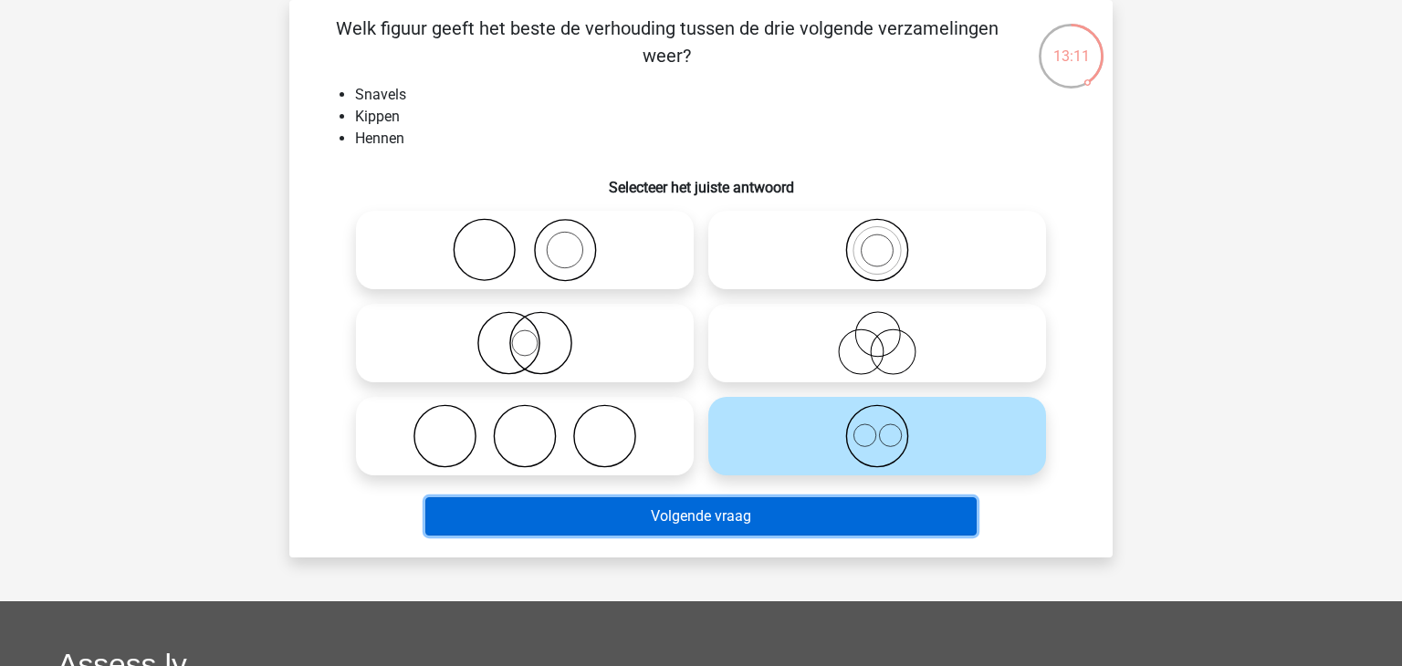
click at [691, 510] on button "Volgende vraag" at bounding box center [701, 517] width 552 height 38
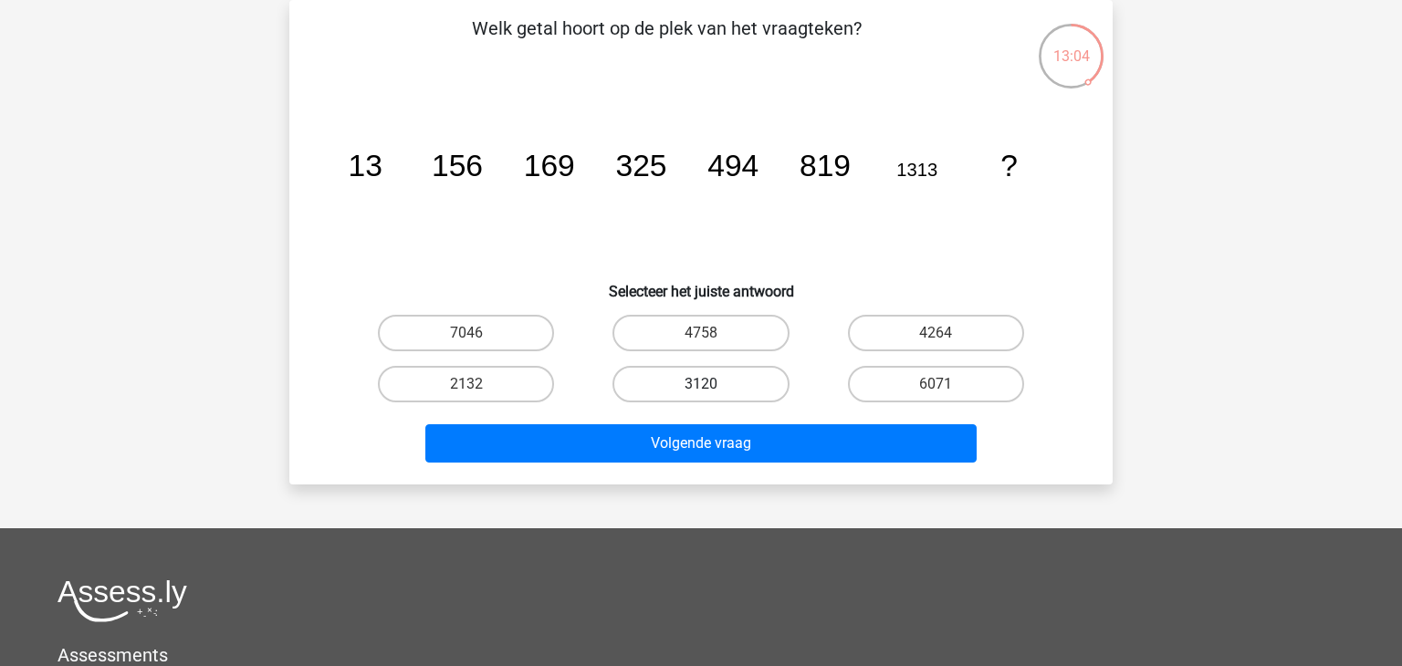
click at [697, 372] on label "3120" at bounding box center [701, 384] width 176 height 37
click at [701, 384] on input "3120" at bounding box center [707, 390] width 12 height 12
radio input "true"
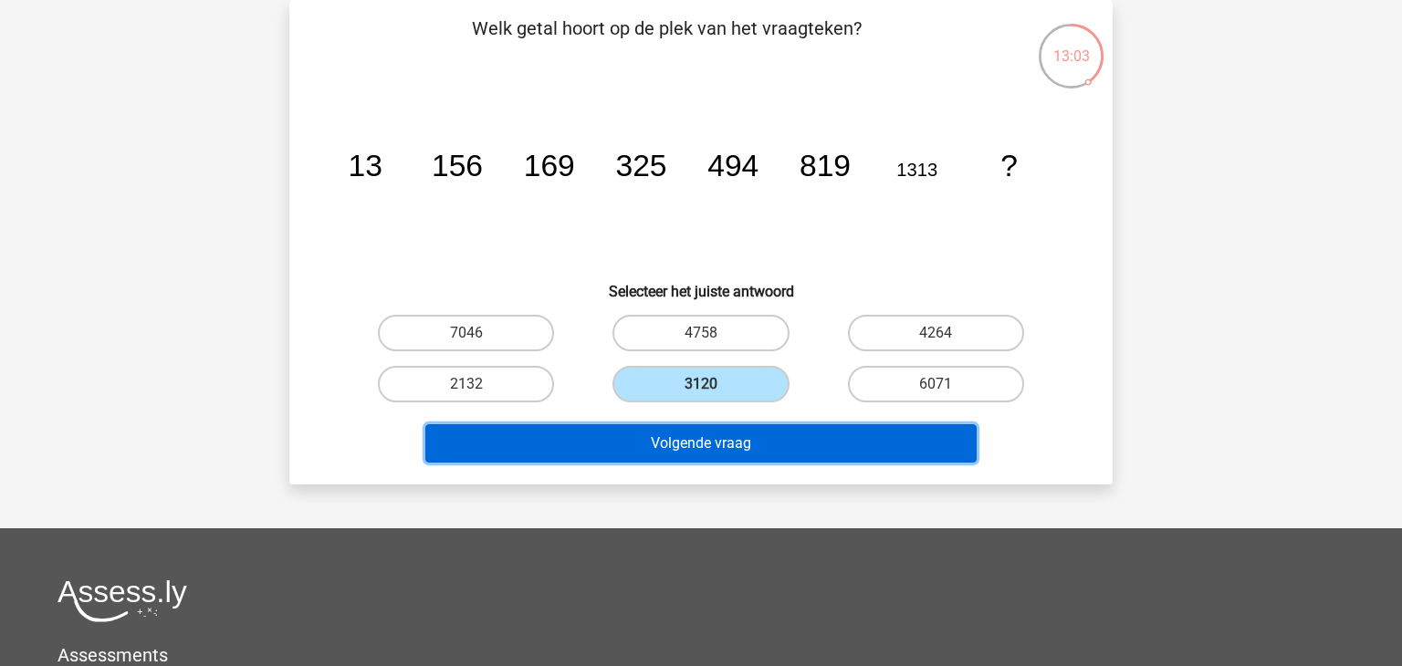
click at [685, 438] on button "Volgende vraag" at bounding box center [701, 444] width 552 height 38
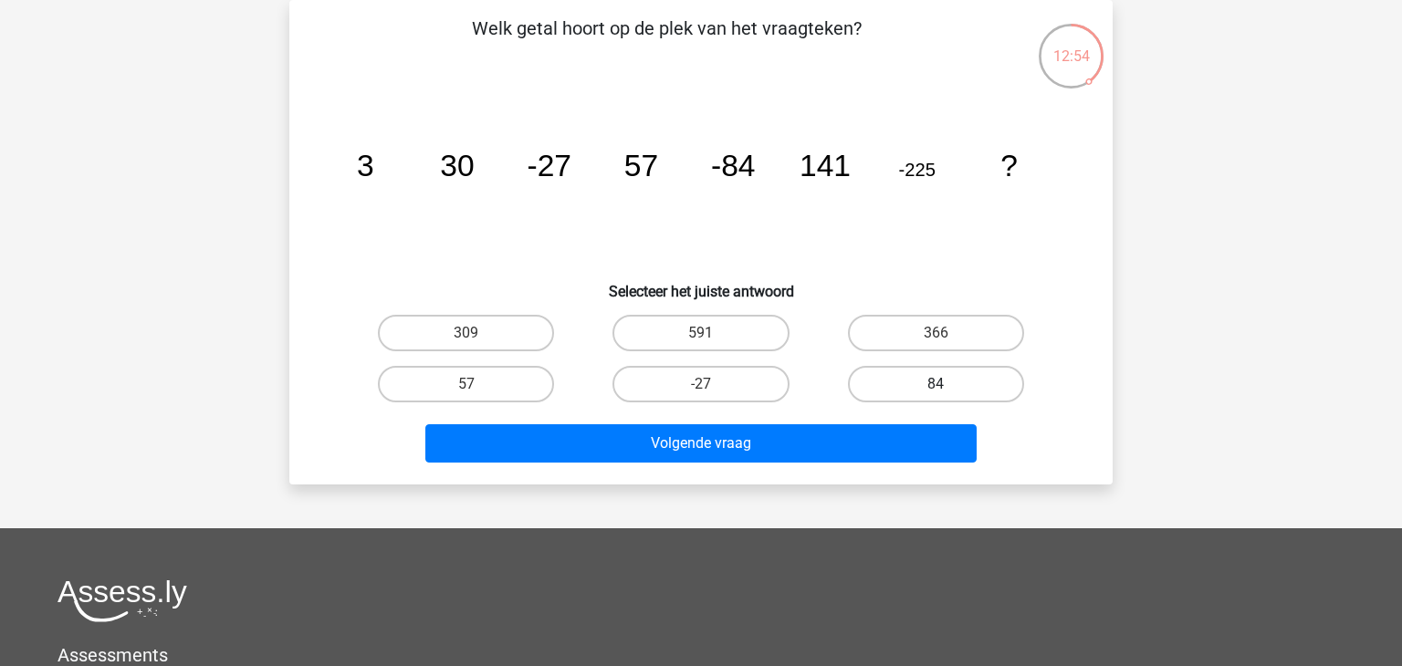
click at [920, 378] on label "84" at bounding box center [936, 384] width 176 height 37
click at [936, 384] on input "84" at bounding box center [942, 390] width 12 height 12
radio input "true"
click at [929, 351] on div "366" at bounding box center [936, 333] width 235 height 51
click at [932, 332] on label "366" at bounding box center [936, 333] width 176 height 37
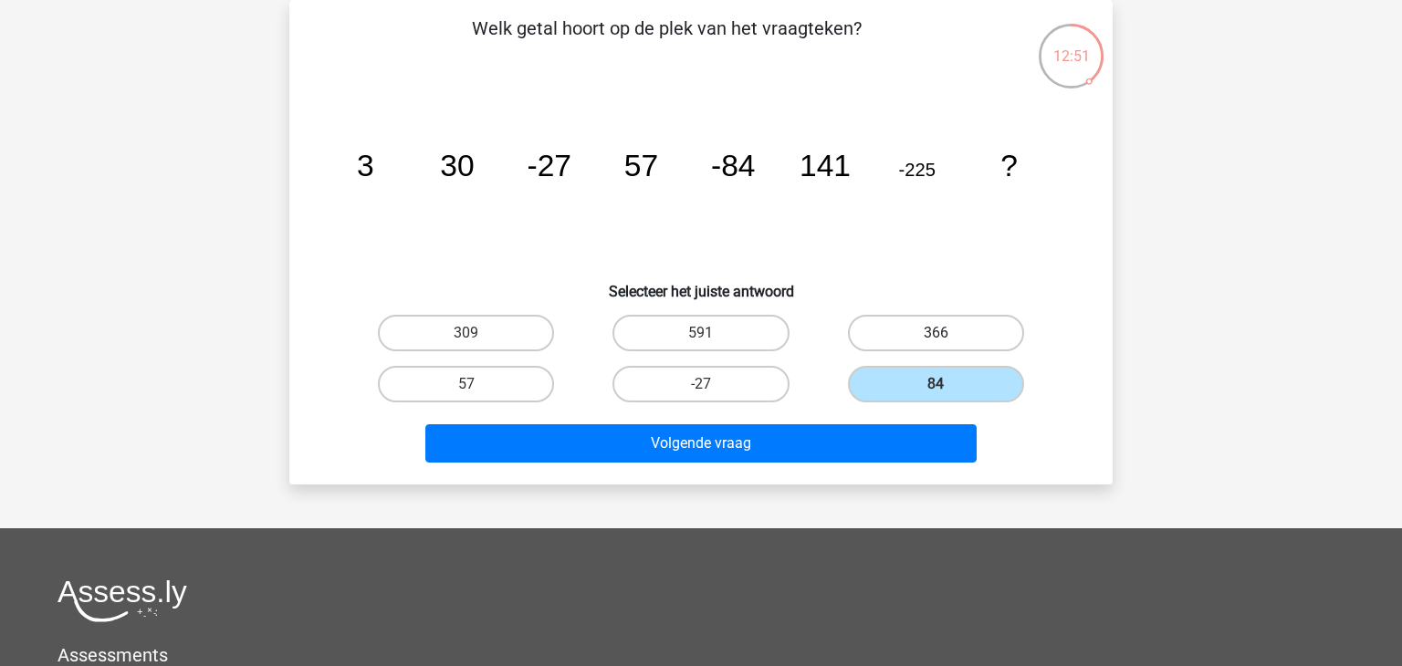
click at [936, 333] on input "366" at bounding box center [942, 339] width 12 height 12
radio input "true"
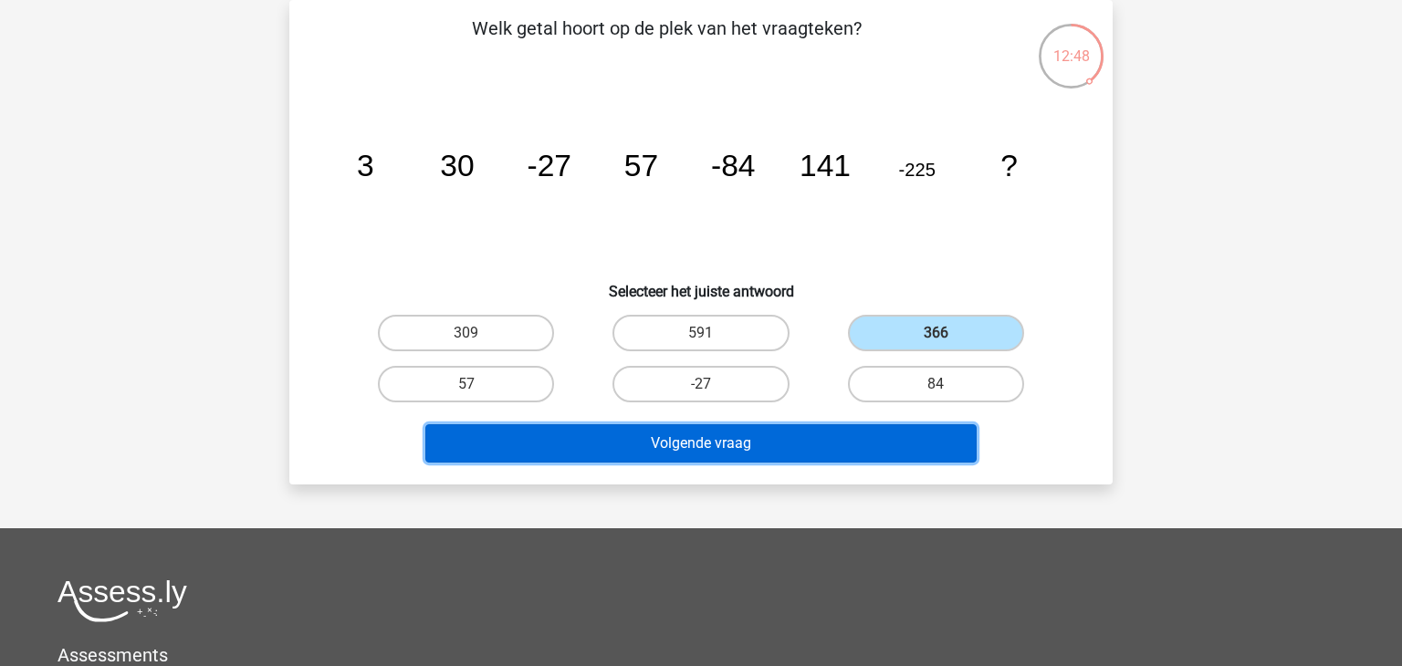
click at [778, 446] on button "Volgende vraag" at bounding box center [701, 444] width 552 height 38
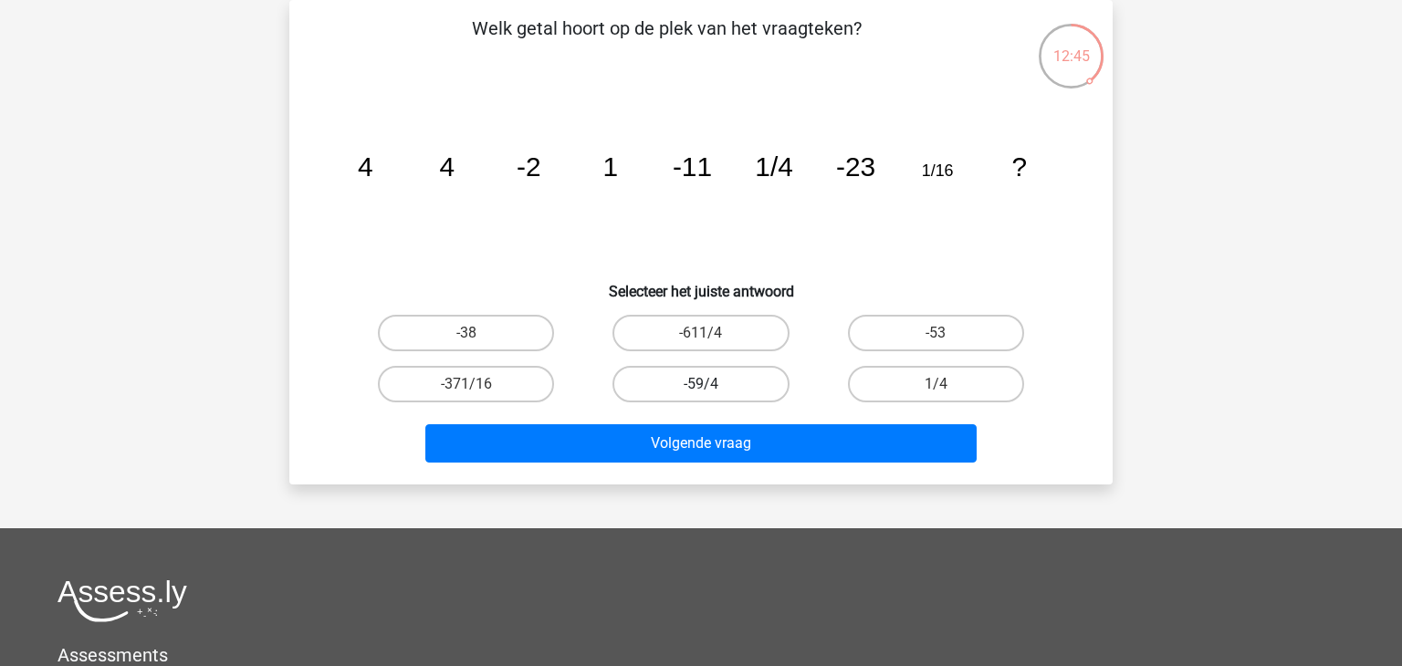
click at [698, 389] on label "-59/4" at bounding box center [701, 384] width 176 height 37
click at [701, 389] on input "-59/4" at bounding box center [707, 390] width 12 height 12
radio input "true"
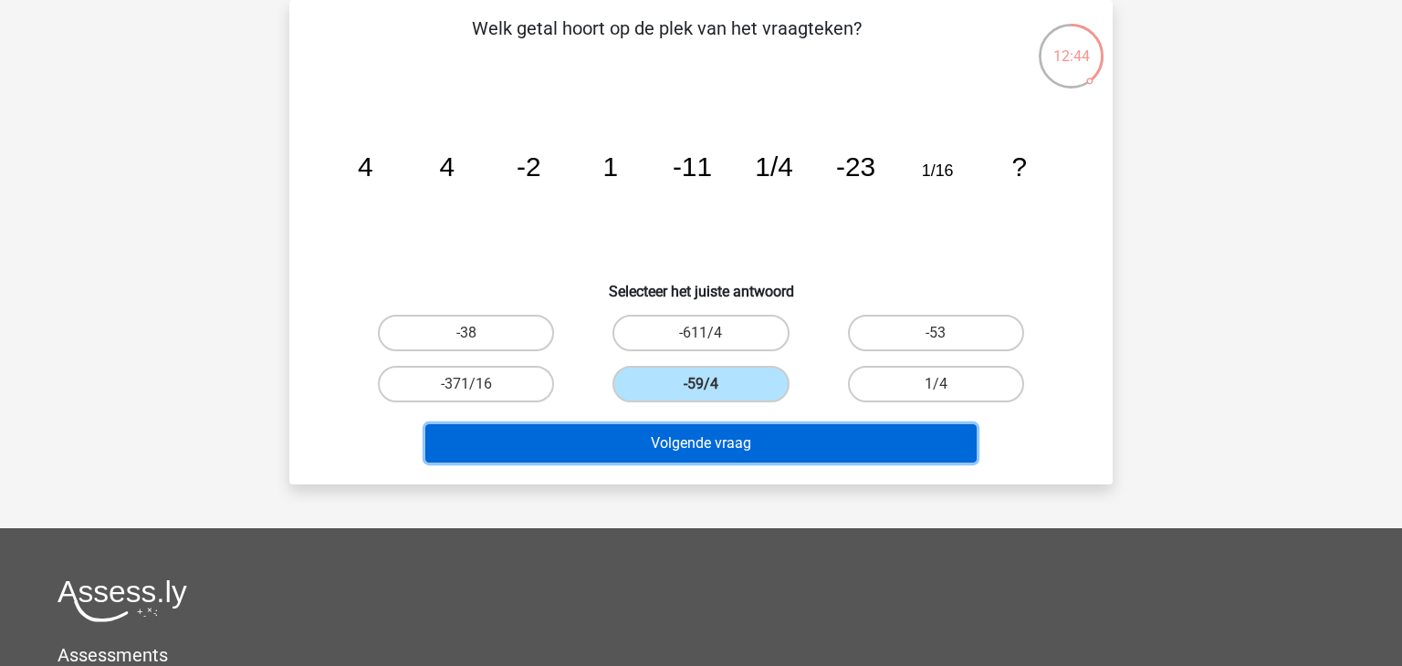
click at [689, 435] on button "Volgende vraag" at bounding box center [701, 444] width 552 height 38
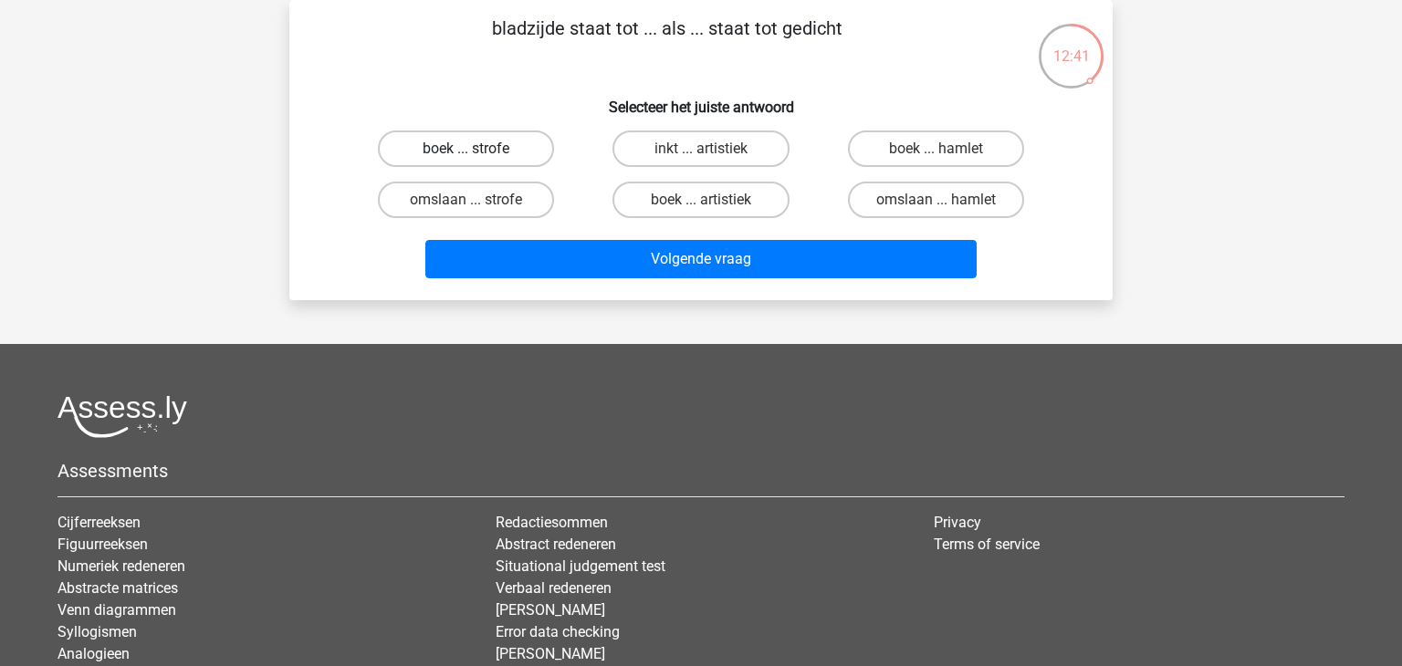
click at [521, 156] on label "boek ... strofe" at bounding box center [466, 149] width 176 height 37
click at [478, 156] on input "boek ... strofe" at bounding box center [473, 155] width 12 height 12
radio input "true"
click at [706, 236] on div "Volgende vraag" at bounding box center [701, 256] width 765 height 60
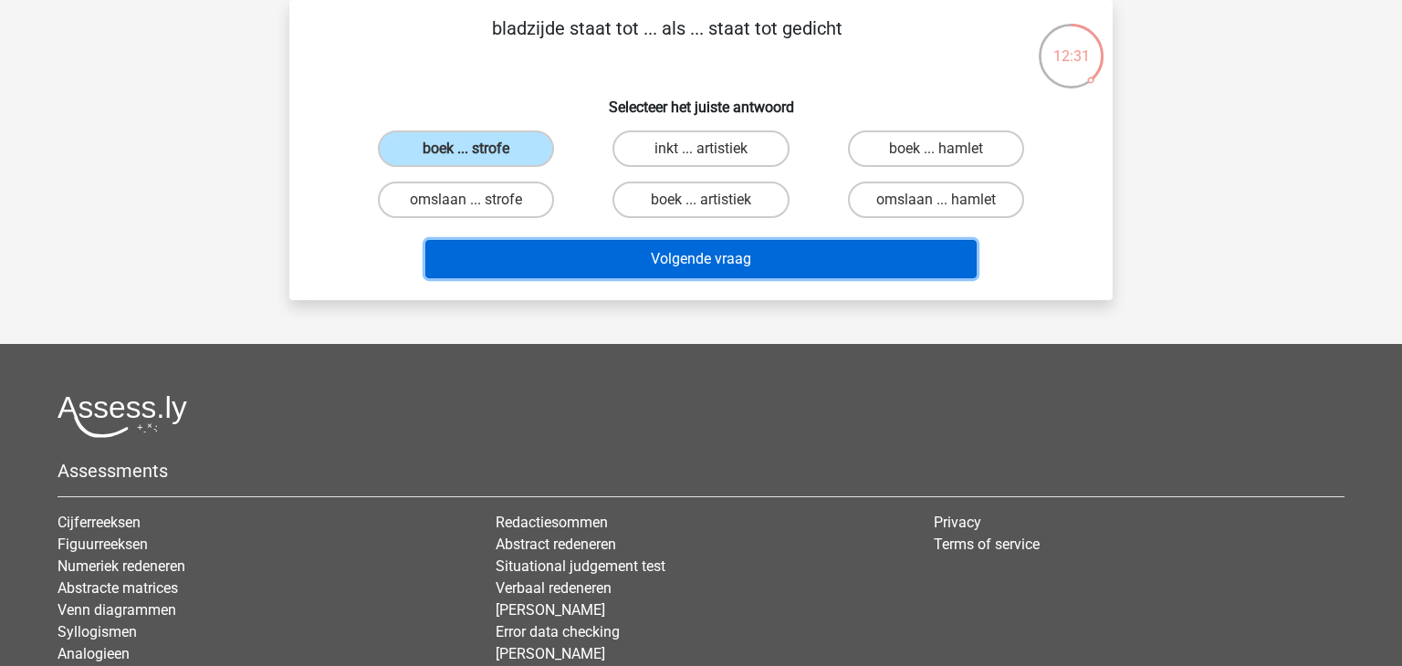
click at [705, 250] on button "Volgende vraag" at bounding box center [701, 259] width 552 height 38
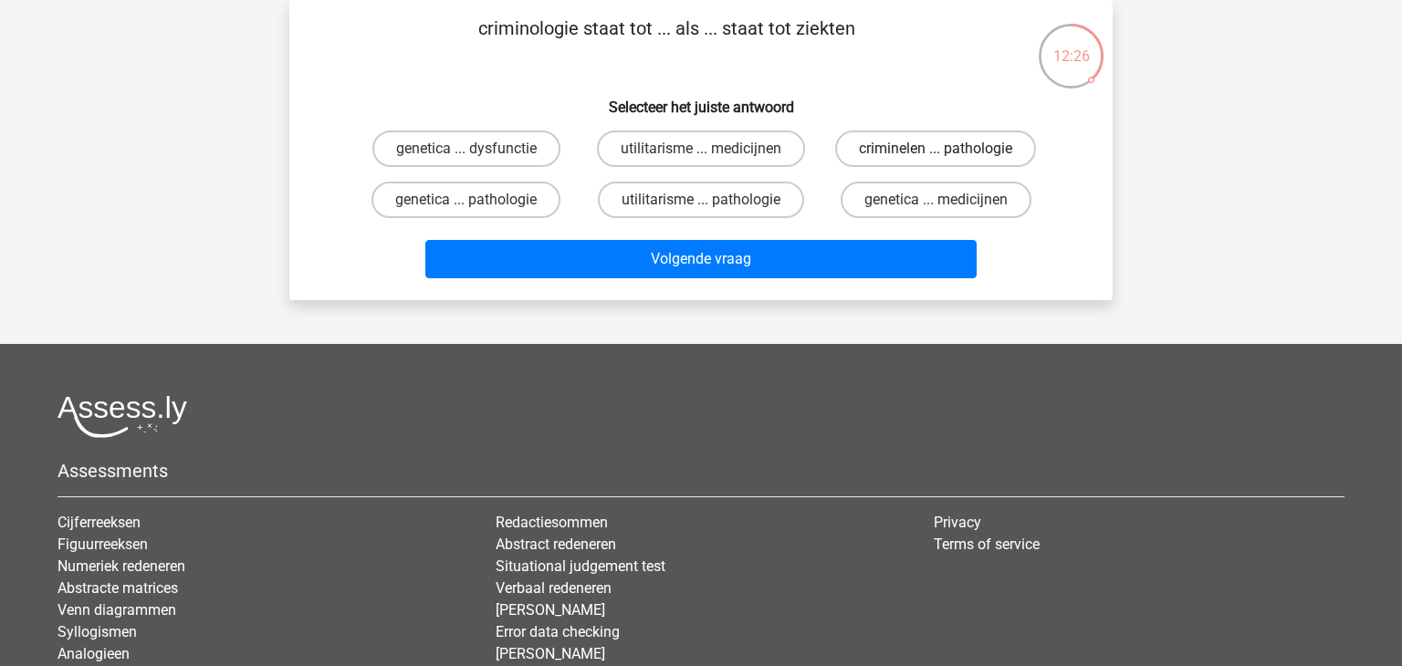
click at [892, 151] on label "criminelen ... pathologie" at bounding box center [935, 149] width 201 height 37
click at [936, 151] on input "criminelen ... pathologie" at bounding box center [942, 155] width 12 height 12
radio input "true"
click at [846, 226] on div "Volgende vraag" at bounding box center [701, 256] width 765 height 60
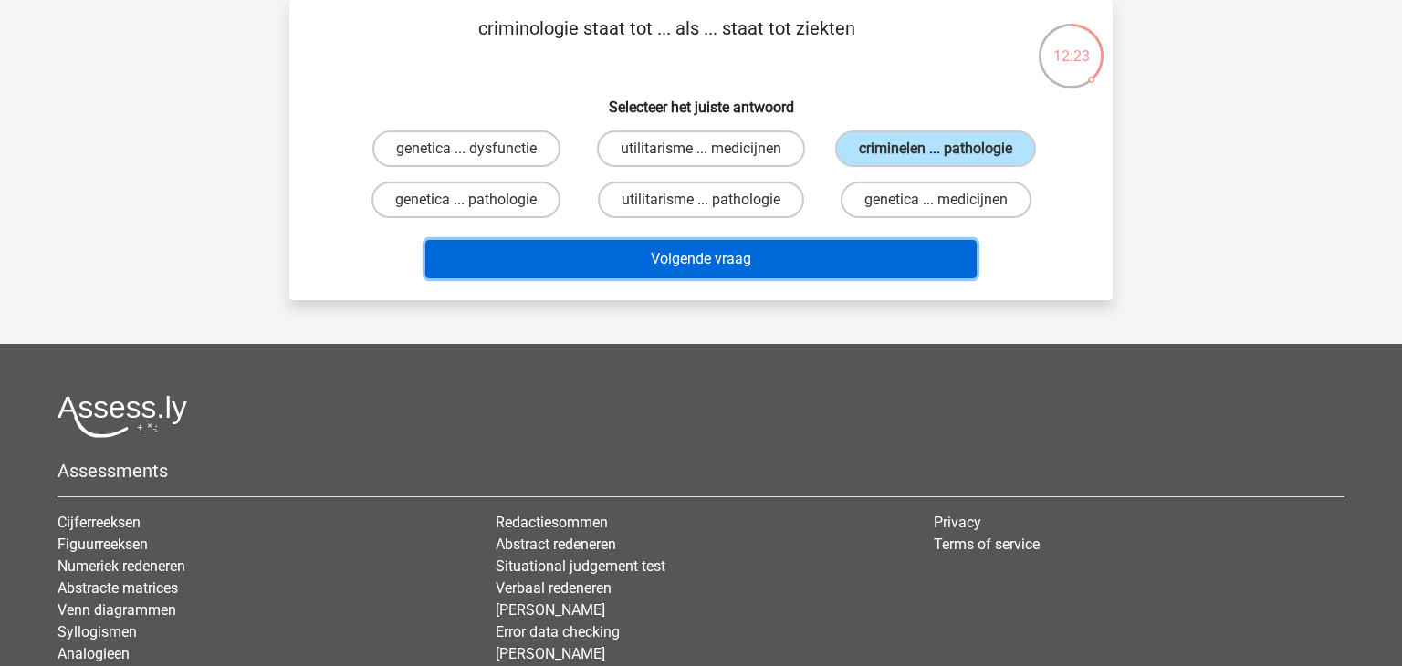
click at [830, 250] on button "Volgende vraag" at bounding box center [701, 259] width 552 height 38
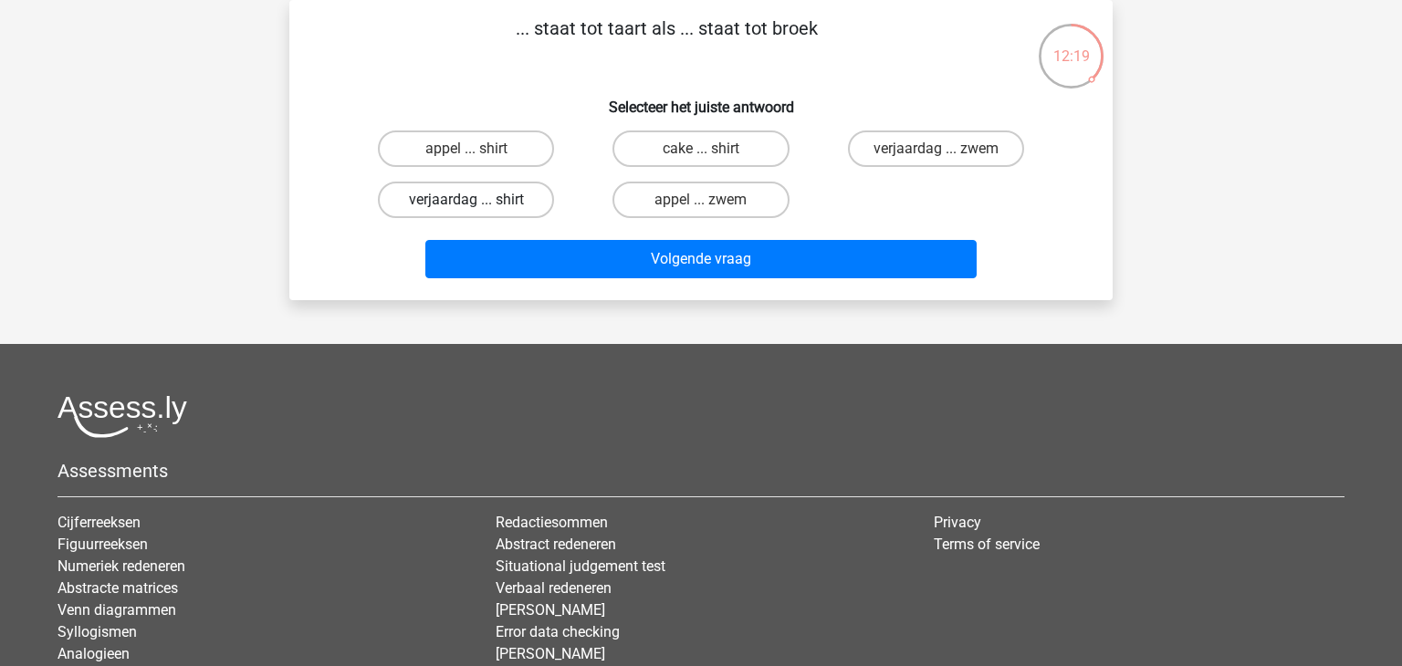
click at [486, 209] on label "verjaardag ... shirt" at bounding box center [466, 200] width 176 height 37
click at [478, 209] on input "verjaardag ... shirt" at bounding box center [473, 206] width 12 height 12
radio input "true"
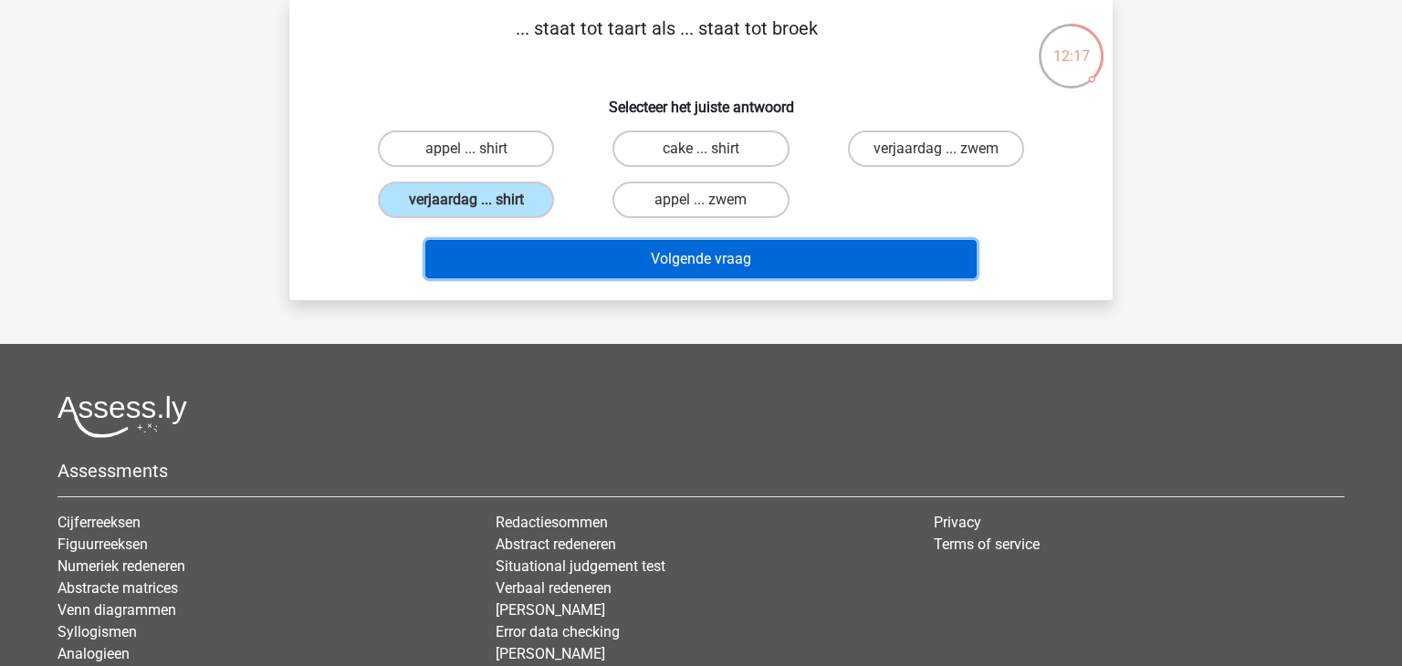
click at [510, 248] on button "Volgende vraag" at bounding box center [701, 259] width 552 height 38
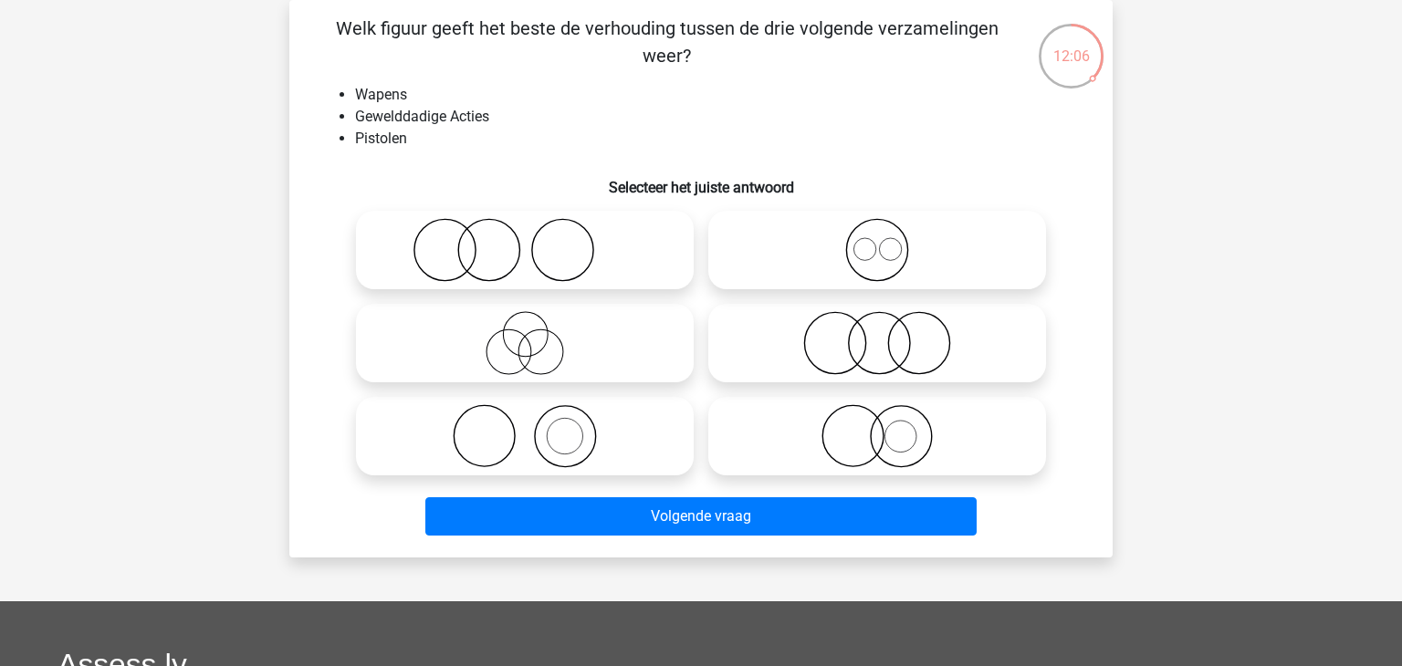
click at [764, 391] on div at bounding box center [877, 436] width 352 height 93
click at [795, 422] on icon at bounding box center [877, 436] width 323 height 64
click at [877, 422] on input "radio" at bounding box center [883, 421] width 12 height 12
radio input "true"
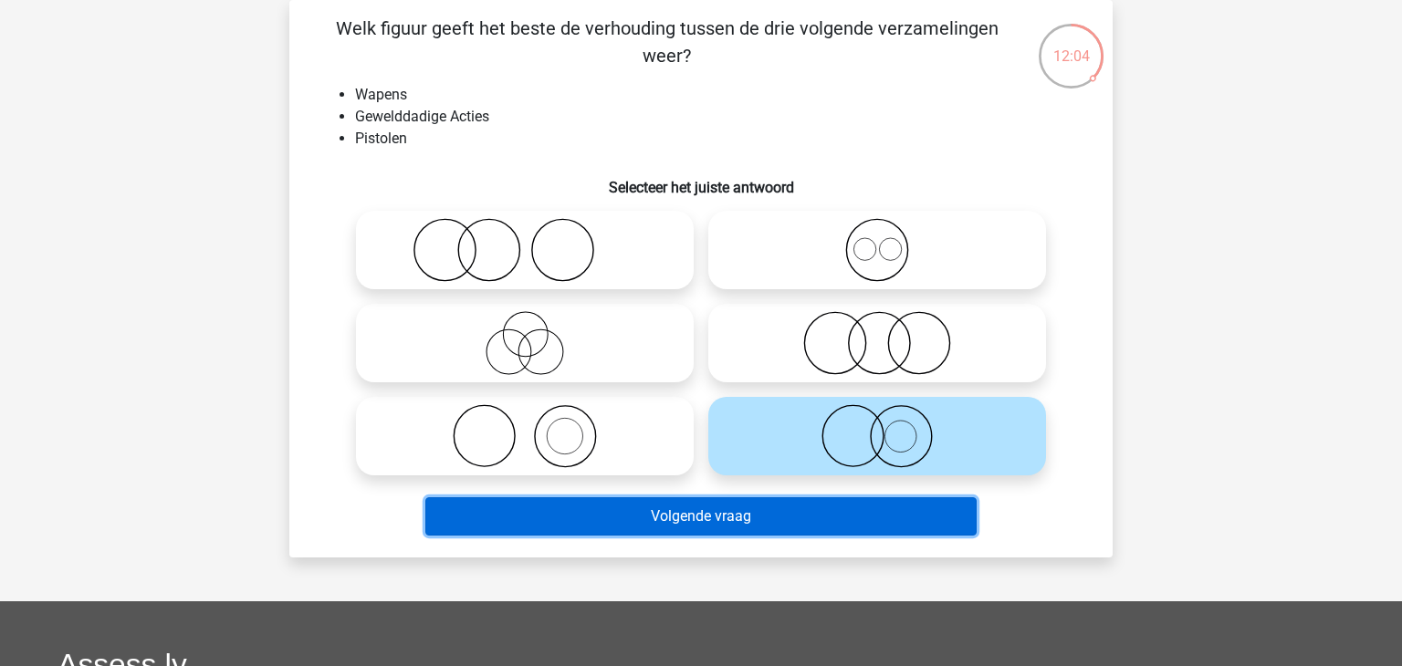
click at [762, 530] on button "Volgende vraag" at bounding box center [701, 517] width 552 height 38
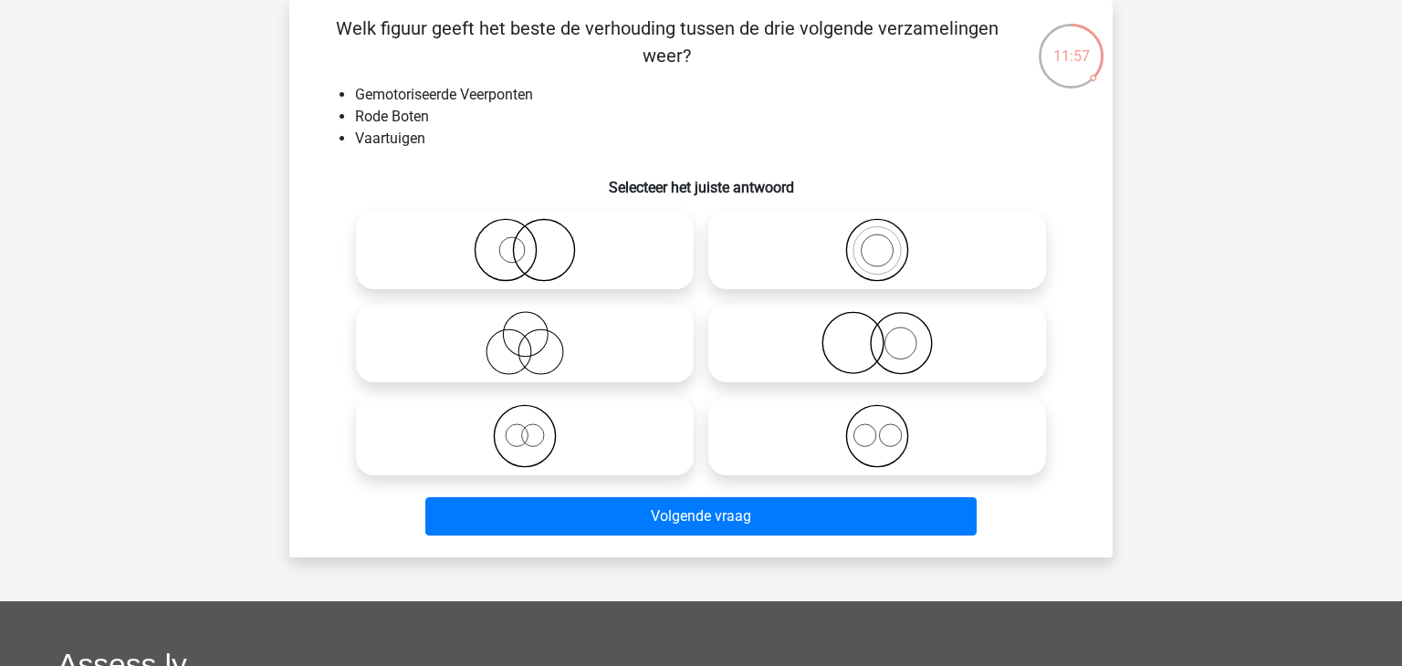
click at [552, 418] on icon at bounding box center [524, 436] width 323 height 64
click at [537, 418] on input "radio" at bounding box center [531, 421] width 12 height 12
radio input "true"
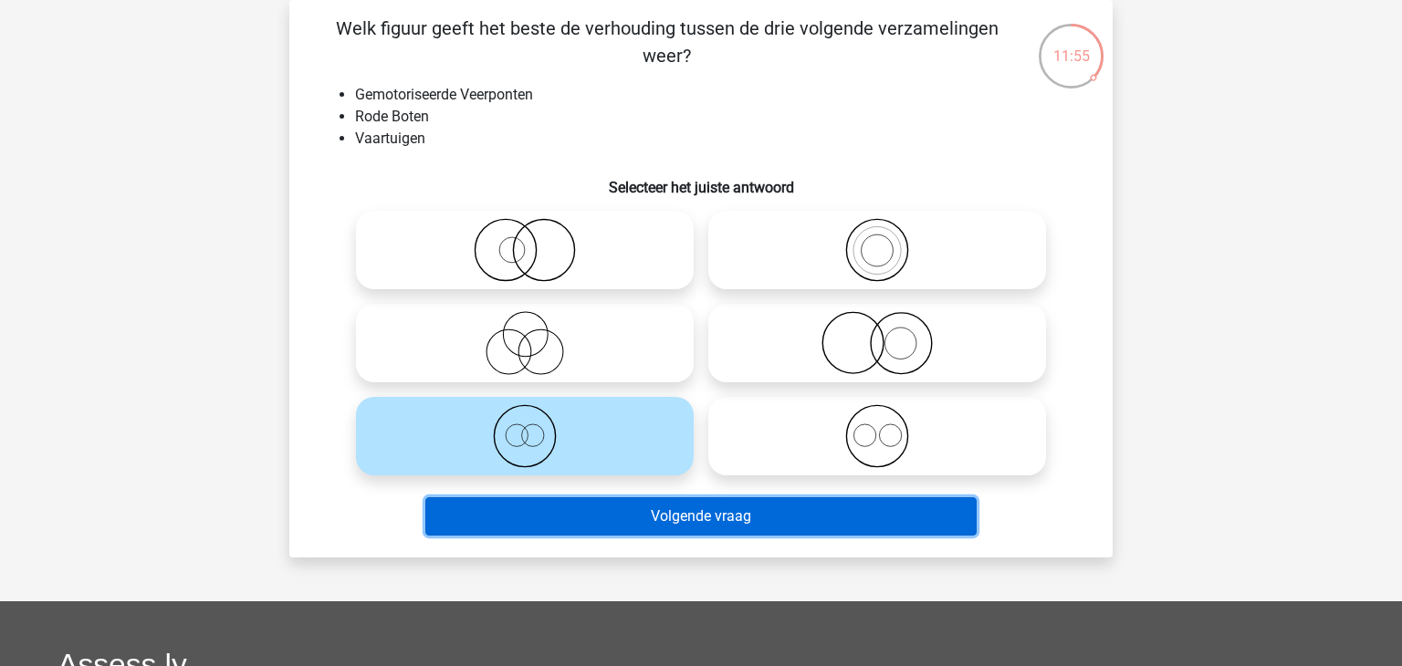
click at [559, 508] on button "Volgende vraag" at bounding box center [701, 517] width 552 height 38
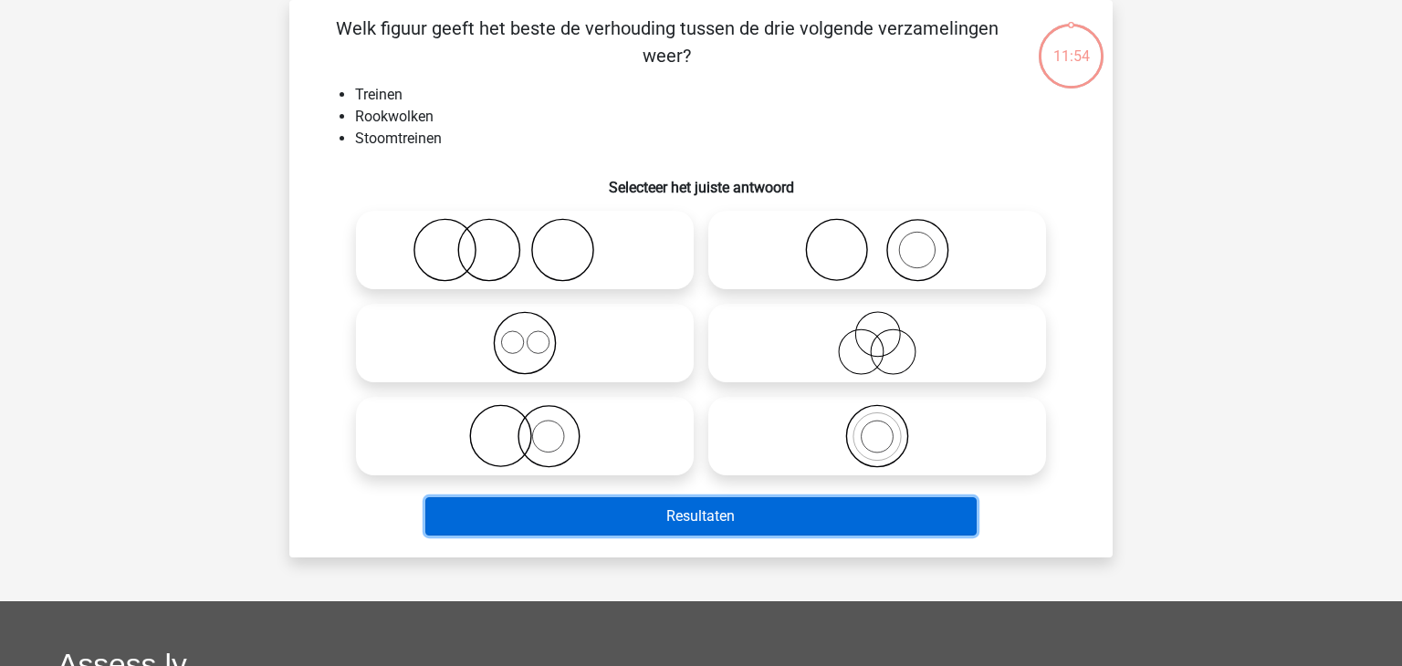
click at [559, 508] on button "Resultaten" at bounding box center [701, 517] width 552 height 38
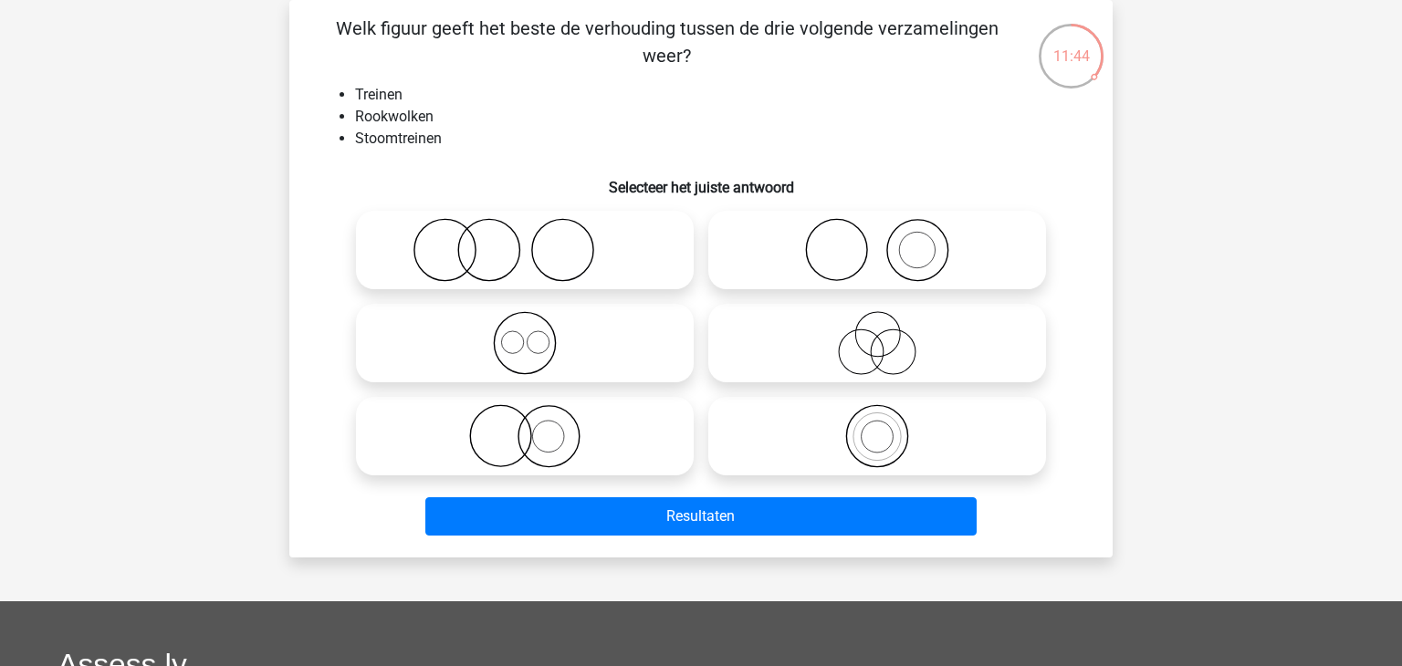
click at [603, 397] on label at bounding box center [525, 436] width 338 height 79
click at [537, 415] on input "radio" at bounding box center [531, 421] width 12 height 12
radio input "true"
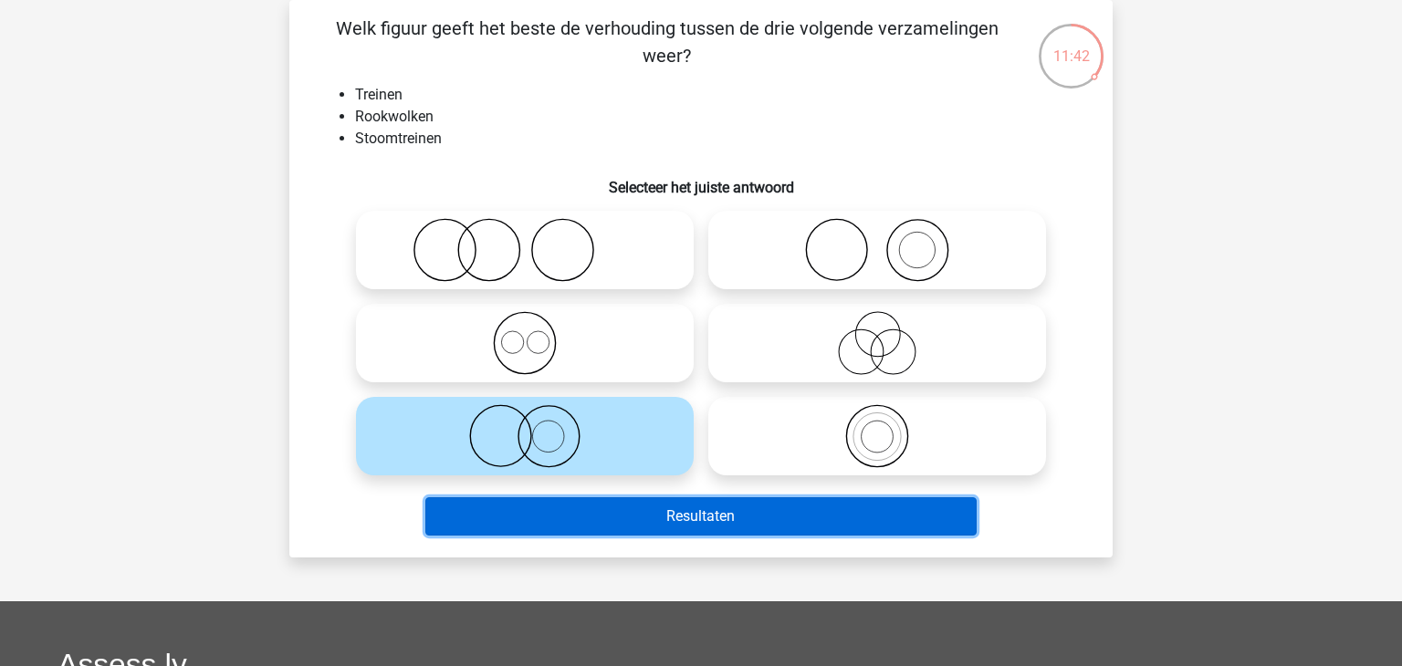
click at [671, 507] on button "Resultaten" at bounding box center [701, 517] width 552 height 38
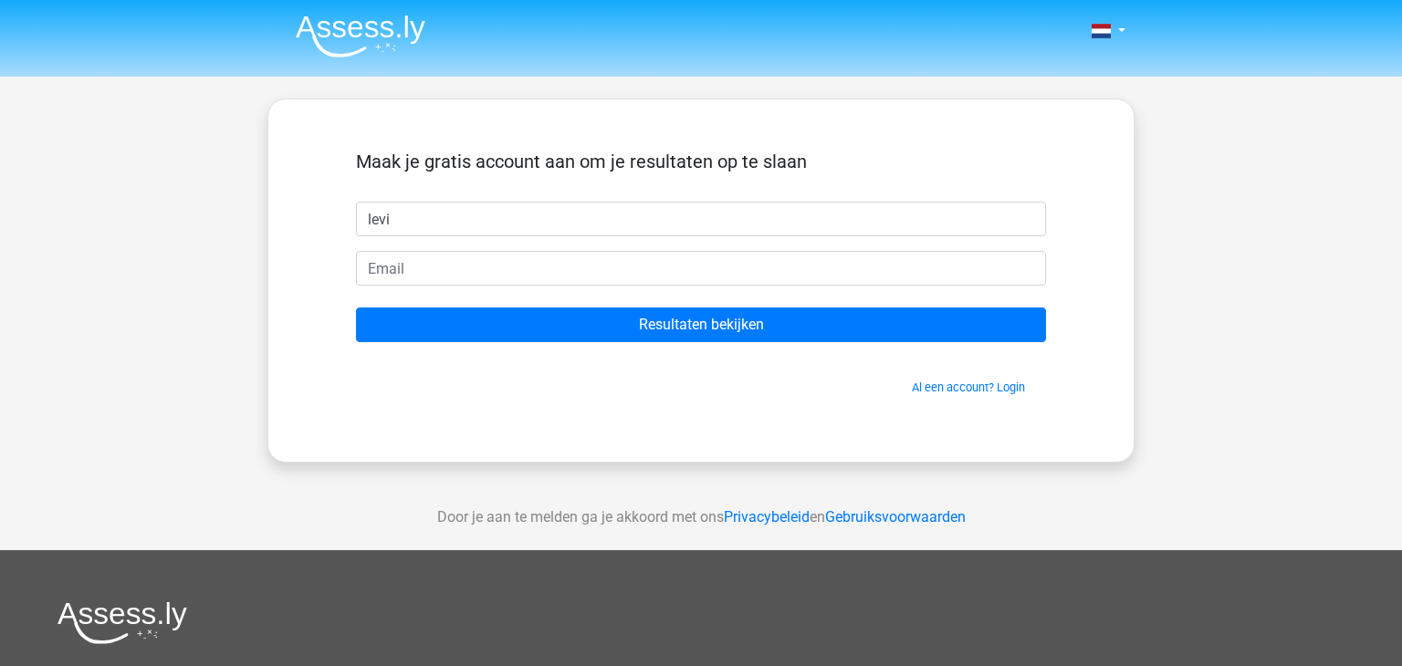
type input "levi"
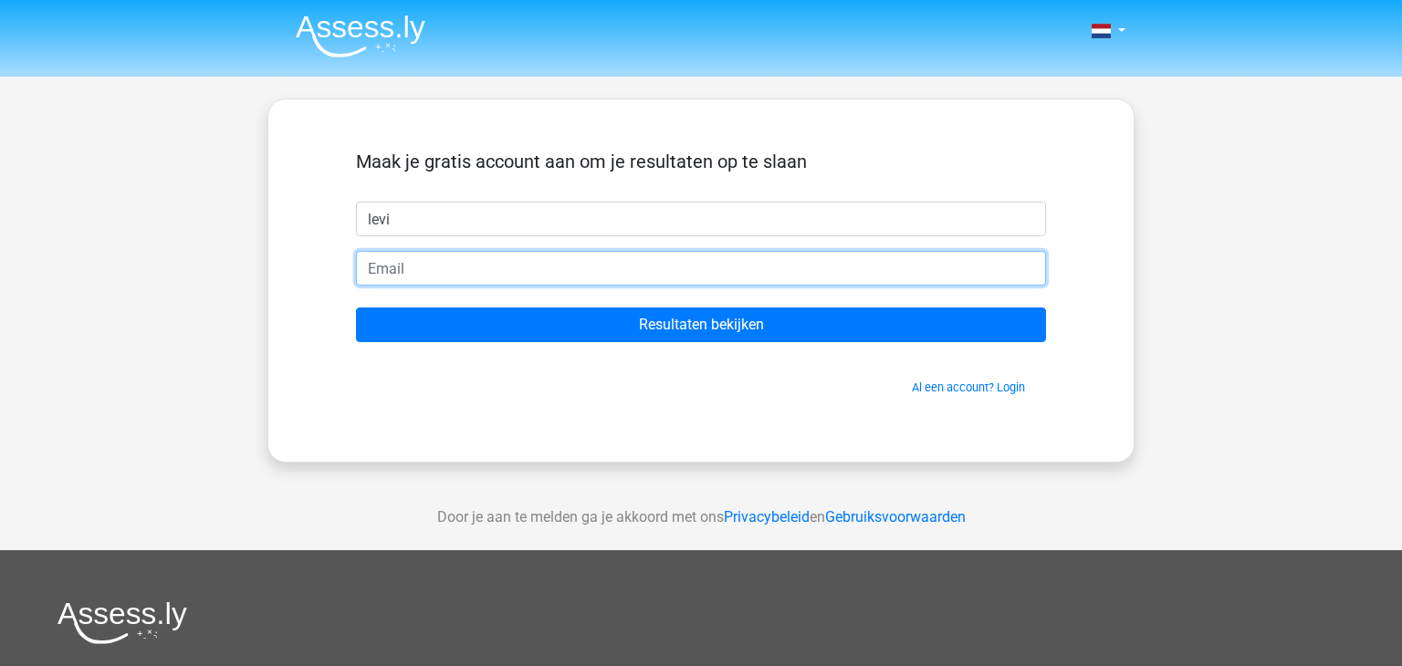
click at [617, 260] on input "email" at bounding box center [701, 268] width 690 height 35
type input "Levivermaat@gmail.com"
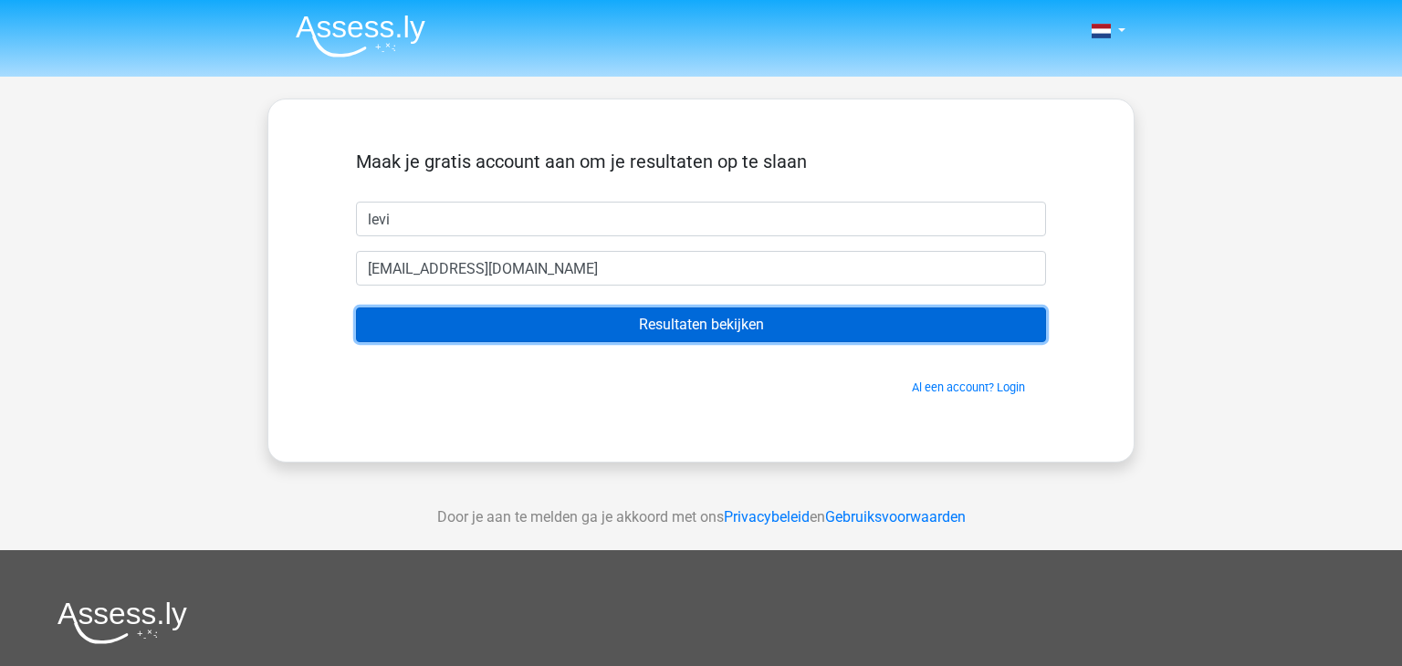
click at [568, 331] on input "Resultaten bekijken" at bounding box center [701, 325] width 690 height 35
